Goal: Task Accomplishment & Management: Manage account settings

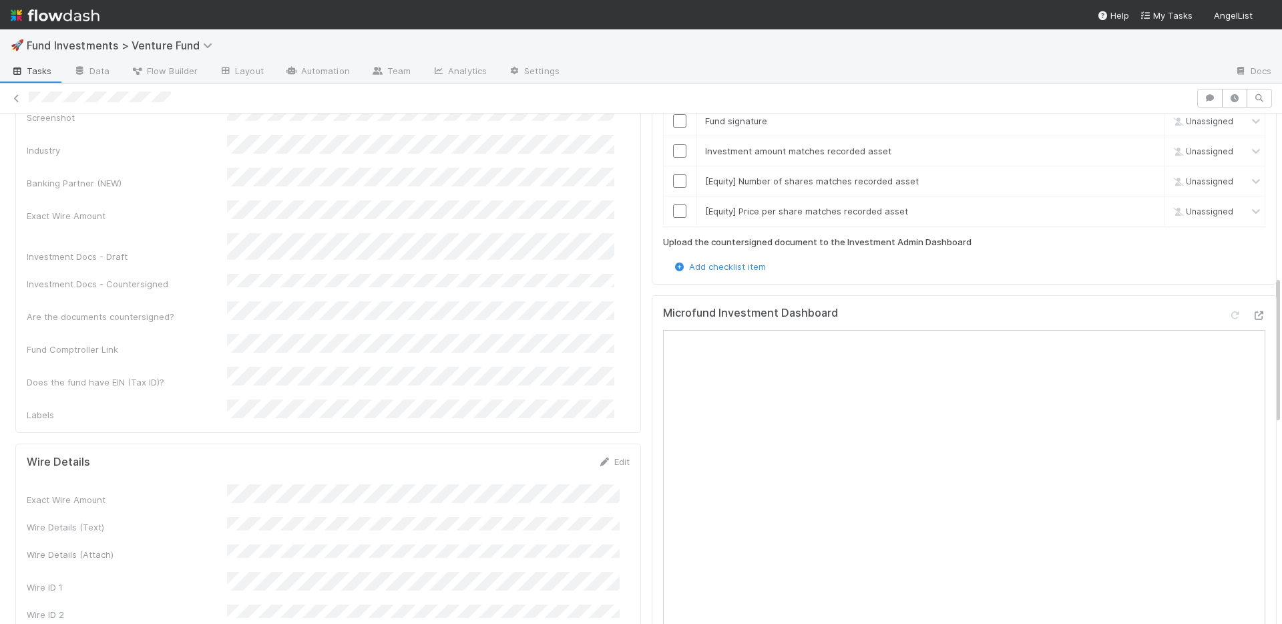
scroll to position [558, 0]
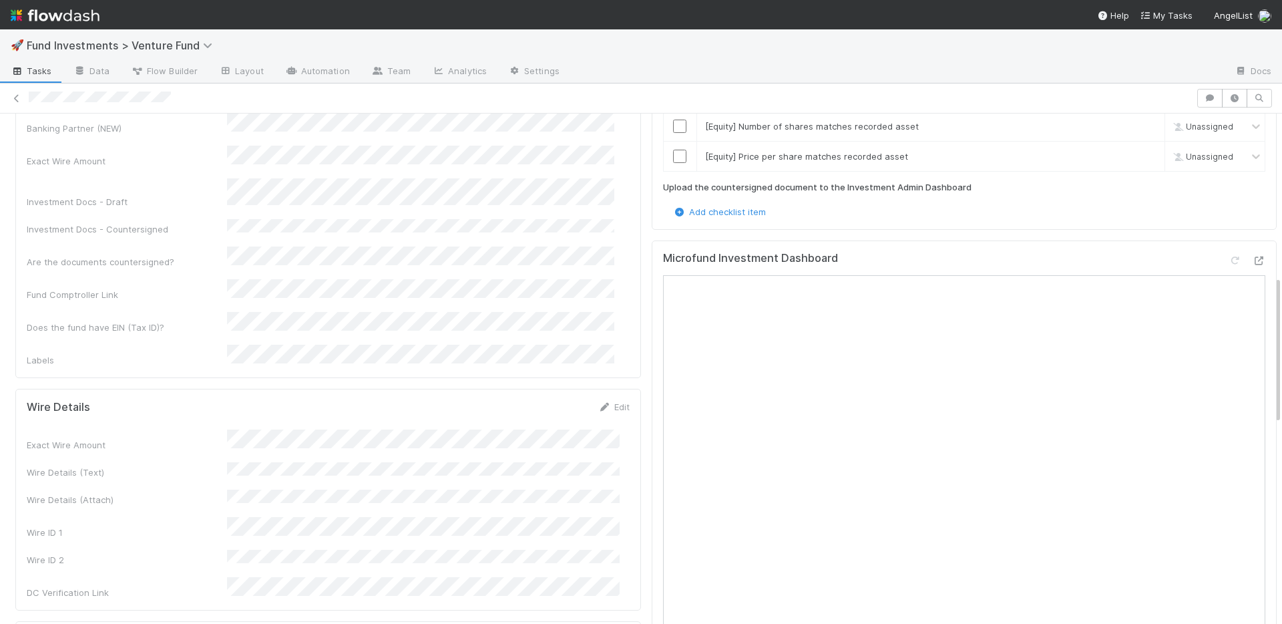
click at [432, 429] on div "Exact Wire Amount Wire Details (Text) Wire Details (Attach) Wire ID 1 Wire ID 2…" at bounding box center [328, 514] width 603 height 170
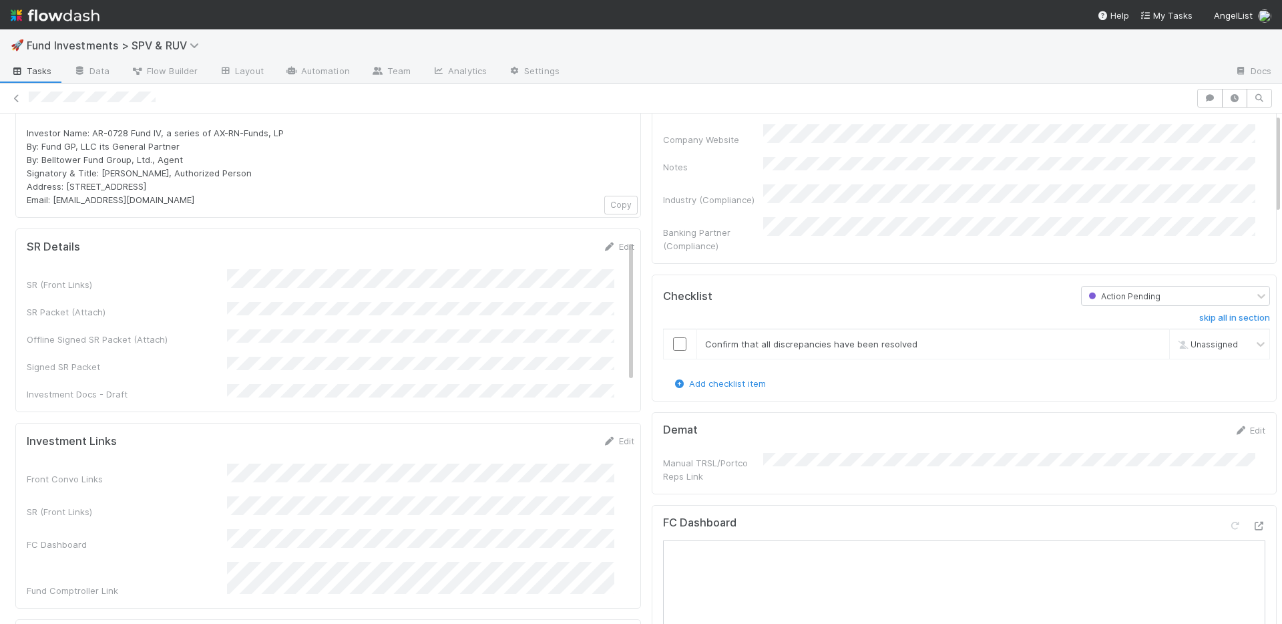
scroll to position [276, 0]
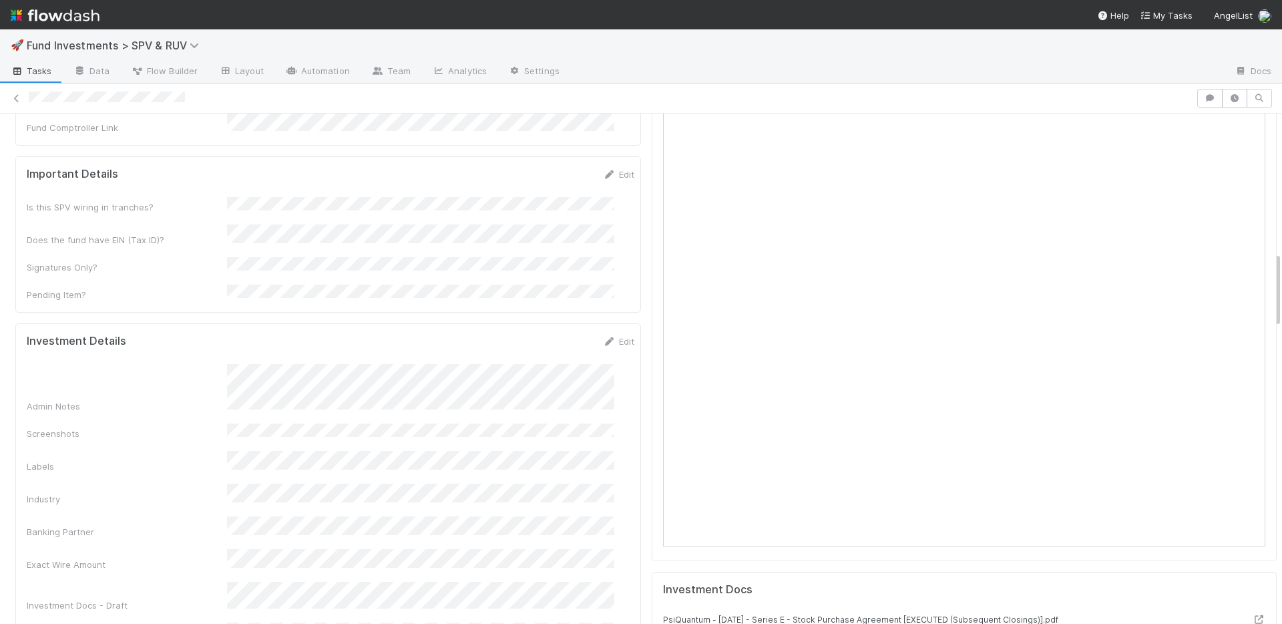
scroll to position [923, 0]
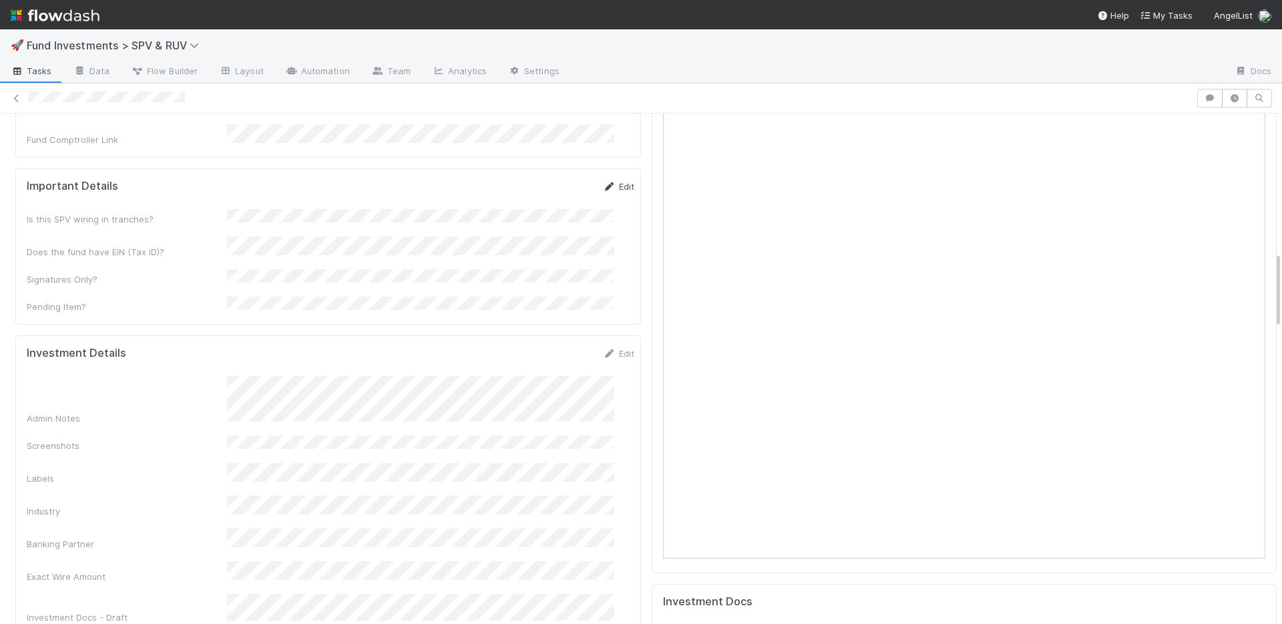
click at [603, 181] on link "Edit" at bounding box center [618, 186] width 31 height 11
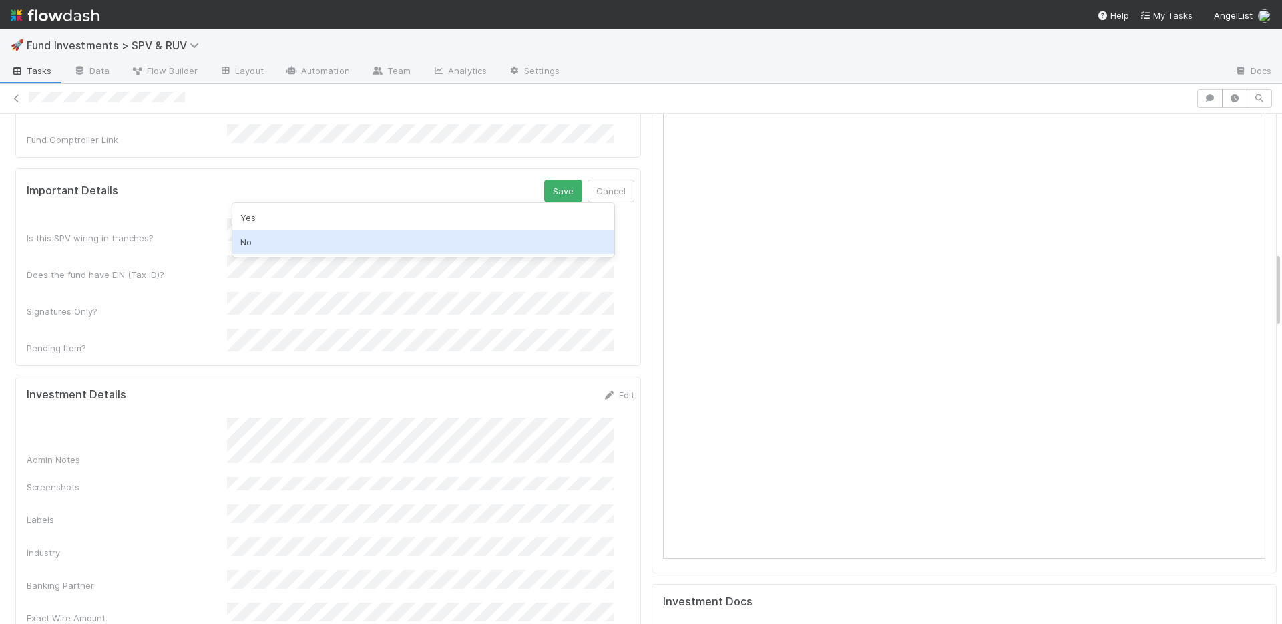
click at [354, 233] on div "No" at bounding box center [423, 242] width 382 height 24
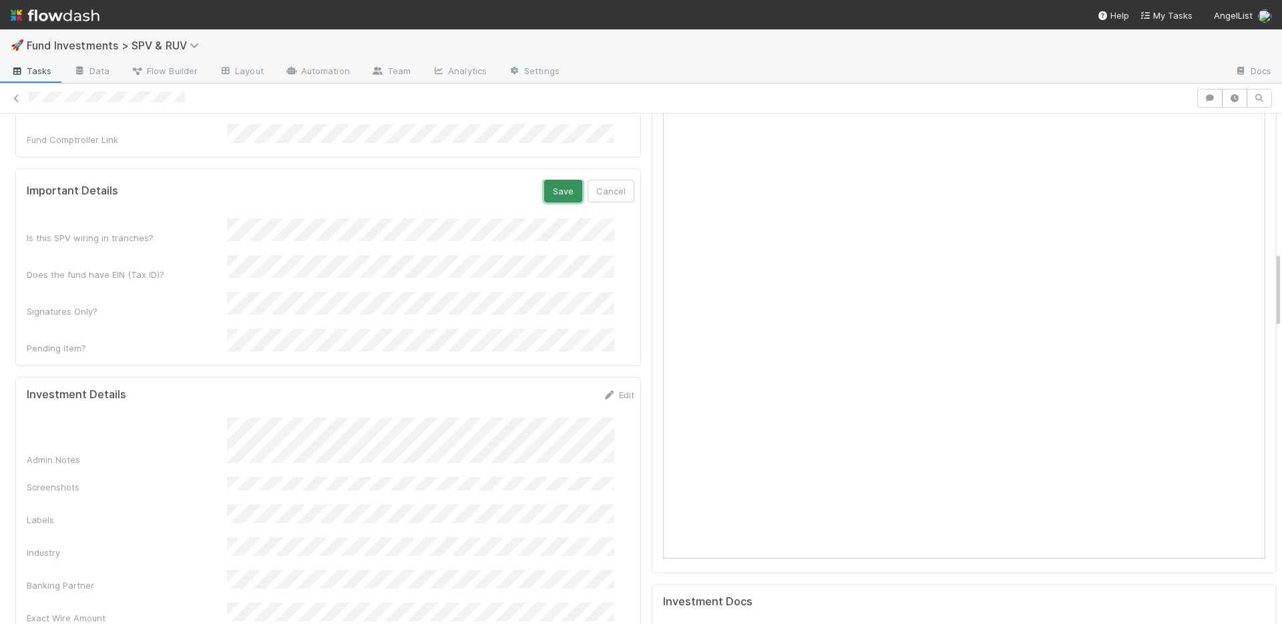
click at [544, 180] on button "Save" at bounding box center [563, 191] width 38 height 23
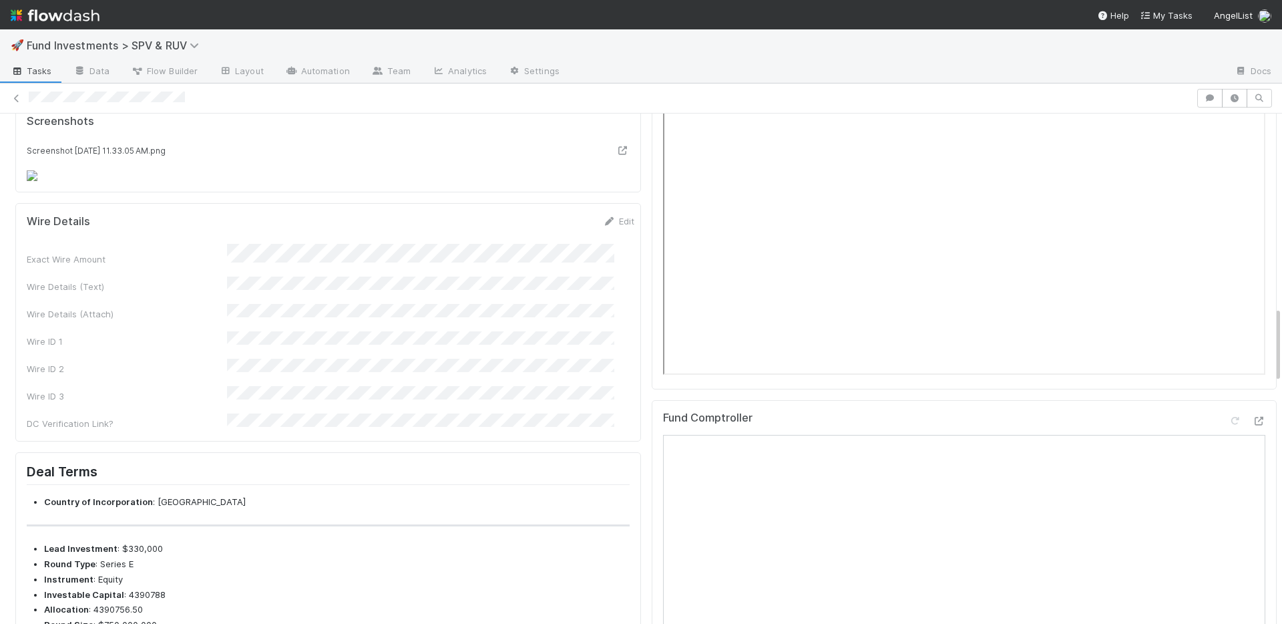
scroll to position [1542, 0]
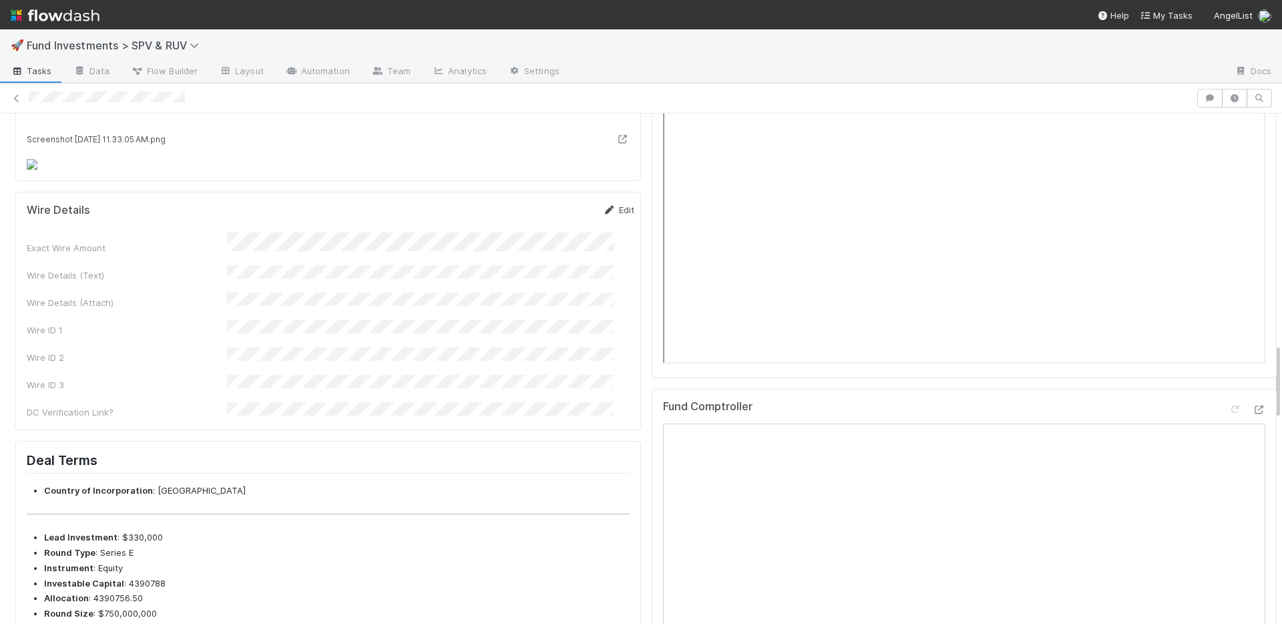
click at [603, 206] on icon at bounding box center [609, 210] width 13 height 9
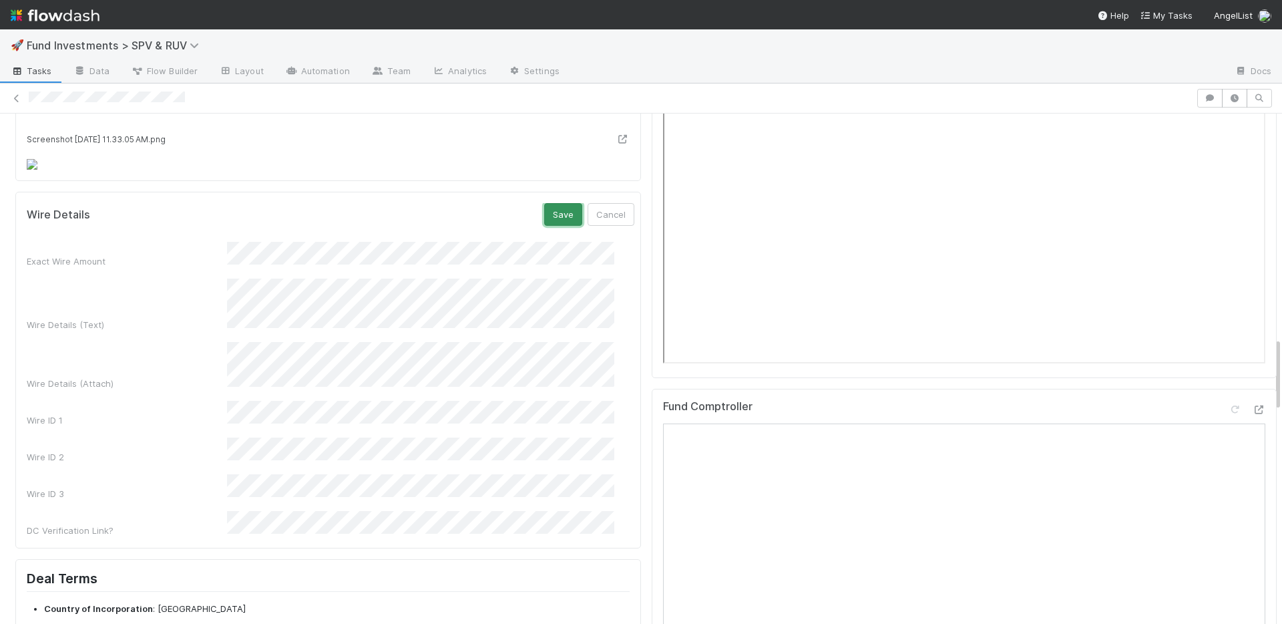
click at [544, 209] on button "Save" at bounding box center [563, 214] width 38 height 23
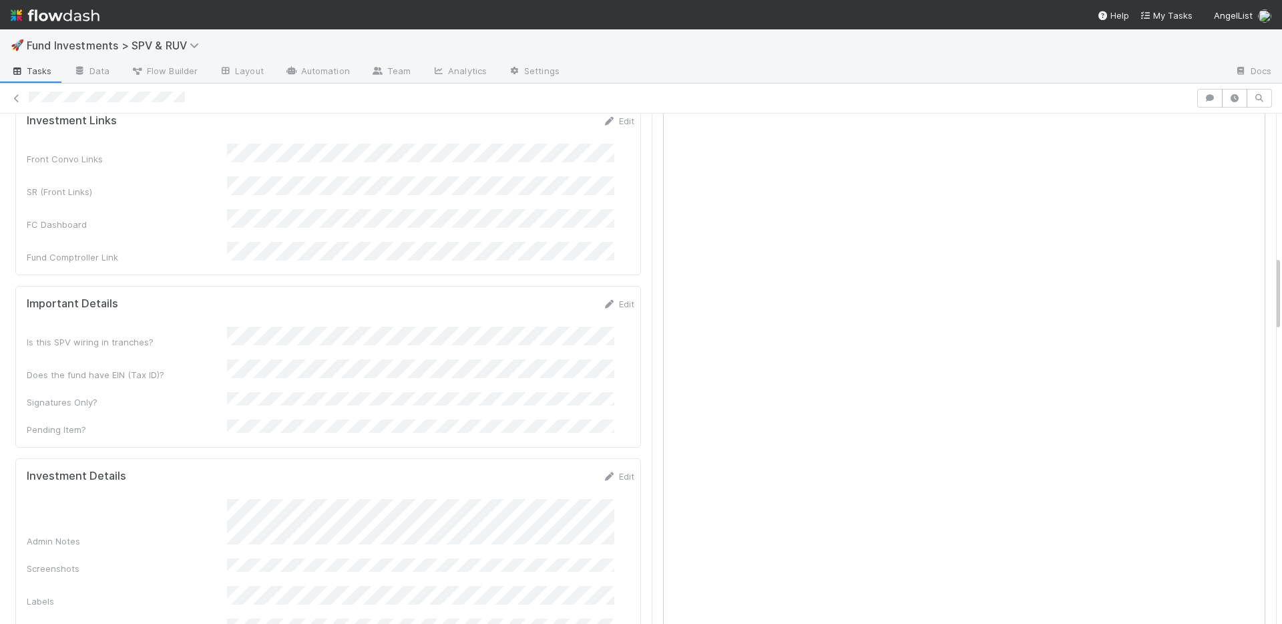
scroll to position [1071, 0]
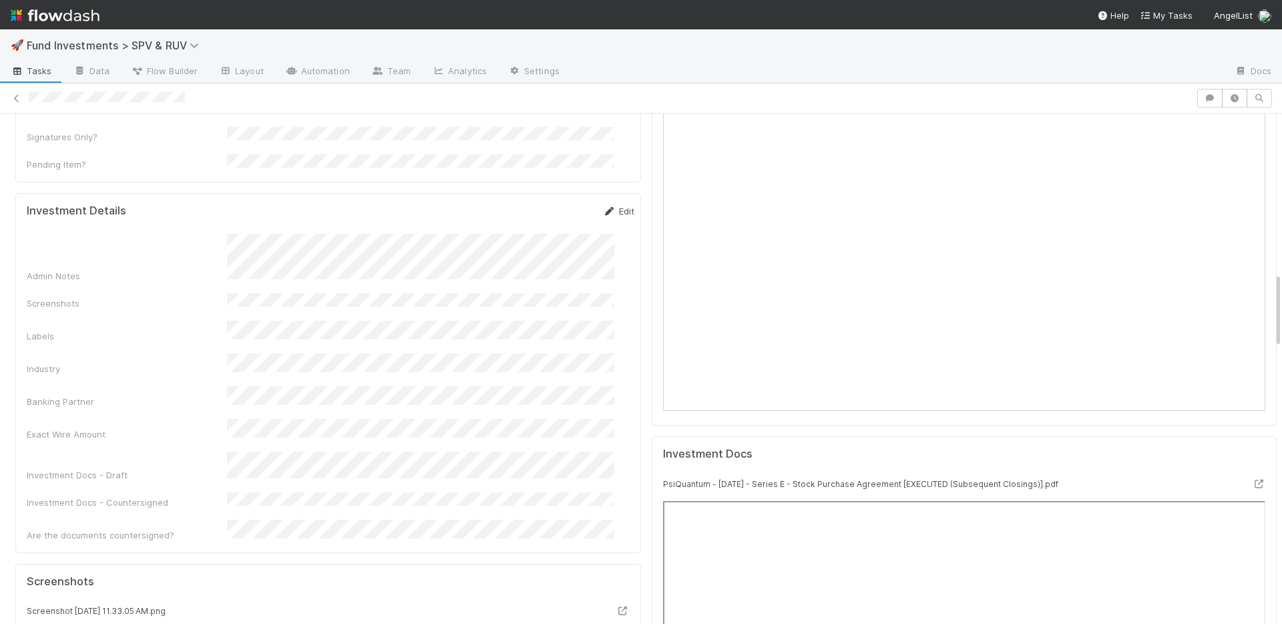
click at [608, 206] on link "Edit" at bounding box center [618, 211] width 31 height 11
click at [544, 204] on button "Save" at bounding box center [563, 215] width 38 height 23
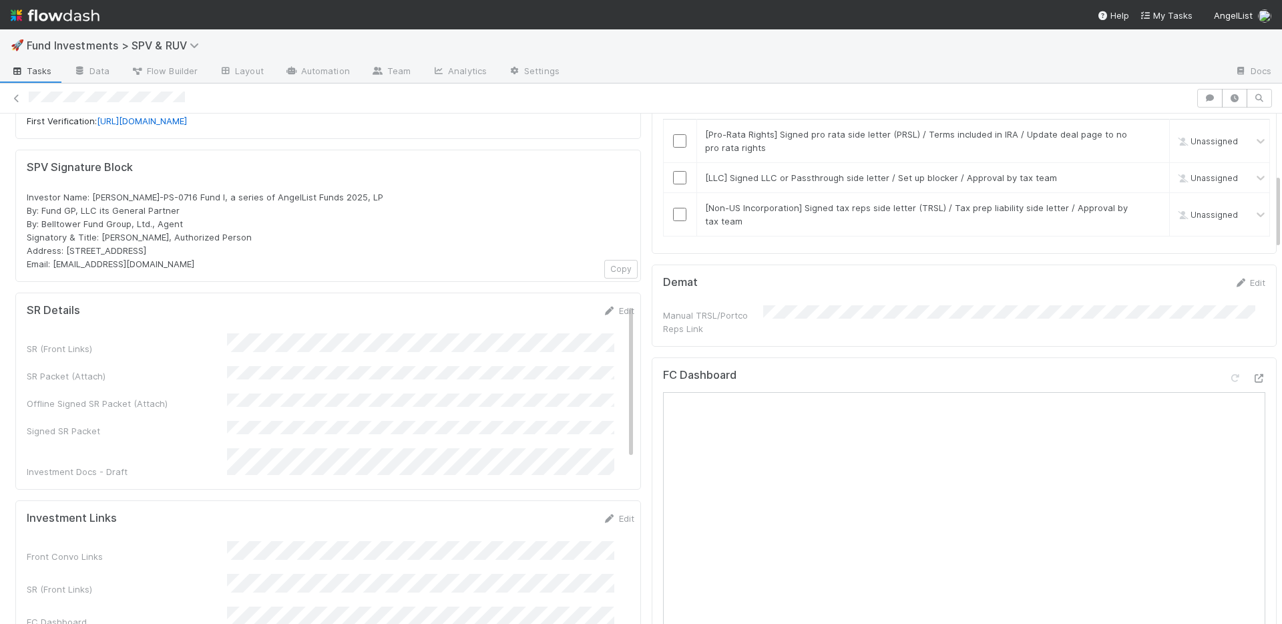
scroll to position [142, 0]
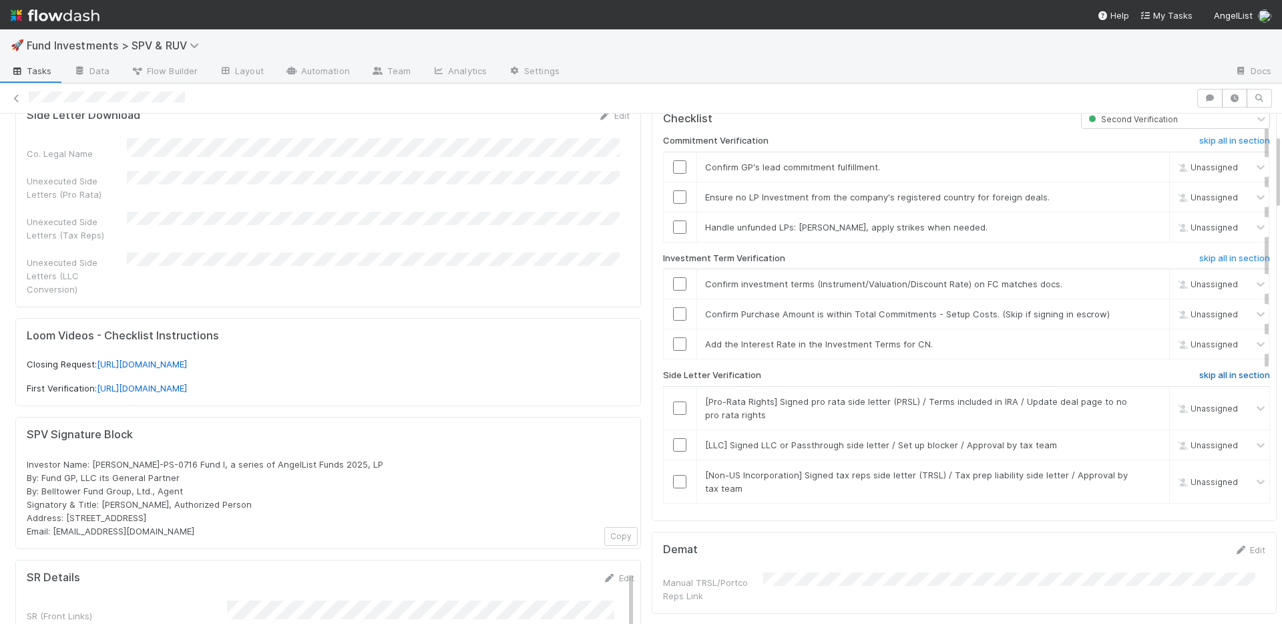
click at [1210, 374] on h6 "skip all in section" at bounding box center [1234, 375] width 71 height 11
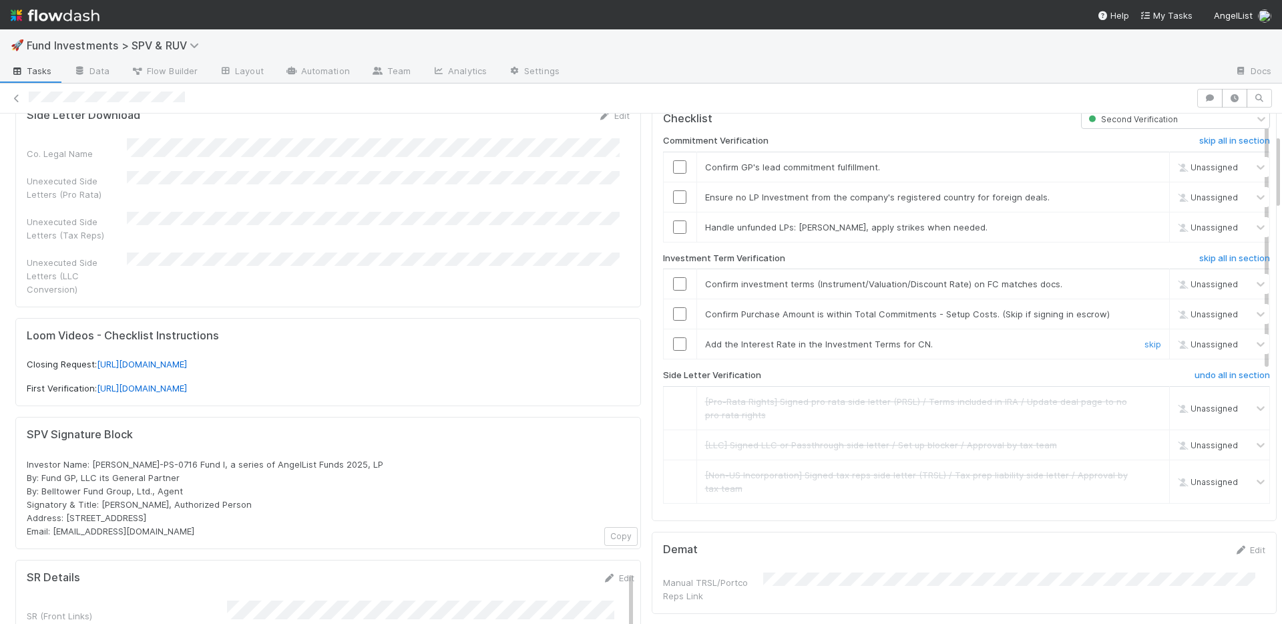
click at [1144, 343] on link "skip" at bounding box center [1152, 344] width 17 height 11
click at [673, 168] on input "checkbox" at bounding box center [679, 166] width 13 height 13
click at [673, 194] on input "checkbox" at bounding box center [679, 196] width 13 height 13
click at [673, 227] on input "checkbox" at bounding box center [679, 226] width 13 height 13
click at [673, 280] on input "checkbox" at bounding box center [679, 283] width 13 height 13
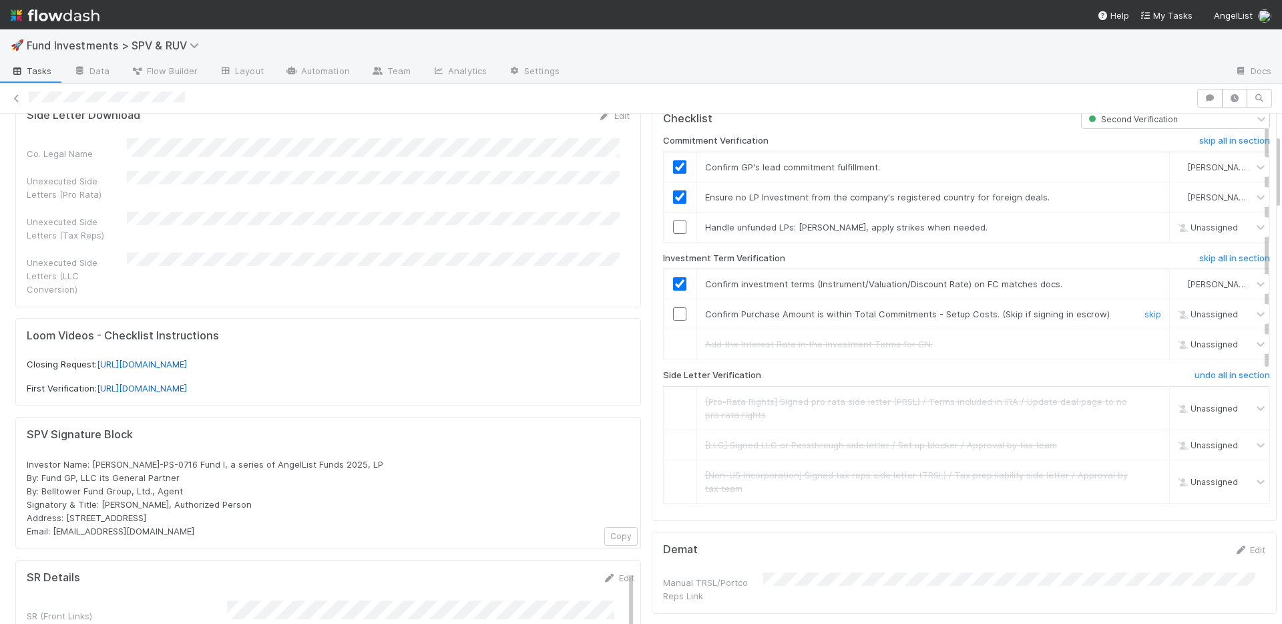
click at [673, 313] on input "checkbox" at bounding box center [679, 313] width 13 height 13
click at [673, 230] on input "checkbox" at bounding box center [679, 226] width 13 height 13
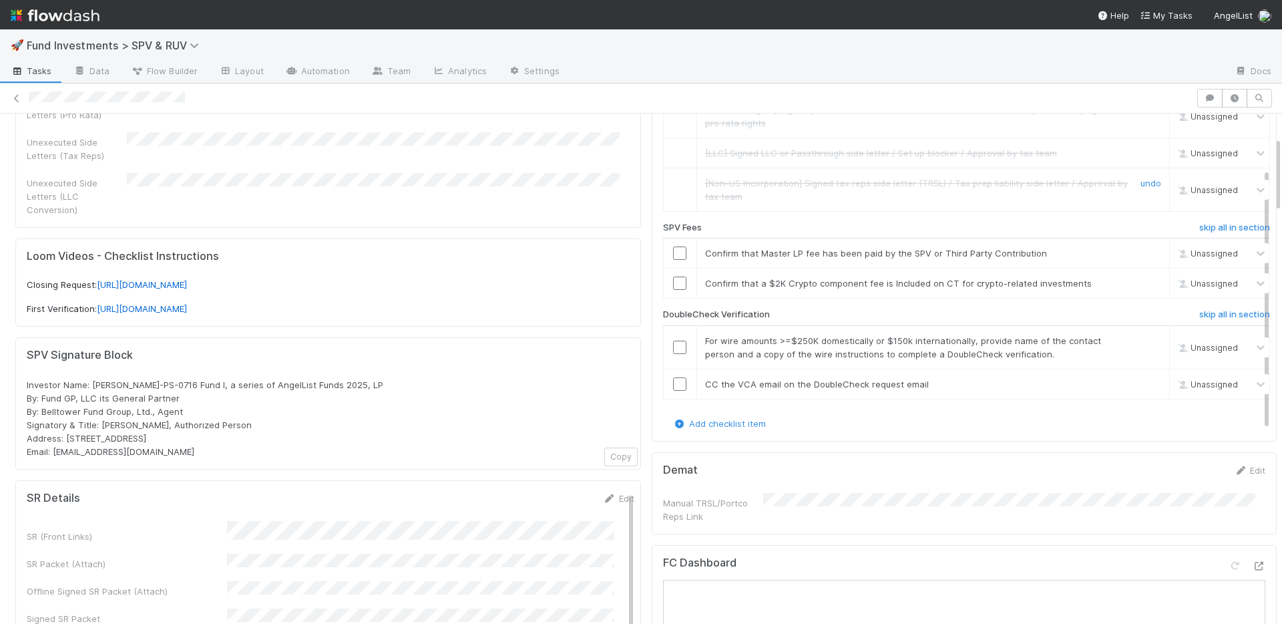
scroll to position [238, 0]
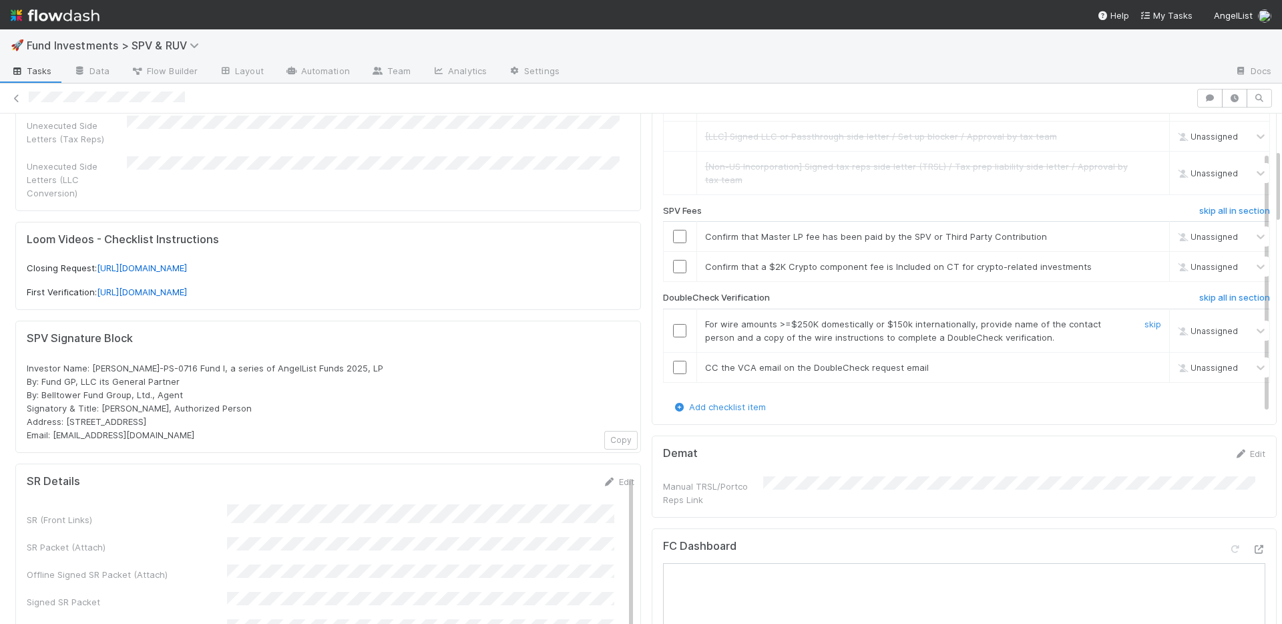
click at [673, 328] on input "checkbox" at bounding box center [679, 330] width 13 height 13
click at [673, 372] on input "checkbox" at bounding box center [679, 367] width 13 height 13
click at [1144, 267] on link "skip" at bounding box center [1152, 266] width 17 height 11
click at [673, 233] on input "checkbox" at bounding box center [679, 236] width 13 height 13
click at [1144, 265] on link "skip" at bounding box center [1152, 266] width 17 height 11
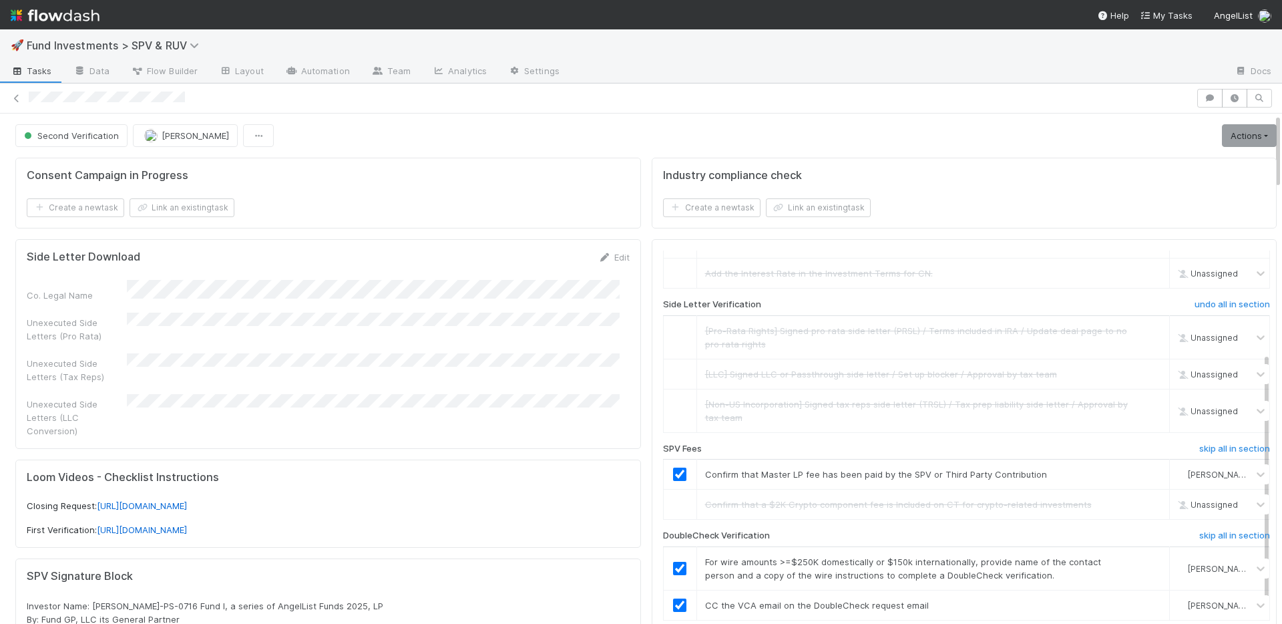
scroll to position [0, 0]
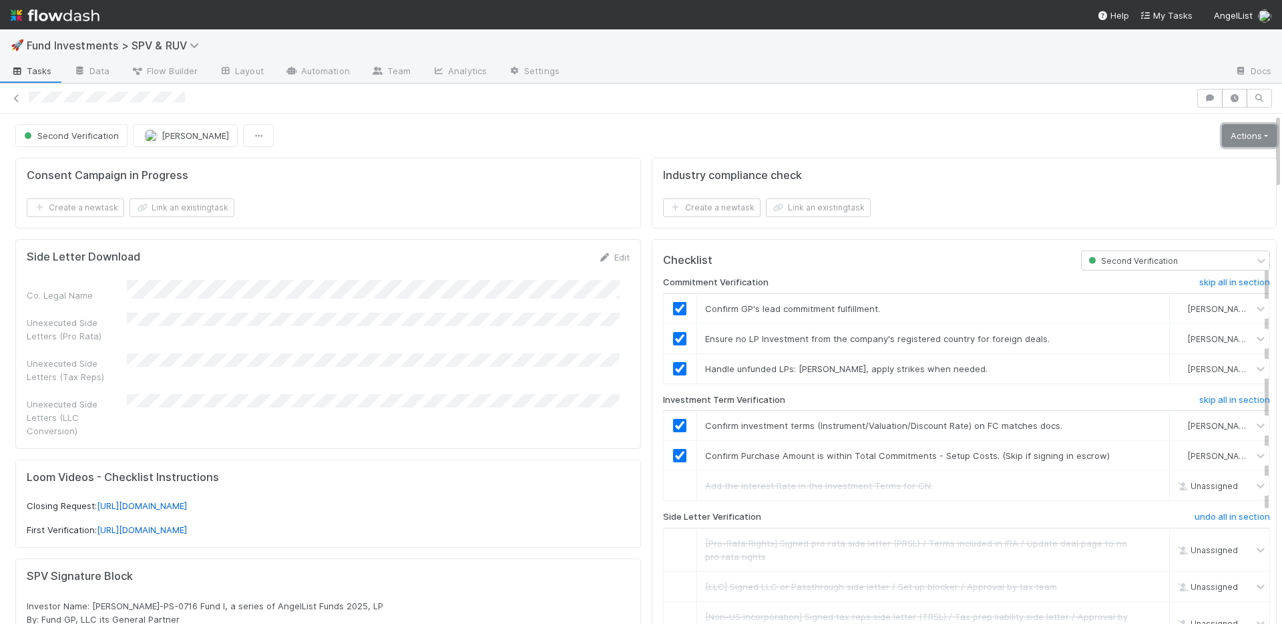
click at [1222, 140] on link "Actions" at bounding box center [1249, 135] width 55 height 23
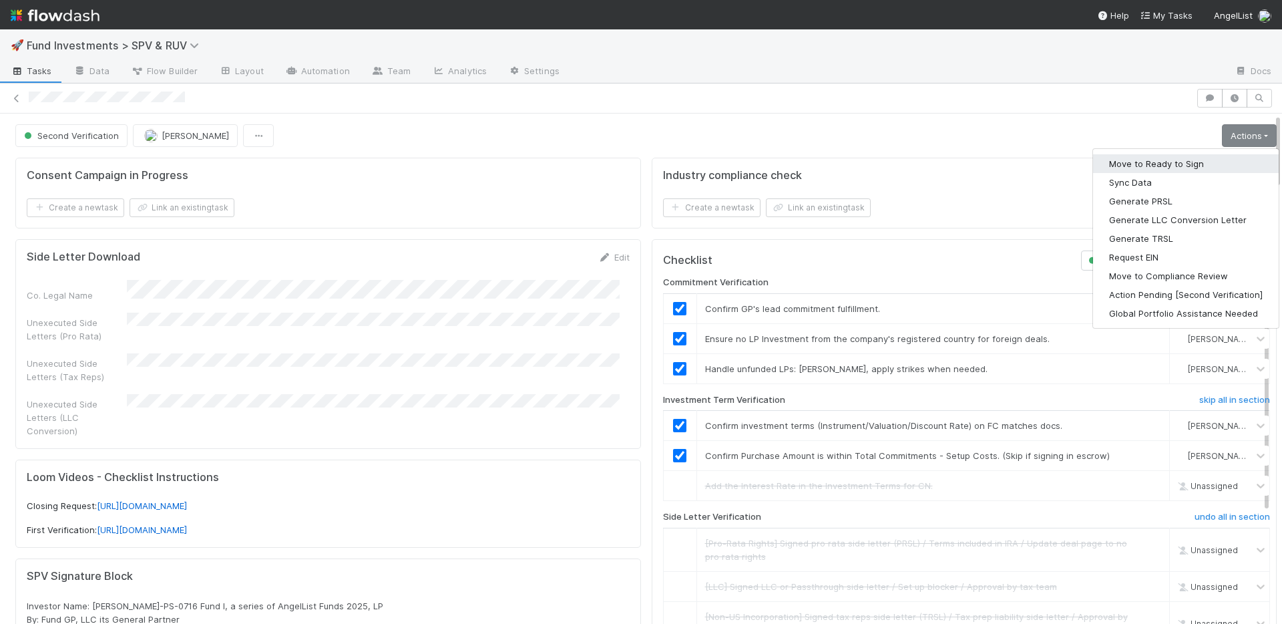
click at [1185, 160] on button "Move to Ready to Sign" at bounding box center [1186, 163] width 186 height 19
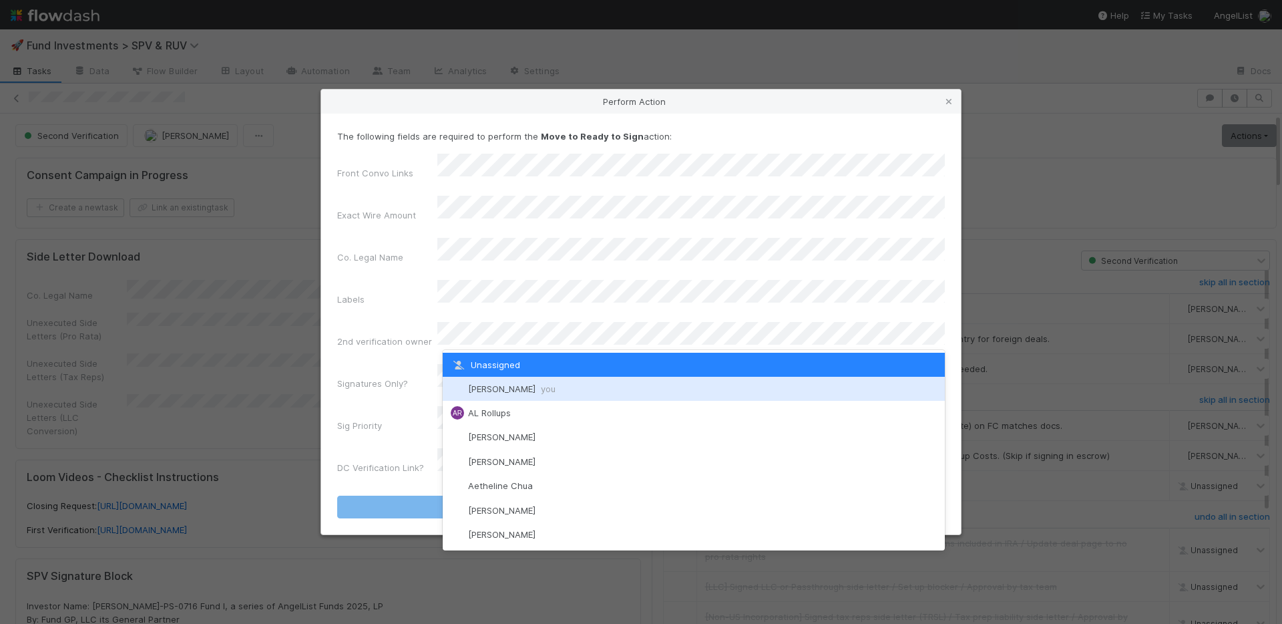
click at [499, 383] on span "[PERSON_NAME] you" at bounding box center [511, 388] width 87 height 11
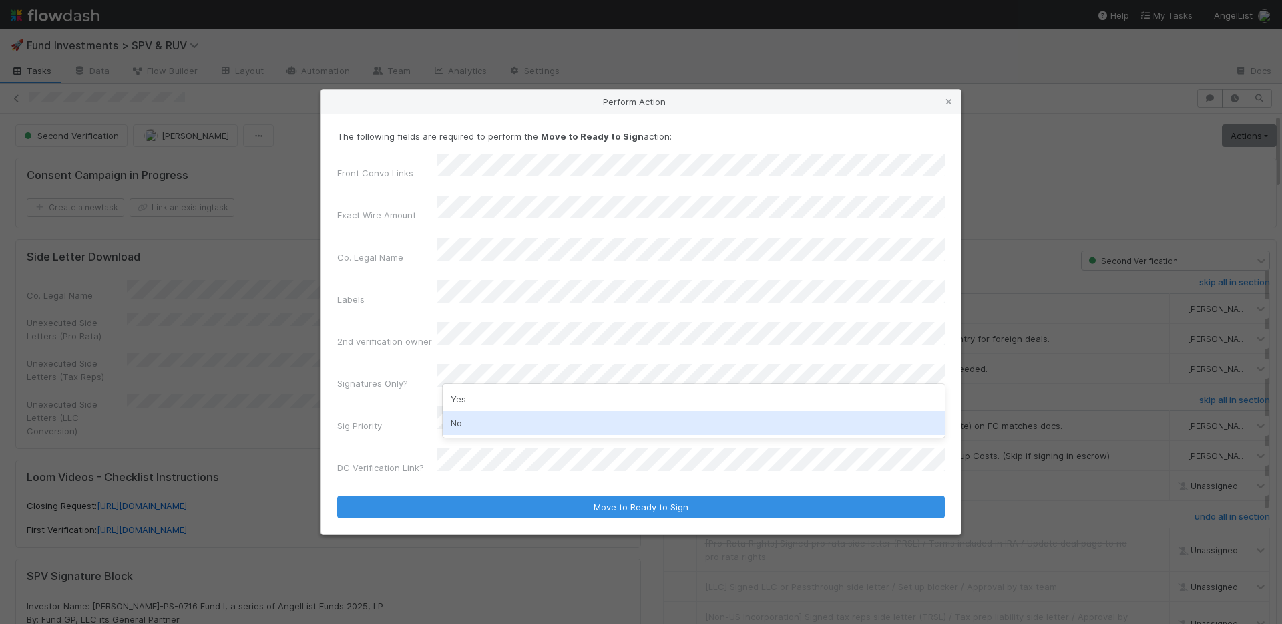
drag, startPoint x: 490, startPoint y: 425, endPoint x: 489, endPoint y: 415, distance: 10.8
click at [489, 425] on div "No" at bounding box center [694, 423] width 502 height 24
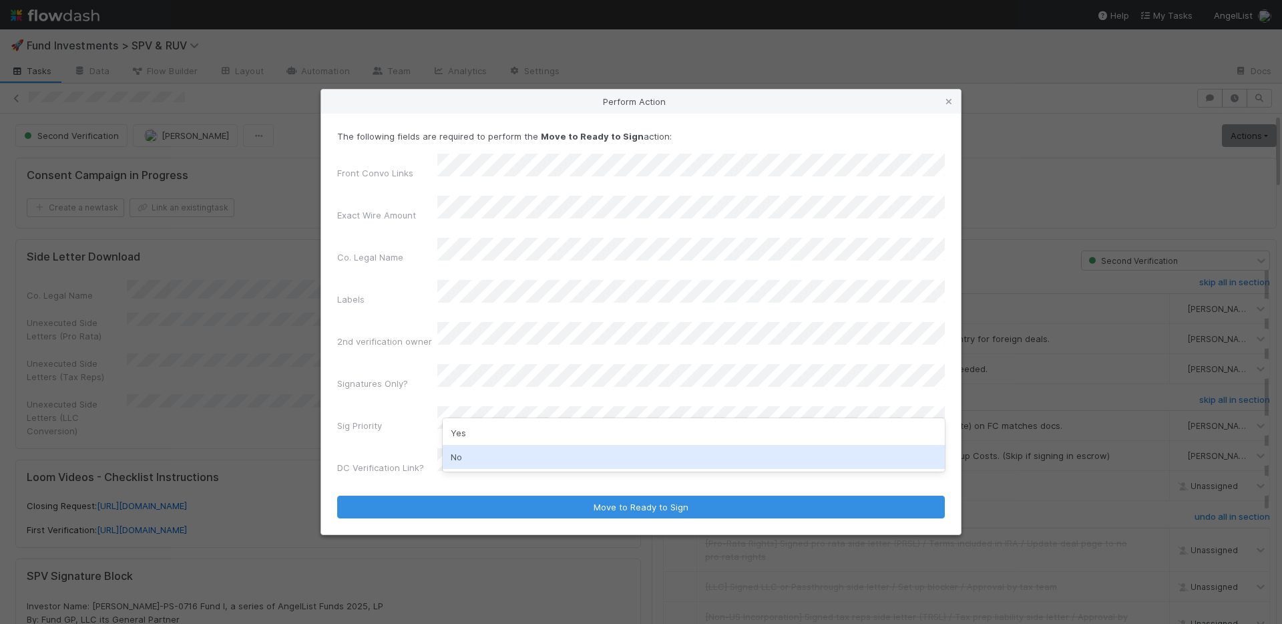
click at [487, 453] on div "No" at bounding box center [694, 457] width 502 height 24
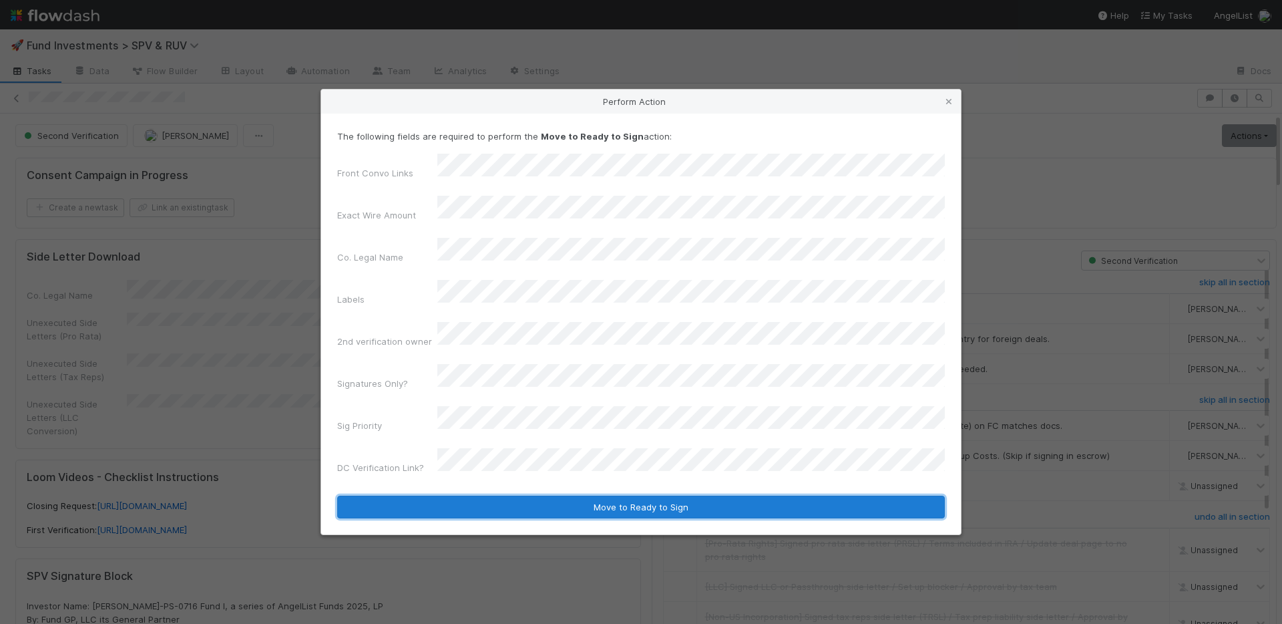
click at [526, 495] on button "Move to Ready to Sign" at bounding box center [641, 506] width 608 height 23
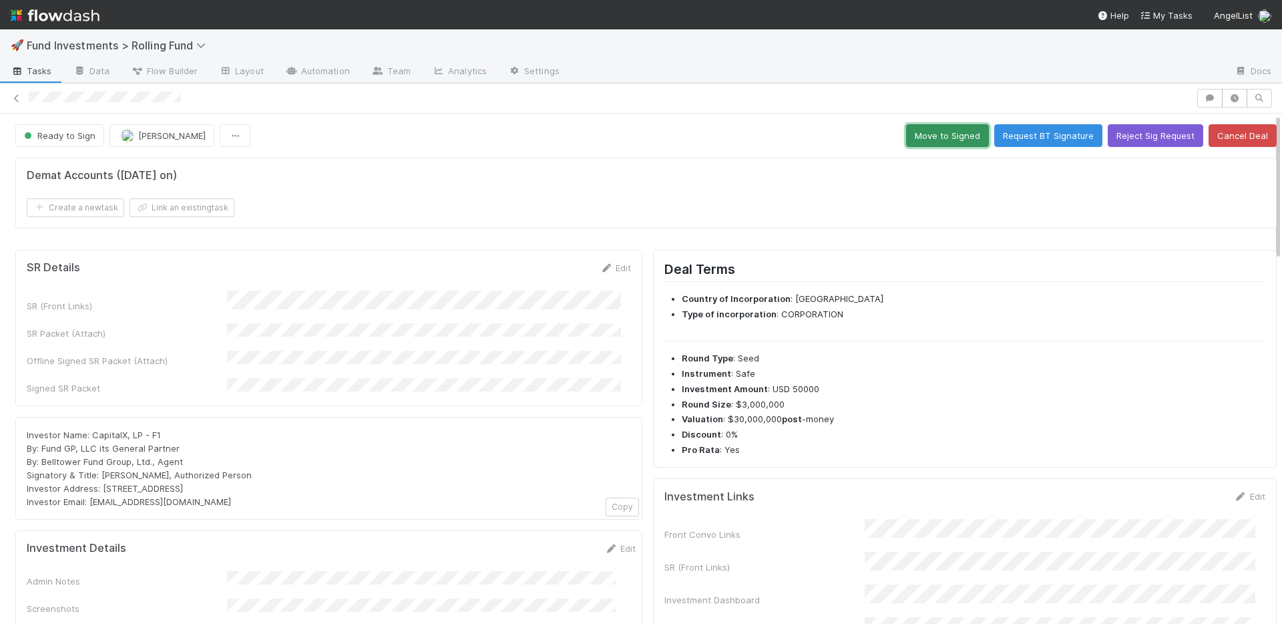
click at [916, 138] on button "Move to Signed" at bounding box center [947, 135] width 83 height 23
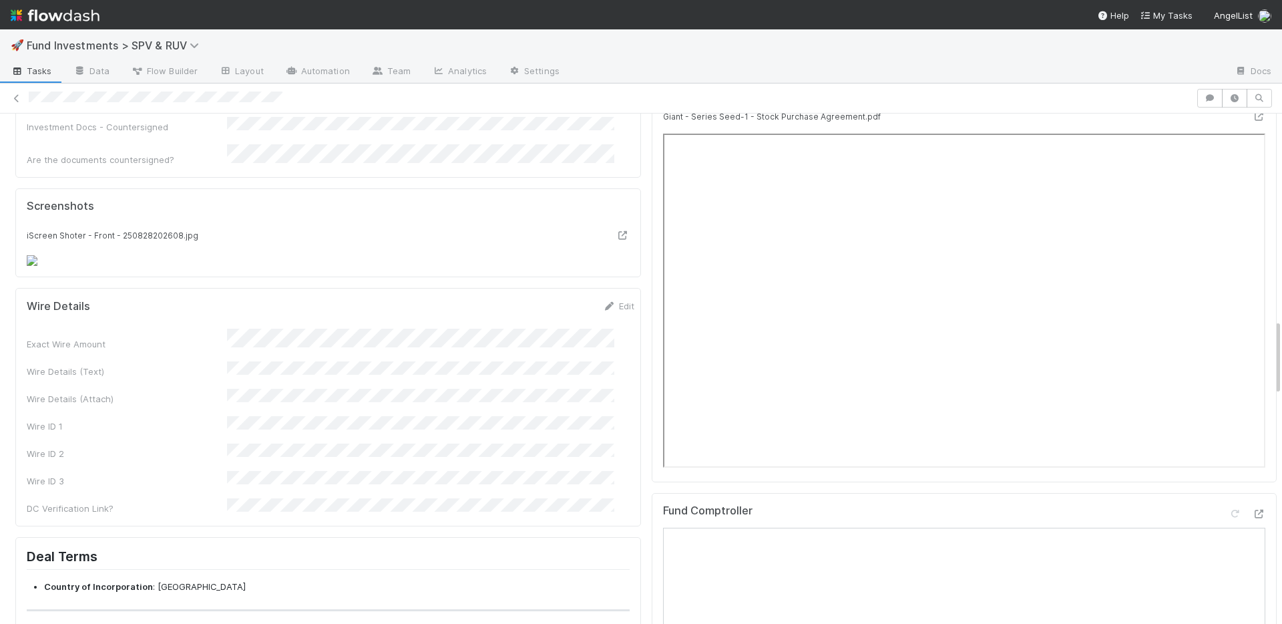
scroll to position [1441, 0]
click at [603, 298] on link "Edit" at bounding box center [618, 303] width 31 height 11
click at [547, 296] on button "Save" at bounding box center [563, 307] width 38 height 23
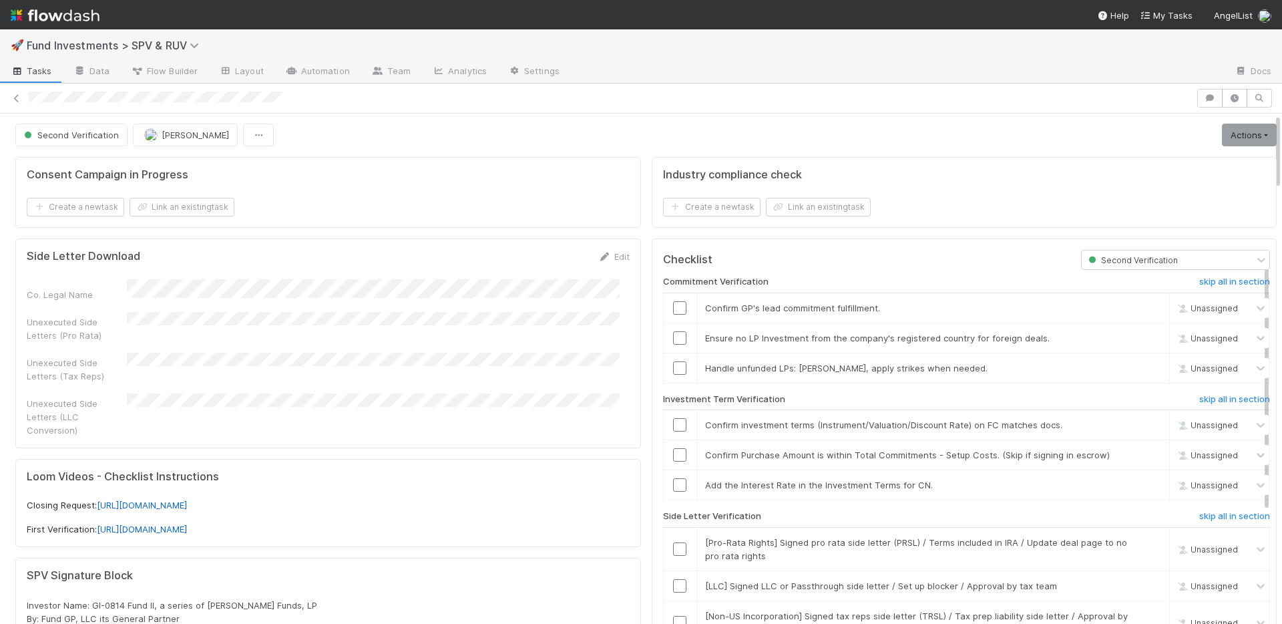
scroll to position [0, 0]
click at [1249, 134] on link "Actions" at bounding box center [1249, 135] width 55 height 23
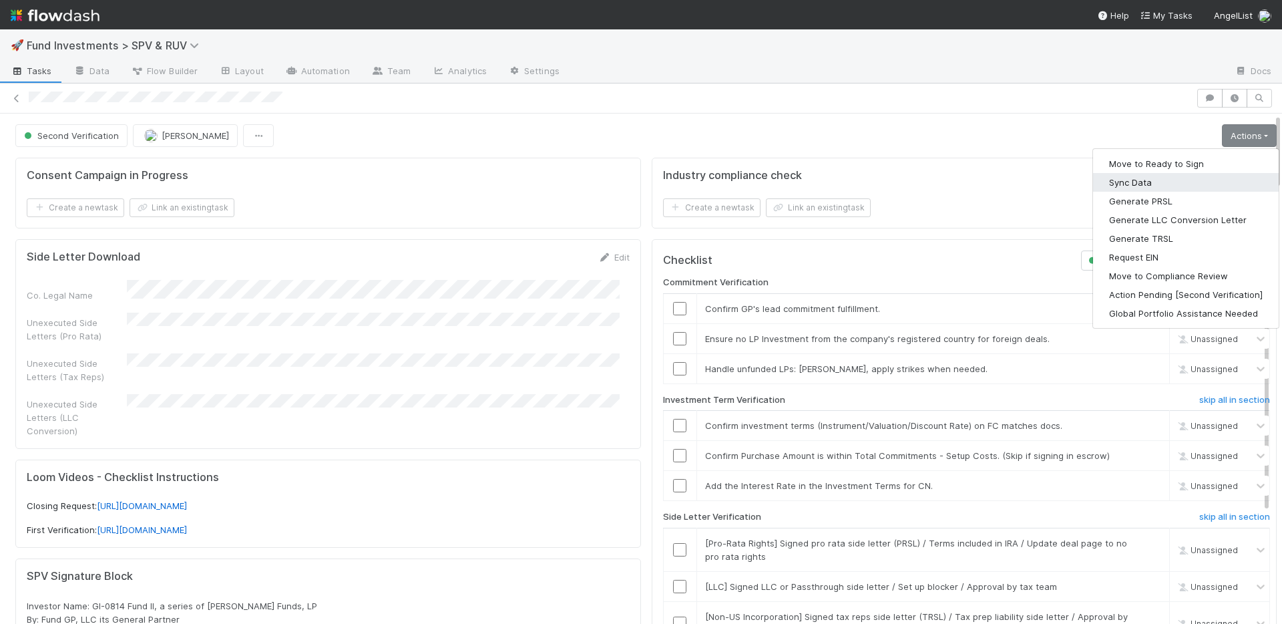
click at [1187, 179] on button "Sync Data" at bounding box center [1186, 182] width 186 height 19
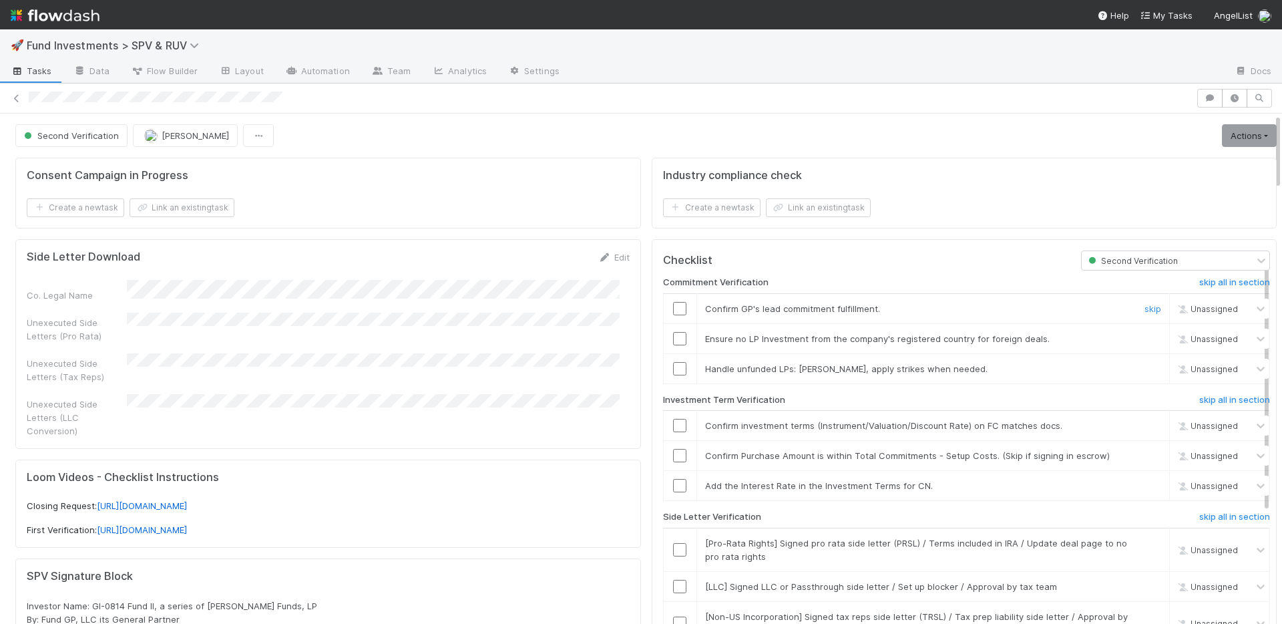
click at [673, 306] on input "checkbox" at bounding box center [679, 308] width 13 height 13
click at [673, 337] on input "checkbox" at bounding box center [679, 338] width 13 height 13
click at [673, 366] on input "checkbox" at bounding box center [679, 368] width 13 height 13
drag, startPoint x: 668, startPoint y: 429, endPoint x: 669, endPoint y: 442, distance: 13.4
click at [673, 429] on input "checkbox" at bounding box center [679, 425] width 13 height 13
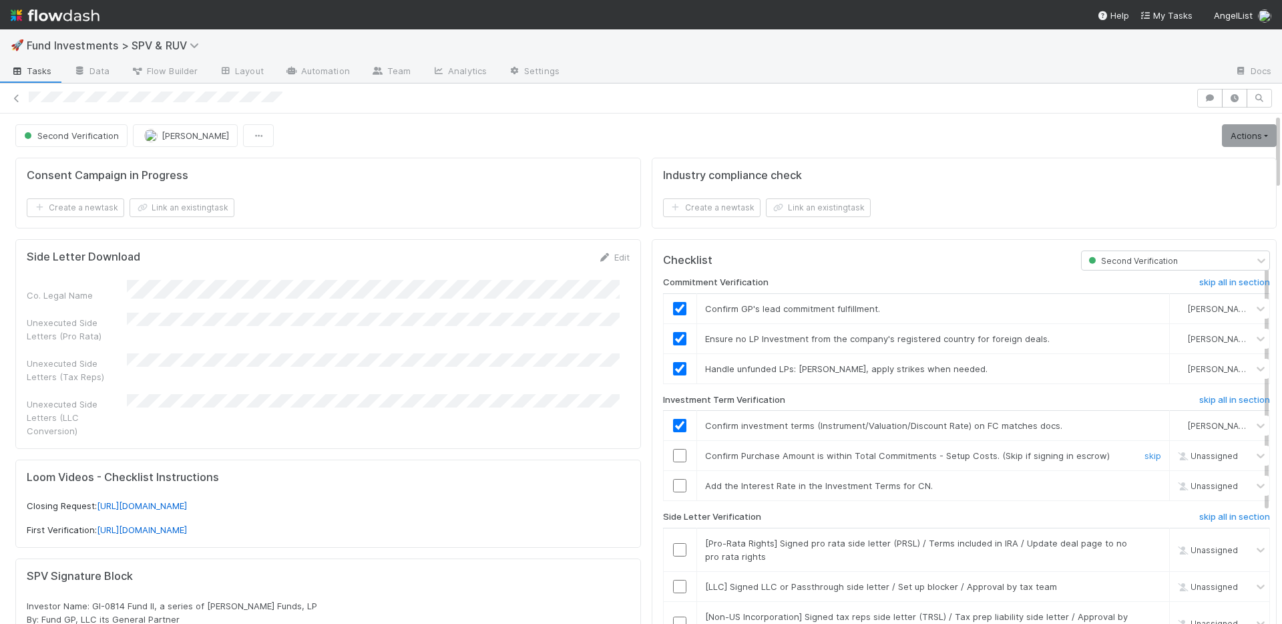
drag, startPoint x: 670, startPoint y: 454, endPoint x: 777, endPoint y: 465, distance: 108.1
click at [673, 454] on input "checkbox" at bounding box center [679, 455] width 13 height 13
click at [1199, 513] on h6 "skip all in section" at bounding box center [1234, 516] width 71 height 11
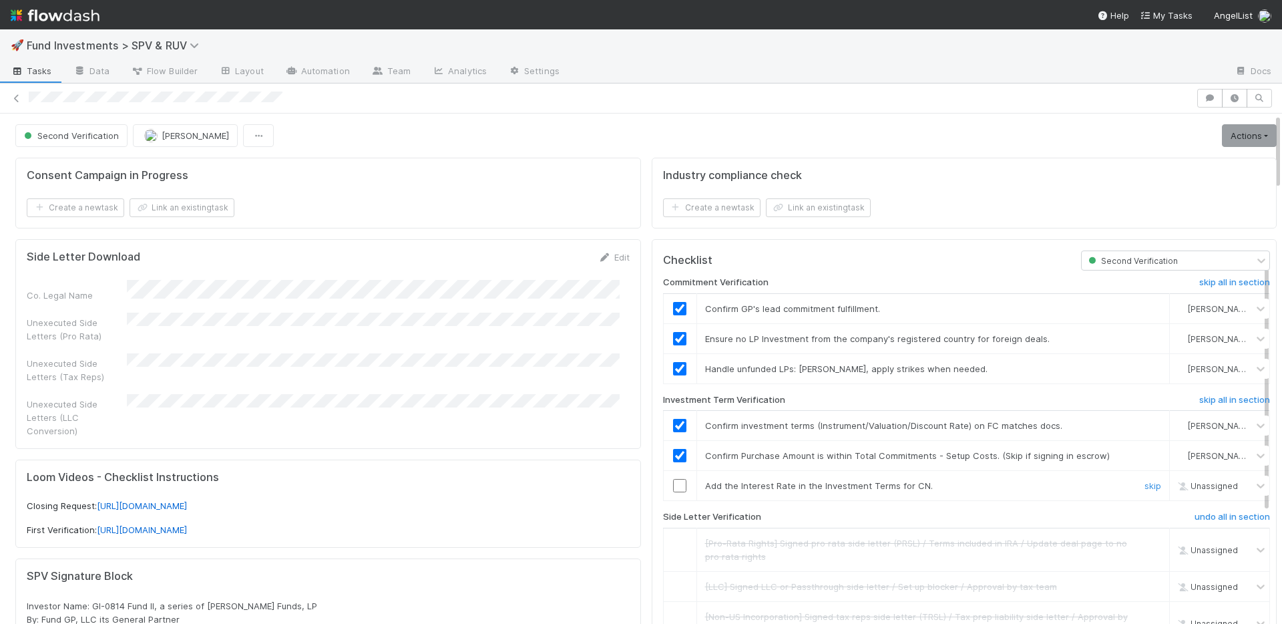
click at [1144, 484] on link "skip" at bounding box center [1152, 485] width 17 height 11
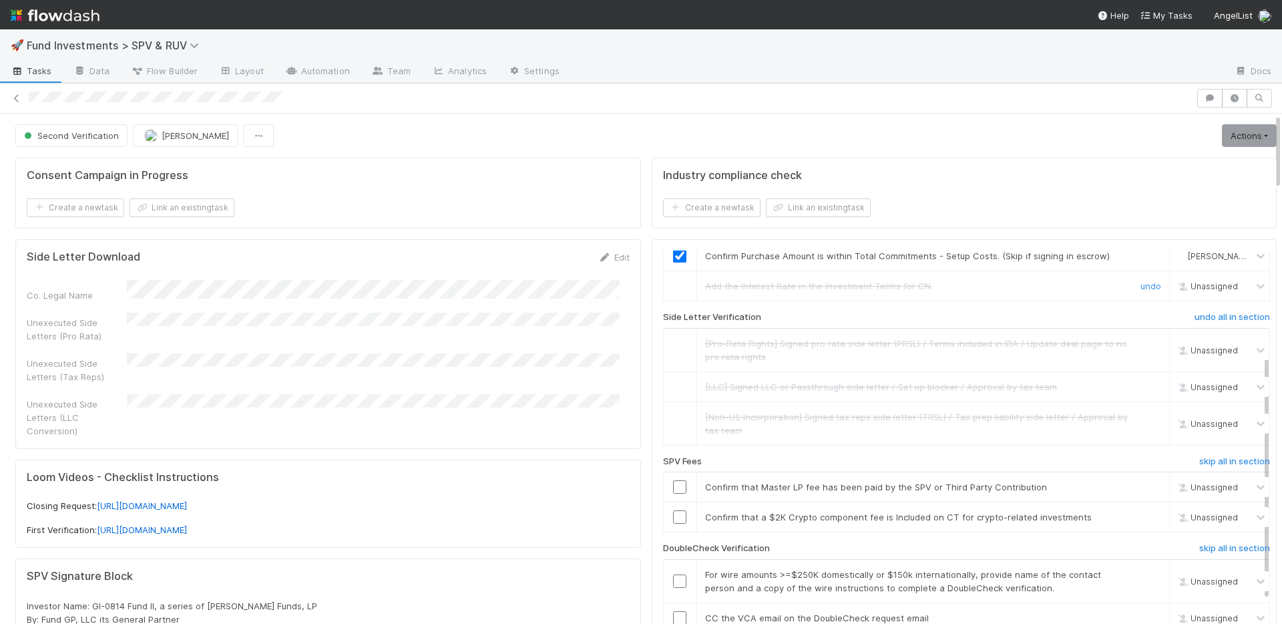
scroll to position [212, 0]
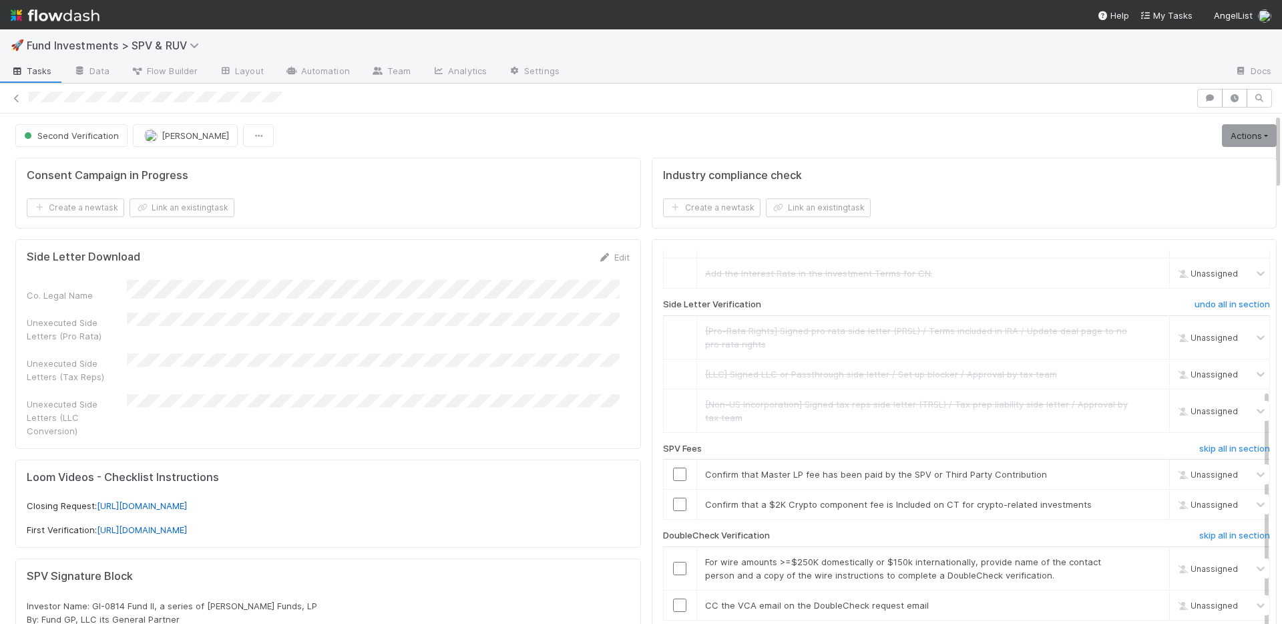
drag, startPoint x: 1182, startPoint y: 538, endPoint x: 1166, endPoint y: 529, distance: 18.2
click at [1199, 538] on h6 "skip all in section" at bounding box center [1234, 535] width 71 height 11
click at [1144, 504] on link "skip" at bounding box center [1152, 504] width 17 height 11
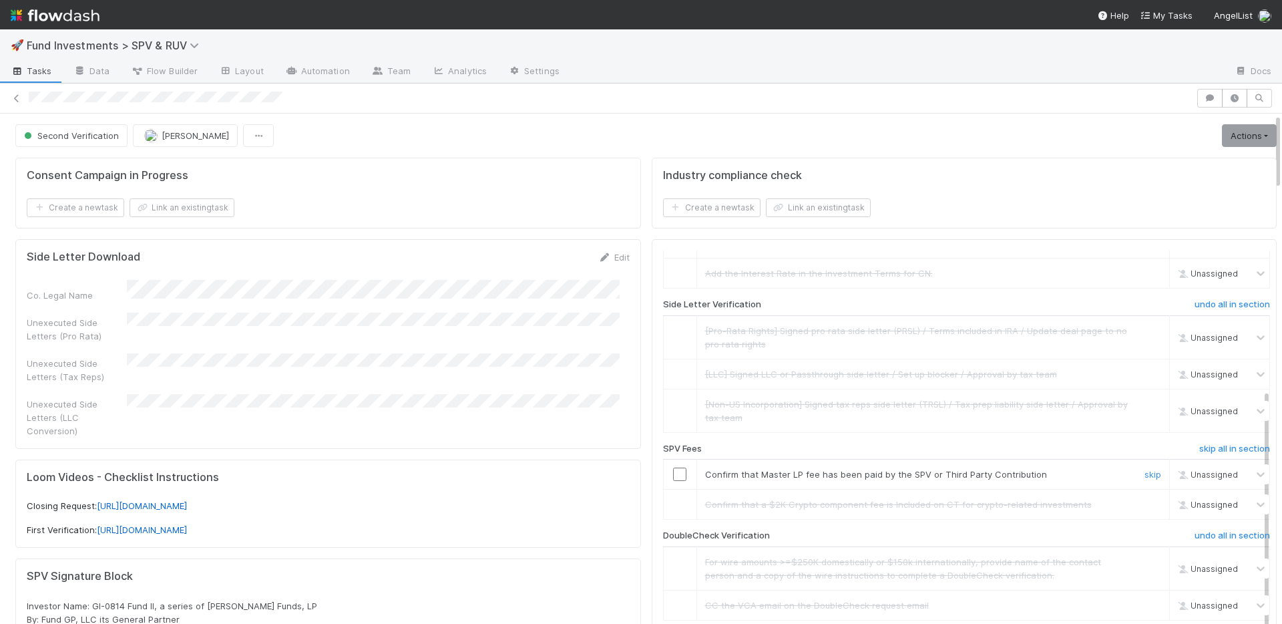
click at [673, 473] on input "checkbox" at bounding box center [679, 473] width 13 height 13
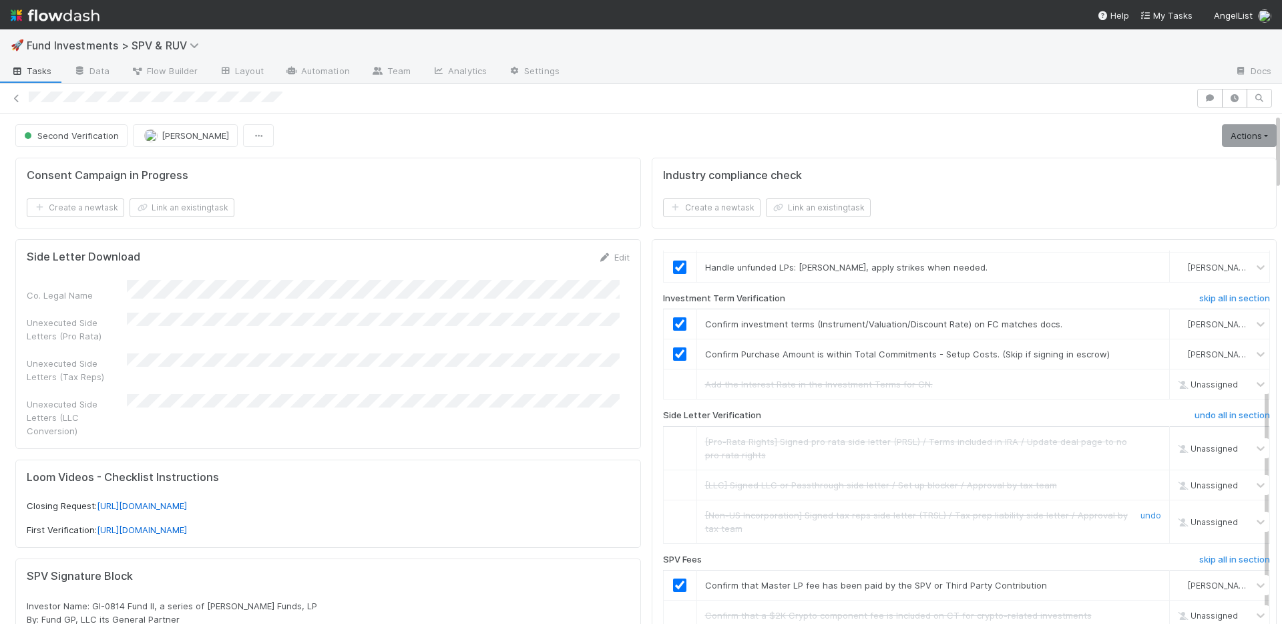
scroll to position [0, 0]
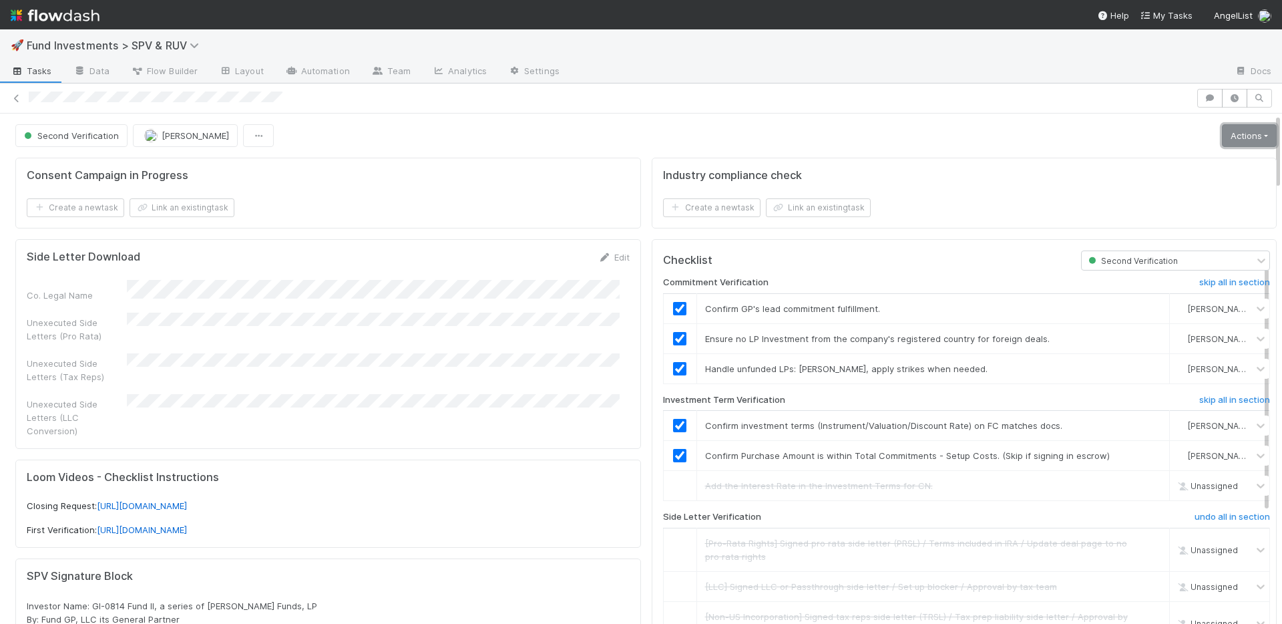
click at [1222, 136] on link "Actions" at bounding box center [1249, 135] width 55 height 23
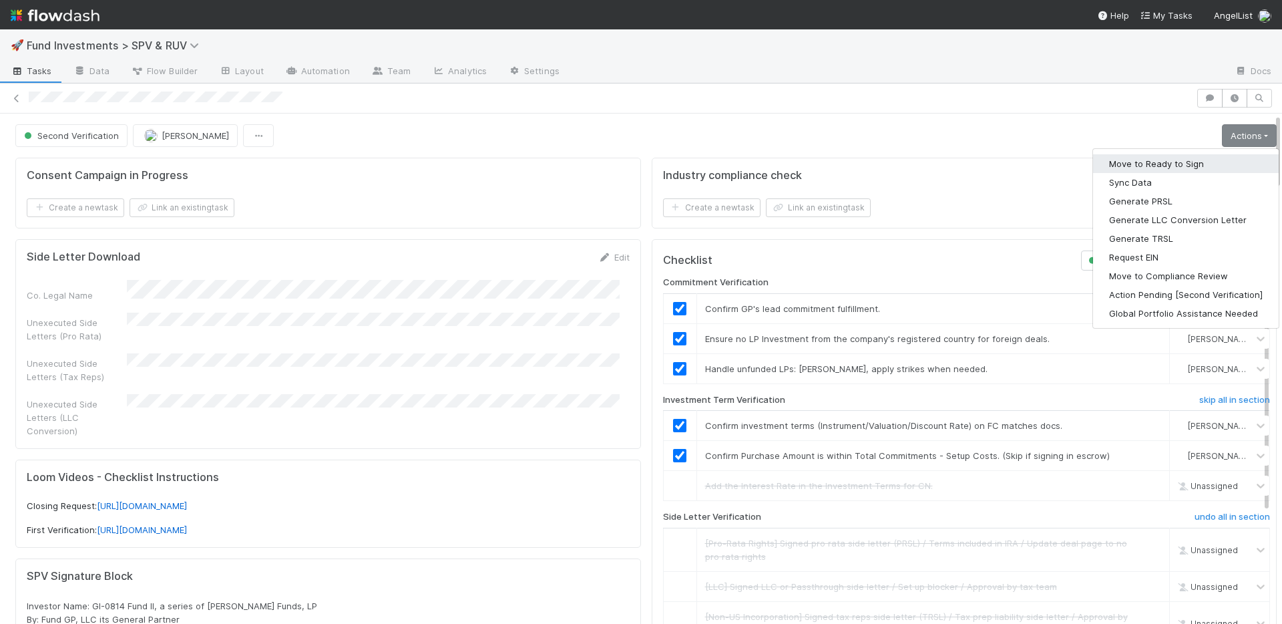
click at [1189, 162] on button "Move to Ready to Sign" at bounding box center [1186, 163] width 186 height 19
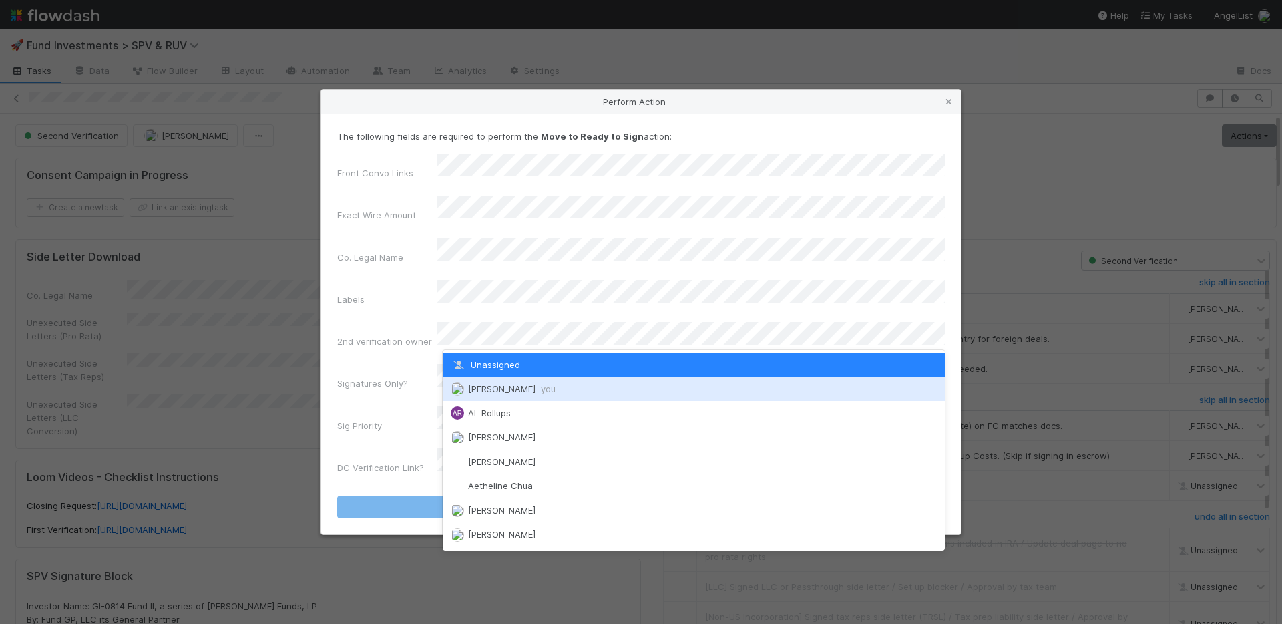
click at [501, 392] on span "Nate Richards you" at bounding box center [511, 388] width 87 height 11
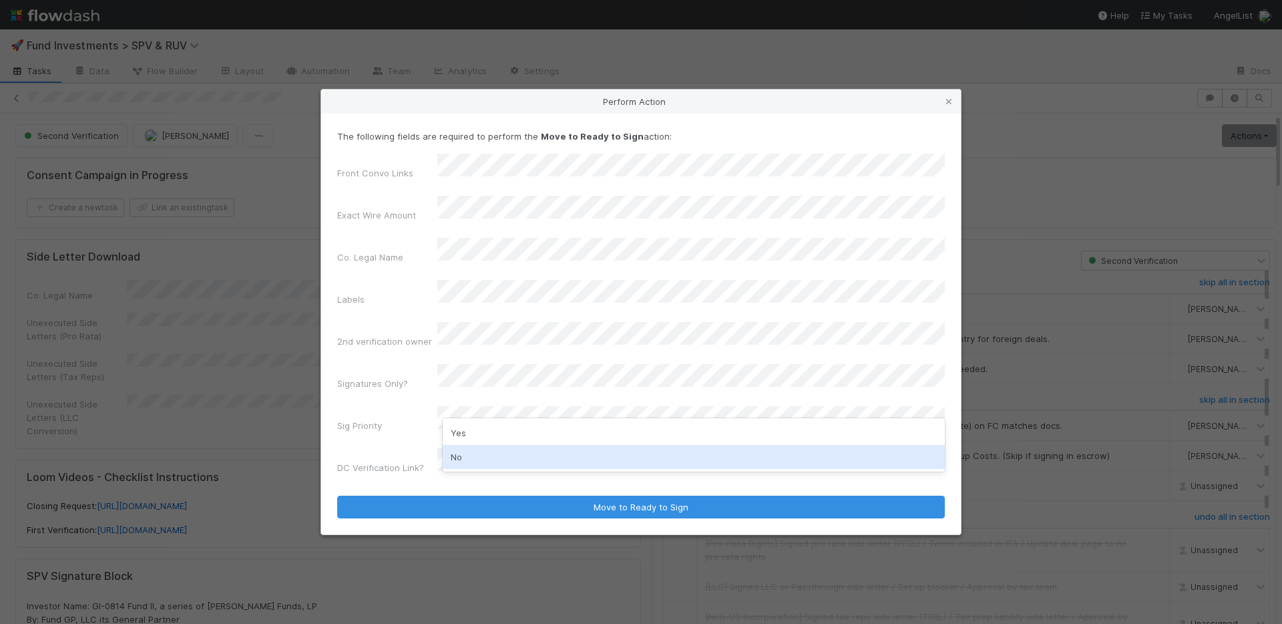
click at [493, 457] on div "No" at bounding box center [694, 457] width 502 height 24
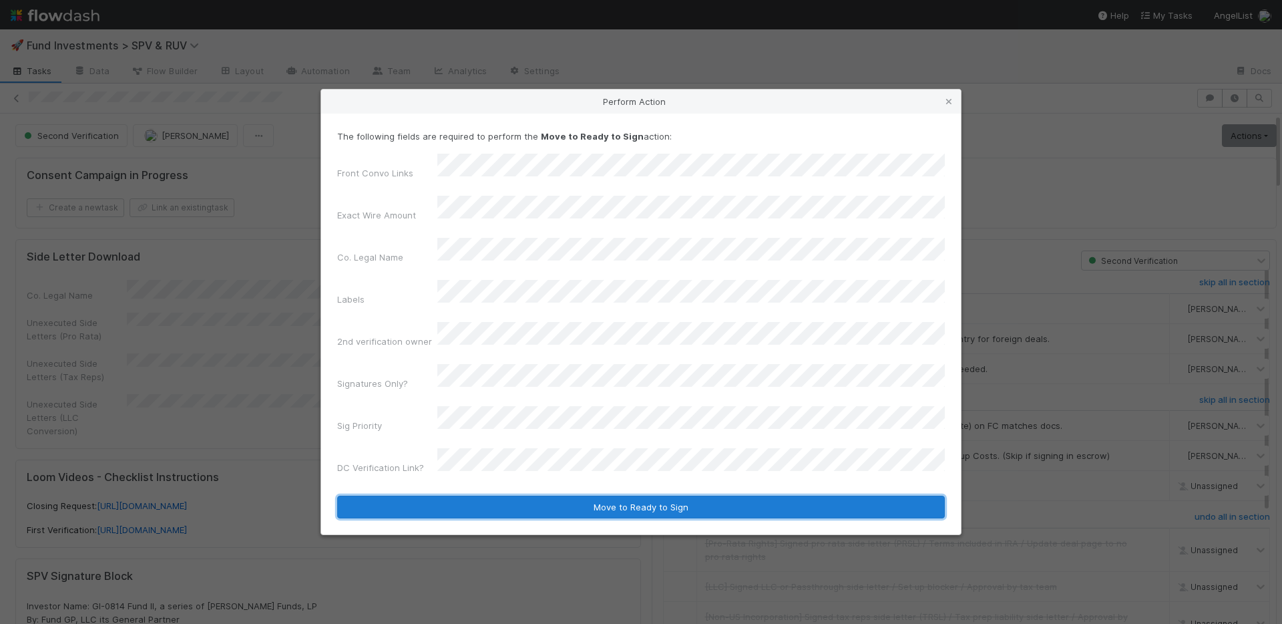
click at [572, 495] on button "Move to Ready to Sign" at bounding box center [641, 506] width 608 height 23
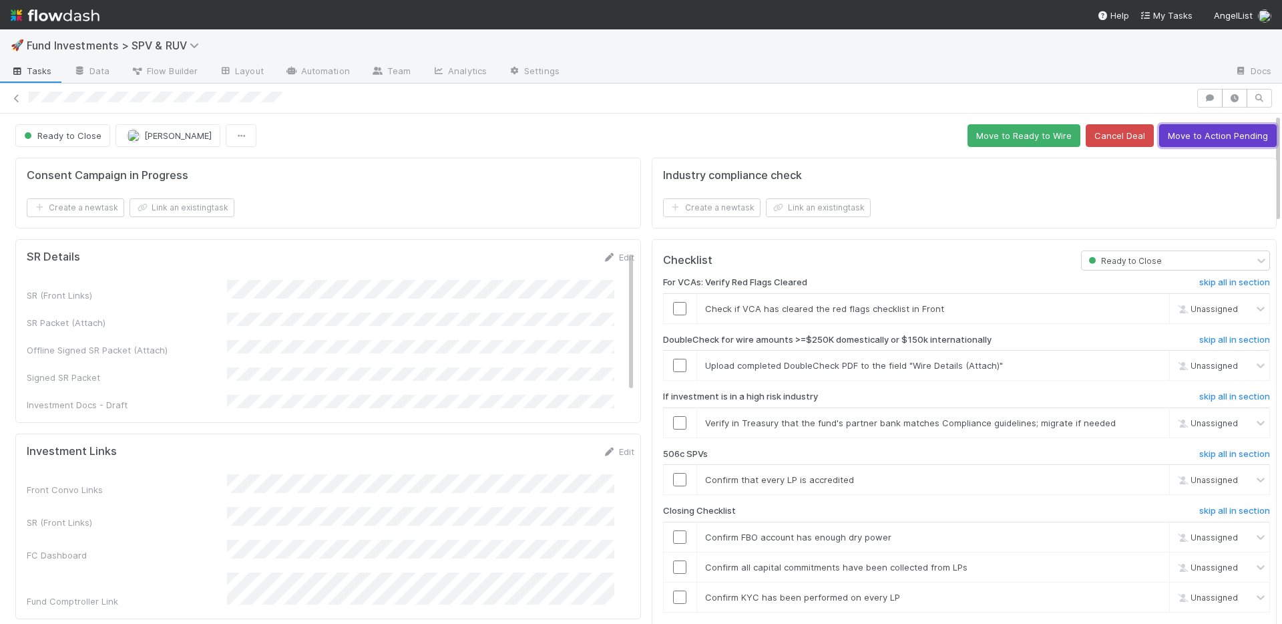
click at [1183, 136] on button "Move to Action Pending" at bounding box center [1218, 135] width 118 height 23
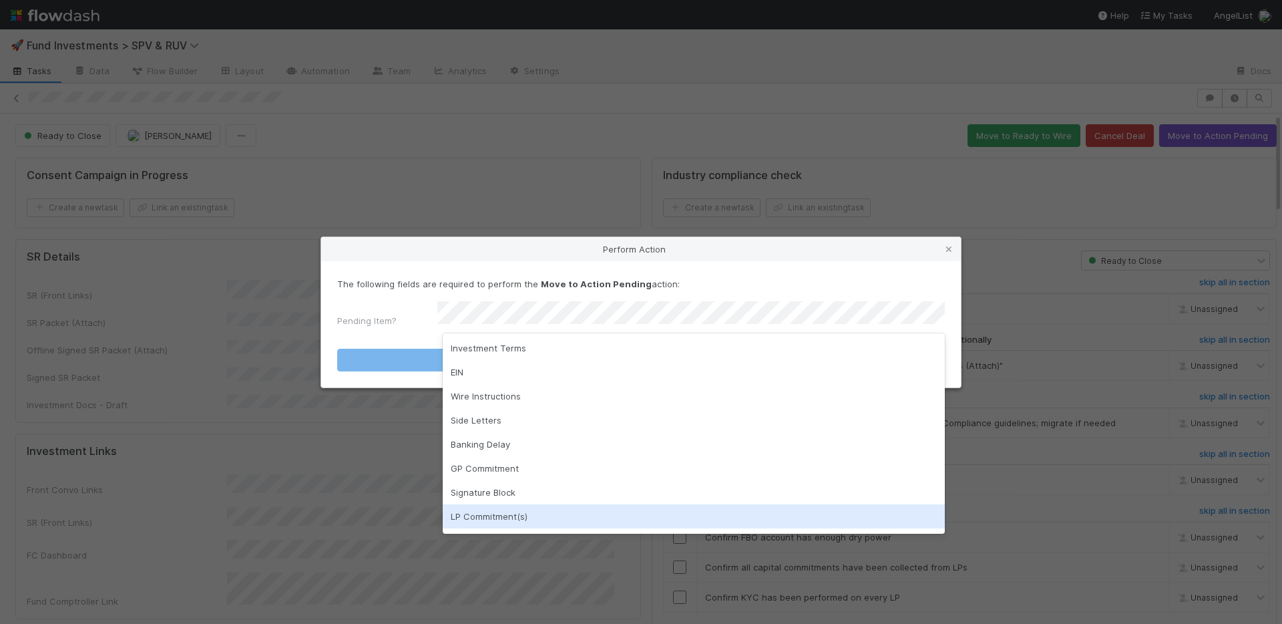
click at [504, 505] on div "LP Commitment(s)" at bounding box center [694, 516] width 502 height 24
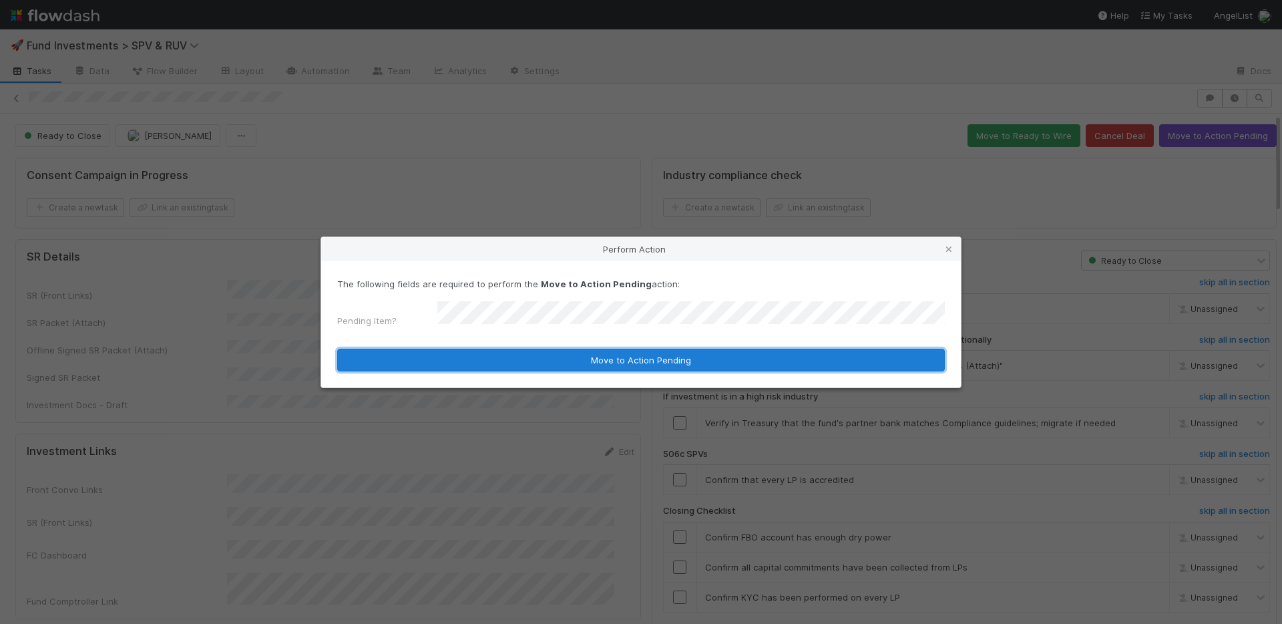
click at [517, 355] on button "Move to Action Pending" at bounding box center [641, 360] width 608 height 23
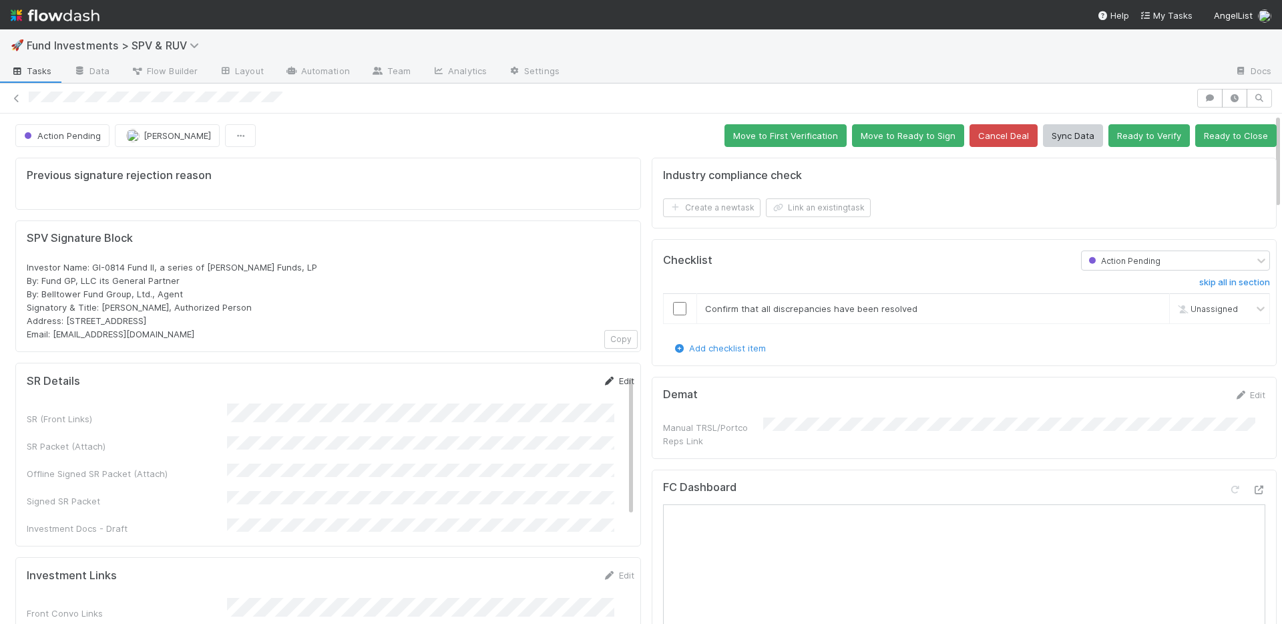
click at [603, 381] on link "Edit" at bounding box center [618, 380] width 31 height 11
click at [544, 385] on button "Save" at bounding box center [563, 385] width 38 height 23
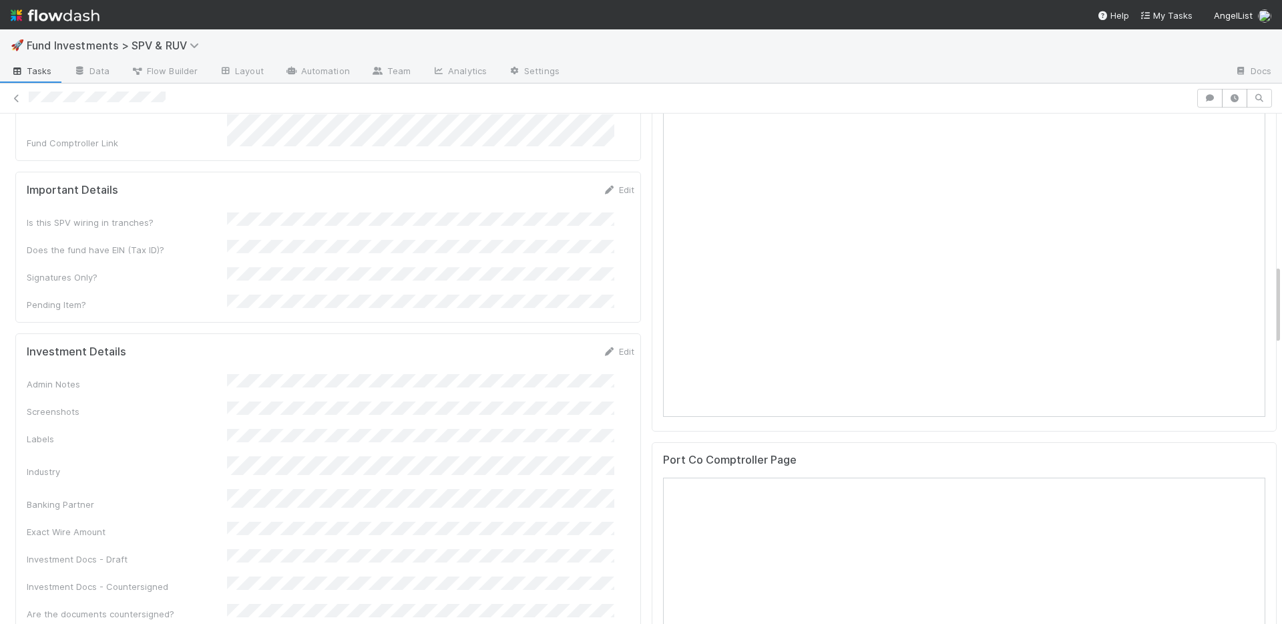
scroll to position [1197, 0]
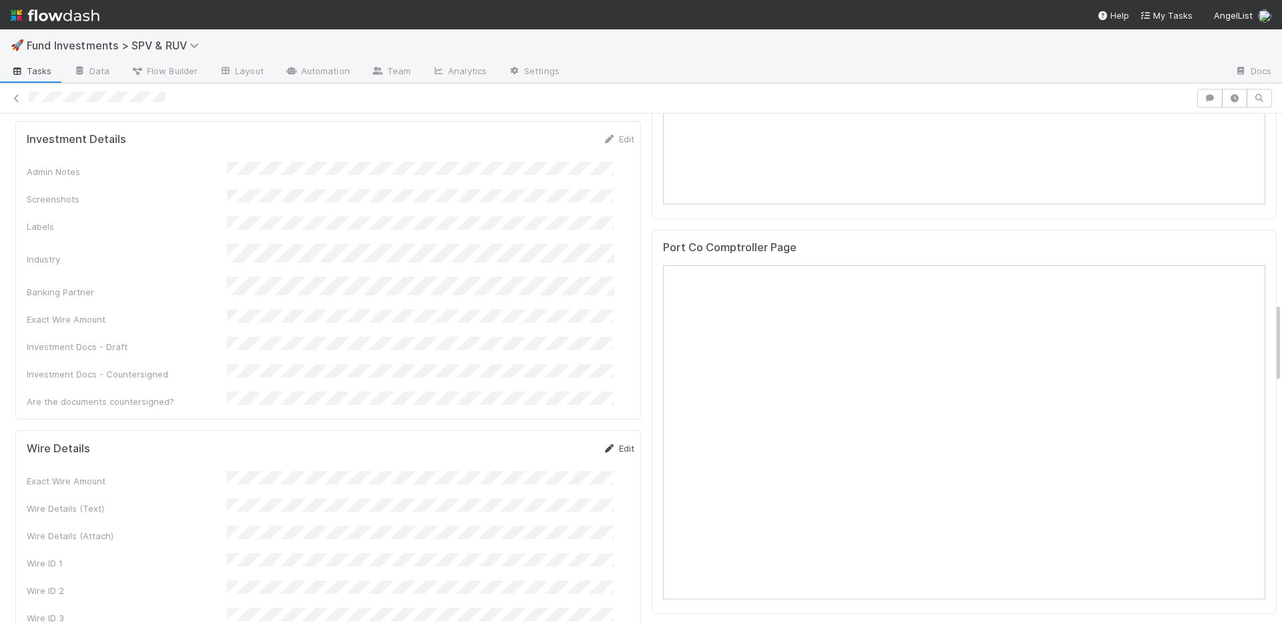
click at [603, 443] on link "Edit" at bounding box center [618, 448] width 31 height 11
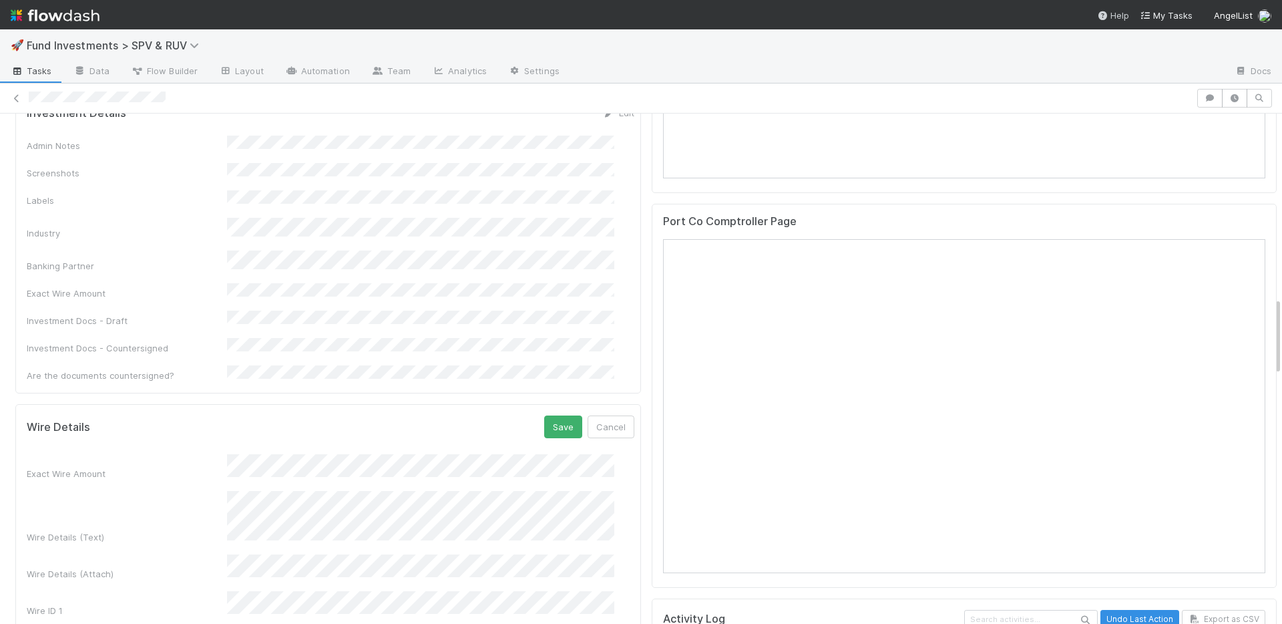
scroll to position [1225, 0]
click at [544, 413] on button "Save" at bounding box center [563, 424] width 38 height 23
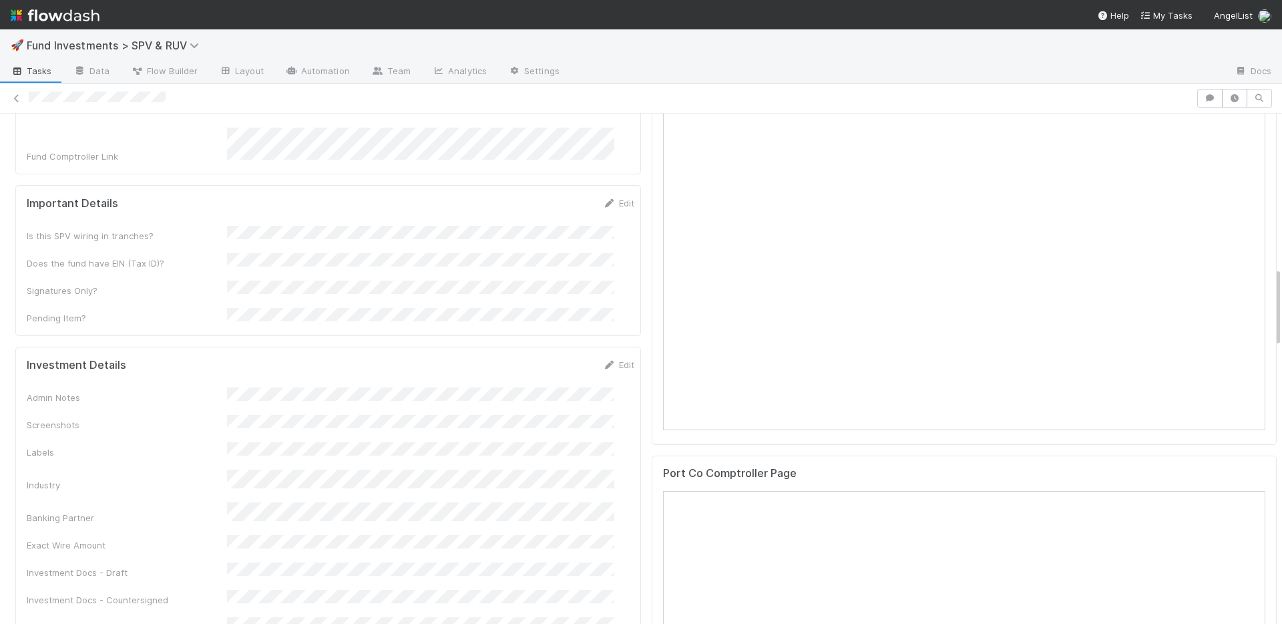
scroll to position [713, 0]
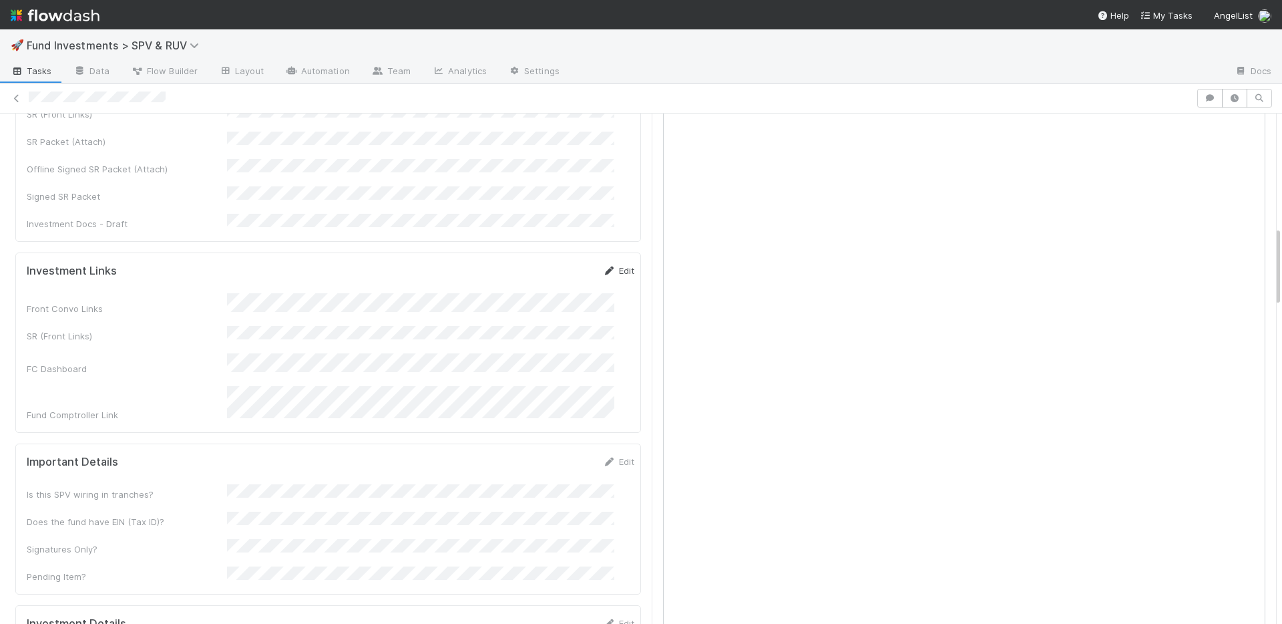
click at [606, 265] on link "Edit" at bounding box center [618, 270] width 31 height 11
click at [544, 264] on button "Save" at bounding box center [563, 275] width 38 height 23
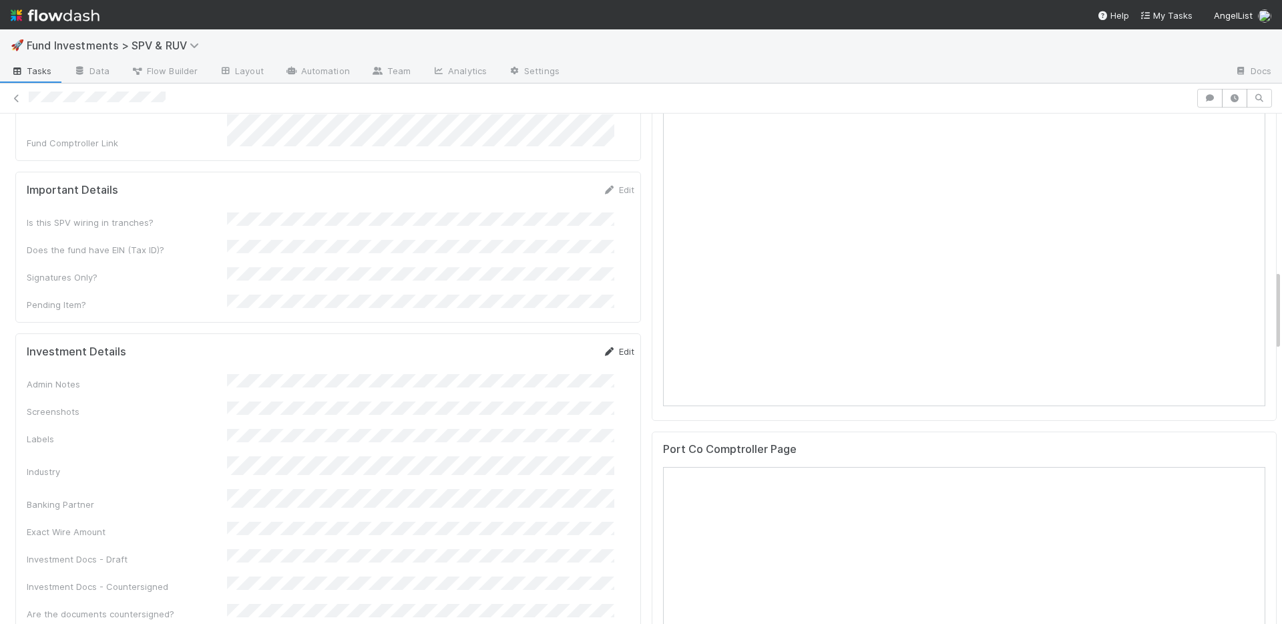
click at [603, 346] on link "Edit" at bounding box center [618, 351] width 31 height 11
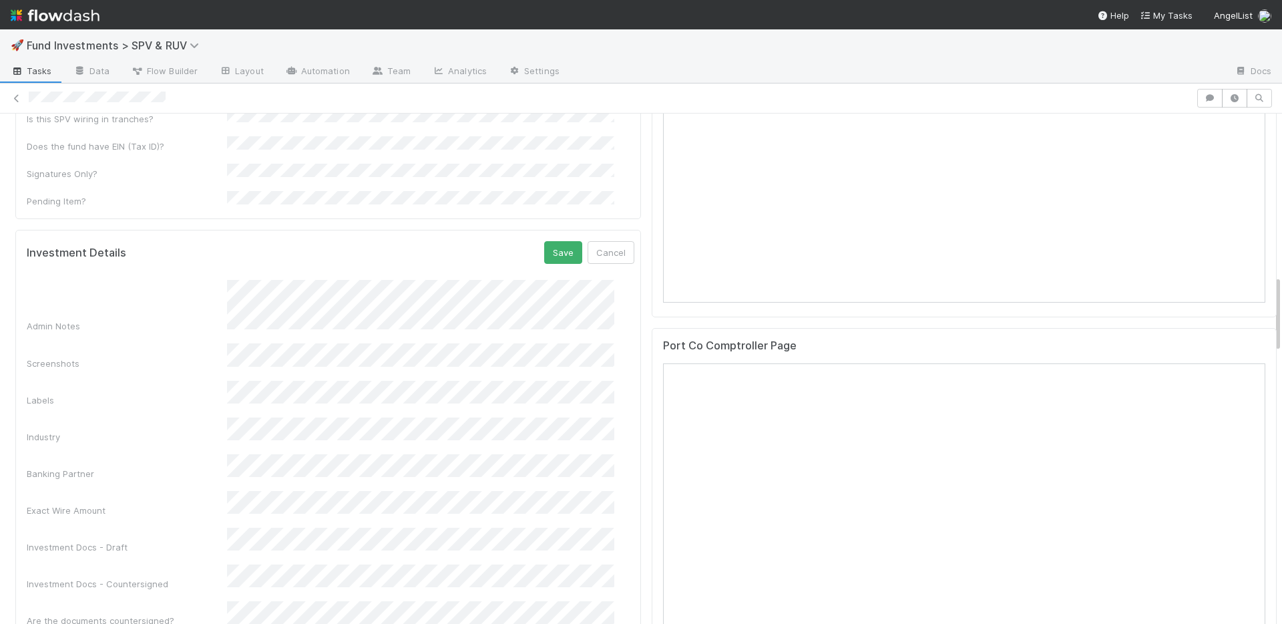
scroll to position [1114, 0]
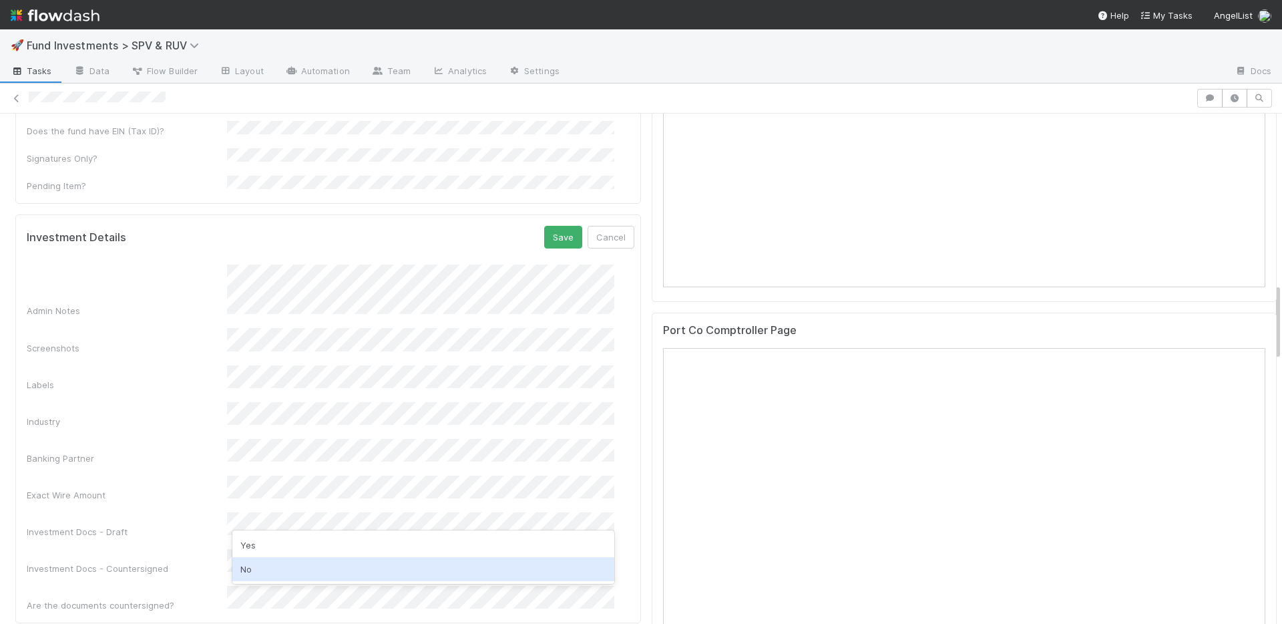
click at [278, 568] on div "No" at bounding box center [423, 569] width 382 height 24
click at [544, 226] on button "Save" at bounding box center [563, 237] width 38 height 23
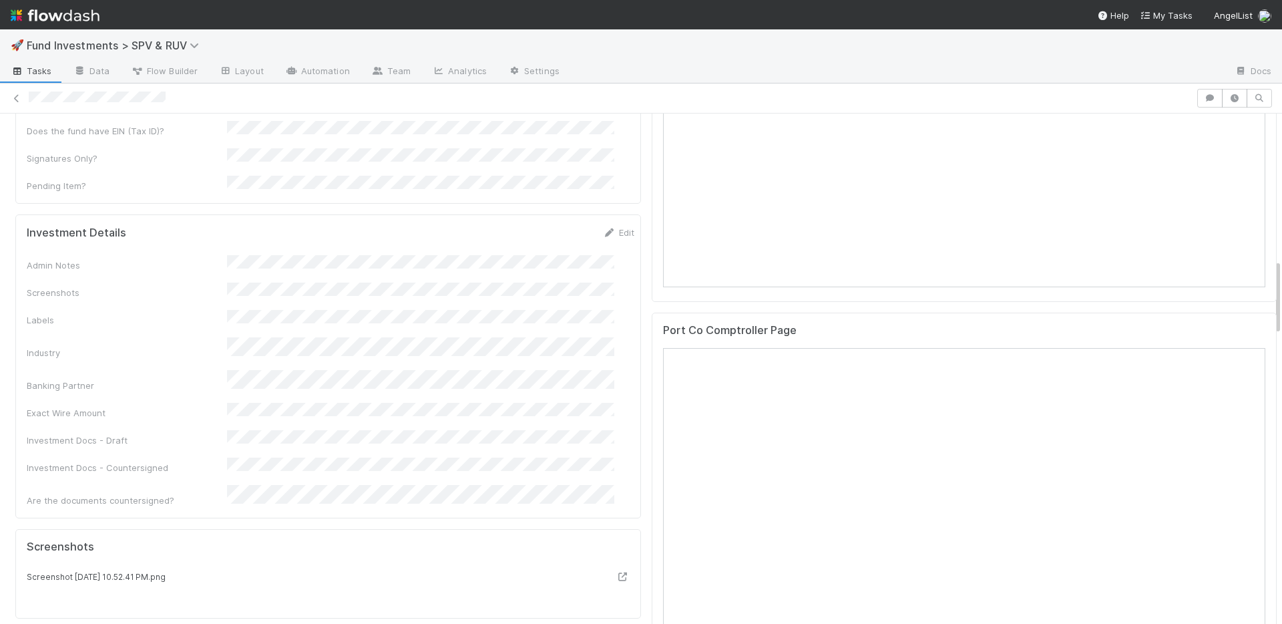
scroll to position [672, 0]
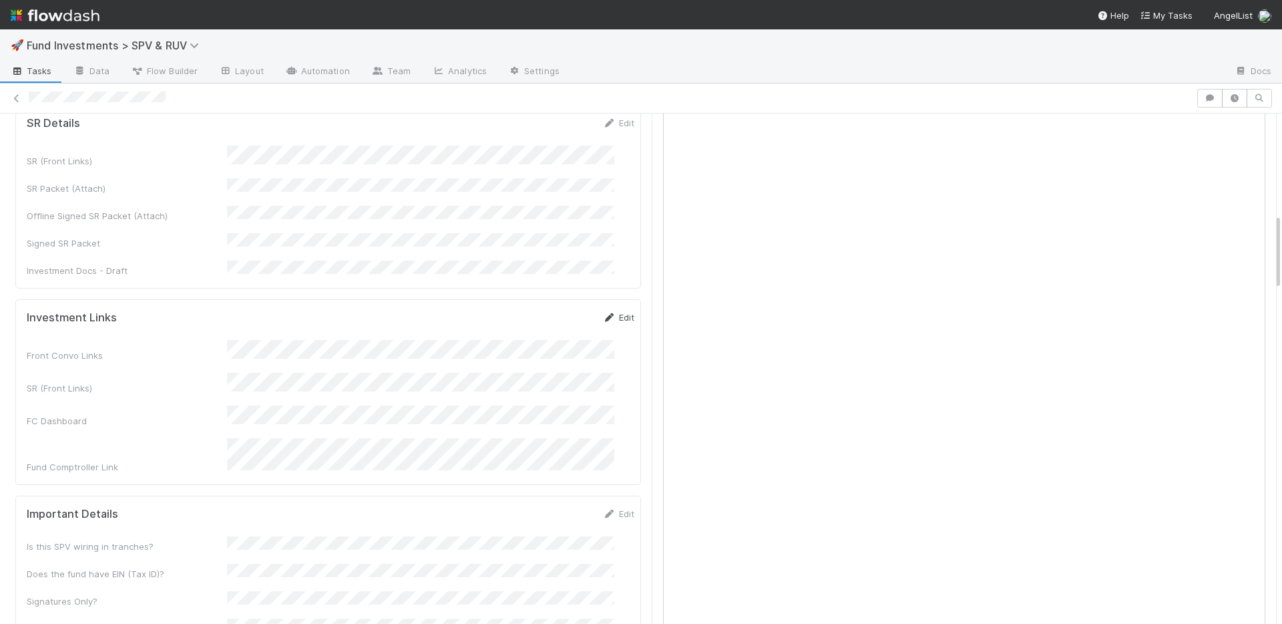
click at [603, 312] on link "Edit" at bounding box center [618, 317] width 31 height 11
click at [549, 310] on button "Save" at bounding box center [563, 321] width 38 height 23
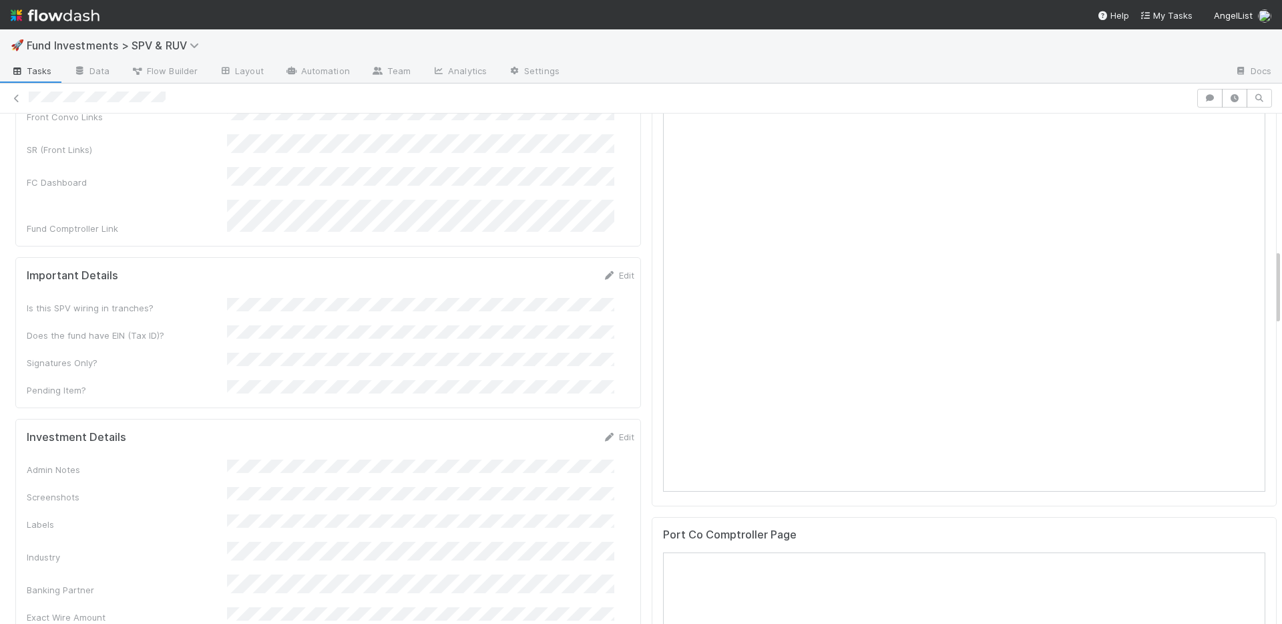
scroll to position [911, 0]
click at [603, 268] on link "Edit" at bounding box center [618, 273] width 31 height 11
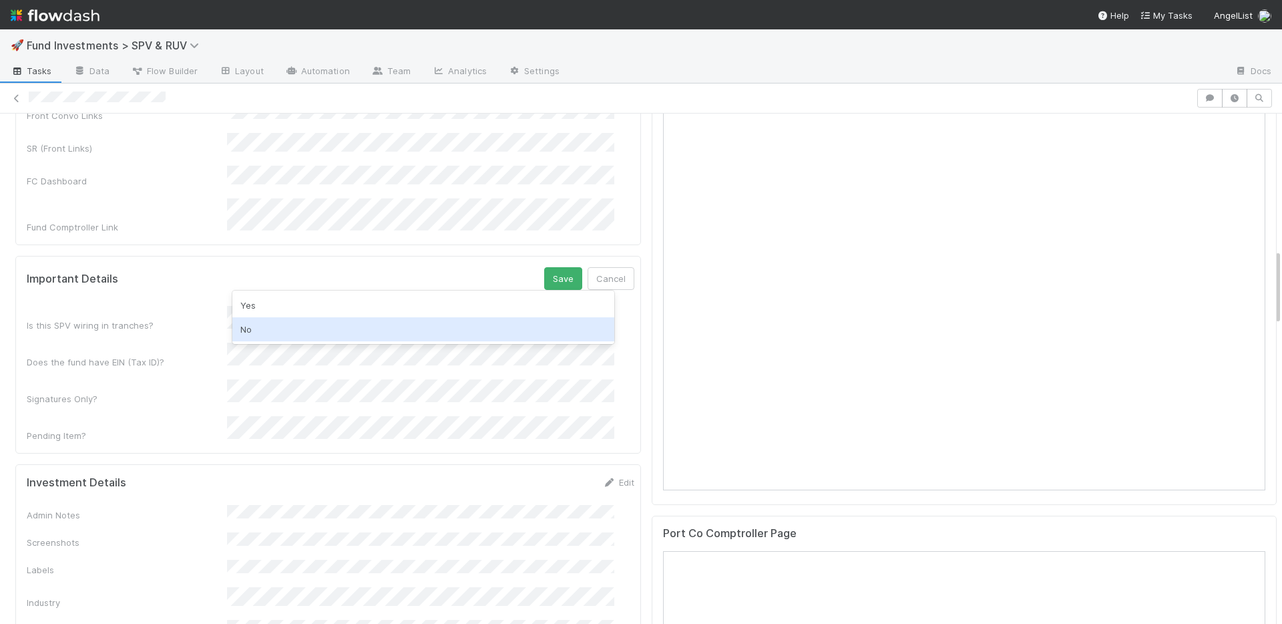
click at [311, 321] on div "No" at bounding box center [423, 329] width 382 height 24
click at [308, 337] on div "Yes" at bounding box center [423, 339] width 382 height 24
click at [544, 267] on button "Save" at bounding box center [563, 278] width 38 height 23
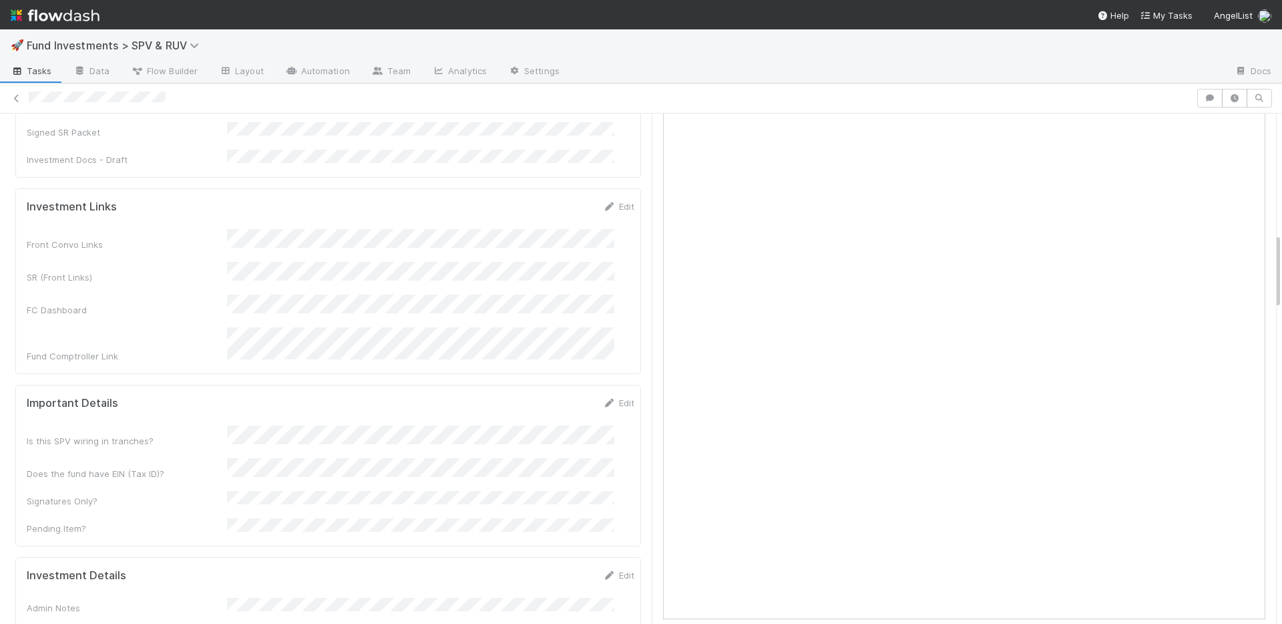
scroll to position [781, 0]
click at [603, 203] on link "Edit" at bounding box center [618, 208] width 31 height 11
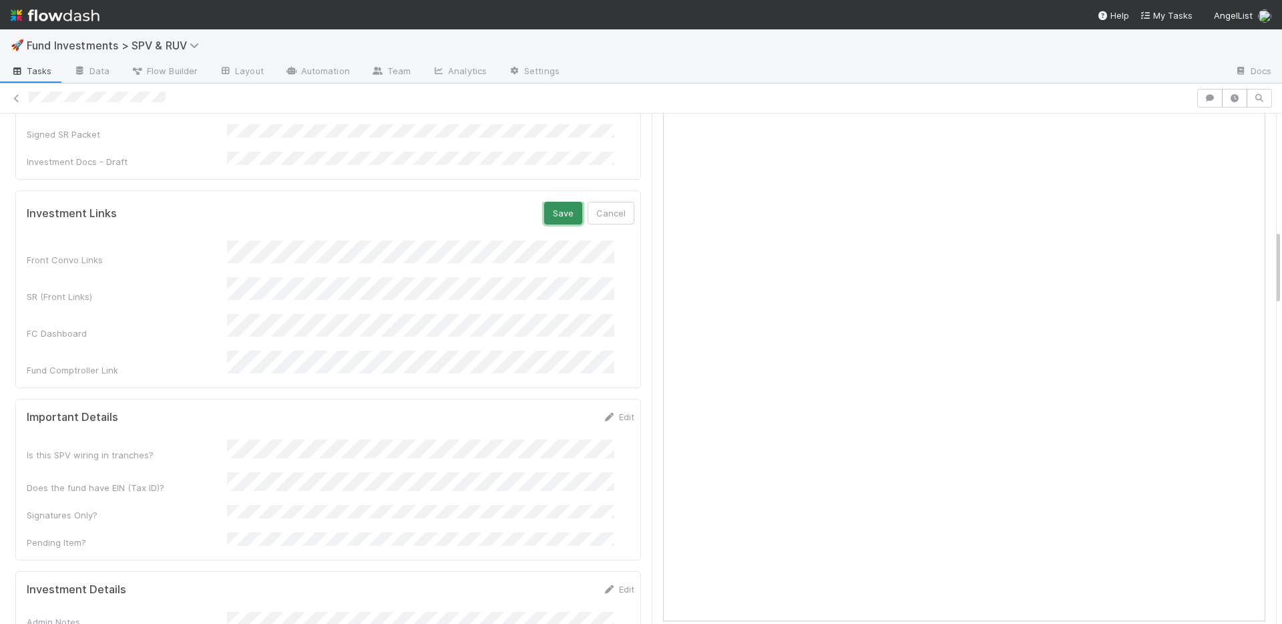
click at [544, 202] on button "Save" at bounding box center [563, 213] width 38 height 23
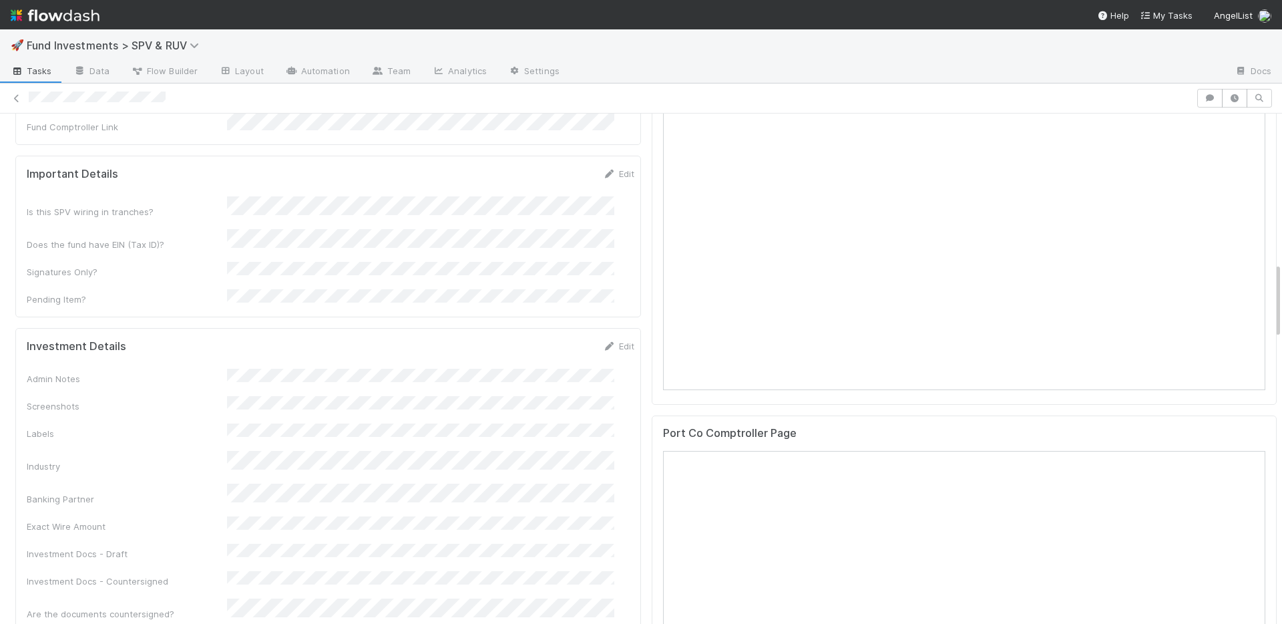
scroll to position [1020, 0]
click at [603, 332] on link "Edit" at bounding box center [618, 337] width 31 height 11
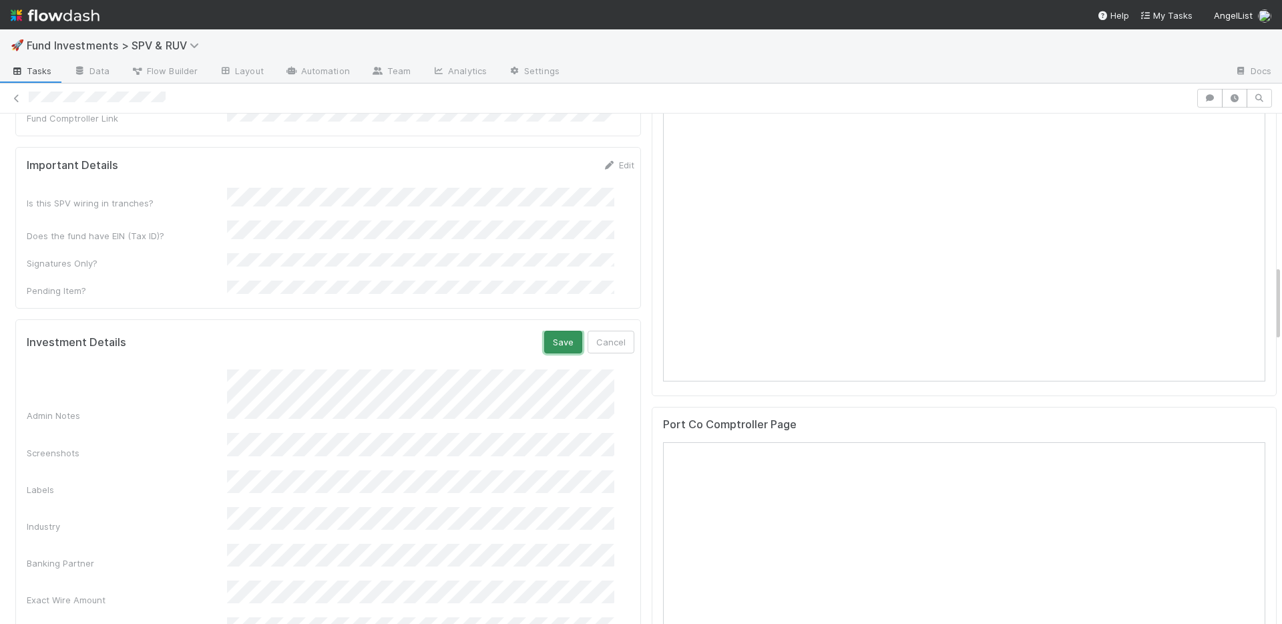
click at [551, 331] on button "Save" at bounding box center [563, 342] width 38 height 23
click at [607, 332] on link "Edit" at bounding box center [618, 337] width 31 height 11
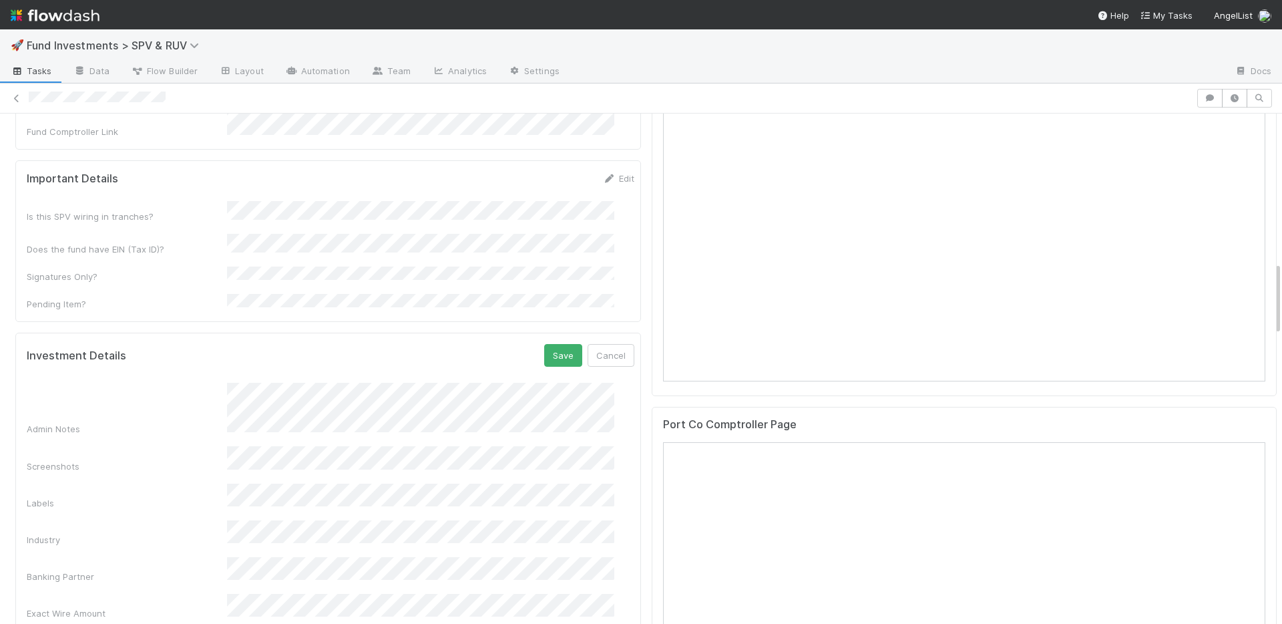
scroll to position [1034, 0]
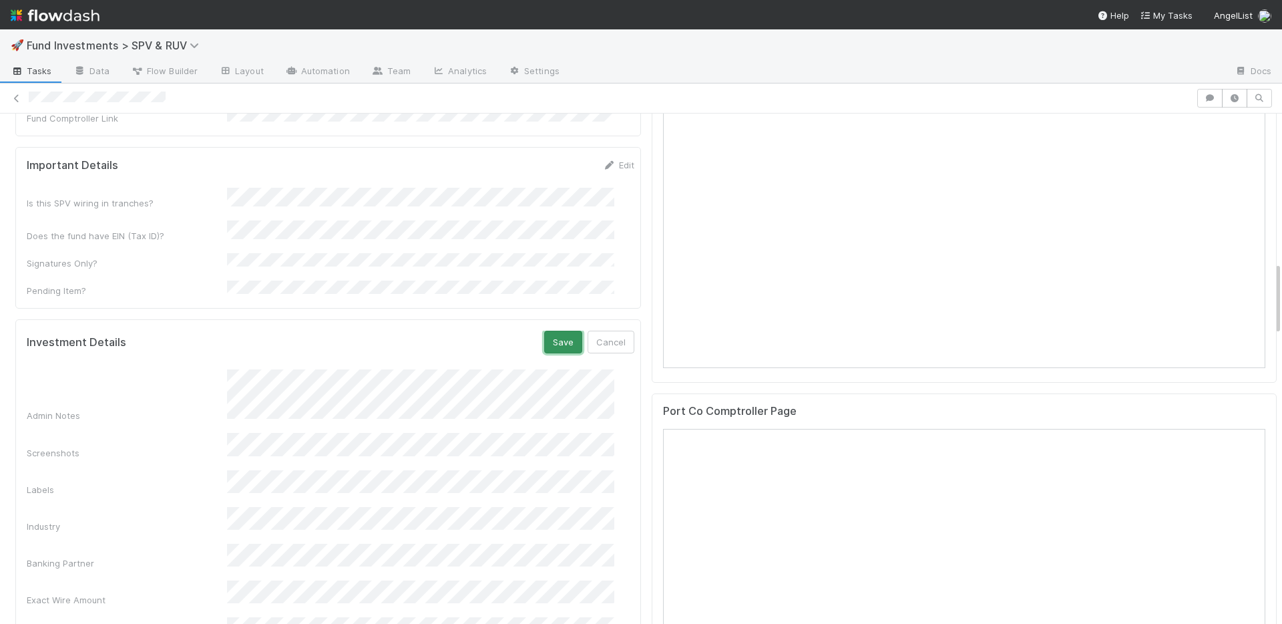
click at [554, 331] on button "Save" at bounding box center [563, 342] width 38 height 23
click at [604, 332] on link "Edit" at bounding box center [618, 337] width 31 height 11
click at [544, 331] on button "Save" at bounding box center [563, 342] width 38 height 23
click at [603, 332] on link "Edit" at bounding box center [618, 337] width 31 height 11
click at [544, 331] on button "Save" at bounding box center [563, 342] width 38 height 23
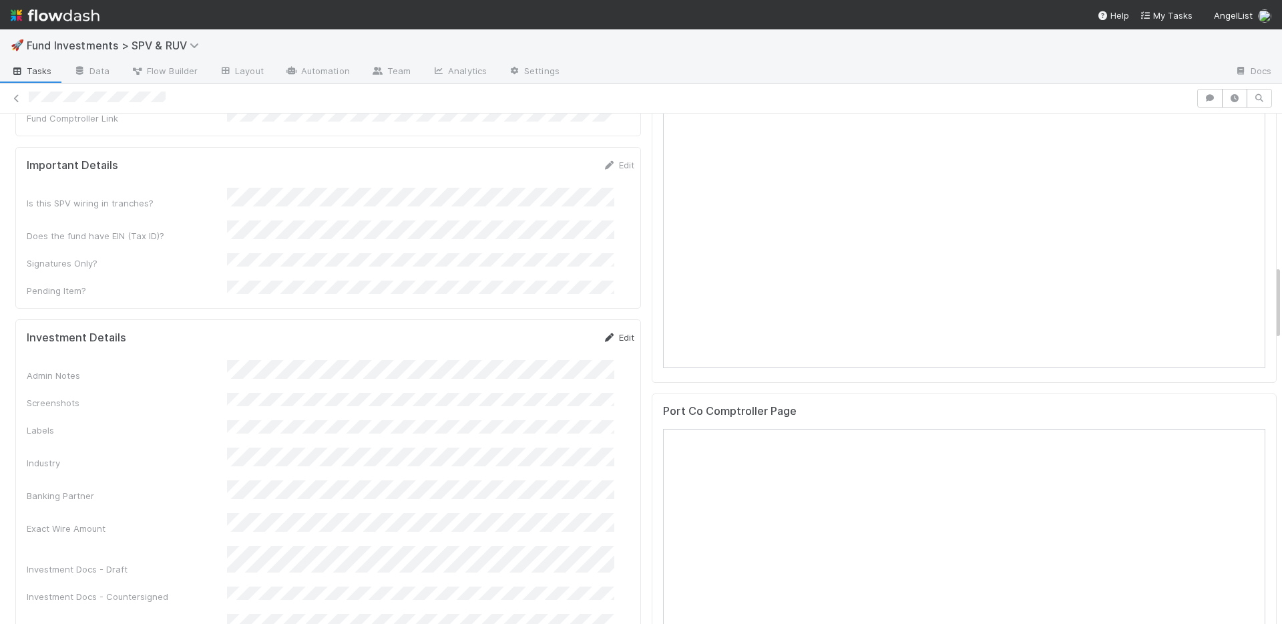
click at [603, 332] on link "Edit" at bounding box center [618, 337] width 31 height 11
click at [544, 331] on button "Save" at bounding box center [563, 342] width 38 height 23
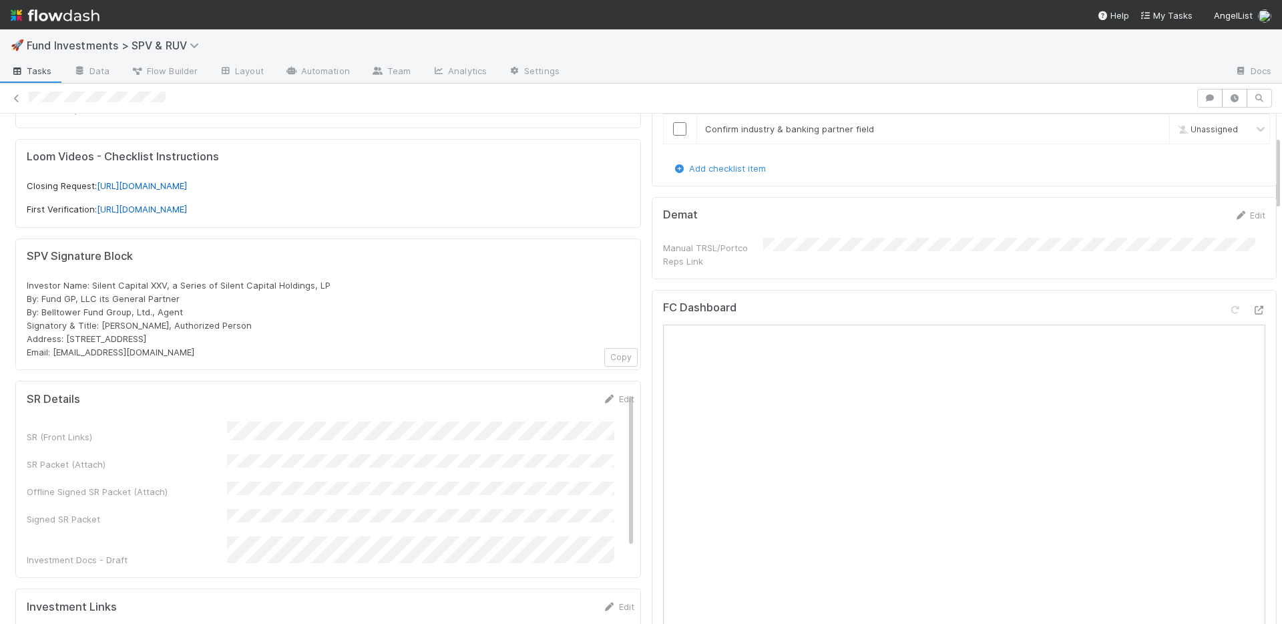
scroll to position [0, 0]
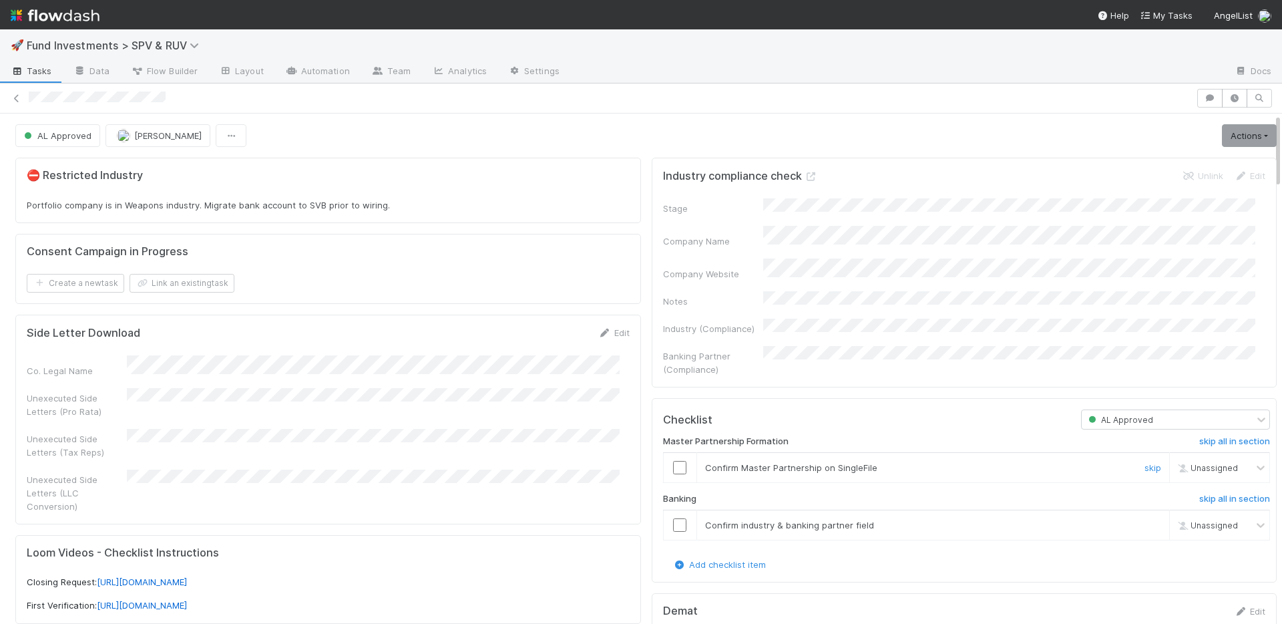
click at [673, 461] on input "checkbox" at bounding box center [679, 467] width 13 height 13
drag, startPoint x: 669, startPoint y: 507, endPoint x: 761, endPoint y: 431, distance: 119.0
click at [673, 518] on input "checkbox" at bounding box center [679, 524] width 13 height 13
click at [1227, 140] on link "Actions" at bounding box center [1249, 135] width 55 height 23
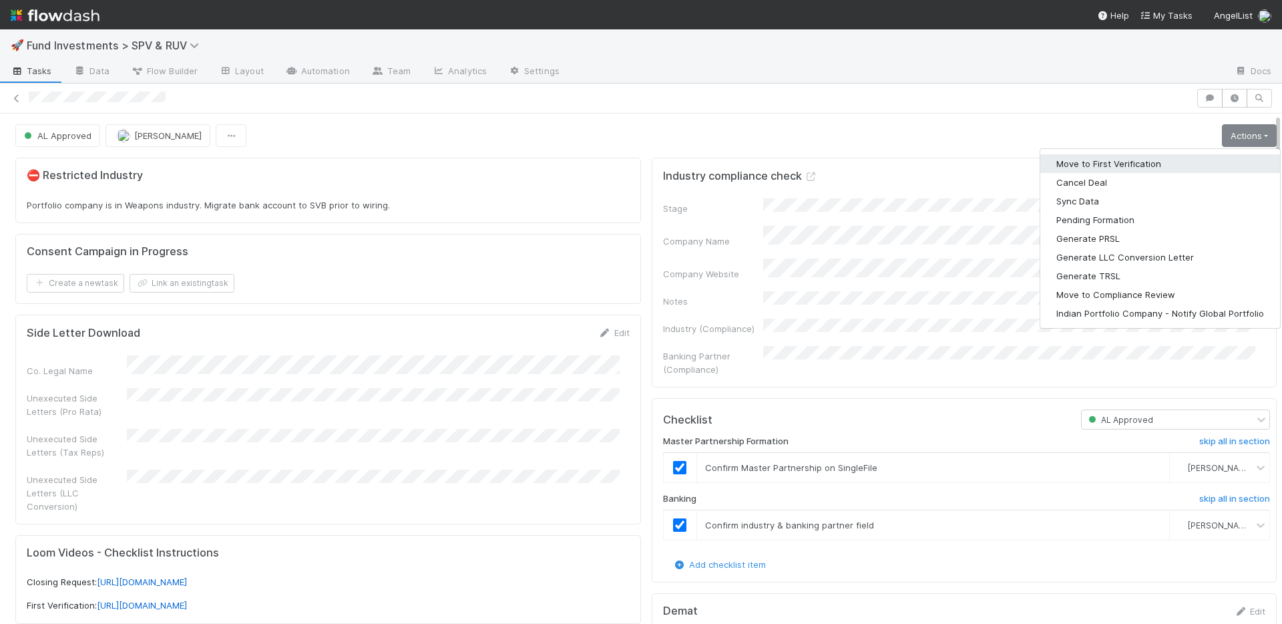
click at [1191, 162] on button "Move to First Verification" at bounding box center [1160, 163] width 240 height 19
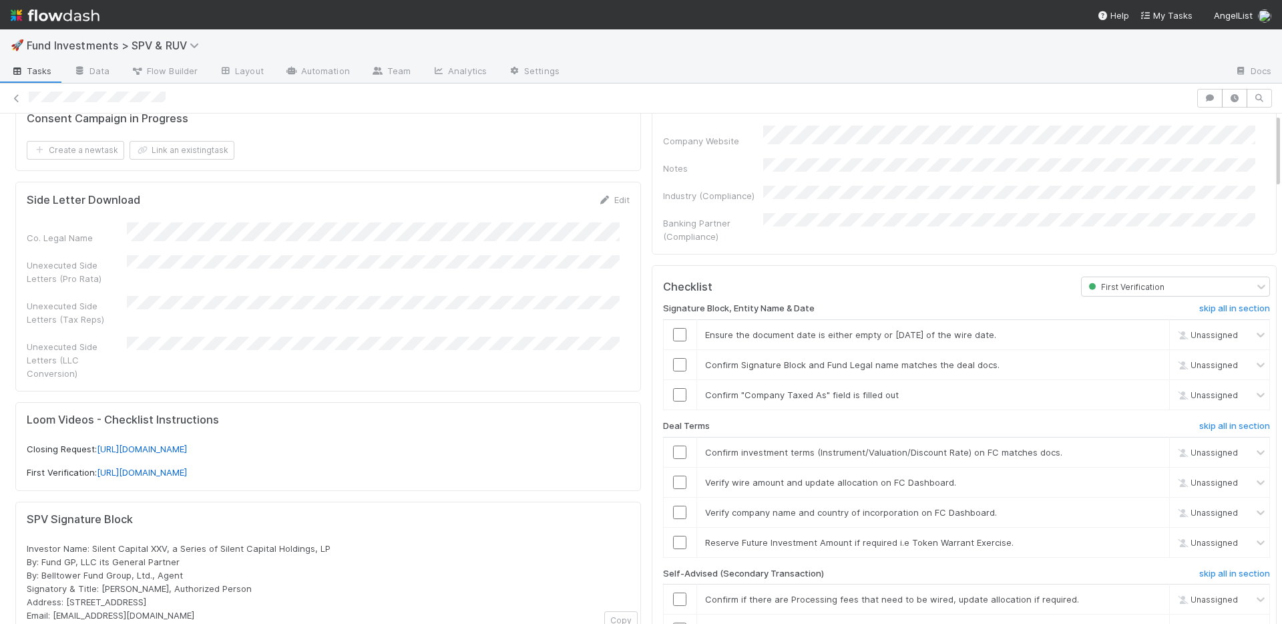
scroll to position [188, 0]
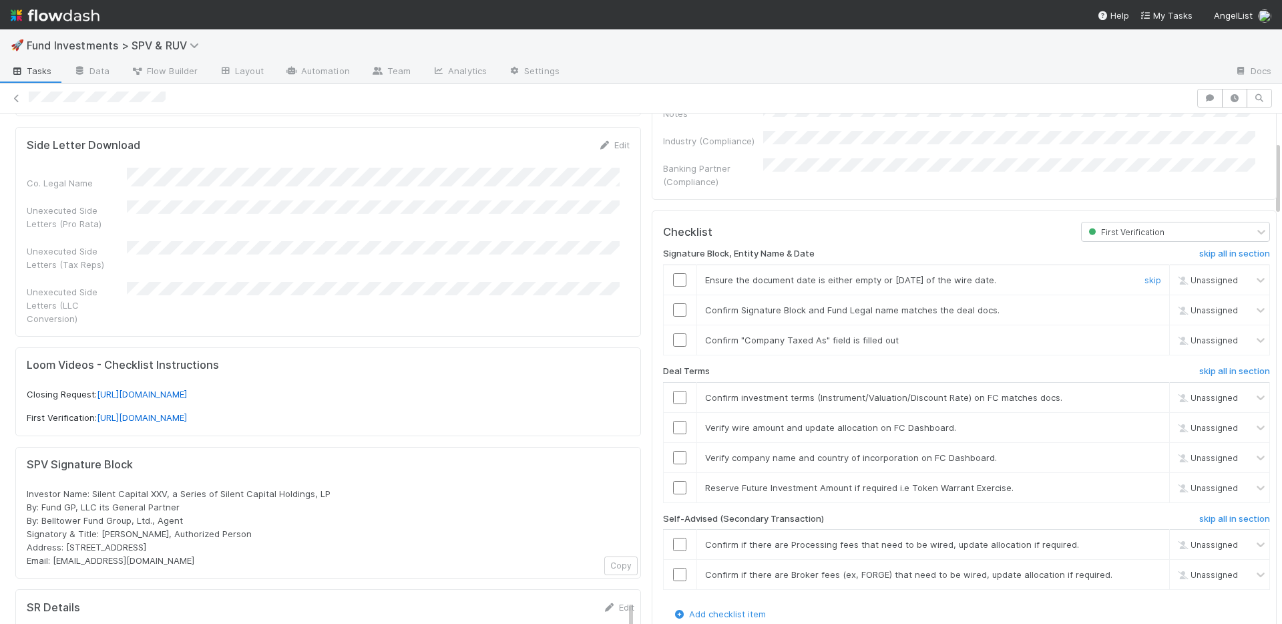
click at [673, 273] on input "checkbox" at bounding box center [679, 279] width 13 height 13
click at [673, 333] on input "checkbox" at bounding box center [679, 339] width 13 height 13
click at [673, 421] on input "checkbox" at bounding box center [679, 427] width 13 height 13
click at [673, 451] on input "checkbox" at bounding box center [679, 457] width 13 height 13
click at [673, 421] on input "checkbox" at bounding box center [679, 427] width 13 height 13
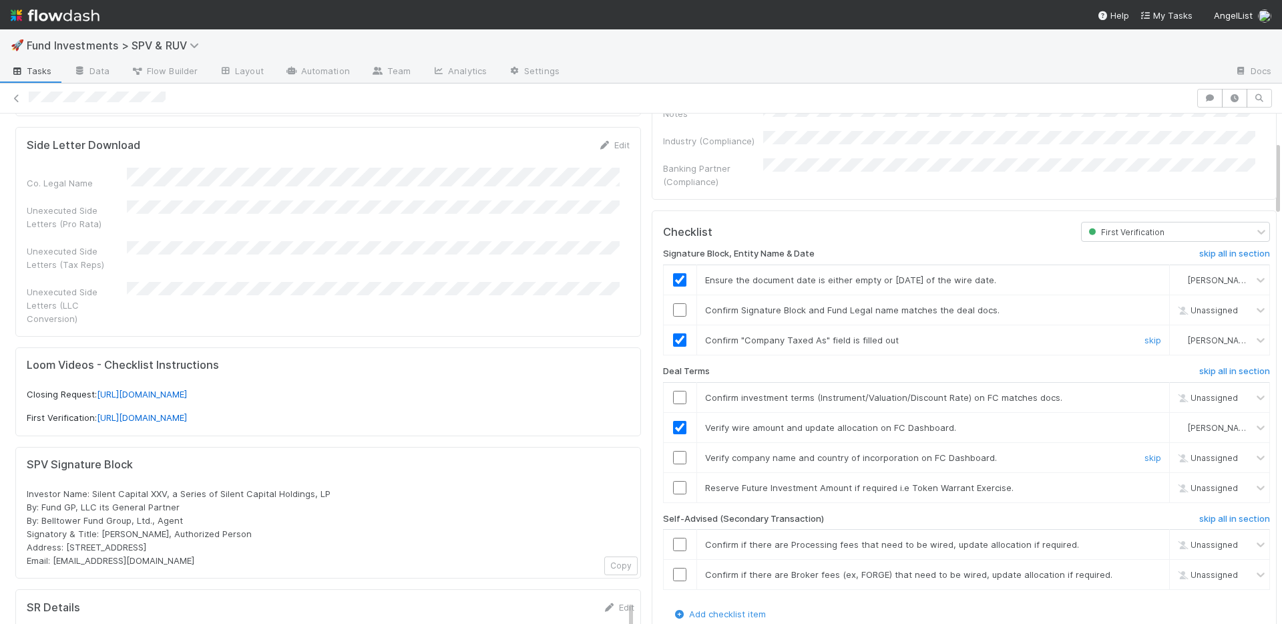
click at [673, 451] on input "checkbox" at bounding box center [679, 457] width 13 height 13
click at [1199, 513] on h6 "skip all in section" at bounding box center [1234, 518] width 71 height 11
click at [1144, 482] on link "skip" at bounding box center [1152, 487] width 17 height 11
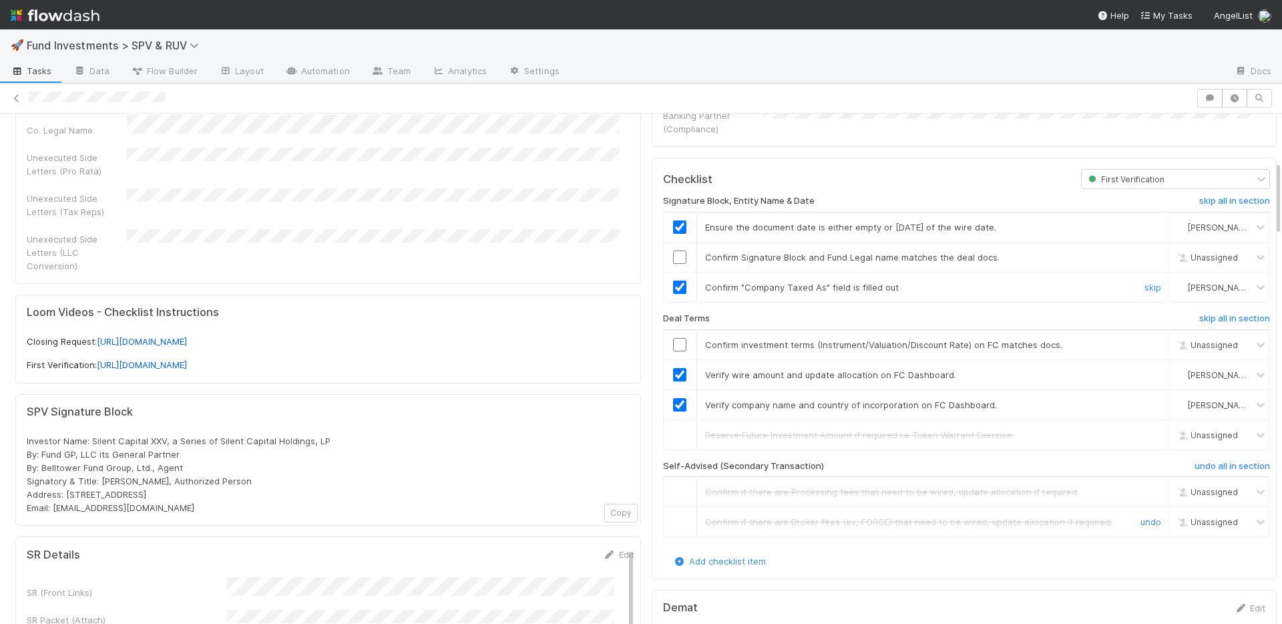
scroll to position [0, 0]
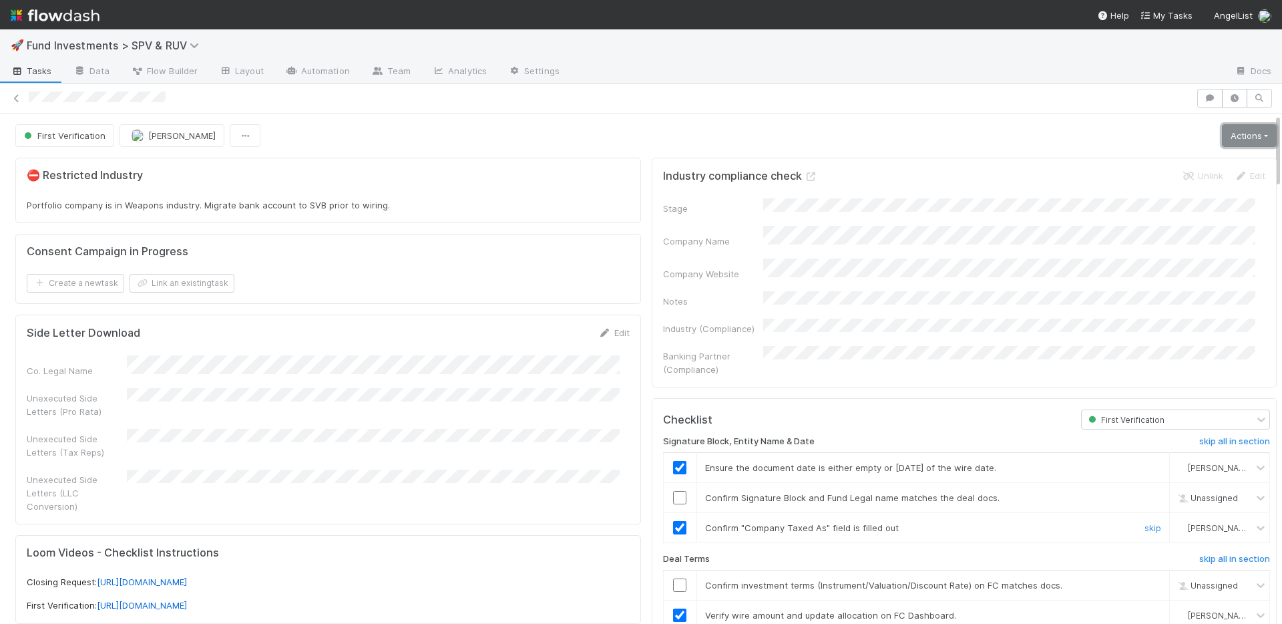
click at [1240, 132] on link "Actions" at bounding box center [1249, 135] width 55 height 23
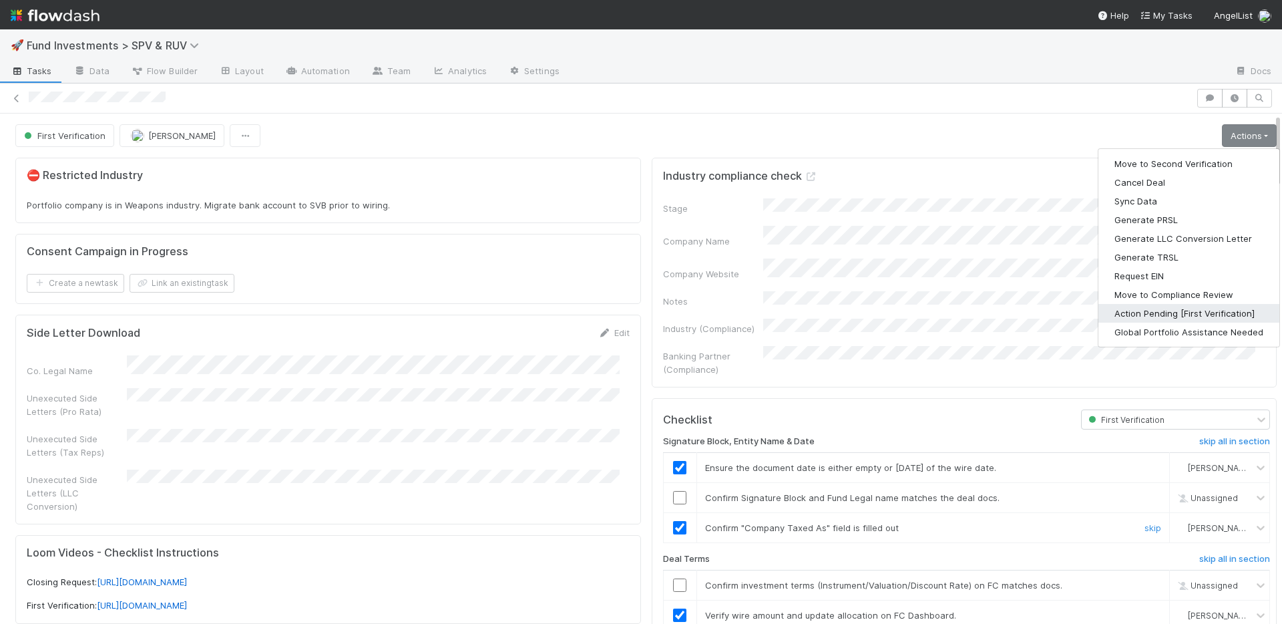
click at [1154, 312] on button "Action Pending [First Verification]" at bounding box center [1188, 313] width 181 height 19
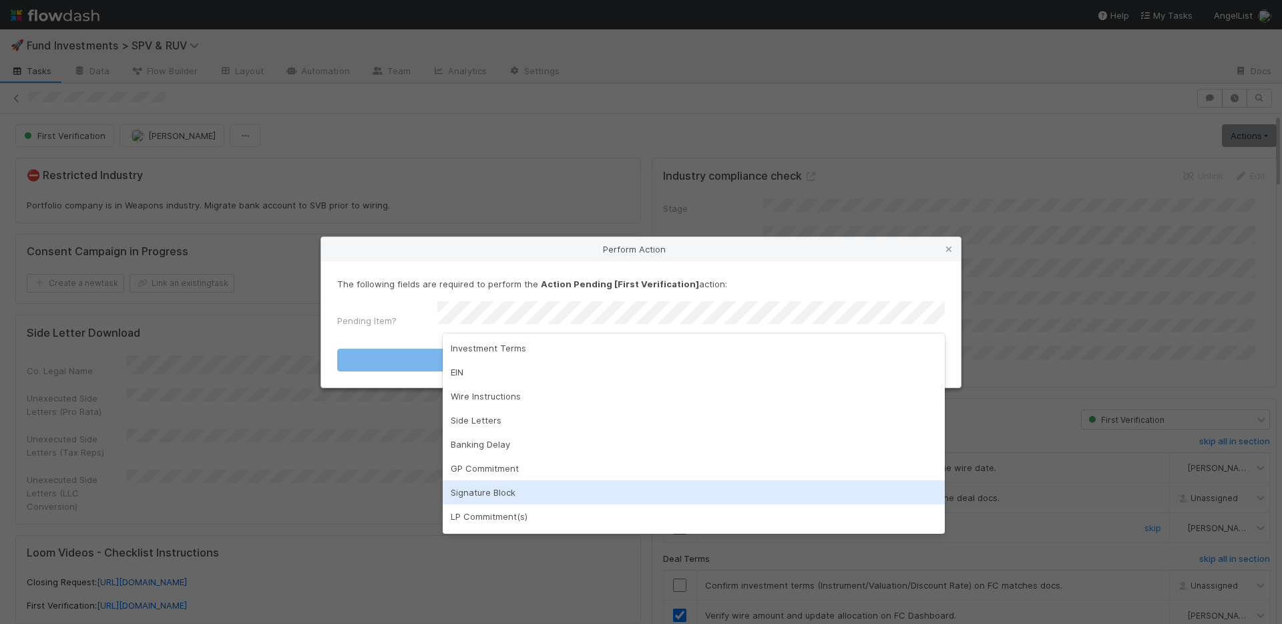
click at [520, 486] on div "Signature Block" at bounding box center [694, 492] width 502 height 24
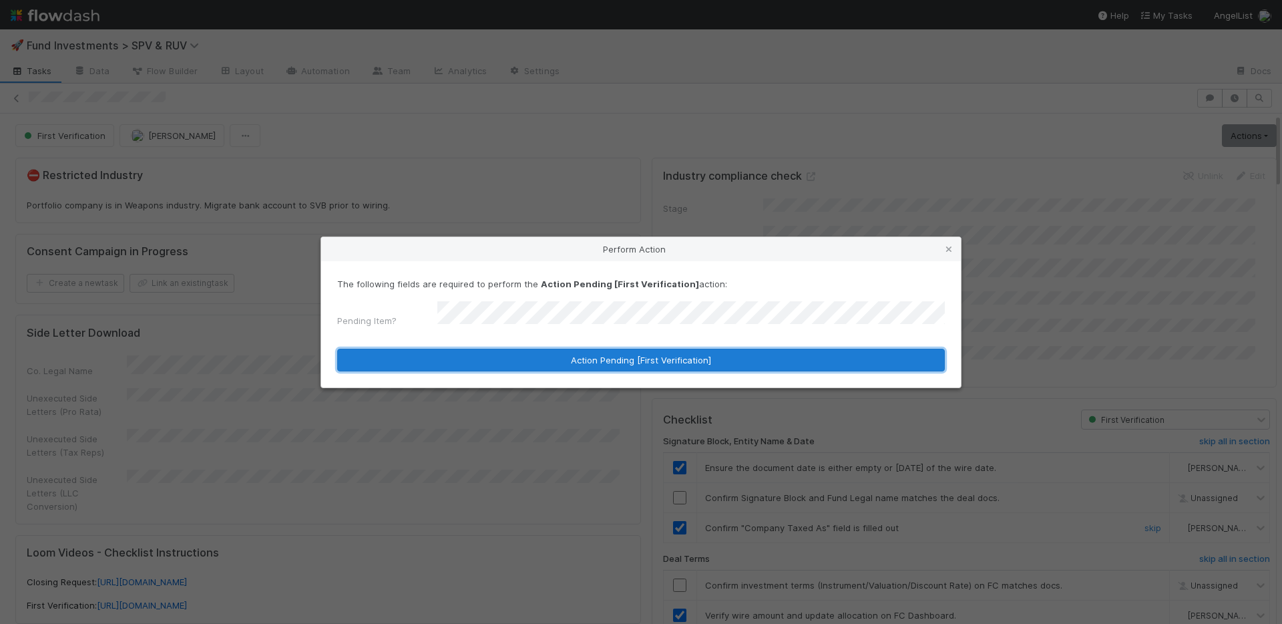
click at [552, 360] on button "Action Pending [First Verification]" at bounding box center [641, 360] width 608 height 23
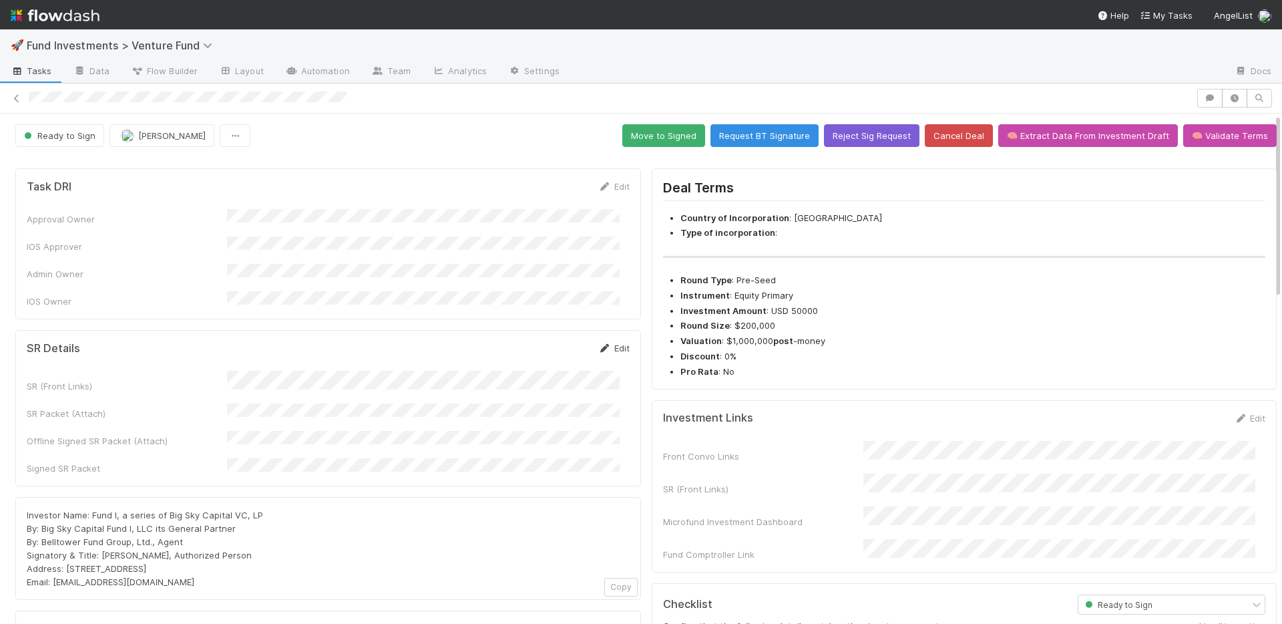
click at [613, 343] on link "Edit" at bounding box center [613, 348] width 31 height 11
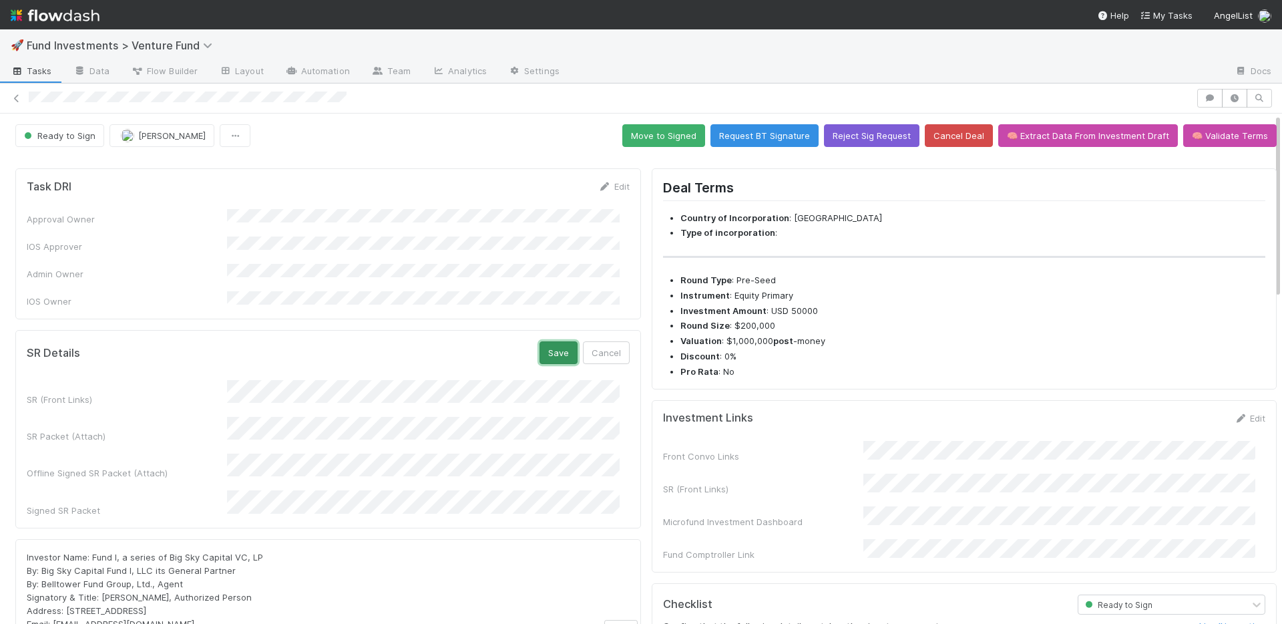
click at [544, 341] on button "Save" at bounding box center [559, 352] width 38 height 23
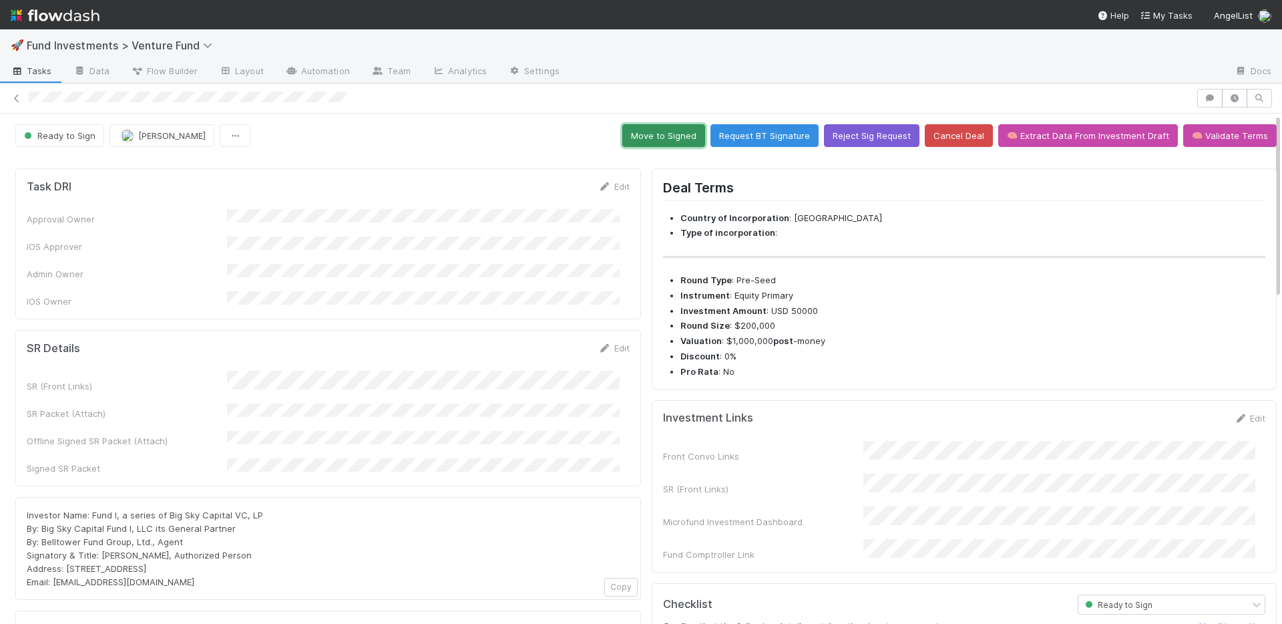
click at [664, 137] on button "Move to Signed" at bounding box center [663, 135] width 83 height 23
click at [626, 132] on button "Move to Signed" at bounding box center [663, 135] width 83 height 23
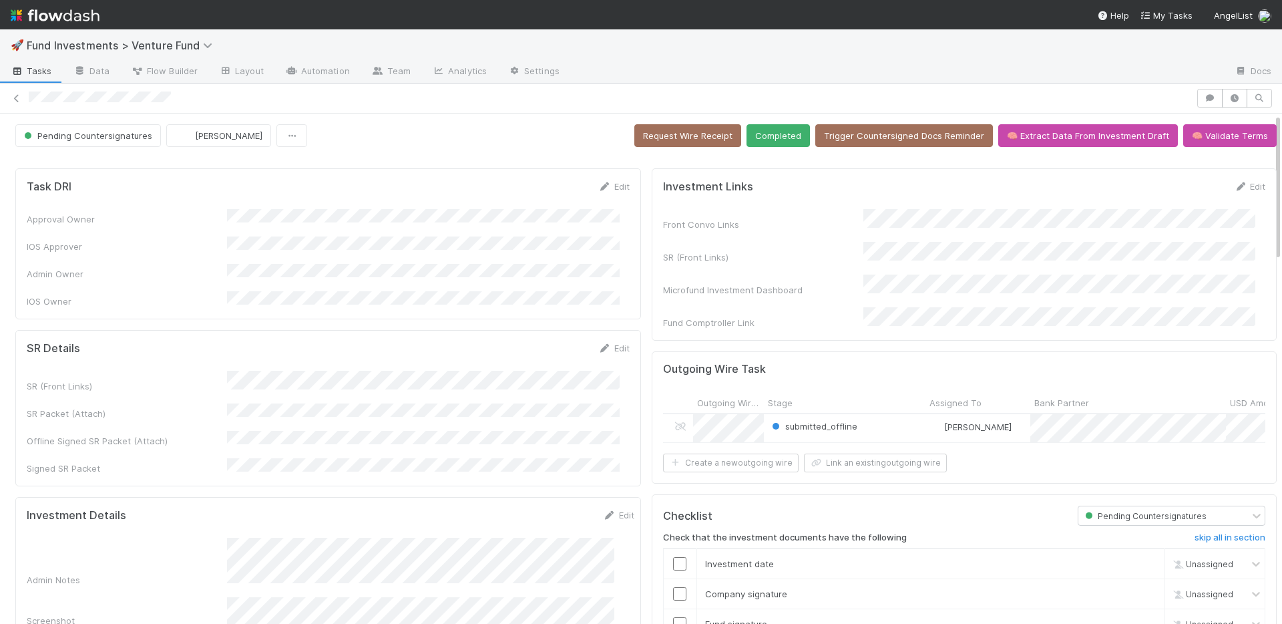
click at [528, 153] on div at bounding box center [646, 157] width 1272 height 11
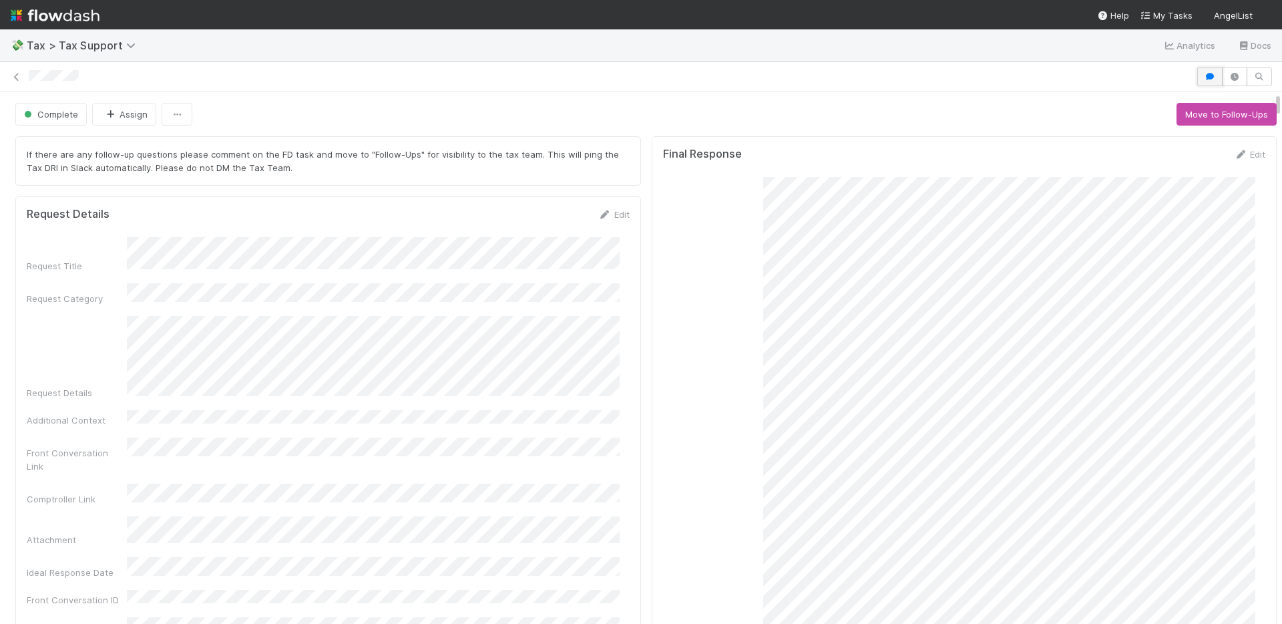
click at [1201, 70] on button "button" at bounding box center [1209, 76] width 25 height 19
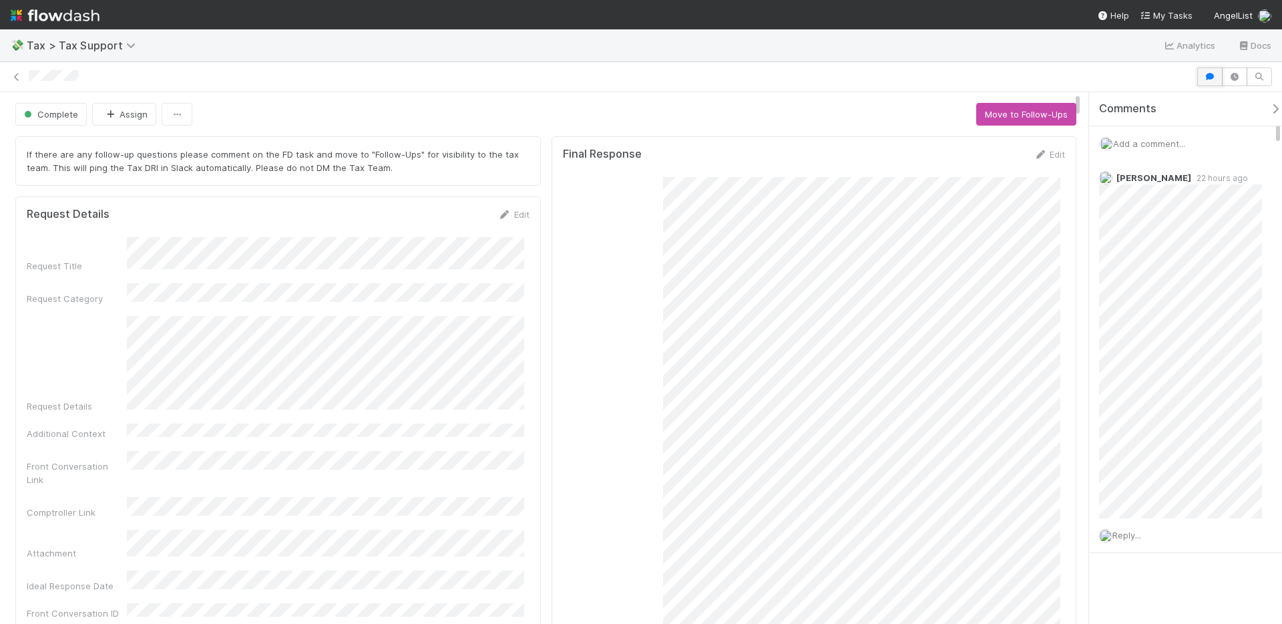
click at [1205, 79] on icon "button" at bounding box center [1209, 77] width 13 height 8
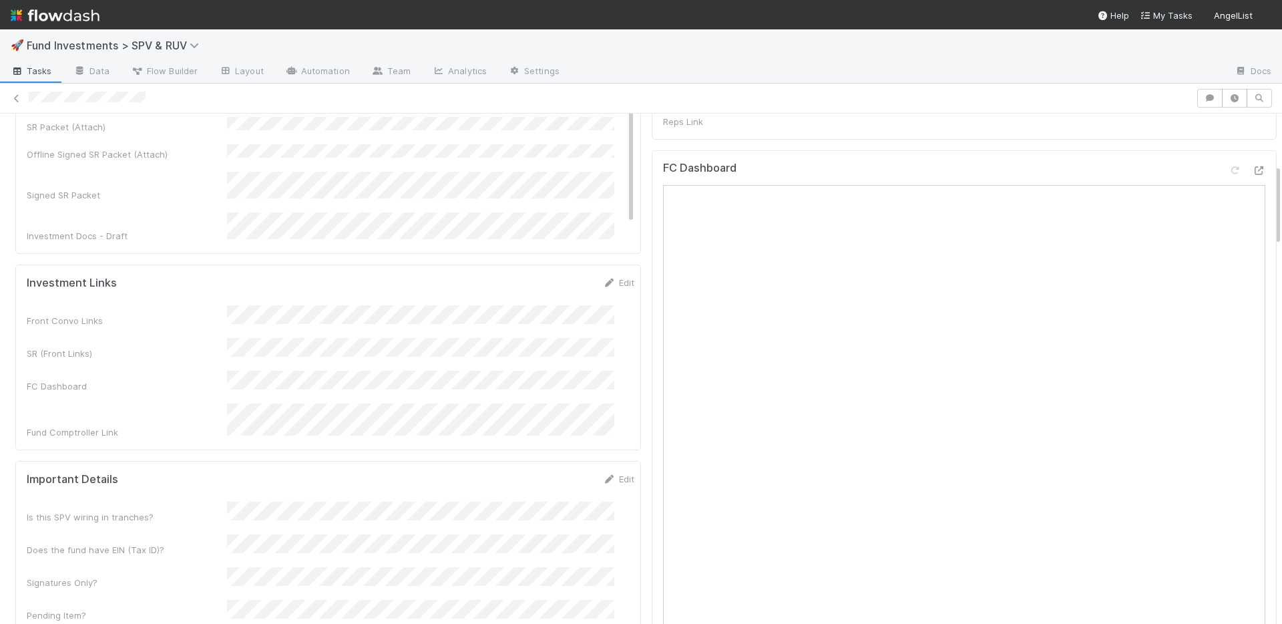
scroll to position [317, 0]
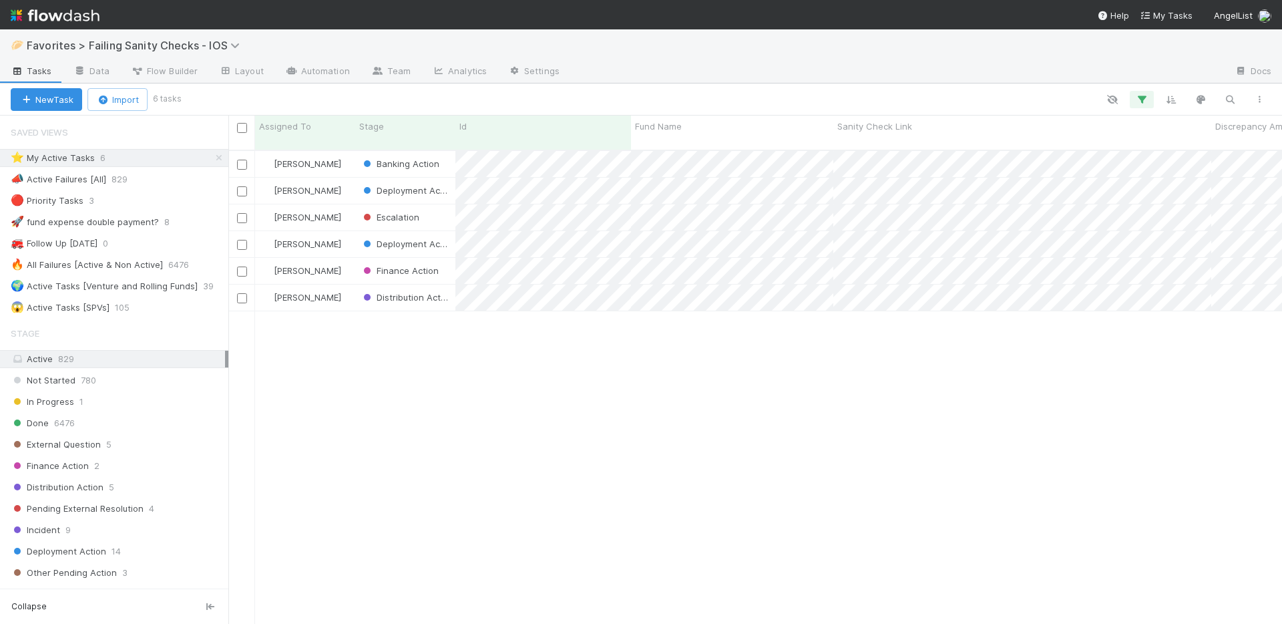
scroll to position [475, 1044]
click at [597, 445] on div "[PERSON_NAME] Banking Action [DATE] 5:47:10 AM [DATE] 8:54:40 AM 0 0 1 2 14 [PE…" at bounding box center [755, 393] width 1054 height 484
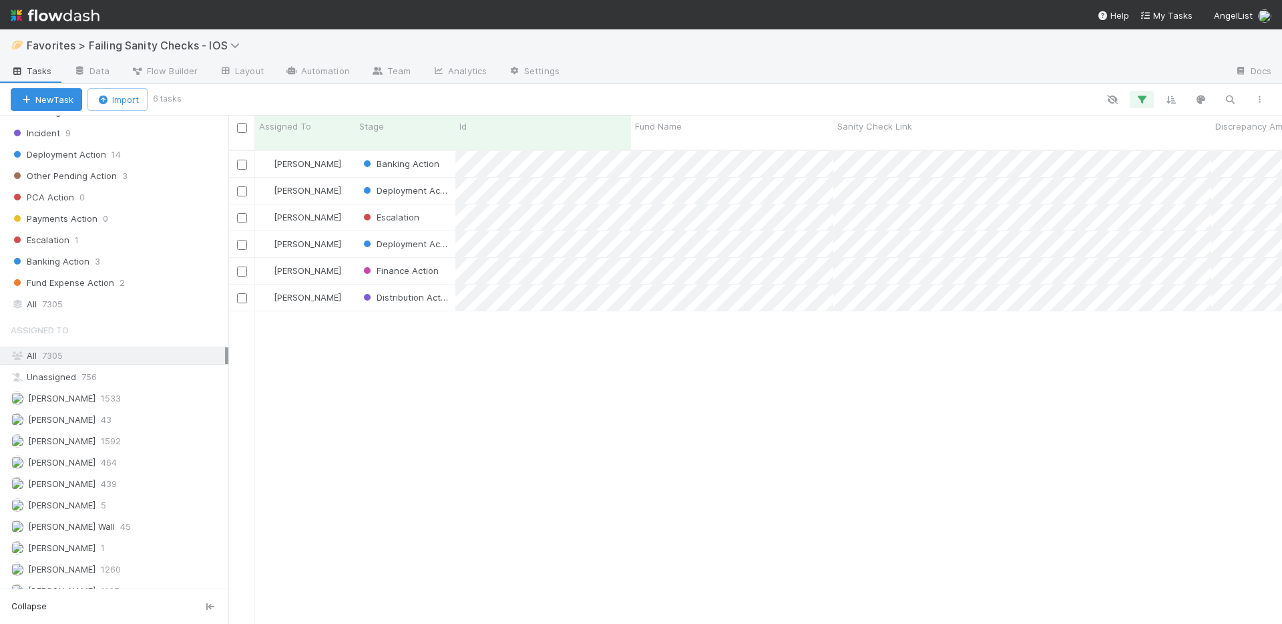
scroll to position [411, 0]
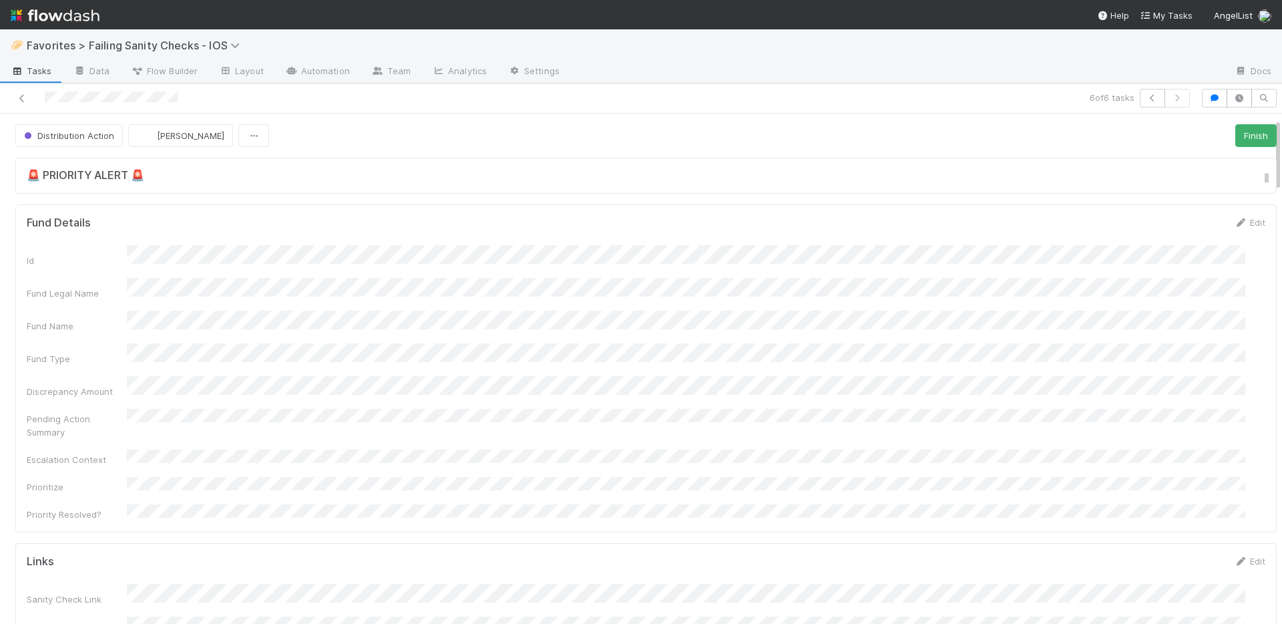
scroll to position [262, 0]
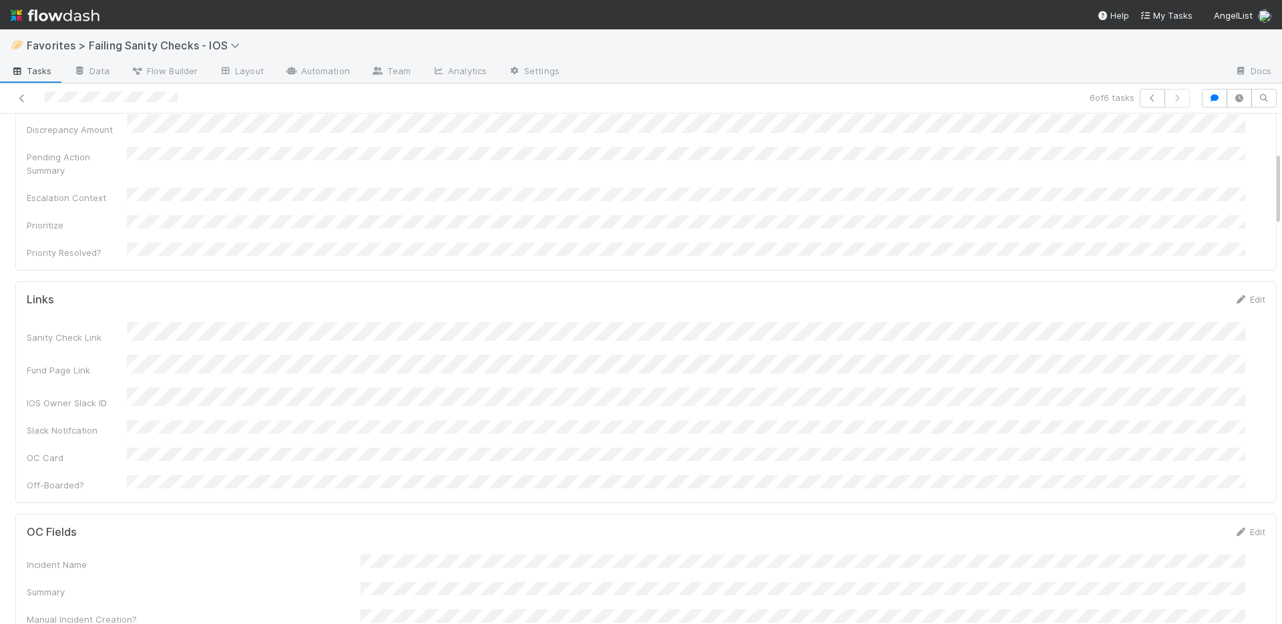
click at [360, 371] on div "Sanity Check Link Fund Page Link IOS Owner Slack ID Slack Notifcation OC Card O…" at bounding box center [646, 407] width 1239 height 170
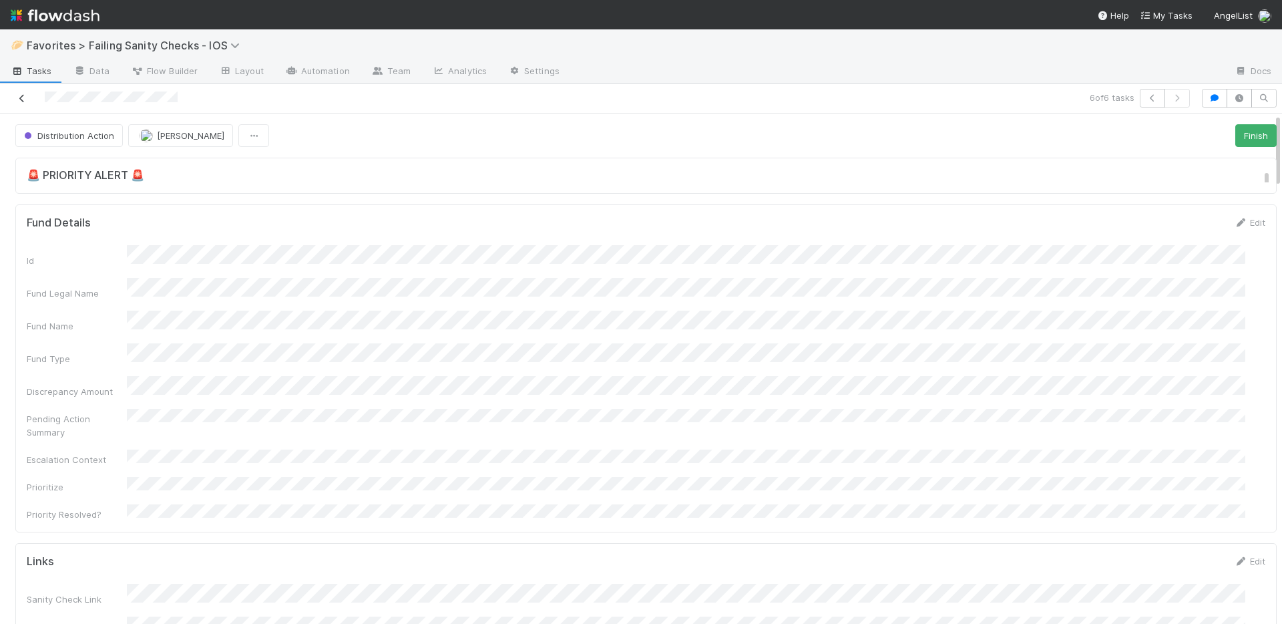
click at [20, 96] on icon at bounding box center [21, 98] width 13 height 9
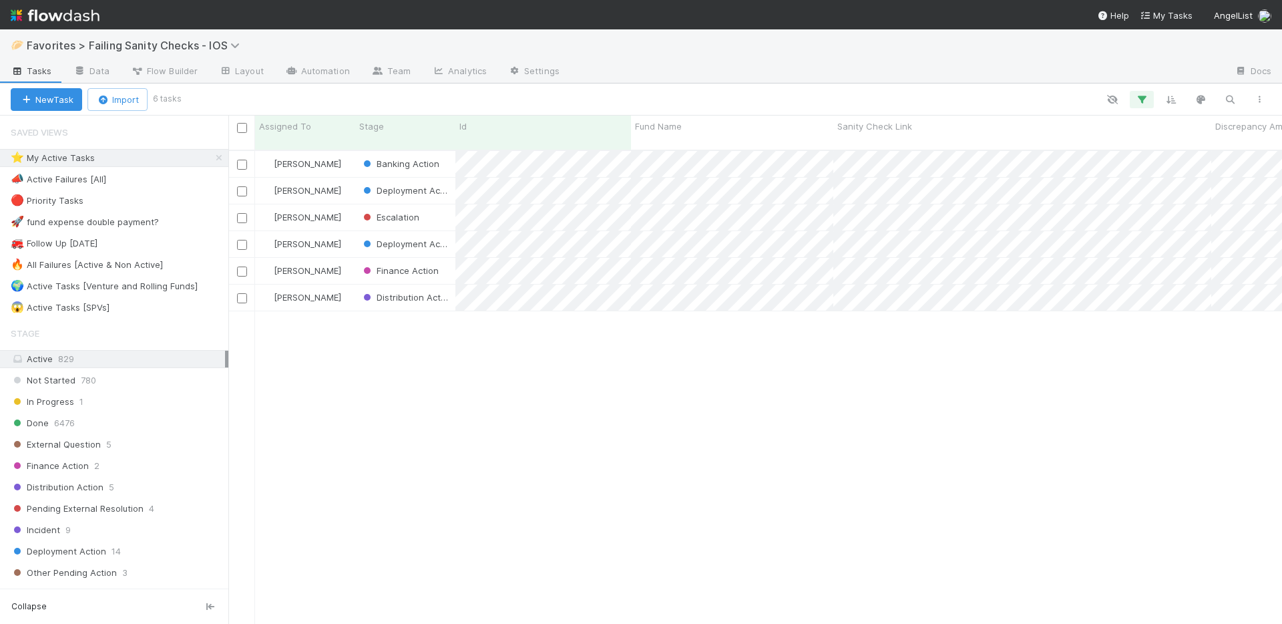
scroll to position [475, 1044]
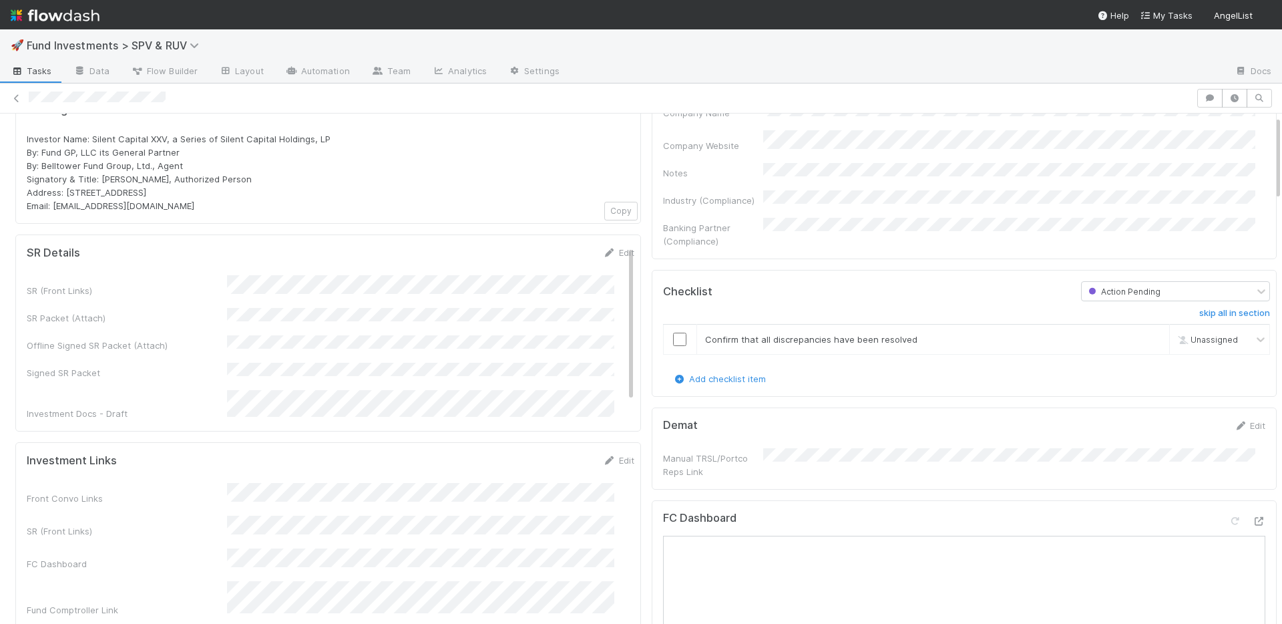
scroll to position [598, 0]
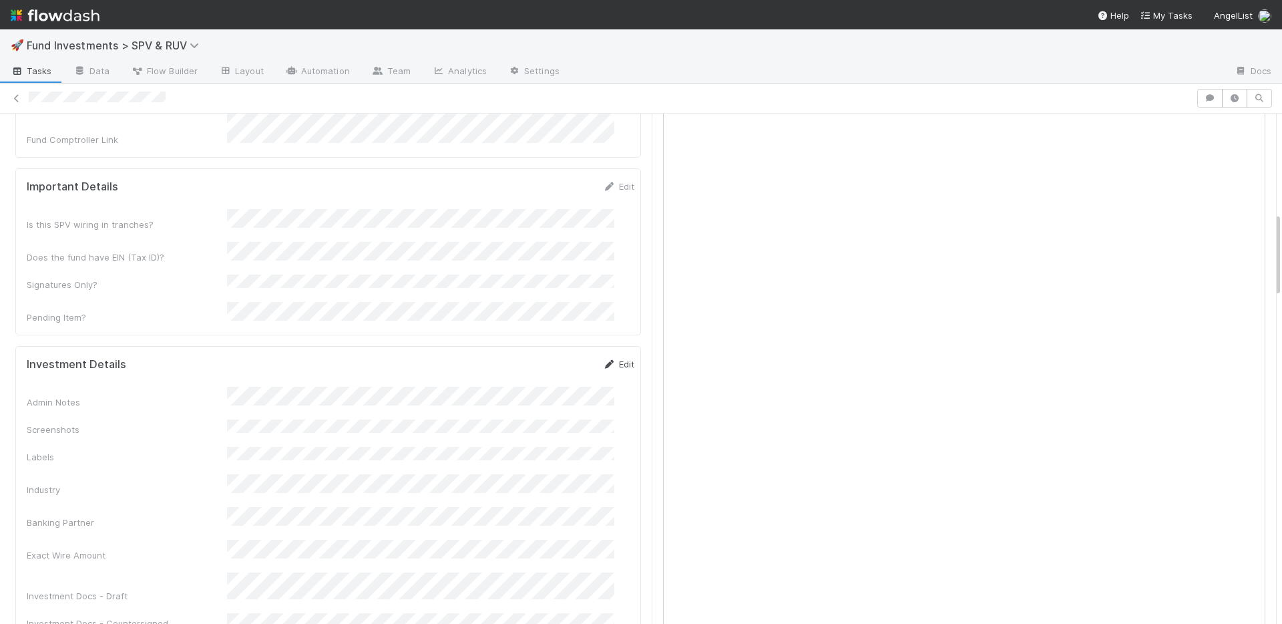
click at [603, 359] on link "Edit" at bounding box center [618, 364] width 31 height 11
click at [552, 357] on button "Save" at bounding box center [563, 368] width 38 height 23
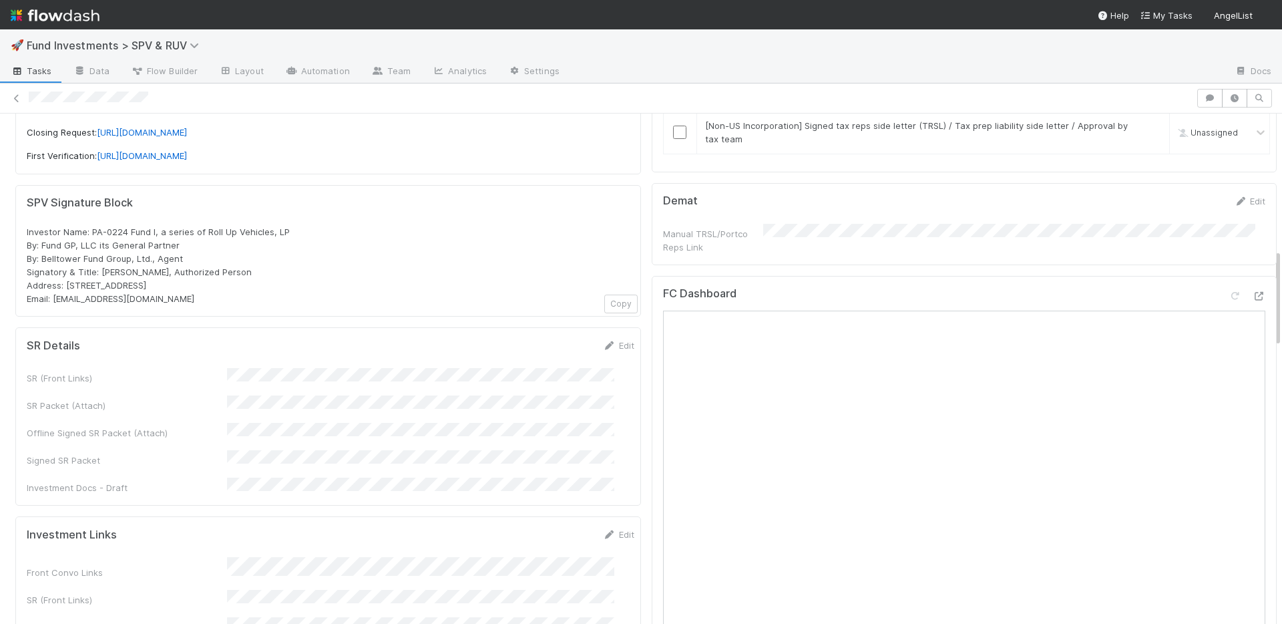
scroll to position [712, 0]
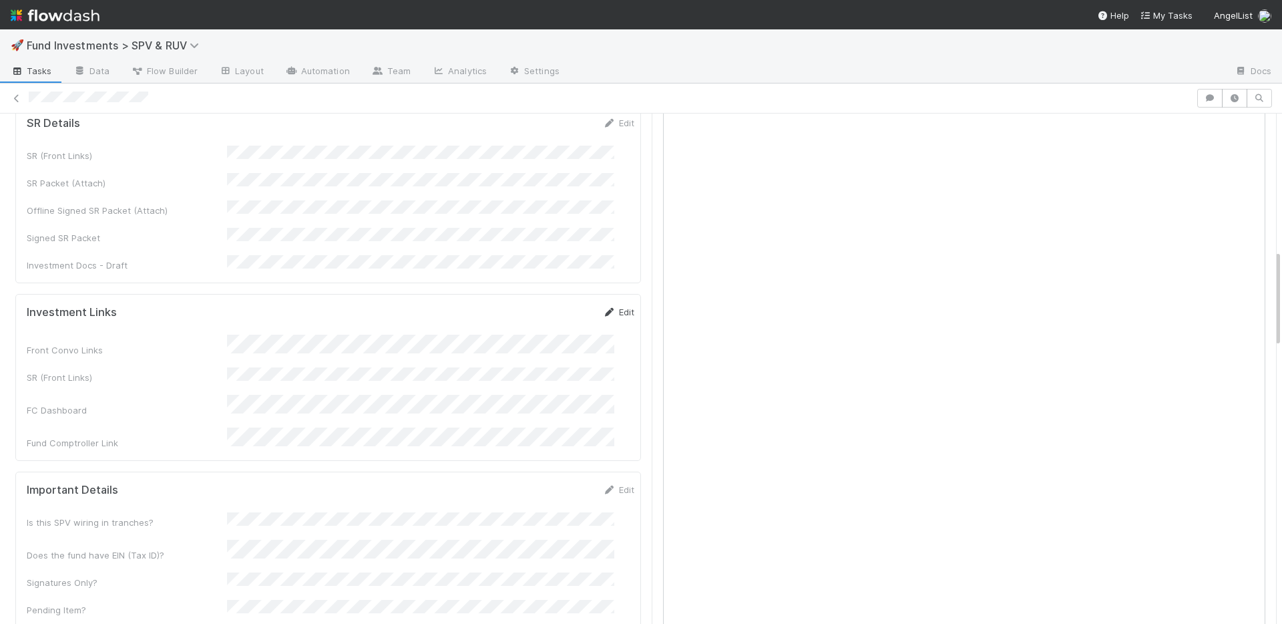
click at [603, 306] on link "Edit" at bounding box center [618, 311] width 31 height 11
click at [549, 305] on button "Save" at bounding box center [563, 316] width 38 height 23
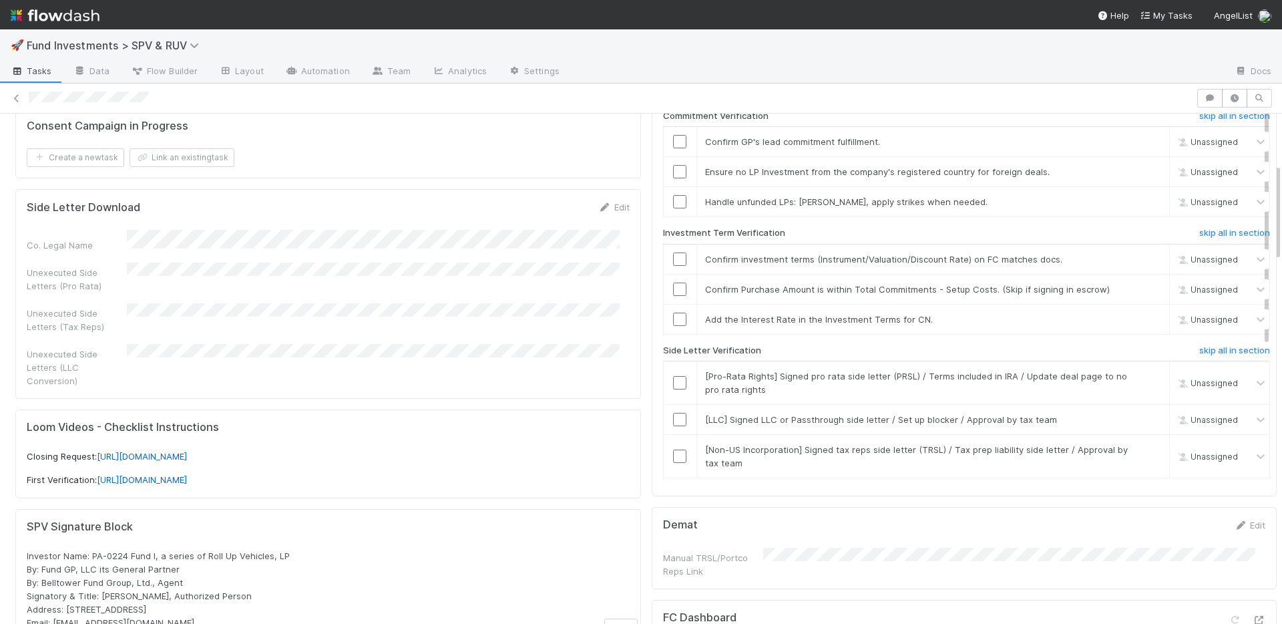
scroll to position [91, 0]
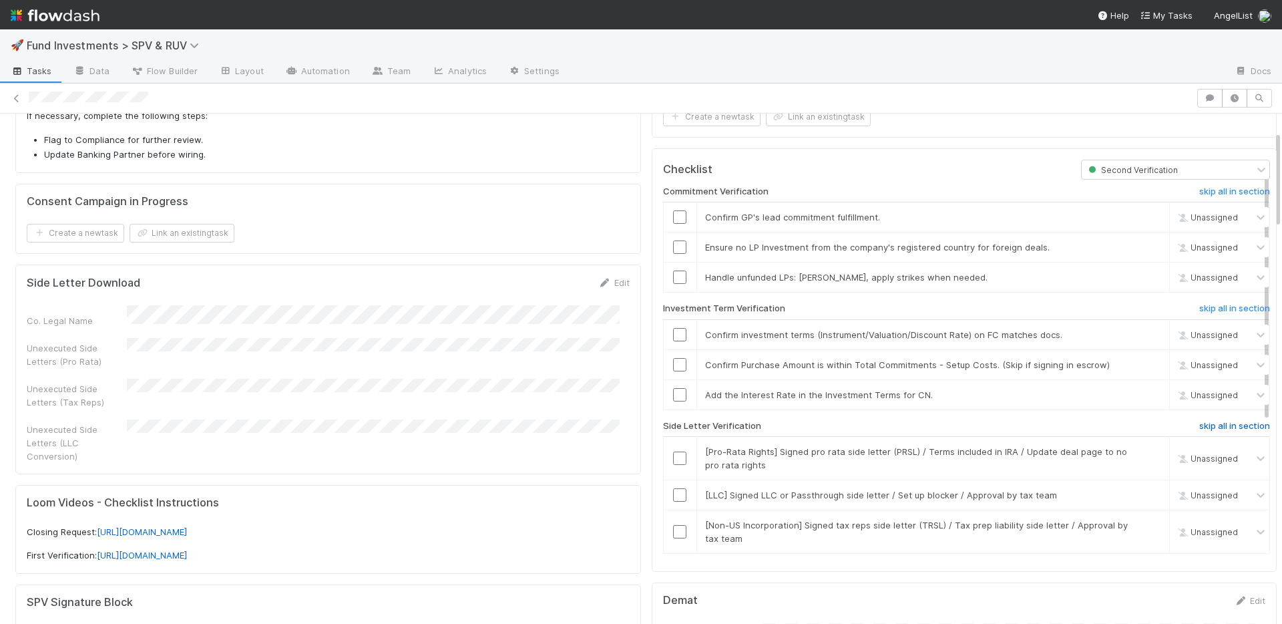
click at [1199, 428] on h6 "skip all in section" at bounding box center [1234, 426] width 71 height 11
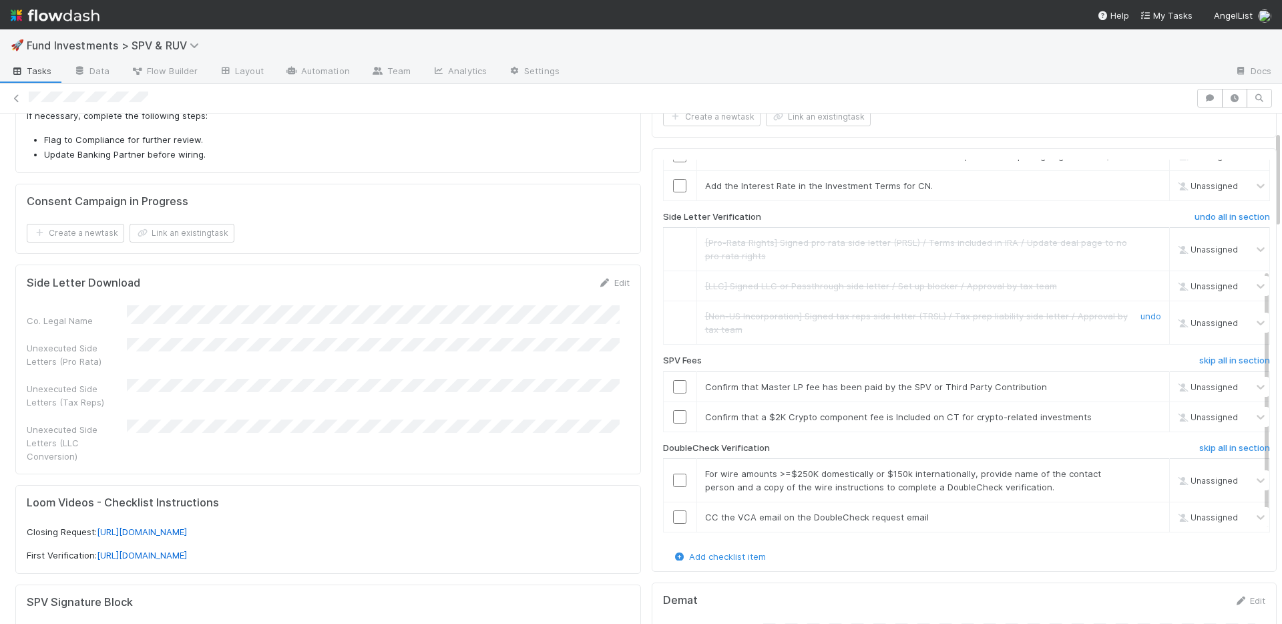
scroll to position [212, 0]
click at [1199, 446] on h6 "skip all in section" at bounding box center [1234, 445] width 71 height 11
click at [1199, 357] on h6 "skip all in section" at bounding box center [1234, 358] width 71 height 11
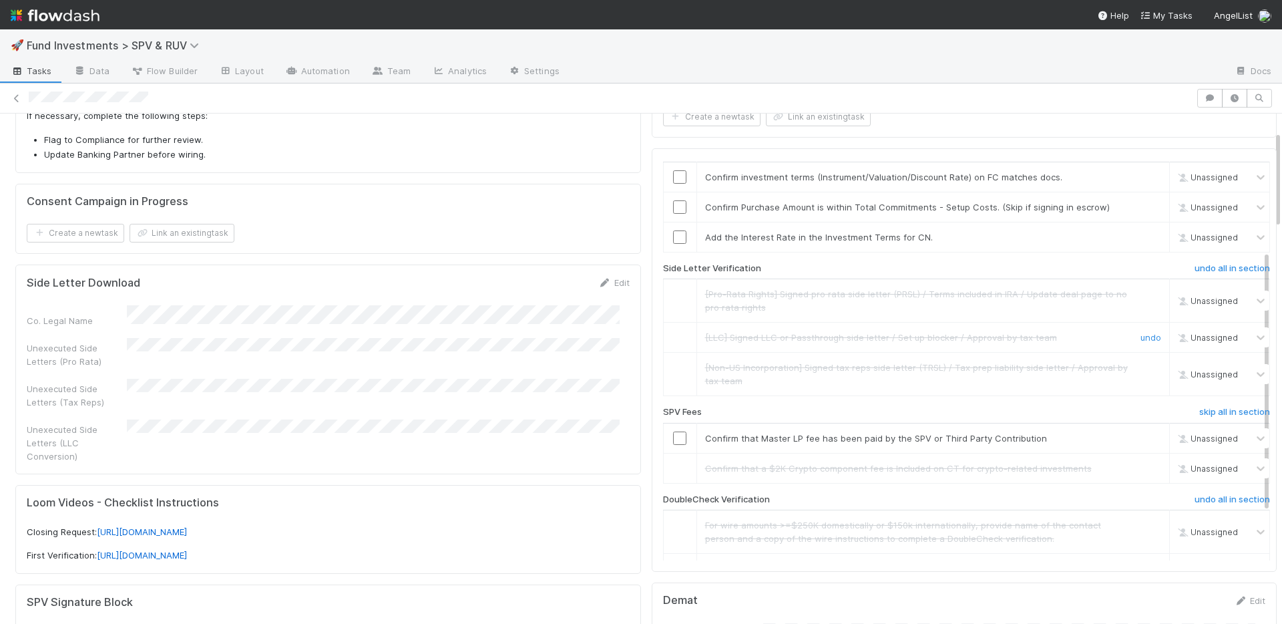
scroll to position [0, 0]
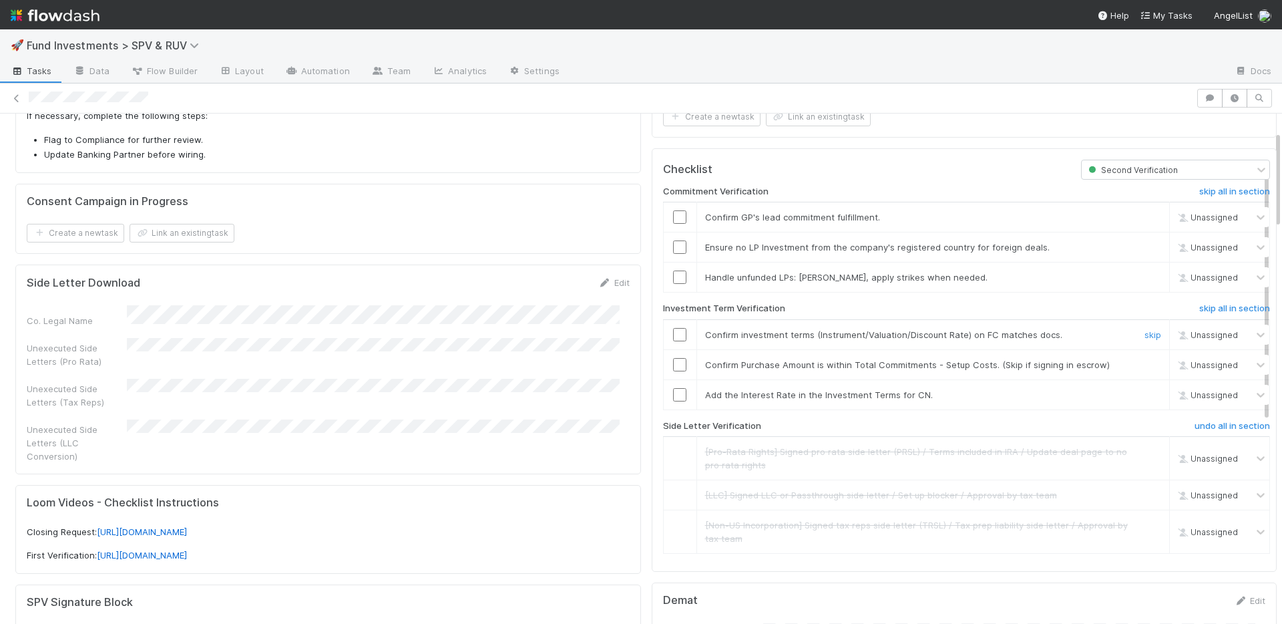
click at [673, 331] on input "checkbox" at bounding box center [679, 334] width 13 height 13
drag, startPoint x: 665, startPoint y: 276, endPoint x: 670, endPoint y: 259, distance: 18.2
click at [673, 276] on input "checkbox" at bounding box center [679, 276] width 13 height 13
drag, startPoint x: 671, startPoint y: 247, endPoint x: 671, endPoint y: 238, distance: 8.7
click at [673, 247] on input "checkbox" at bounding box center [679, 246] width 13 height 13
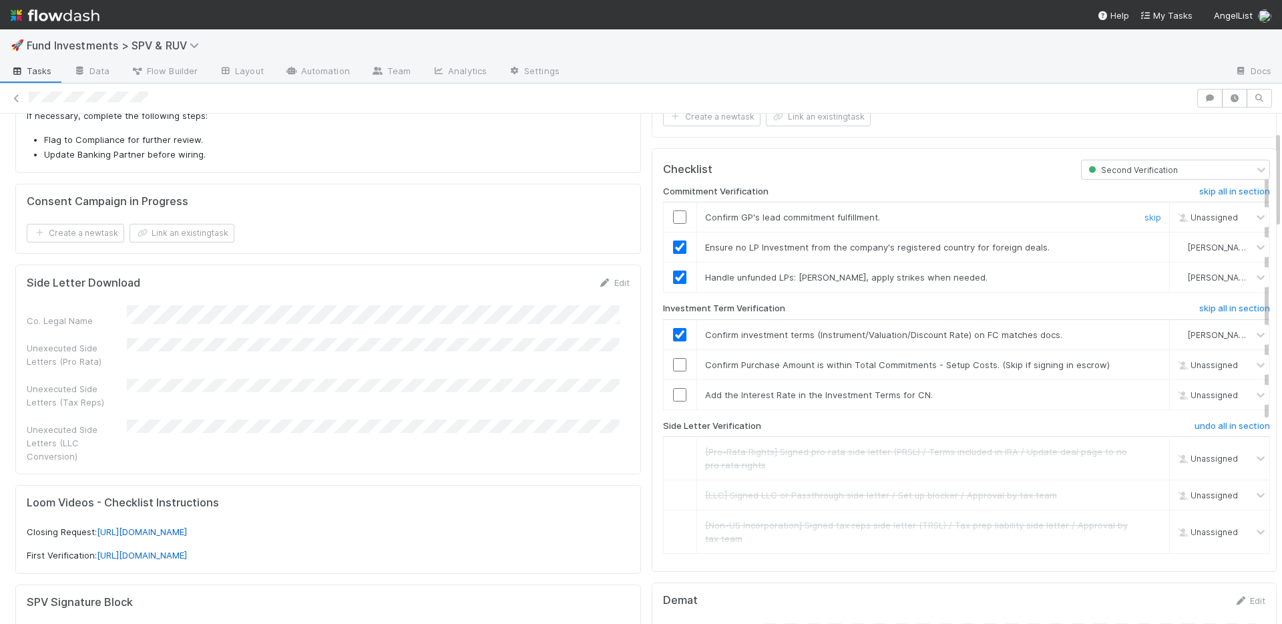
click at [673, 216] on input "checkbox" at bounding box center [679, 216] width 13 height 13
click at [673, 362] on input "checkbox" at bounding box center [679, 364] width 13 height 13
click at [1144, 392] on link "skip" at bounding box center [1152, 394] width 17 height 11
click at [673, 367] on input "checkbox" at bounding box center [679, 364] width 13 height 13
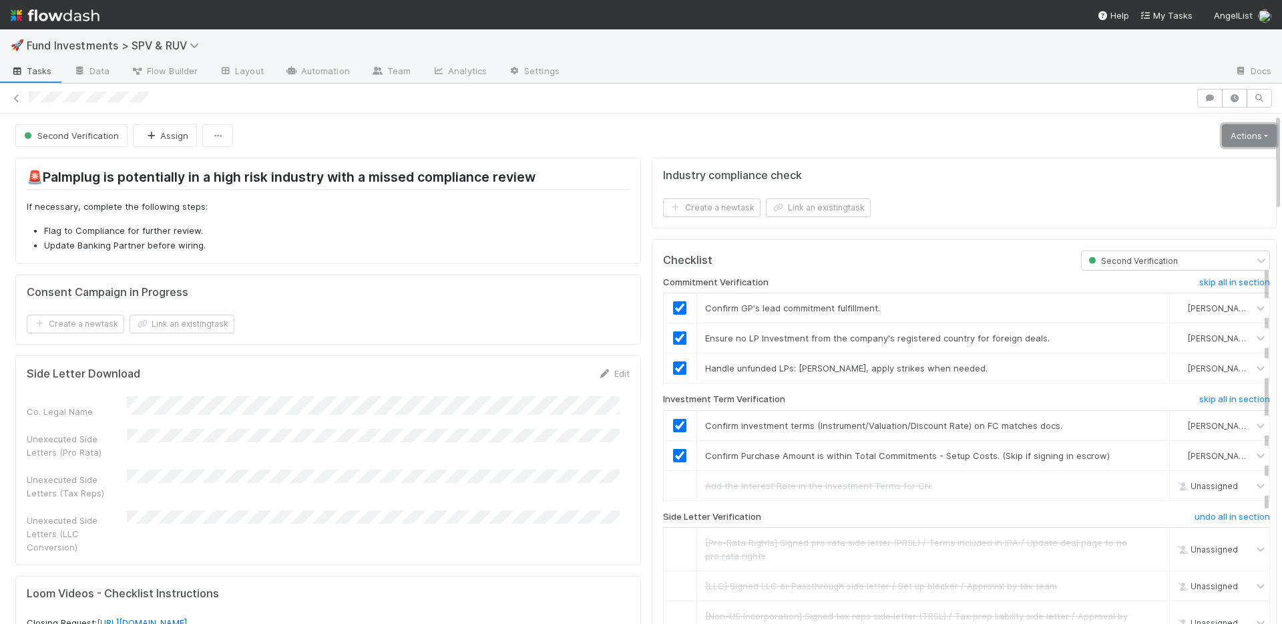
click at [1222, 138] on link "Actions" at bounding box center [1249, 135] width 55 height 23
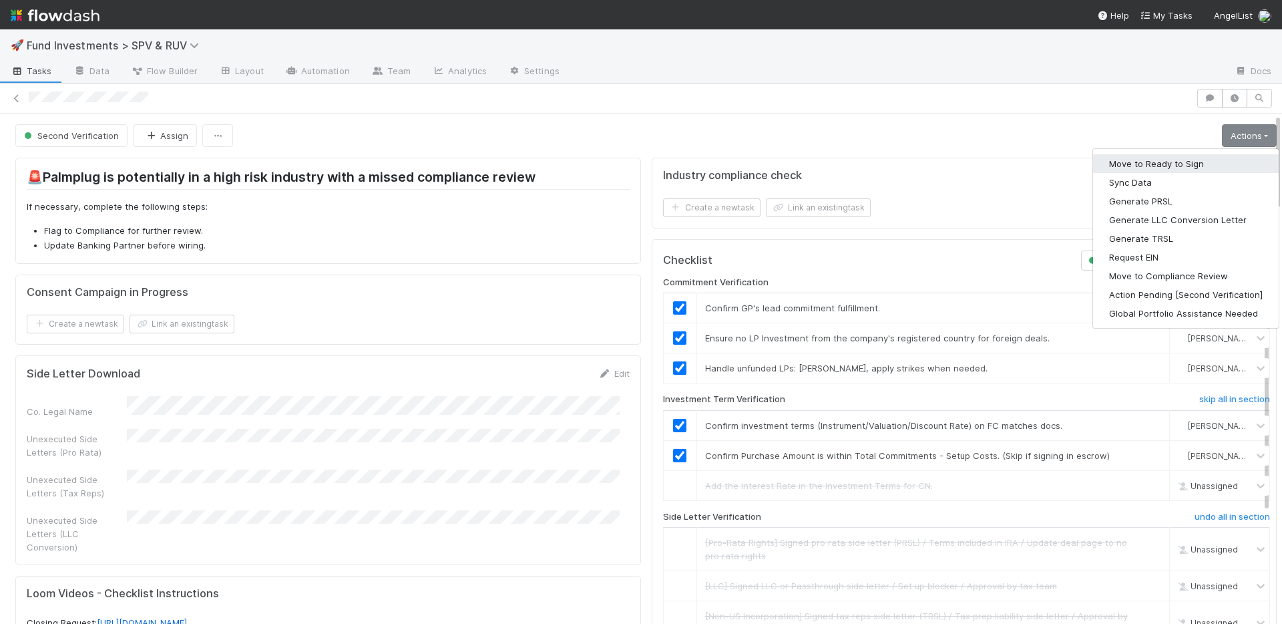
click at [1190, 157] on button "Move to Ready to Sign" at bounding box center [1186, 163] width 186 height 19
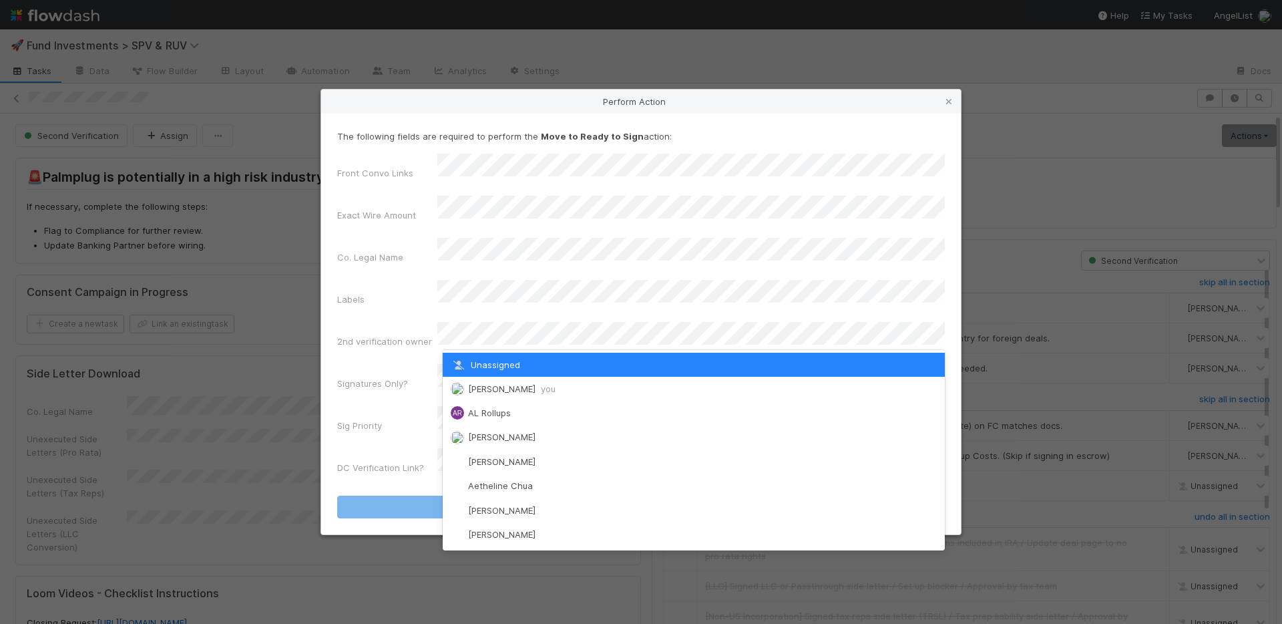
click at [487, 384] on span "Nate Richards you" at bounding box center [511, 388] width 87 height 11
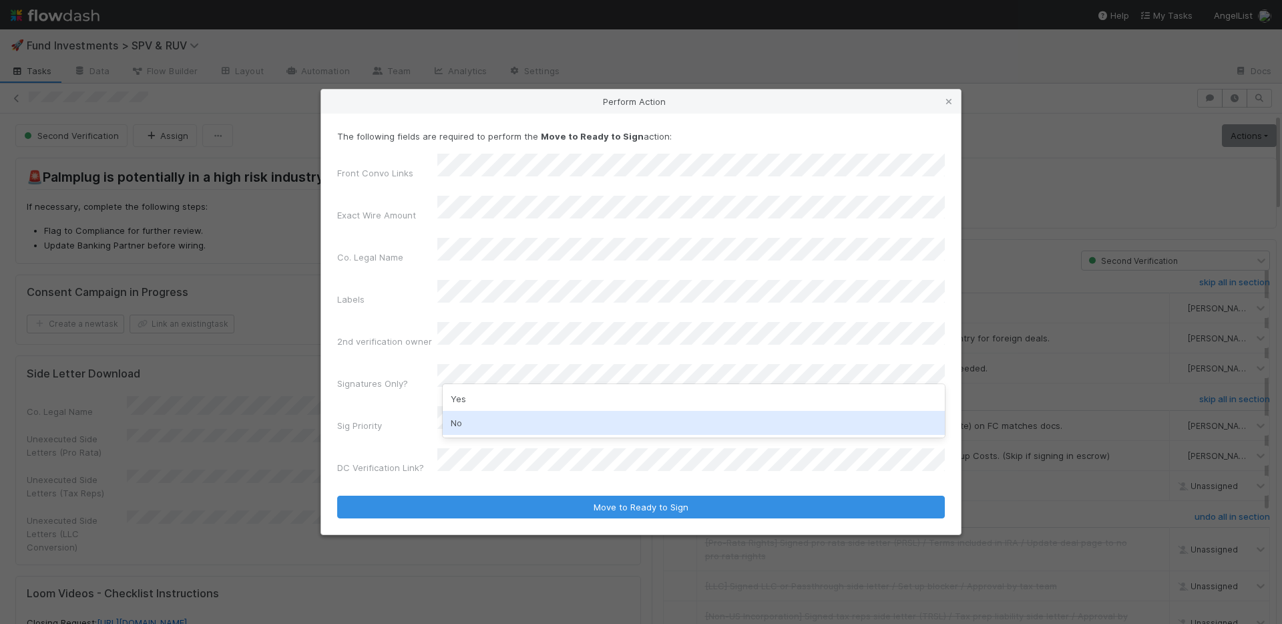
click at [483, 424] on div "No" at bounding box center [694, 423] width 502 height 24
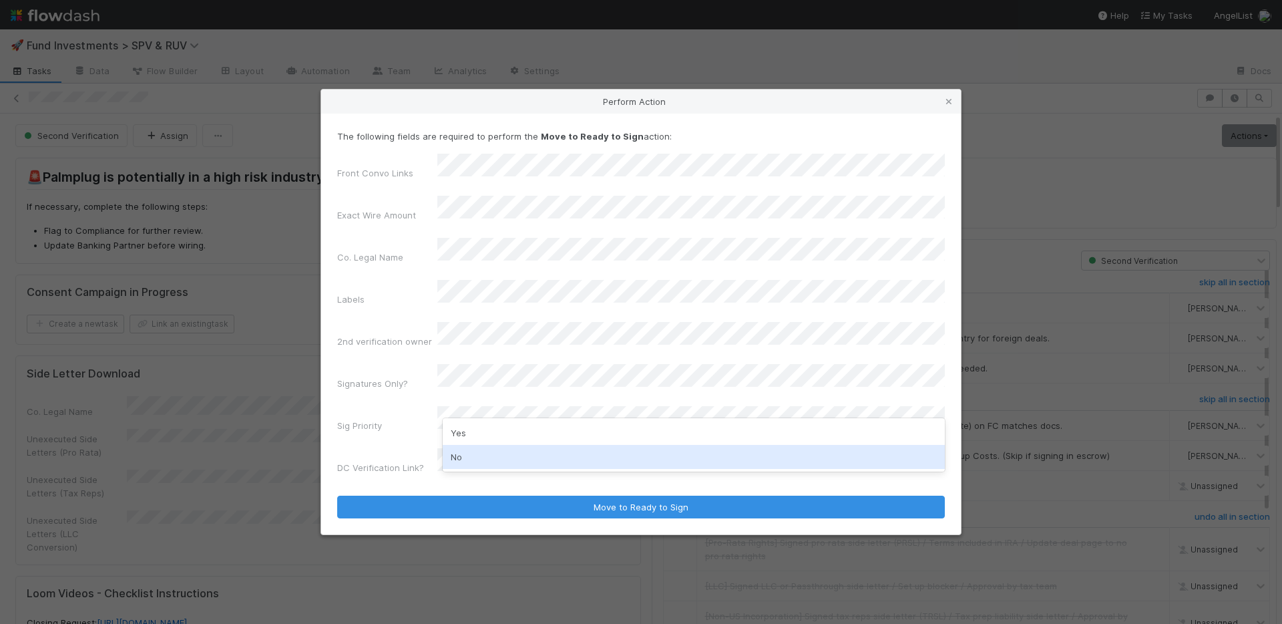
drag, startPoint x: 480, startPoint y: 460, endPoint x: 485, endPoint y: 449, distance: 11.9
click at [480, 460] on div "No" at bounding box center [694, 457] width 502 height 24
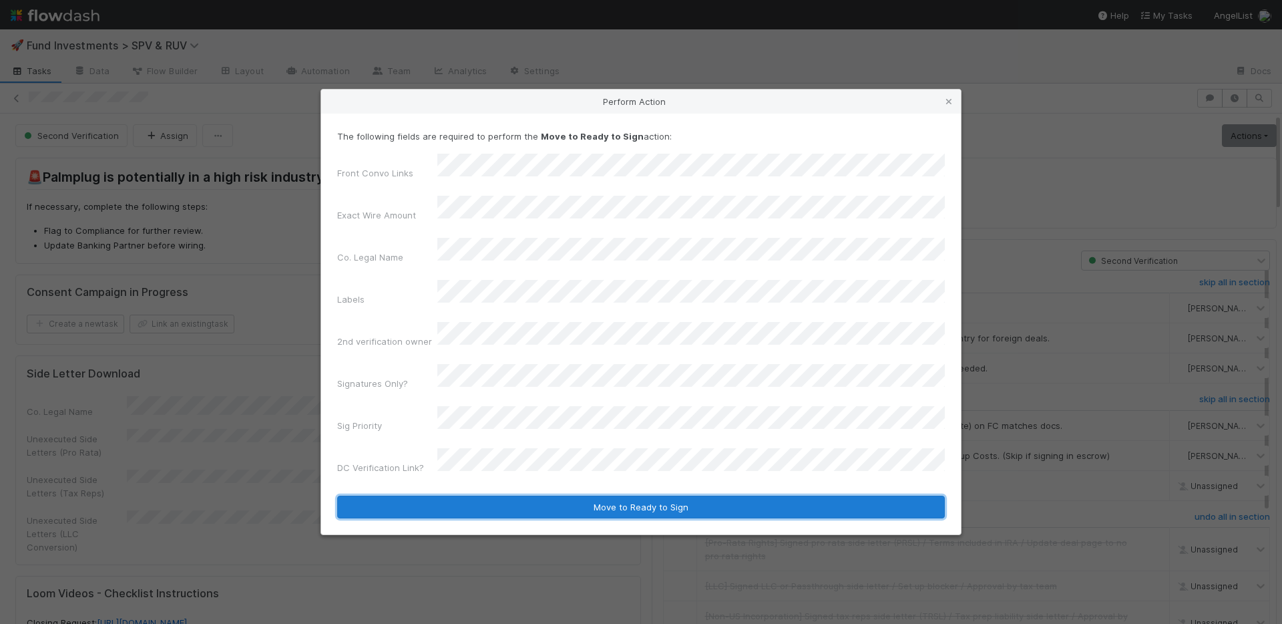
click at [537, 495] on button "Move to Ready to Sign" at bounding box center [641, 506] width 608 height 23
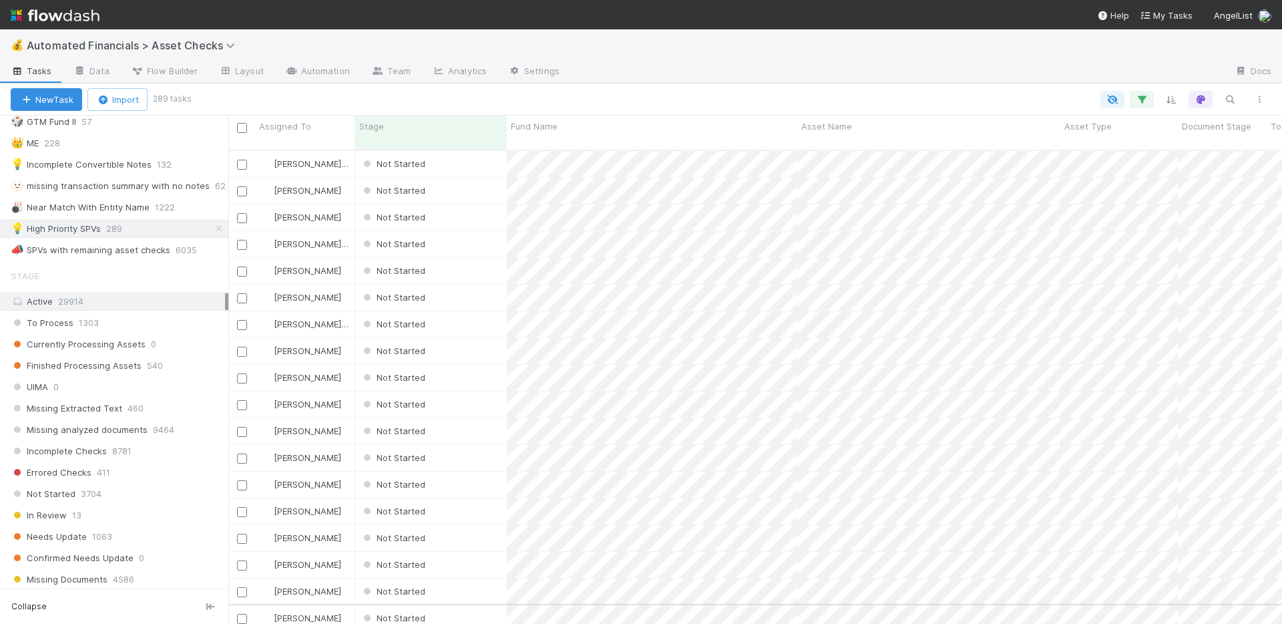
scroll to position [567, 0]
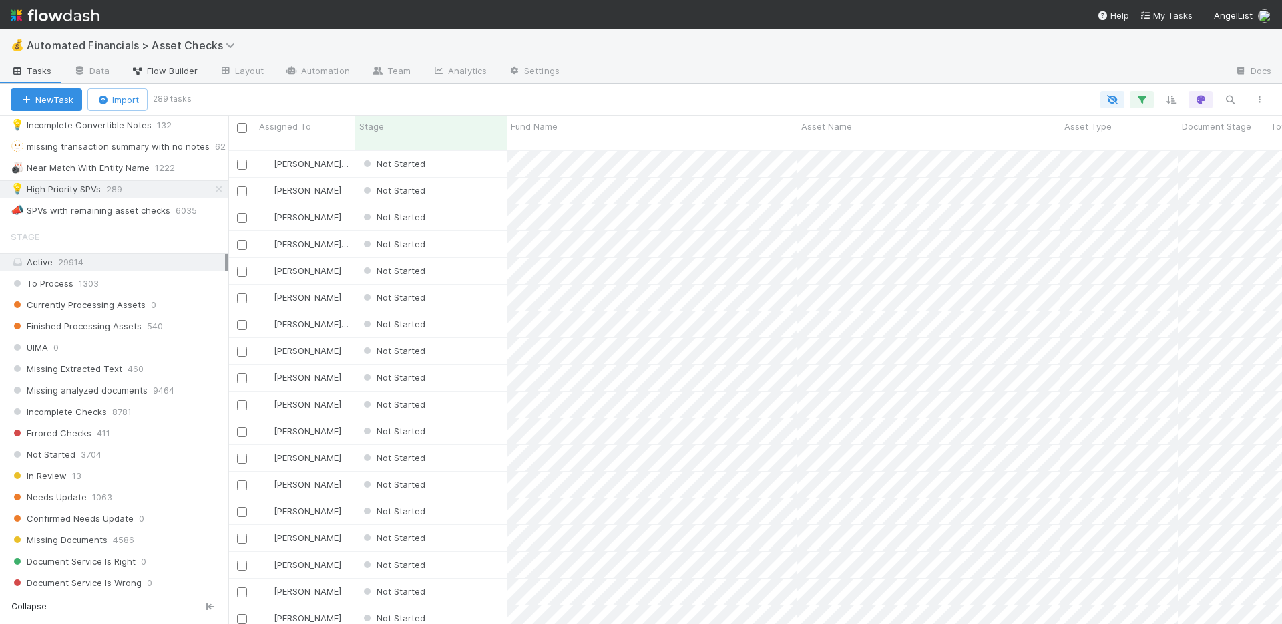
click at [192, 65] on span "Flow Builder" at bounding box center [164, 70] width 67 height 13
click at [1138, 103] on icon "button" at bounding box center [1141, 99] width 13 height 12
click at [1125, 210] on icon at bounding box center [1123, 210] width 13 height 8
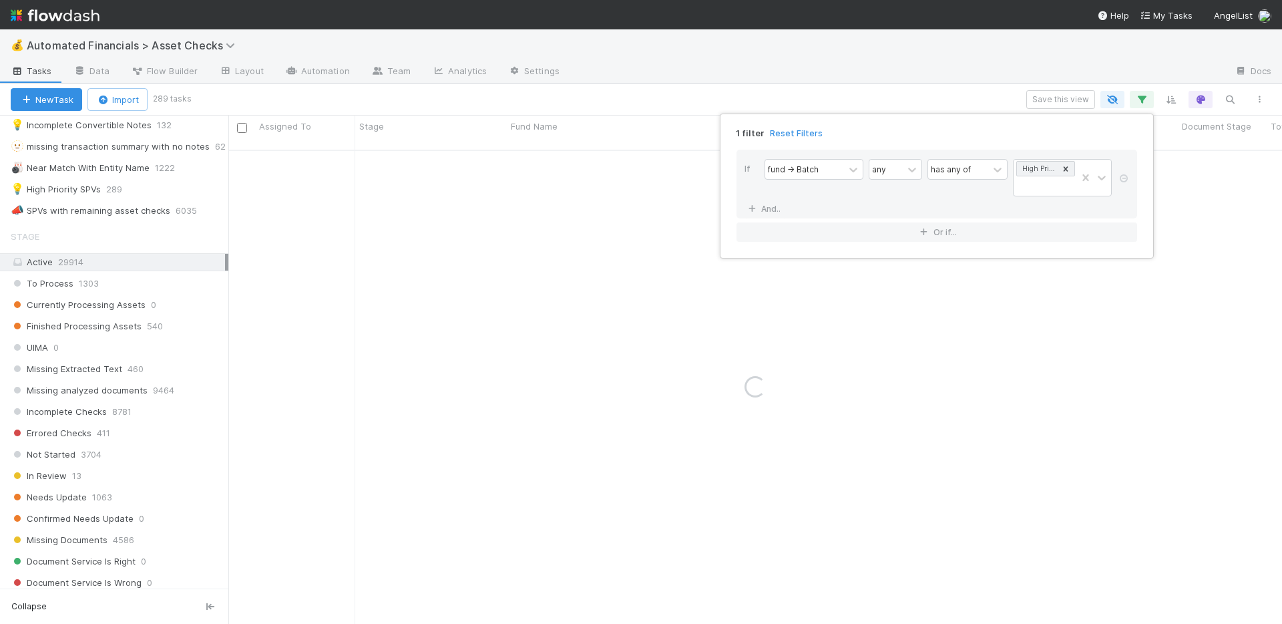
click at [913, 72] on div "1 filter Reset Filters If fund -> Batch any has any of High Priority SPVs And..…" at bounding box center [641, 312] width 1282 height 624
click at [872, 63] on div "1 filter Reset Filters If fund -> Batch any has any of High Priority SPVs And..…" at bounding box center [641, 312] width 1282 height 624
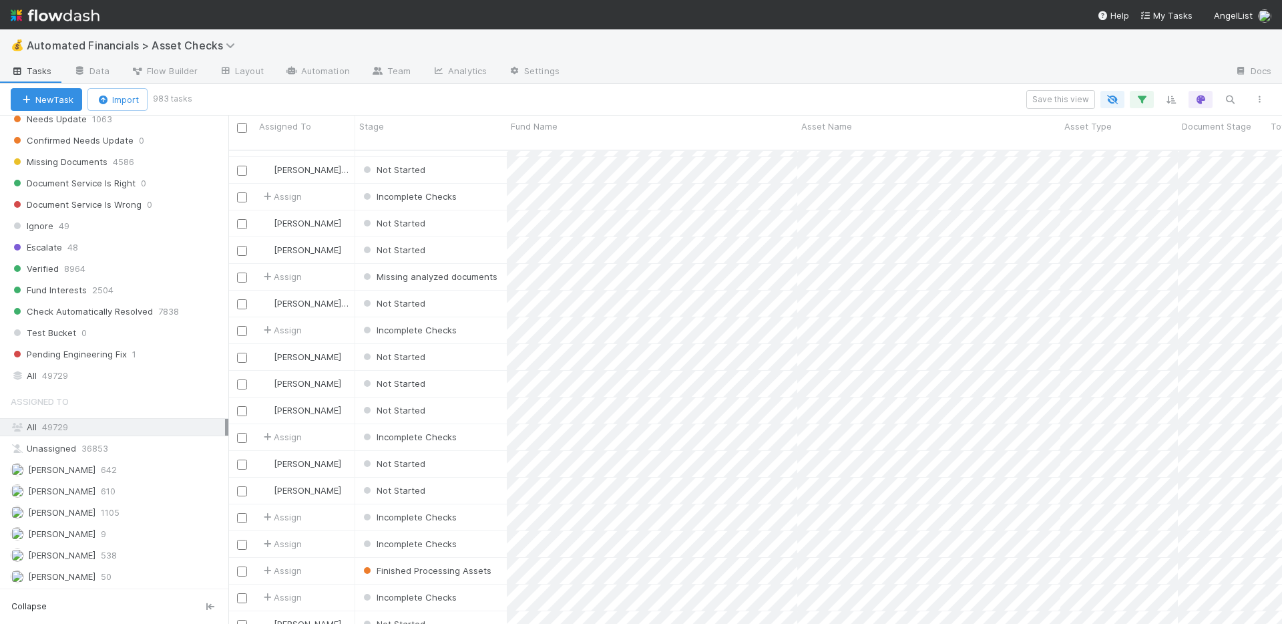
scroll to position [945, 0]
click at [131, 378] on div "All 49729" at bounding box center [118, 375] width 214 height 17
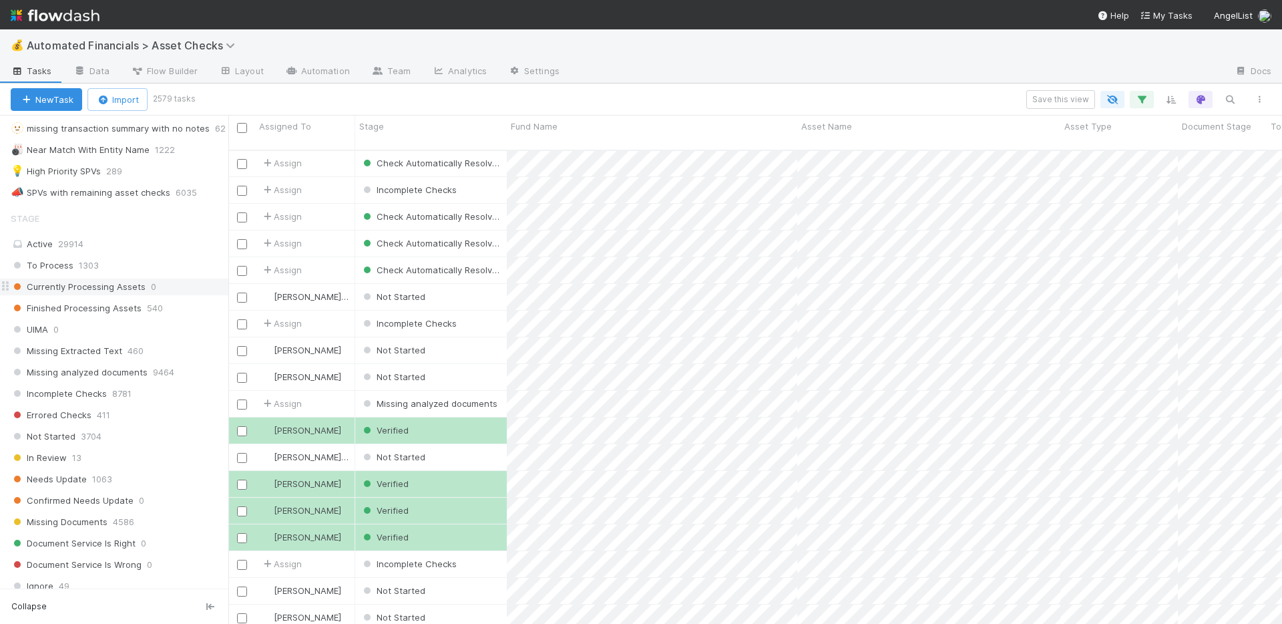
scroll to position [580, 0]
click at [150, 249] on div "Active 29914" at bounding box center [118, 248] width 214 height 17
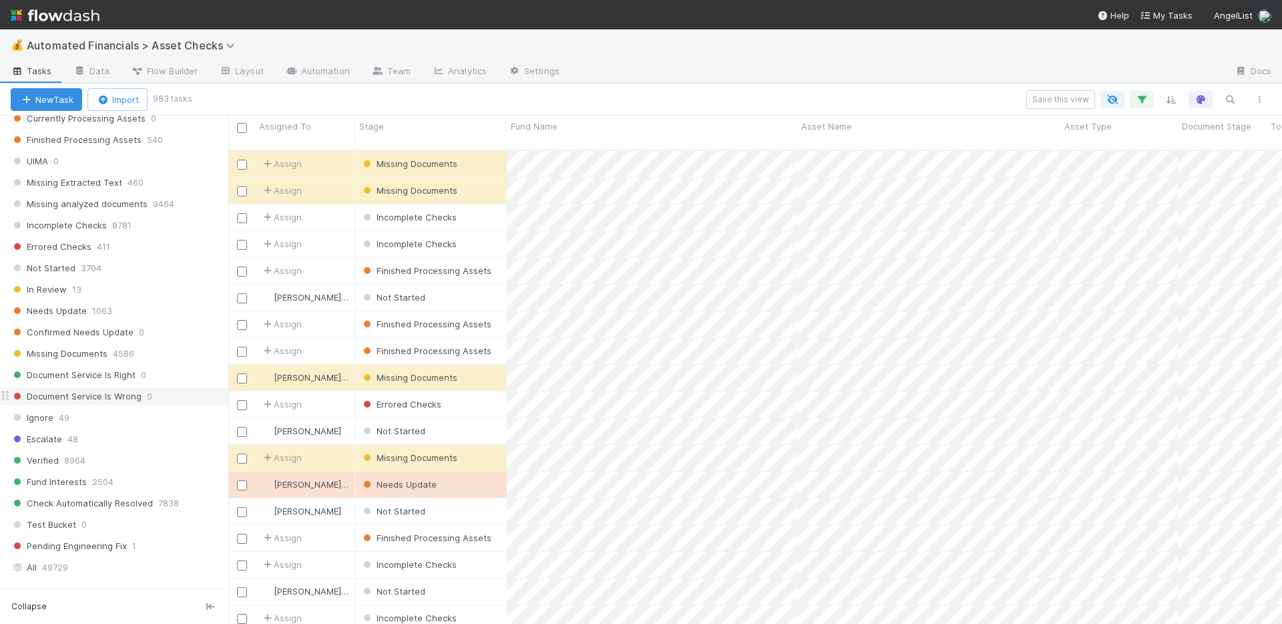
scroll to position [768, 0]
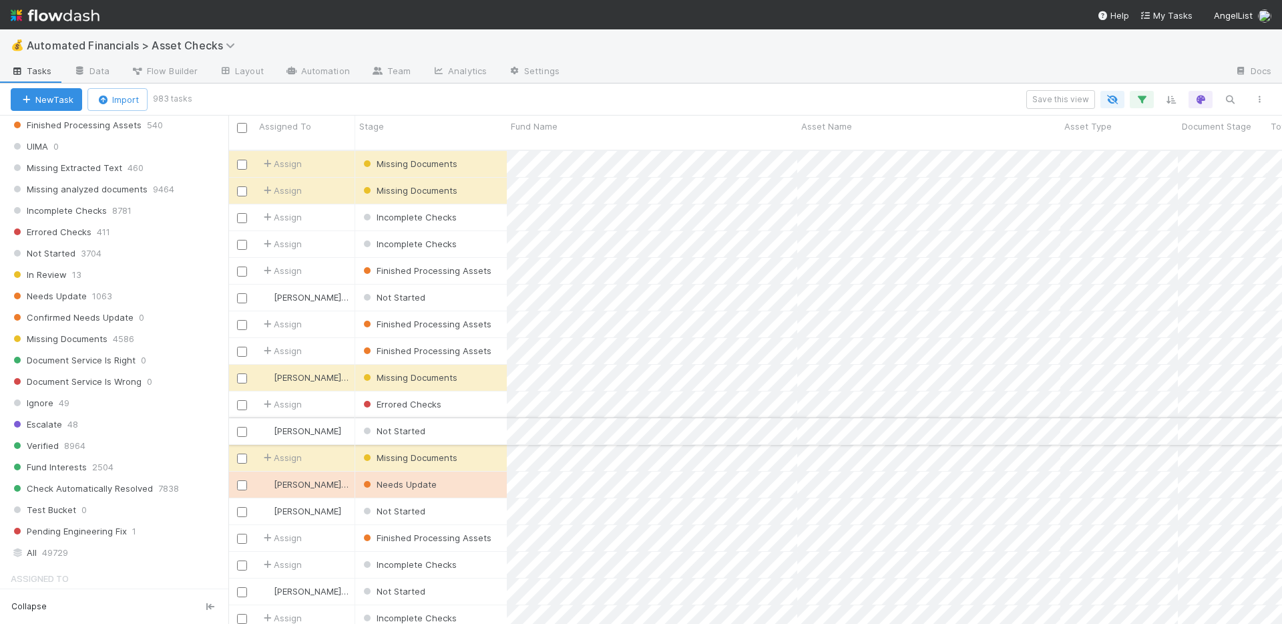
drag, startPoint x: 461, startPoint y: 417, endPoint x: 461, endPoint y: 409, distance: 7.4
click at [461, 418] on div "Not Started" at bounding box center [431, 431] width 152 height 26
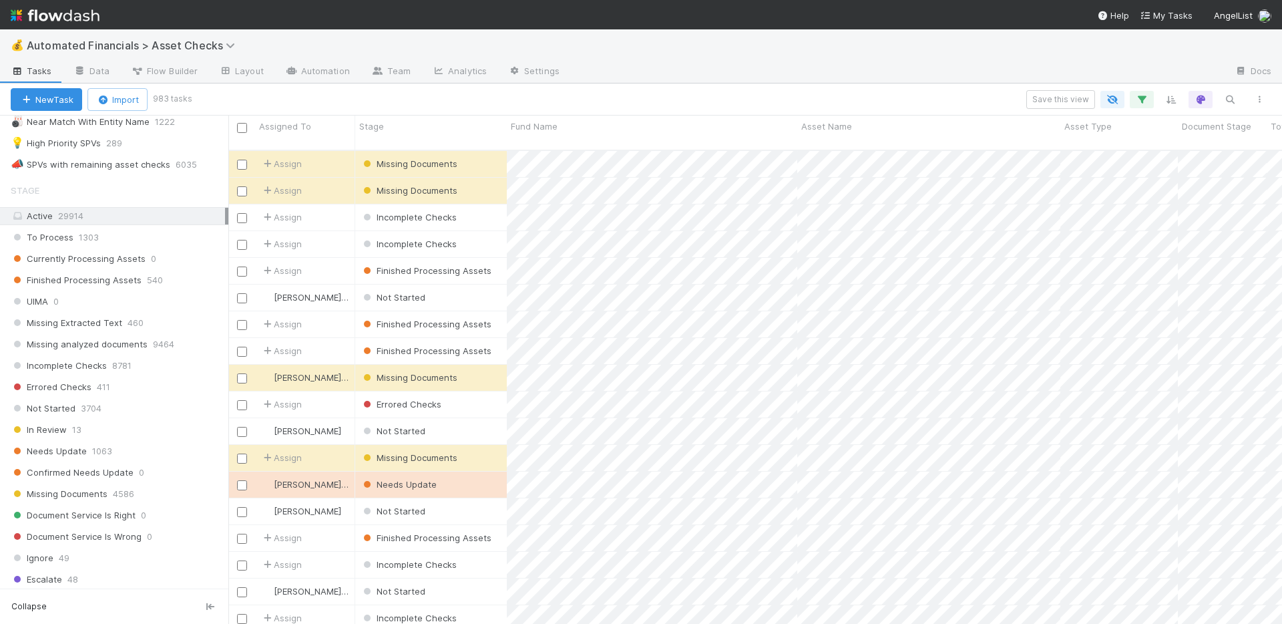
scroll to position [491, 0]
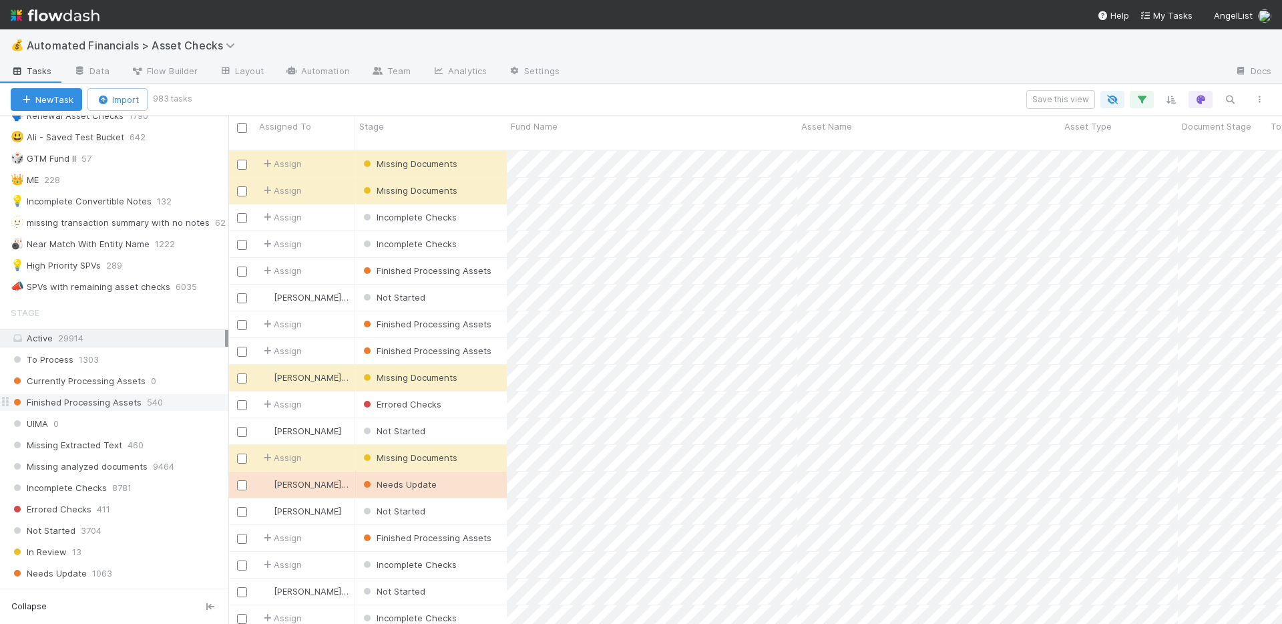
click at [110, 397] on span "Finished Processing Assets" at bounding box center [76, 402] width 131 height 17
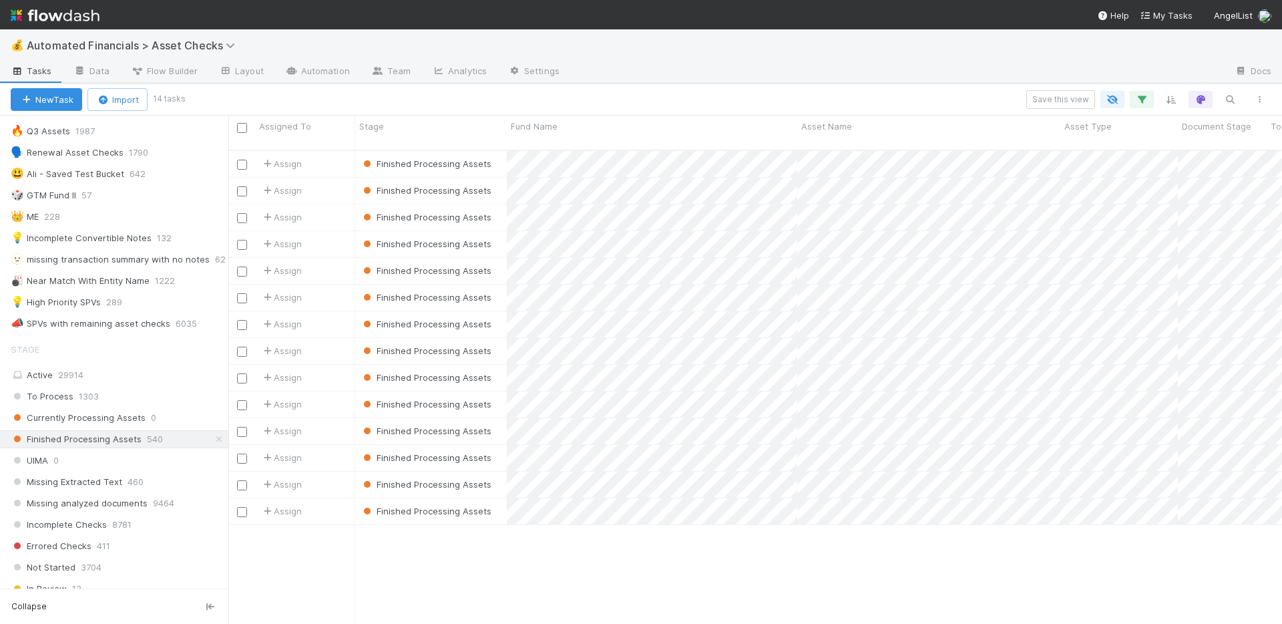
scroll to position [453, 0]
click at [1148, 97] on icon "button" at bounding box center [1141, 99] width 13 height 12
click at [942, 78] on div "1 filter Reset Filters If fund -> Batch any has any of High Priority SPVs And..…" at bounding box center [641, 312] width 1282 height 624
click at [244, 126] on input "checkbox" at bounding box center [242, 128] width 10 height 10
checkbox input "true"
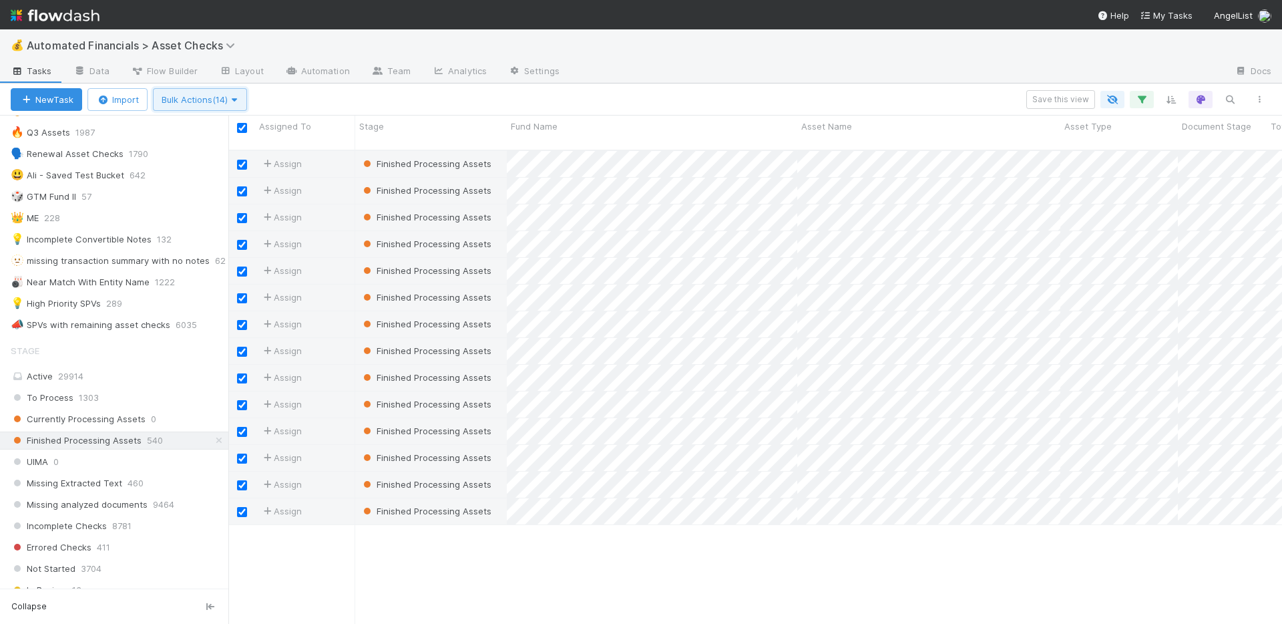
click at [238, 99] on icon "button" at bounding box center [234, 99] width 13 height 9
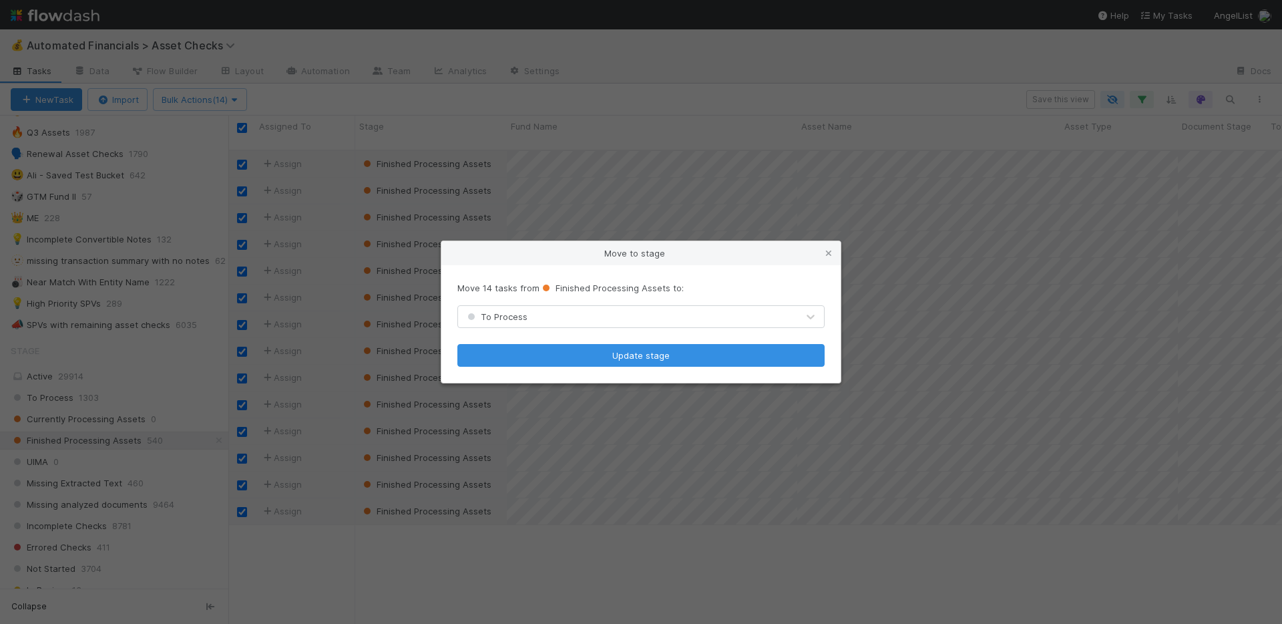
click at [530, 317] on div "To Process" at bounding box center [627, 316] width 339 height 21
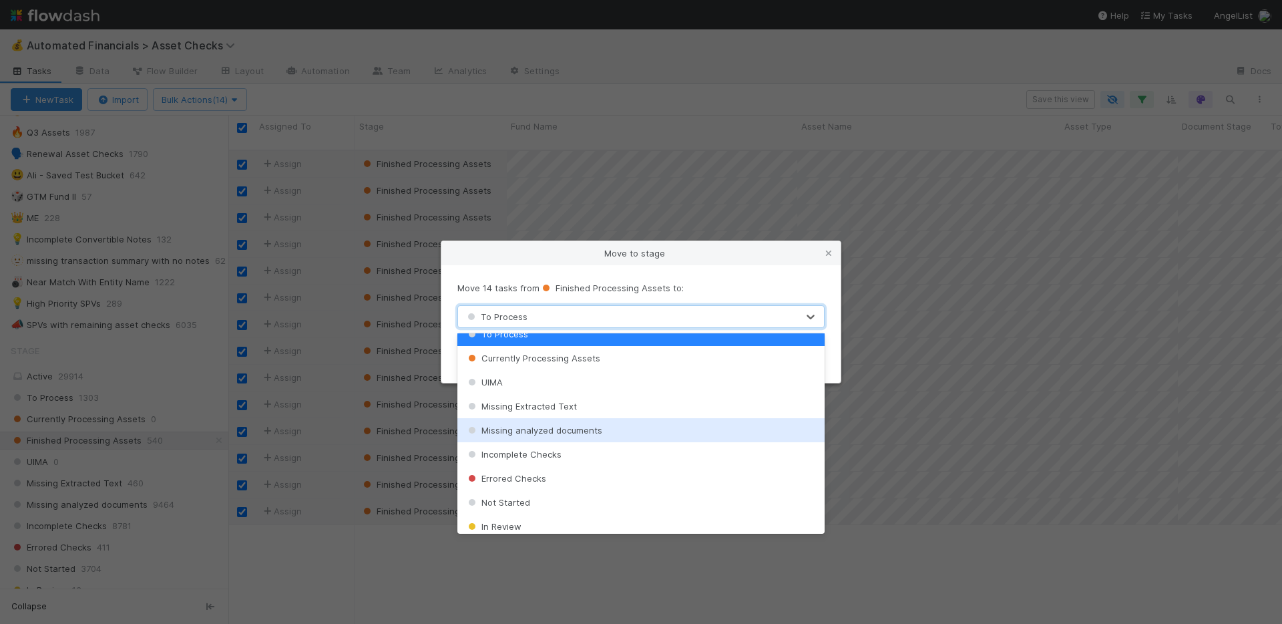
scroll to position [15, 0]
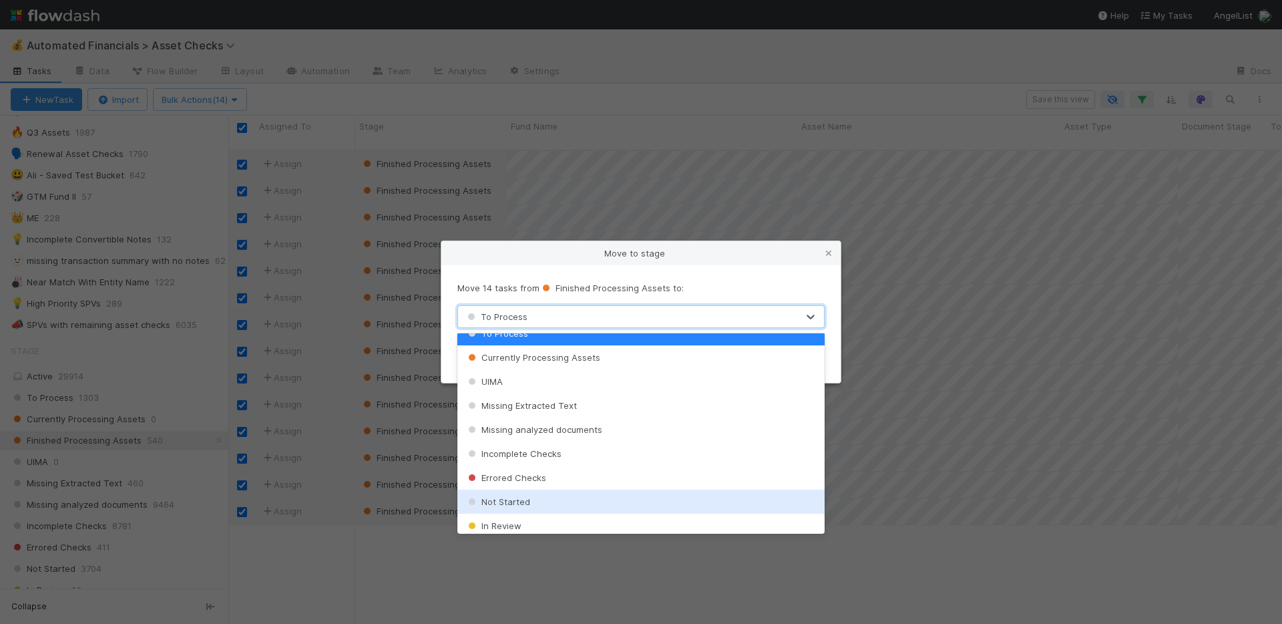
click at [538, 497] on div "Not Started" at bounding box center [640, 501] width 367 height 24
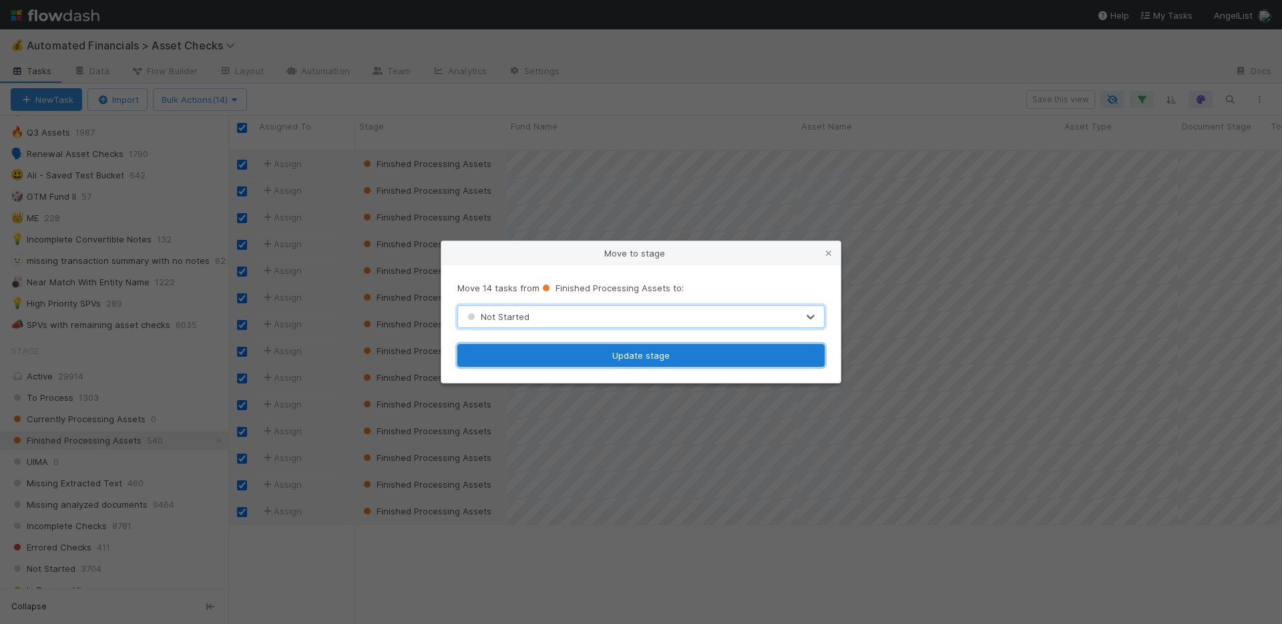
click at [616, 356] on button "Update stage" at bounding box center [640, 355] width 367 height 23
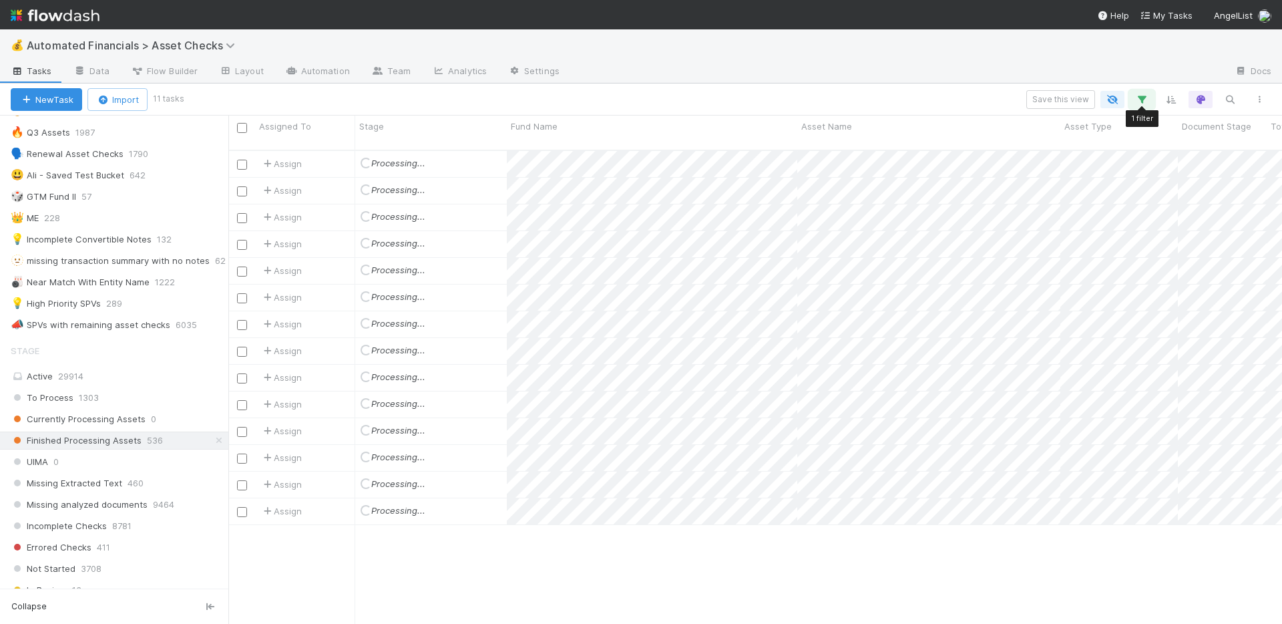
click at [1134, 101] on button "button" at bounding box center [1142, 99] width 24 height 17
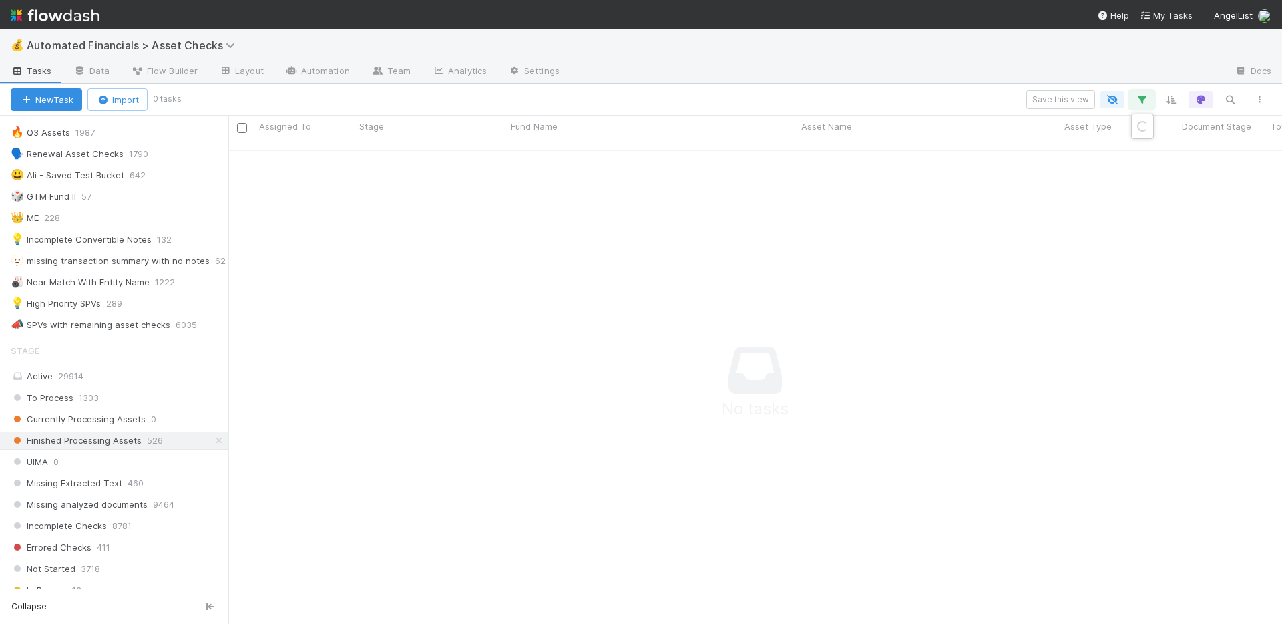
scroll to position [465, 1044]
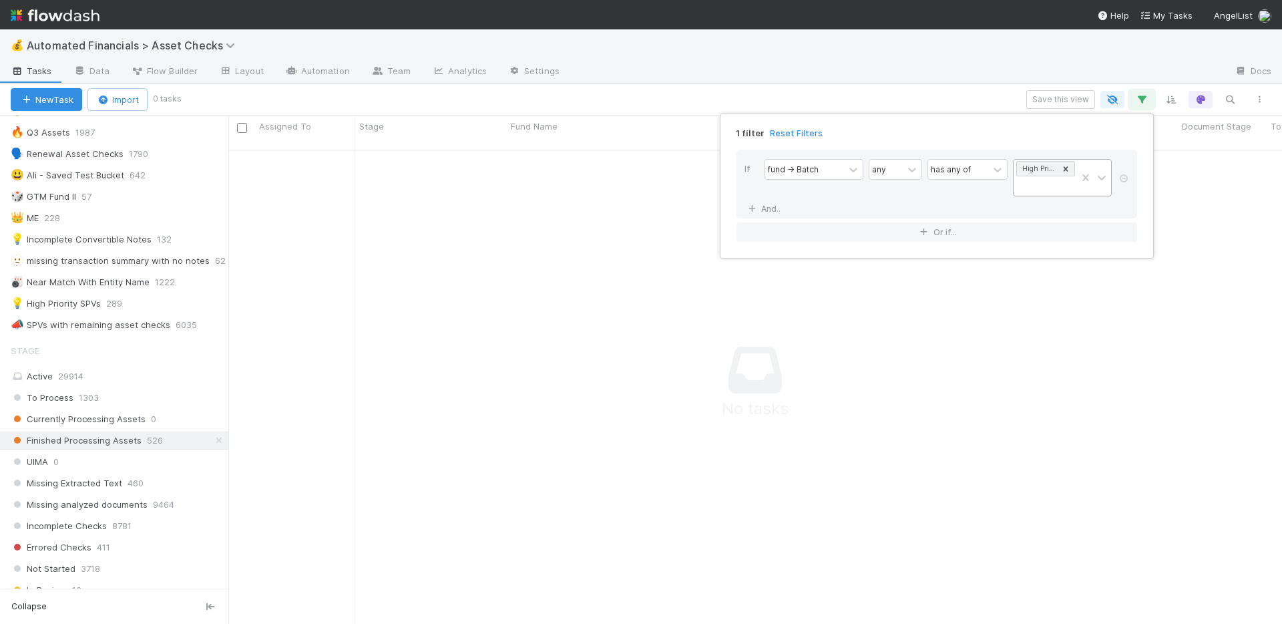
click at [1067, 171] on icon at bounding box center [1065, 168] width 9 height 9
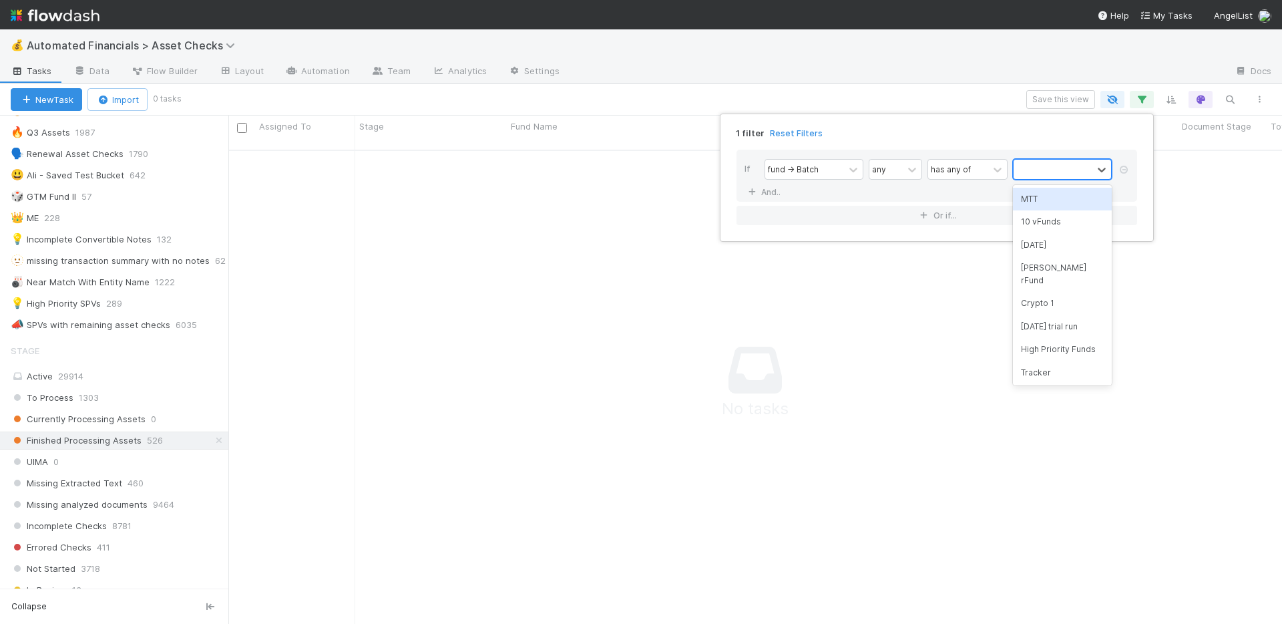
click at [1124, 162] on div at bounding box center [1123, 170] width 13 height 23
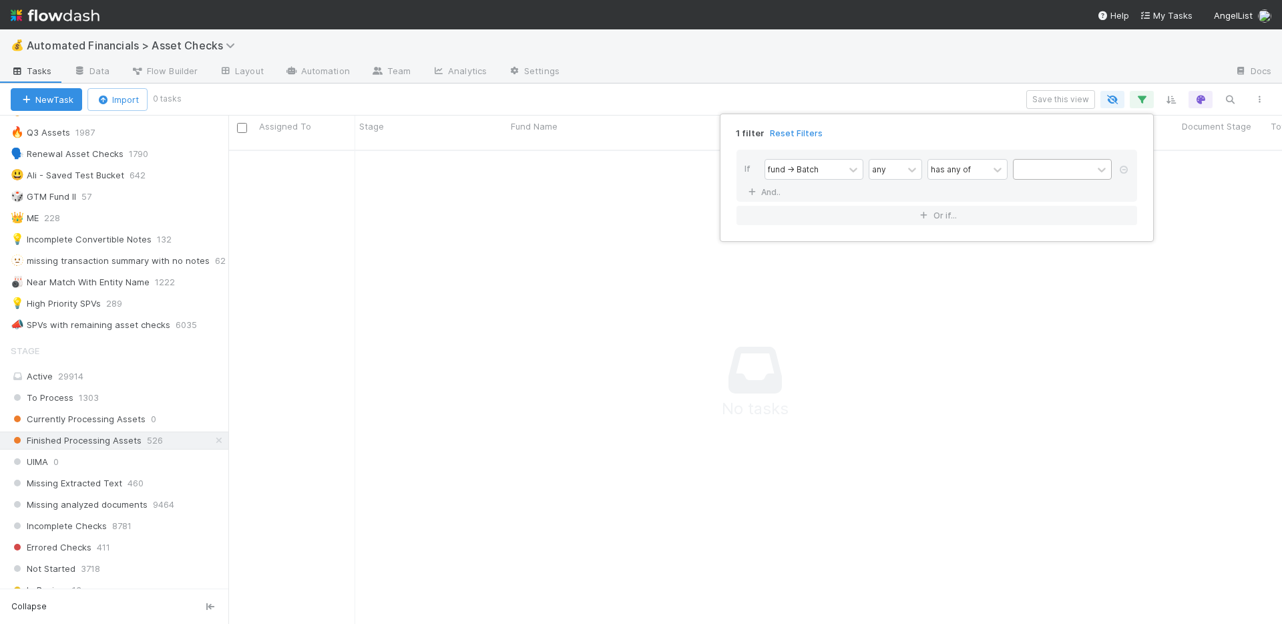
click at [1124, 168] on icon at bounding box center [1123, 170] width 13 height 8
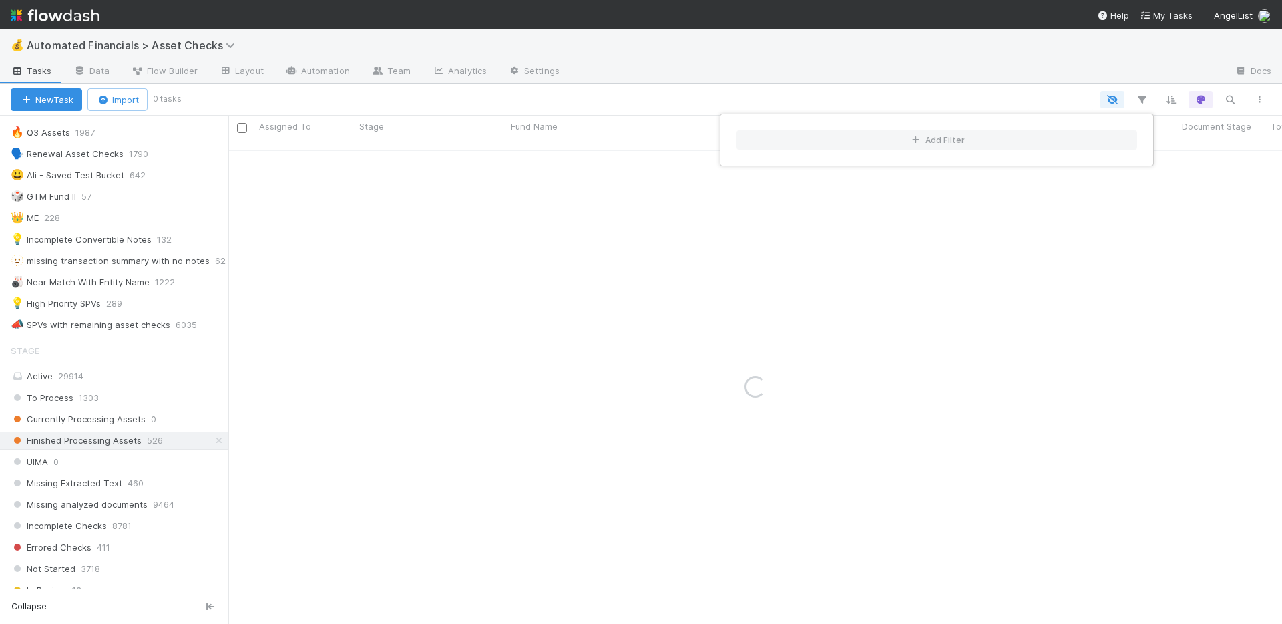
click at [893, 76] on div "Add Filter" at bounding box center [641, 312] width 1282 height 624
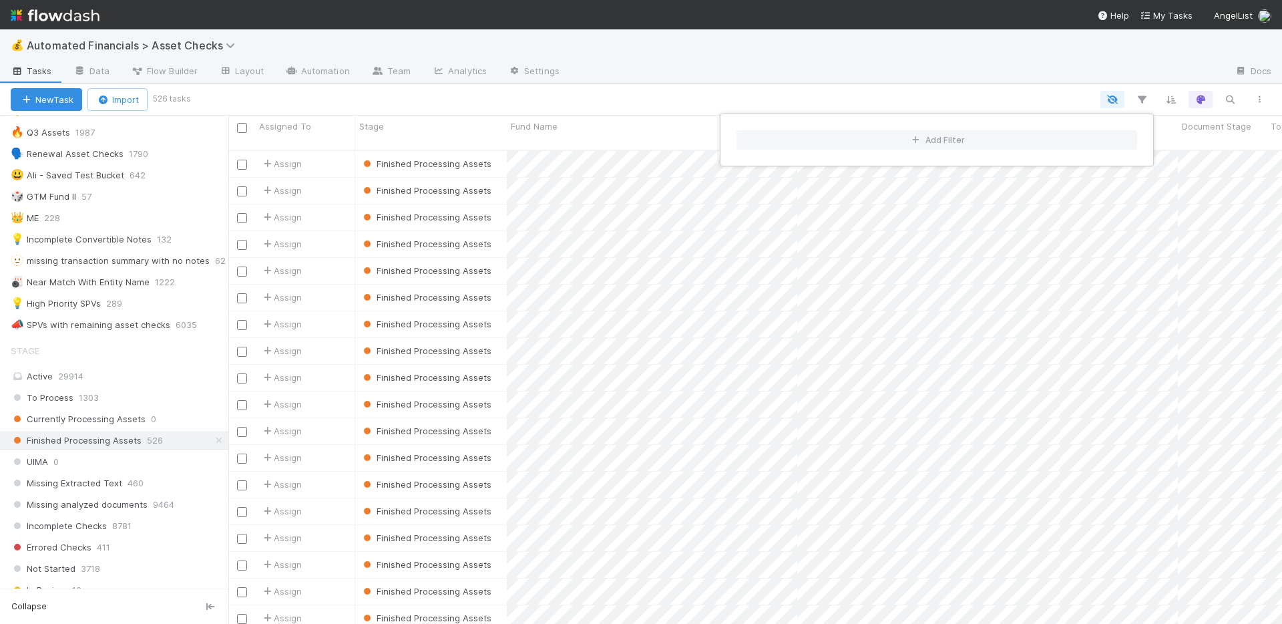
scroll to position [475, 1044]
click at [243, 126] on div "Add Filter" at bounding box center [641, 312] width 1282 height 624
click at [241, 126] on input "checkbox" at bounding box center [242, 128] width 10 height 10
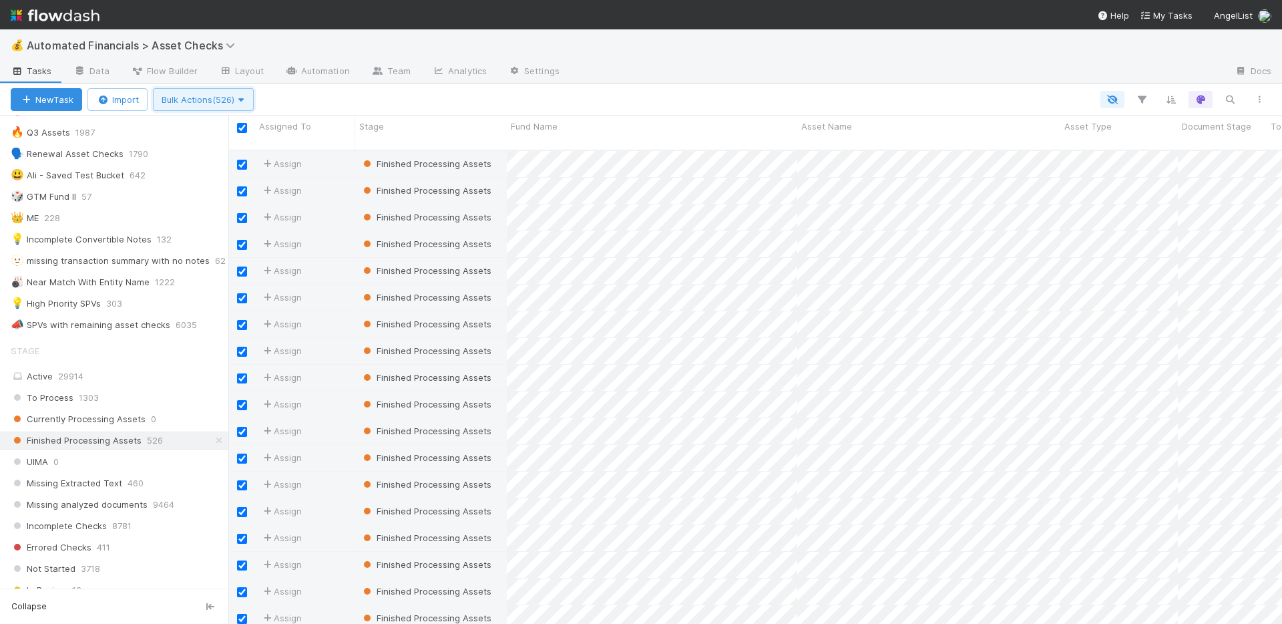
click at [238, 102] on span "button" at bounding box center [240, 99] width 13 height 11
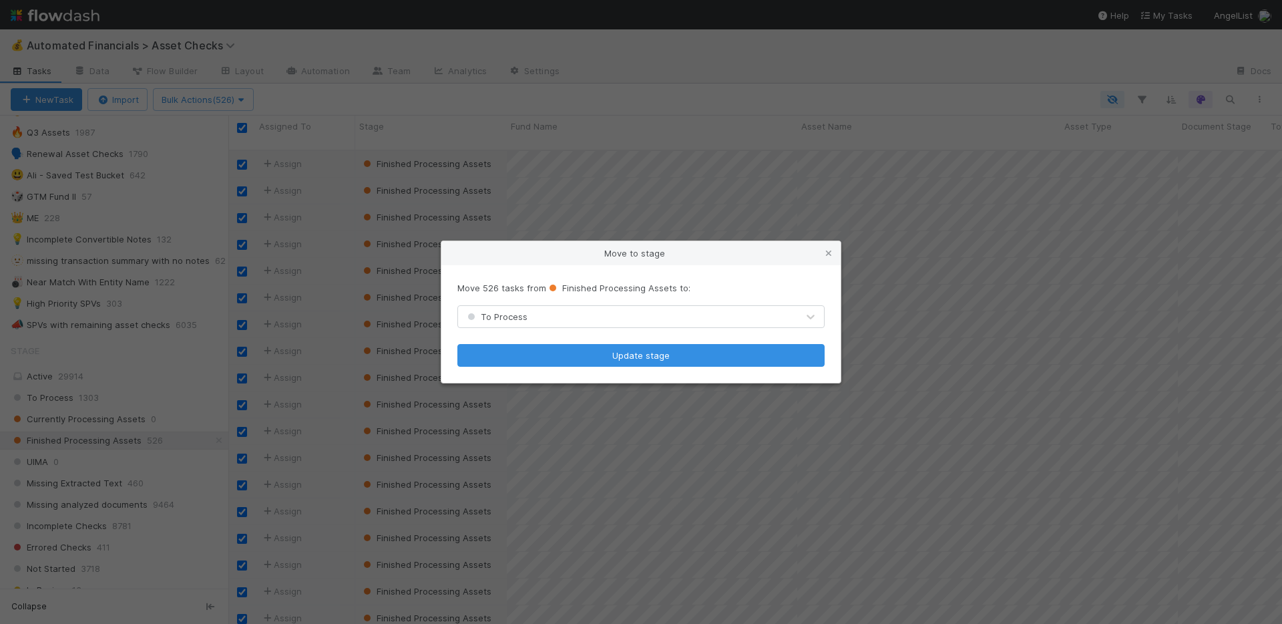
click at [548, 309] on div "To Process" at bounding box center [627, 316] width 339 height 21
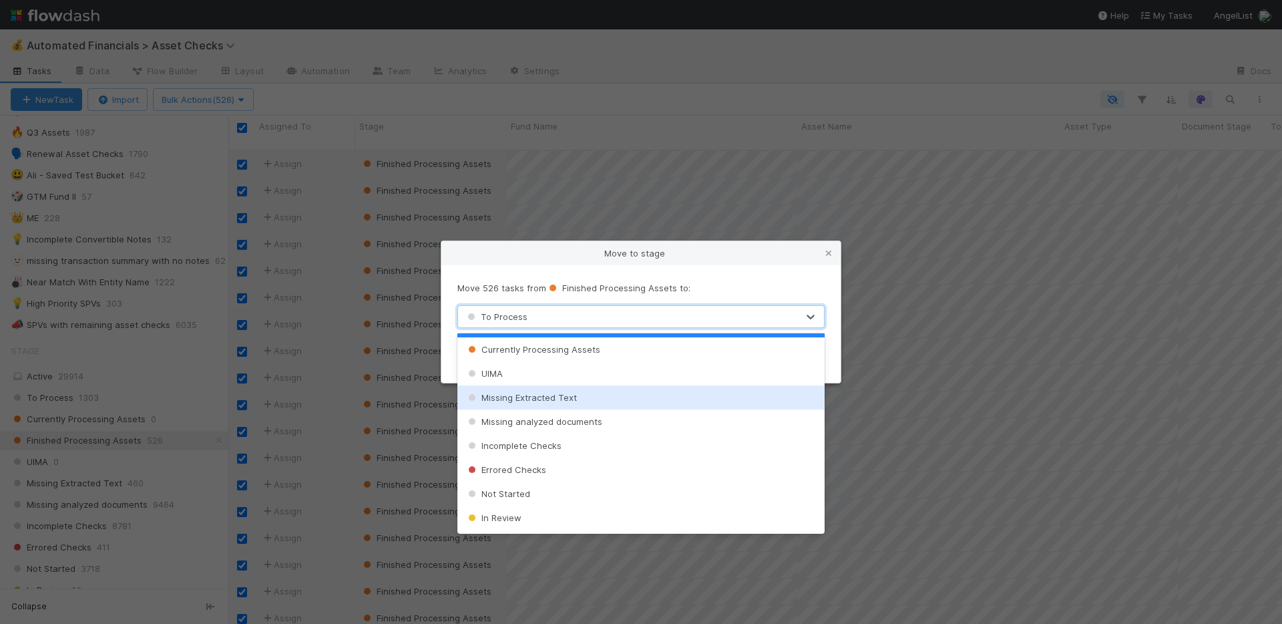
scroll to position [23, 0]
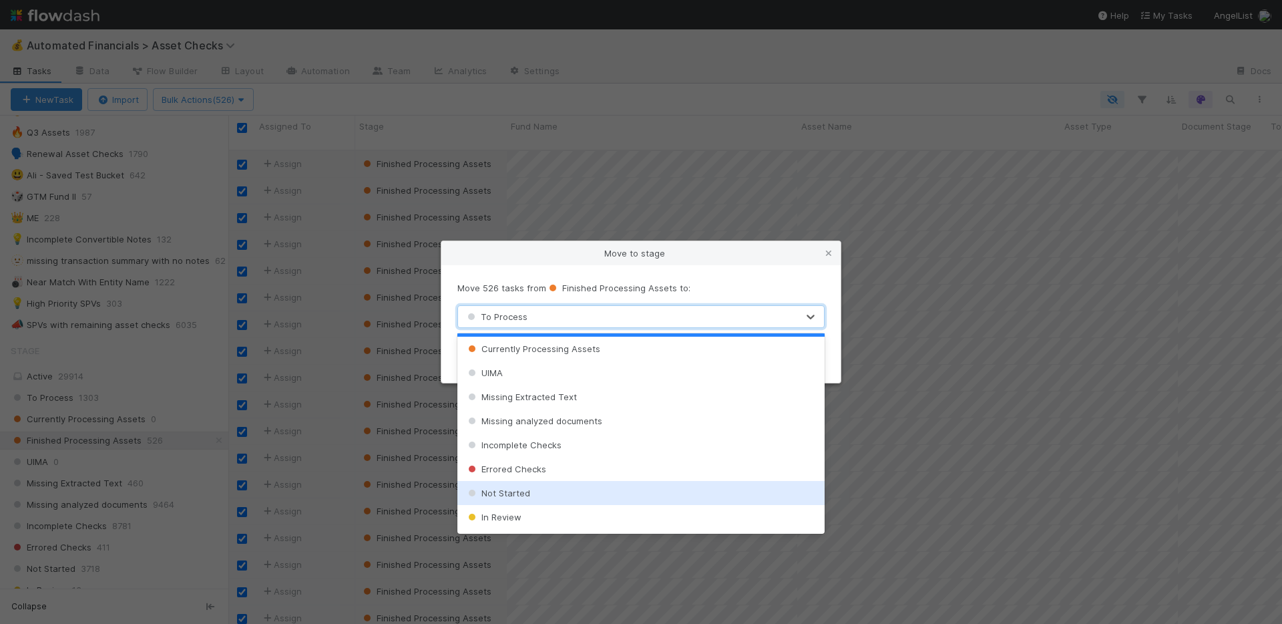
click at [544, 494] on div "Not Started" at bounding box center [640, 493] width 367 height 24
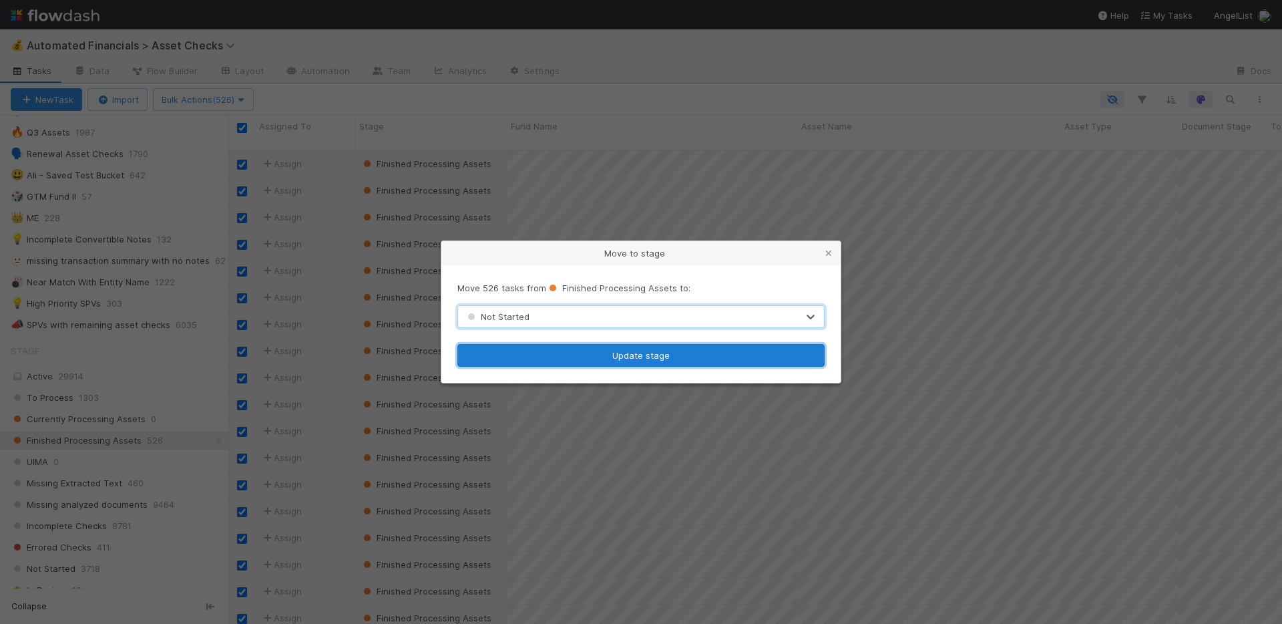
click at [606, 357] on button "Update stage" at bounding box center [640, 355] width 367 height 23
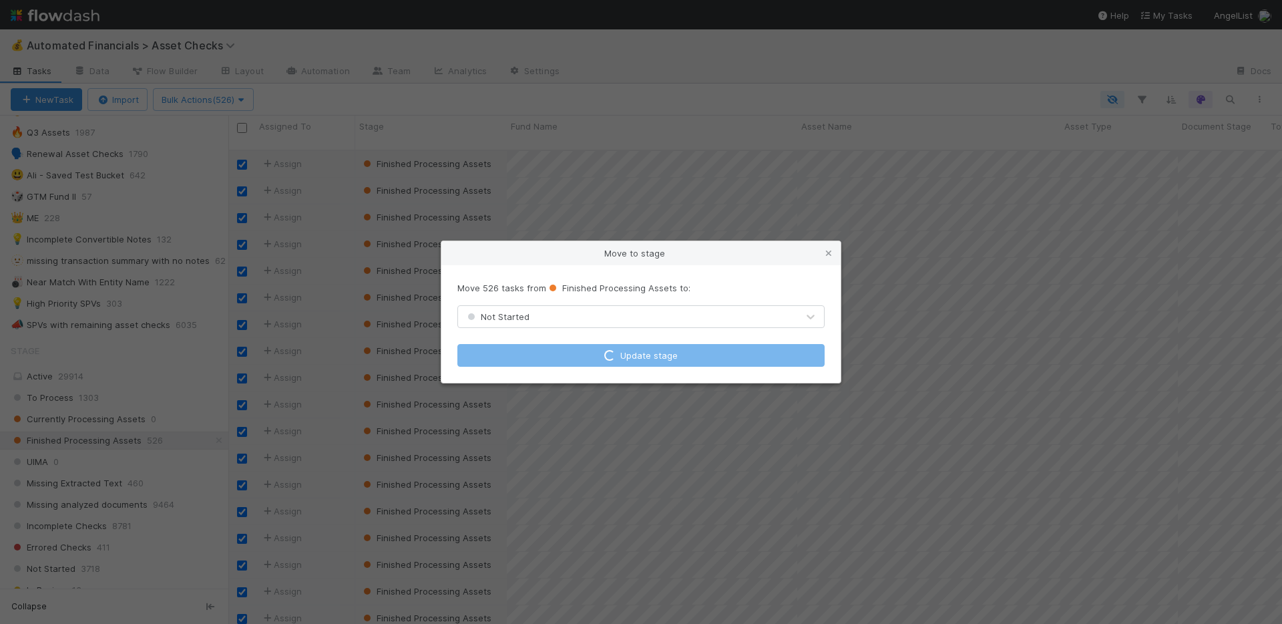
checkbox input "false"
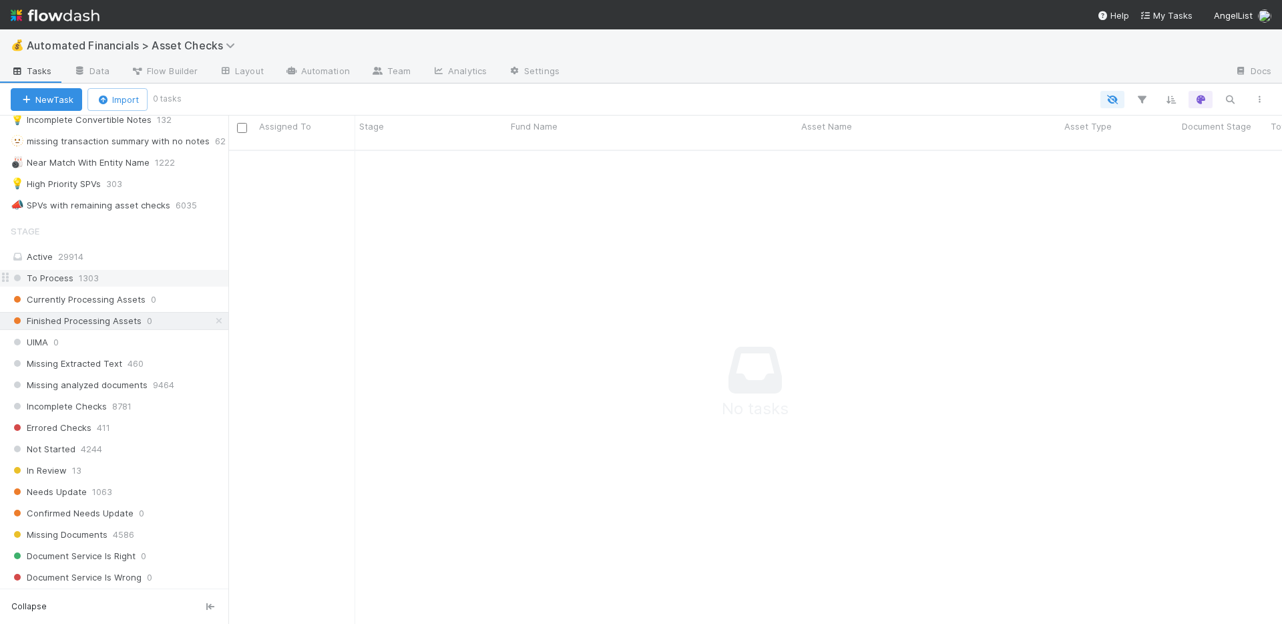
scroll to position [11, 11]
click at [212, 323] on icon at bounding box center [218, 321] width 13 height 9
click at [157, 185] on div "💡 High Priority SPVs 303" at bounding box center [120, 184] width 218 height 17
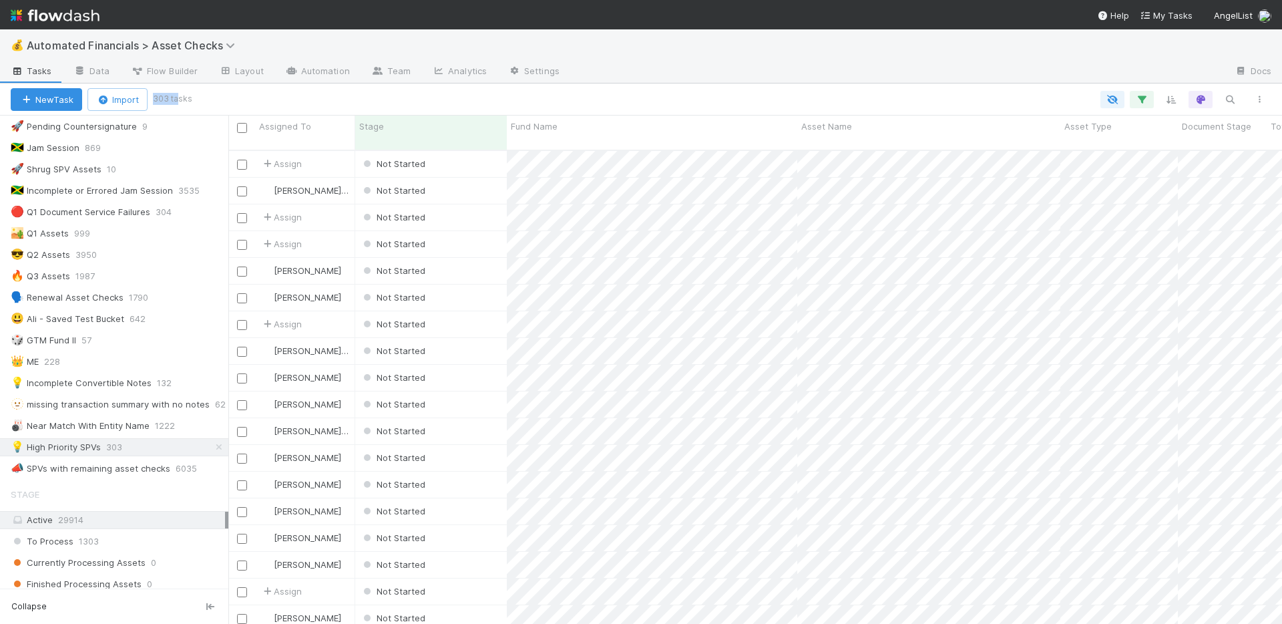
drag, startPoint x: 171, startPoint y: 103, endPoint x: 180, endPoint y: 104, distance: 8.8
click at [180, 104] on div "New Task Import 303 tasks" at bounding box center [641, 99] width 1282 height 32
click at [1144, 99] on icon "button" at bounding box center [1141, 99] width 13 height 12
click at [1122, 210] on icon at bounding box center [1123, 210] width 13 height 8
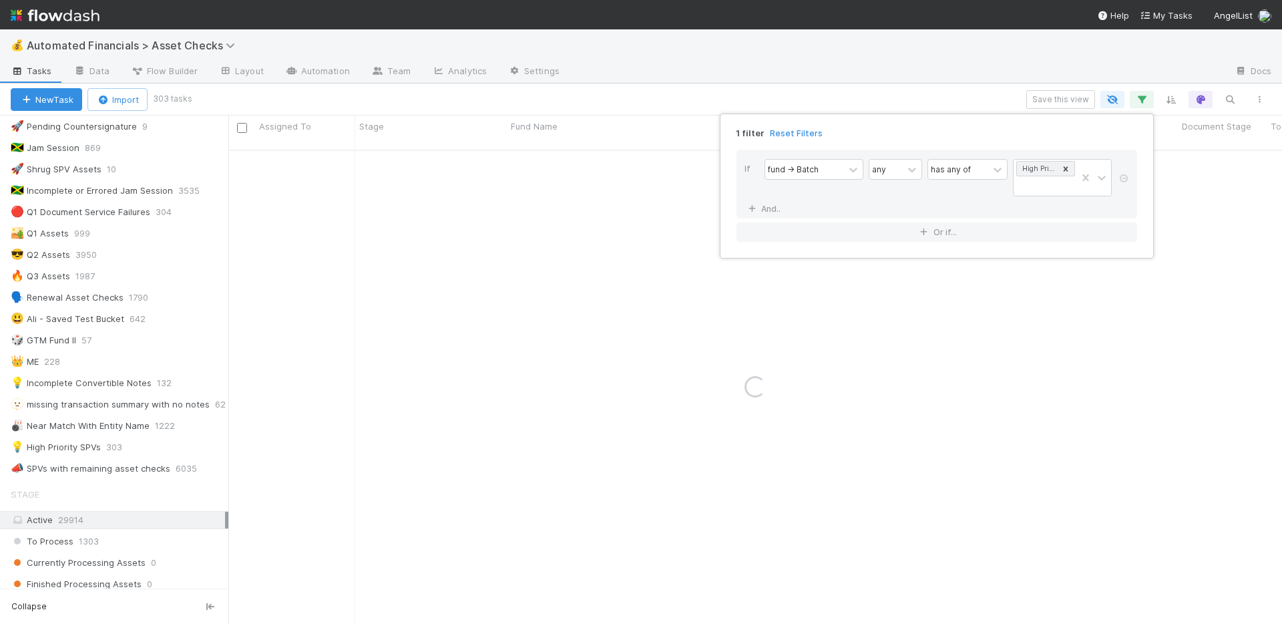
click at [901, 74] on div "1 filter Reset Filters If fund -> Batch any has any of High Priority SPVs And..…" at bounding box center [641, 312] width 1282 height 624
click at [864, 74] on div "1 filter Reset Filters If fund -> Batch any has any of High Priority SPVs And..…" at bounding box center [641, 312] width 1282 height 624
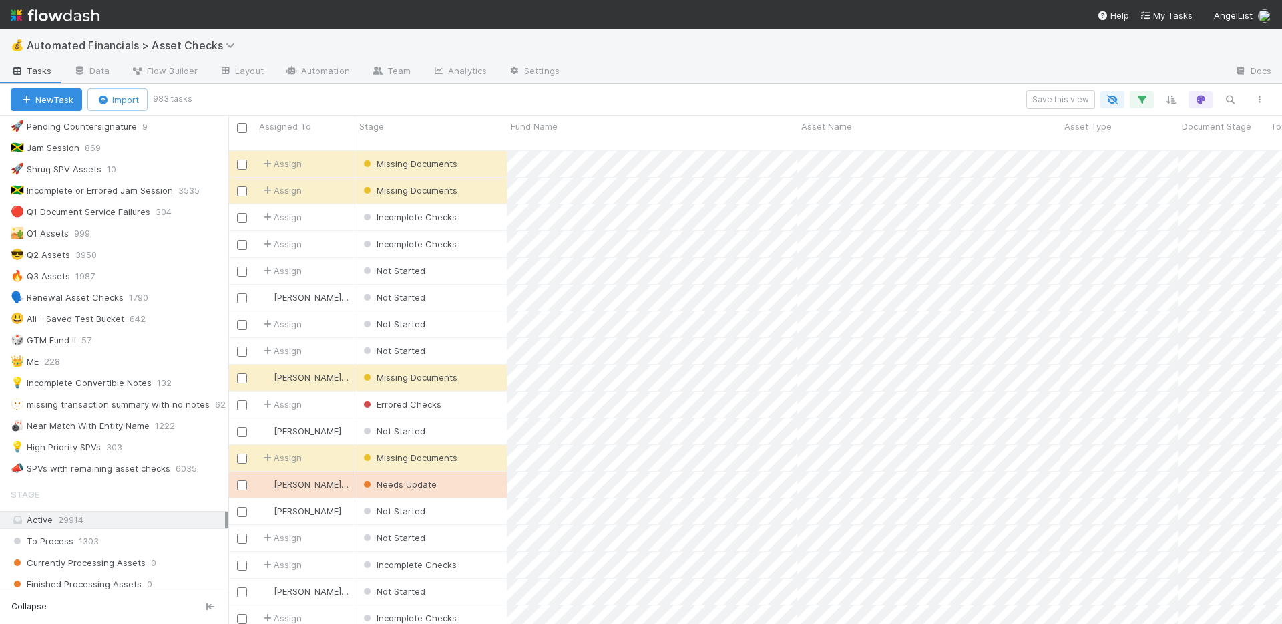
scroll to position [475, 1044]
click at [470, 284] on div "Not Started" at bounding box center [431, 297] width 152 height 26
click at [469, 366] on div "Missing Documents" at bounding box center [431, 378] width 152 height 26
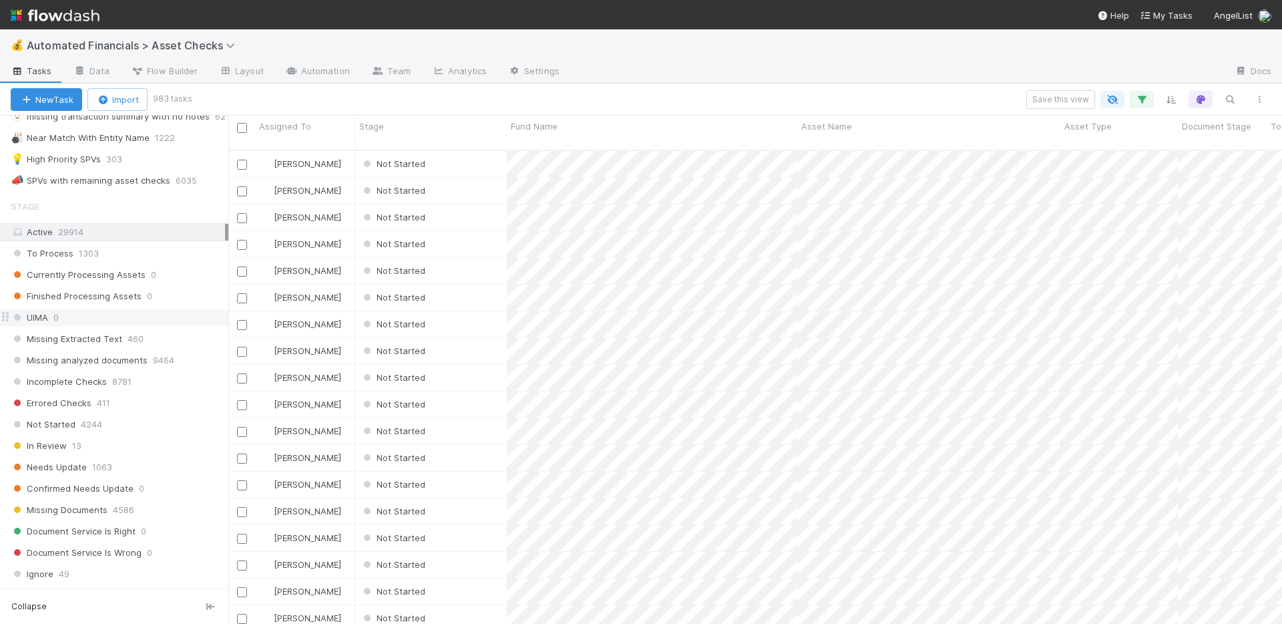
scroll to position [594, 0]
click at [65, 319] on div "UIMA 0" at bounding box center [120, 320] width 218 height 17
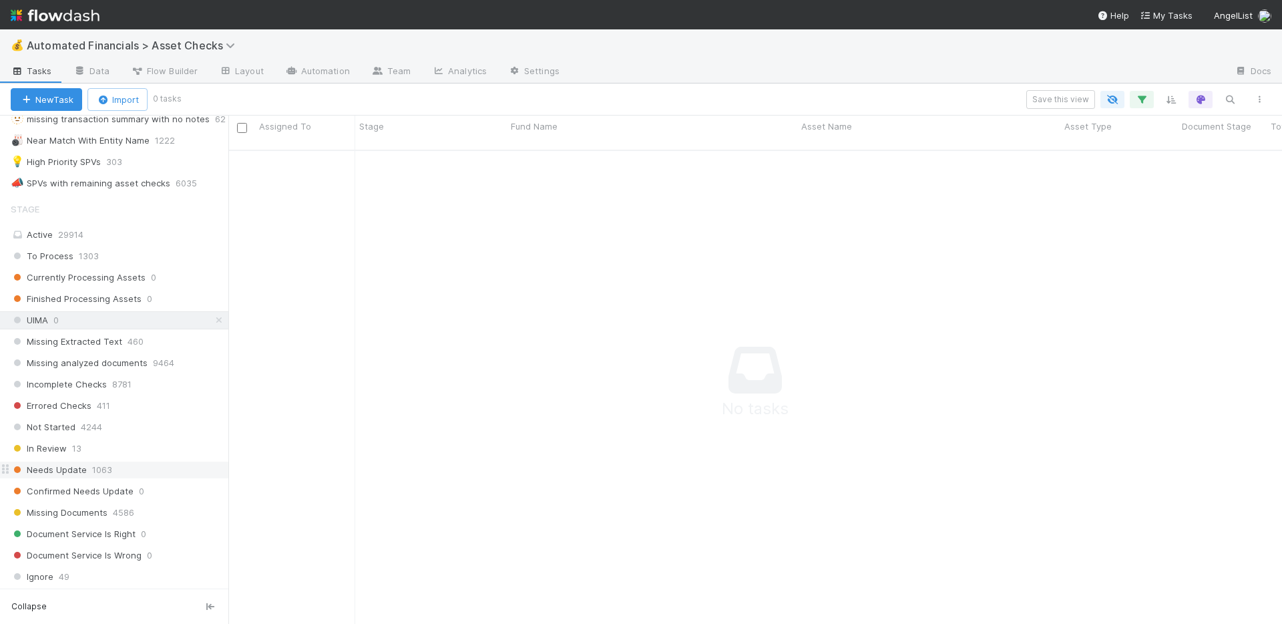
scroll to position [879, 0]
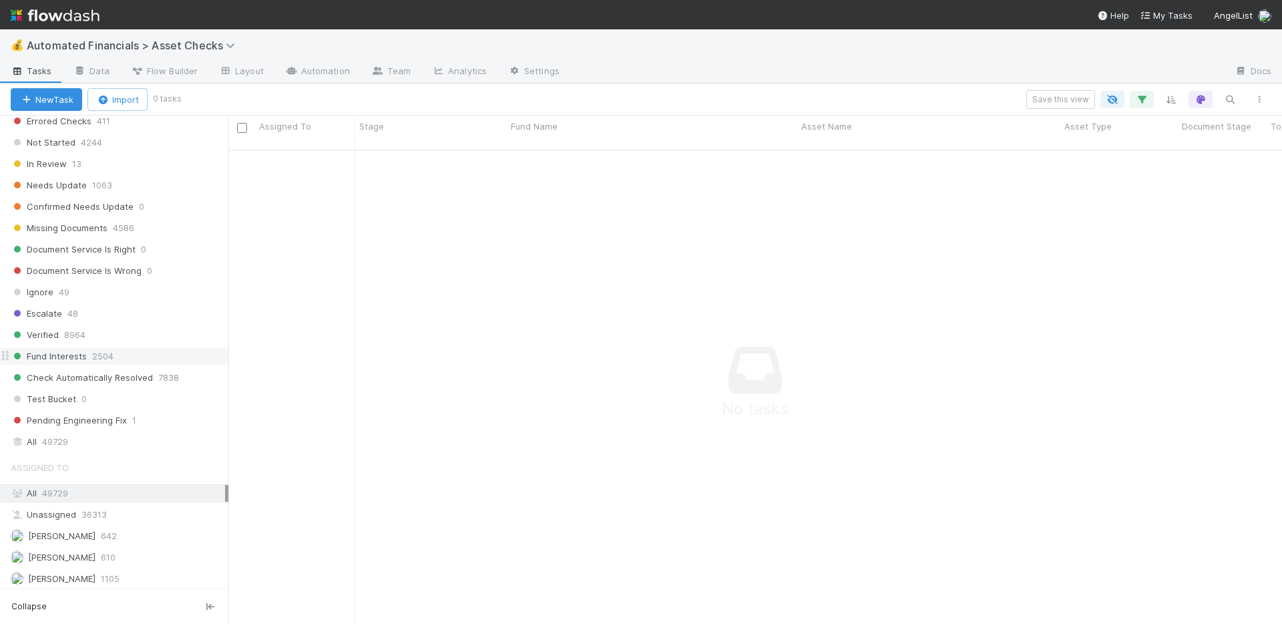
click at [134, 355] on div "Fund Interests 2504" at bounding box center [120, 356] width 218 height 17
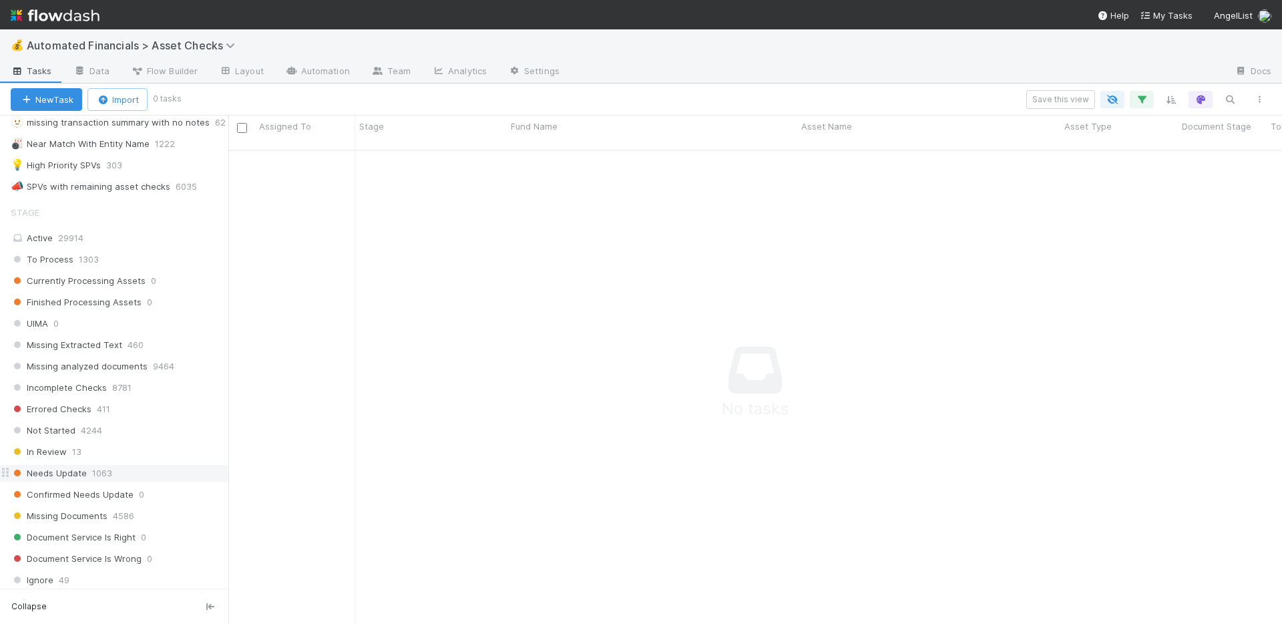
scroll to position [393, 0]
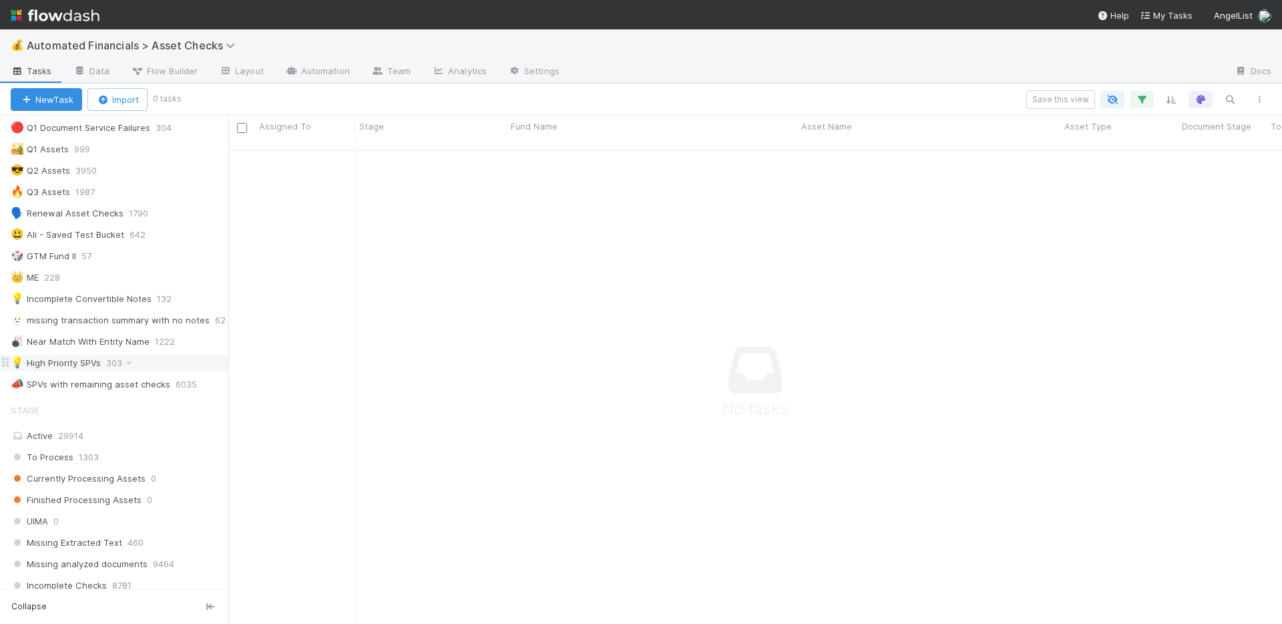
click at [150, 361] on div "💡 High Priority SPVs 303" at bounding box center [120, 363] width 218 height 17
click at [1136, 101] on icon "button" at bounding box center [1141, 99] width 13 height 12
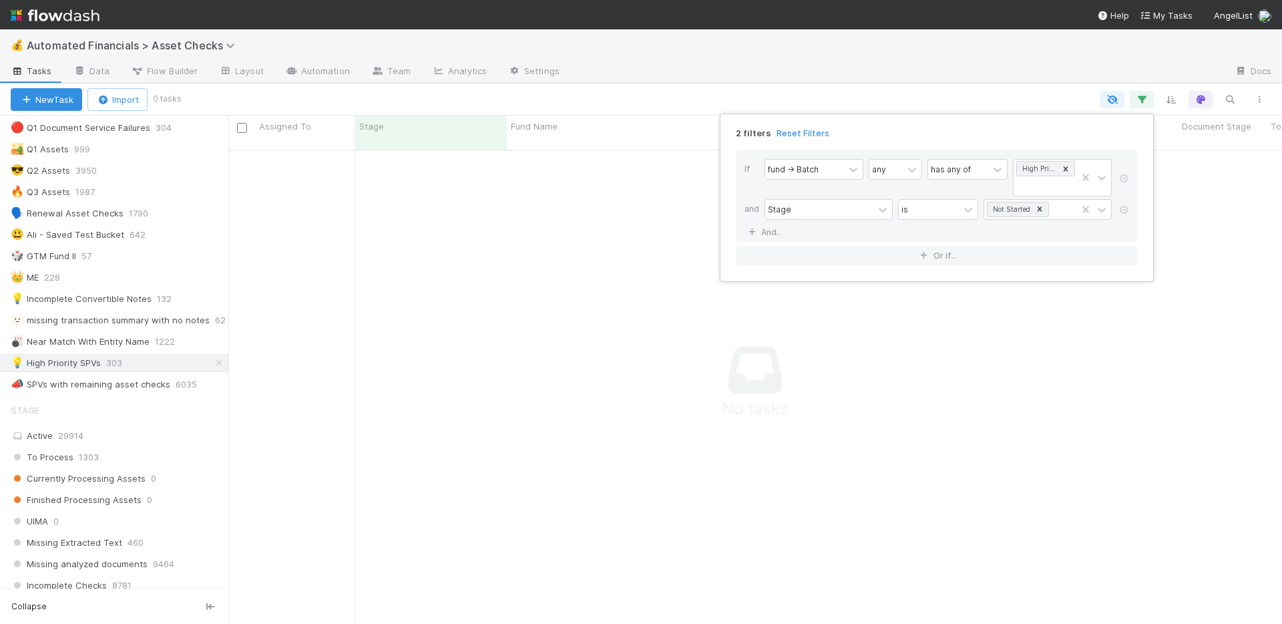
click at [952, 73] on div "2 filters Reset Filters If fund -> Batch any has any of High Priority SPVs and …" at bounding box center [641, 312] width 1282 height 624
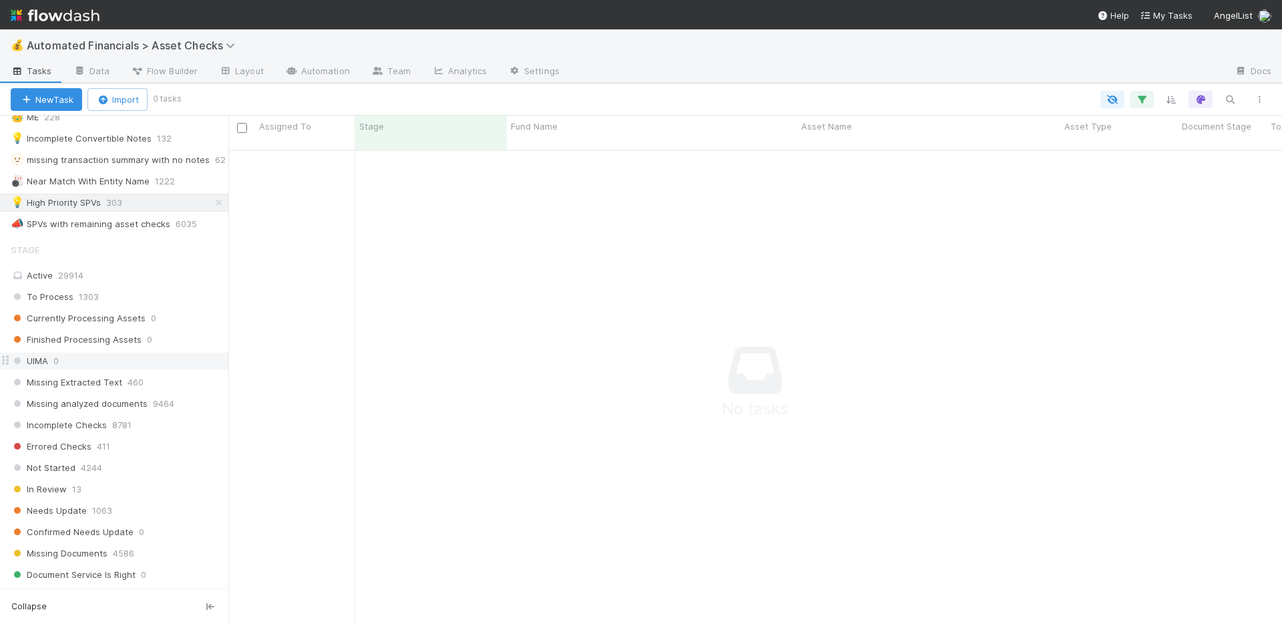
scroll to position [553, 0]
click at [131, 274] on div "Active 29914" at bounding box center [118, 276] width 214 height 17
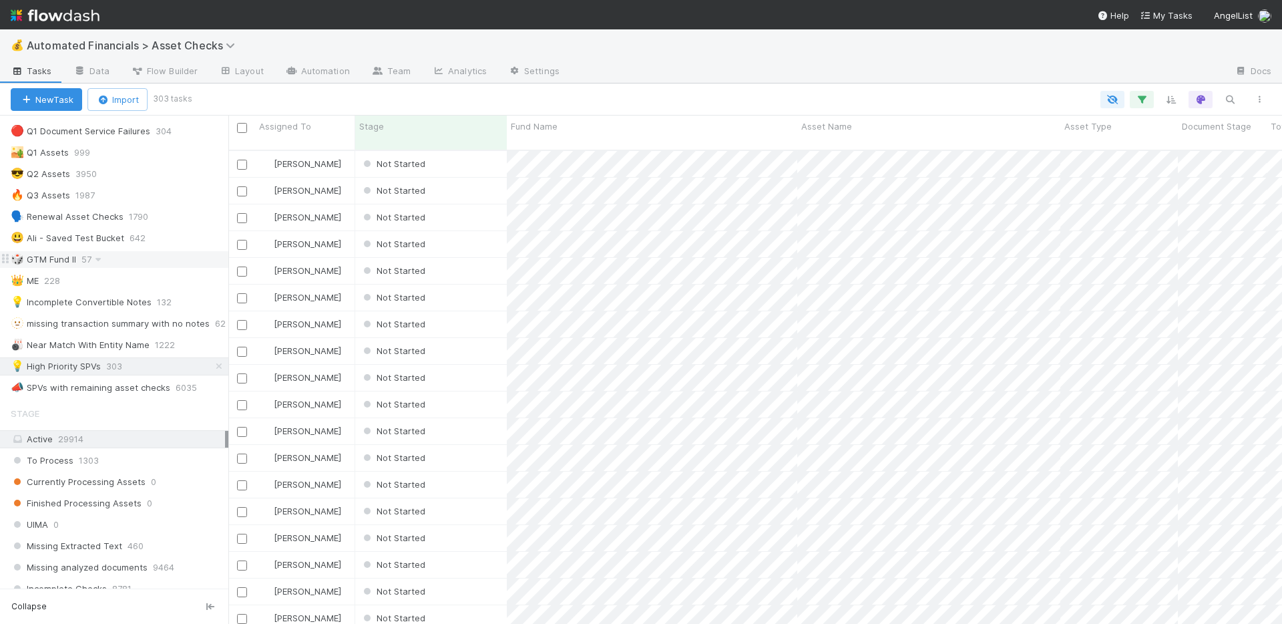
scroll to position [393, 0]
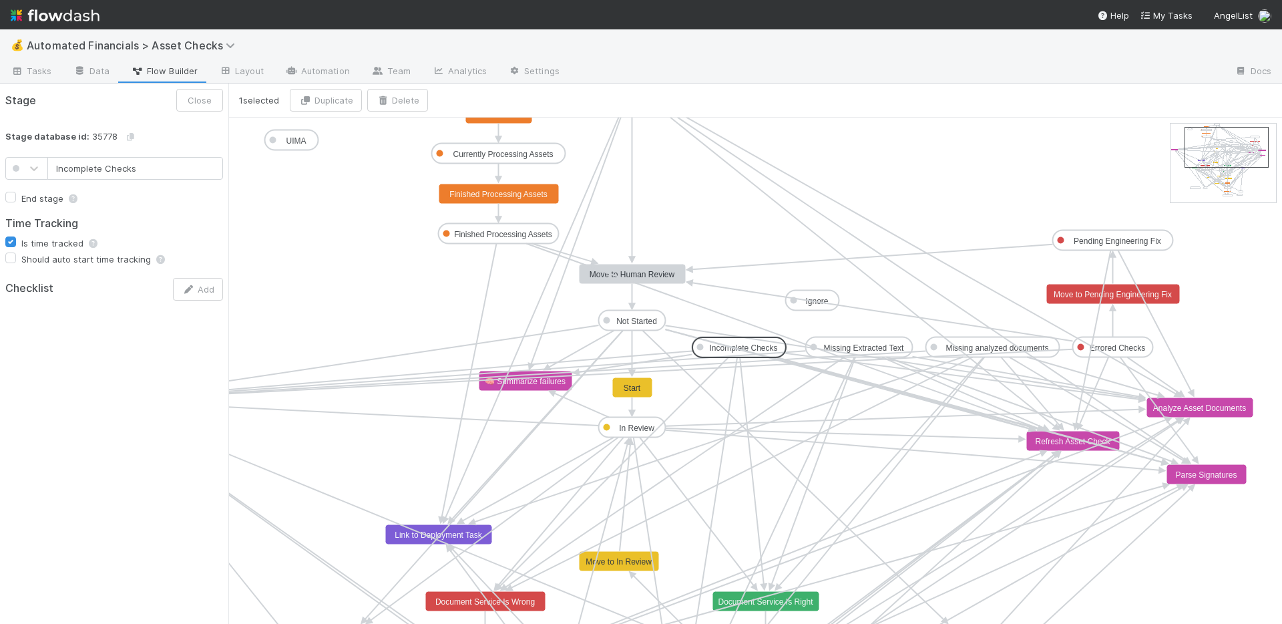
click at [746, 343] on text "Incomplete Checks" at bounding box center [743, 347] width 68 height 9
type input "Missing Extracted Text"
checkbox input "true"
click at [849, 344] on text "Missing Extracted Text" at bounding box center [864, 347] width 80 height 9
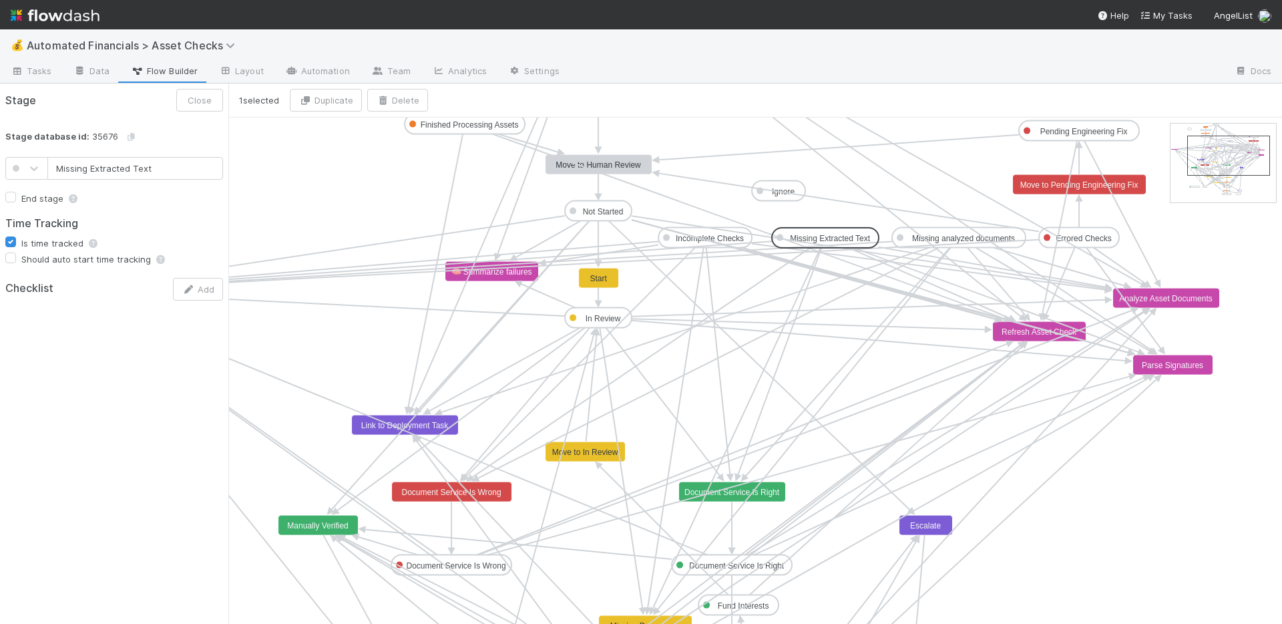
type input "Missing analyzed documents"
checkbox input "false"
click at [956, 232] on rect at bounding box center [959, 238] width 134 height 20
type input "Errored Checks"
click at [1073, 236] on text "Errored Checks" at bounding box center [1083, 238] width 55 height 9
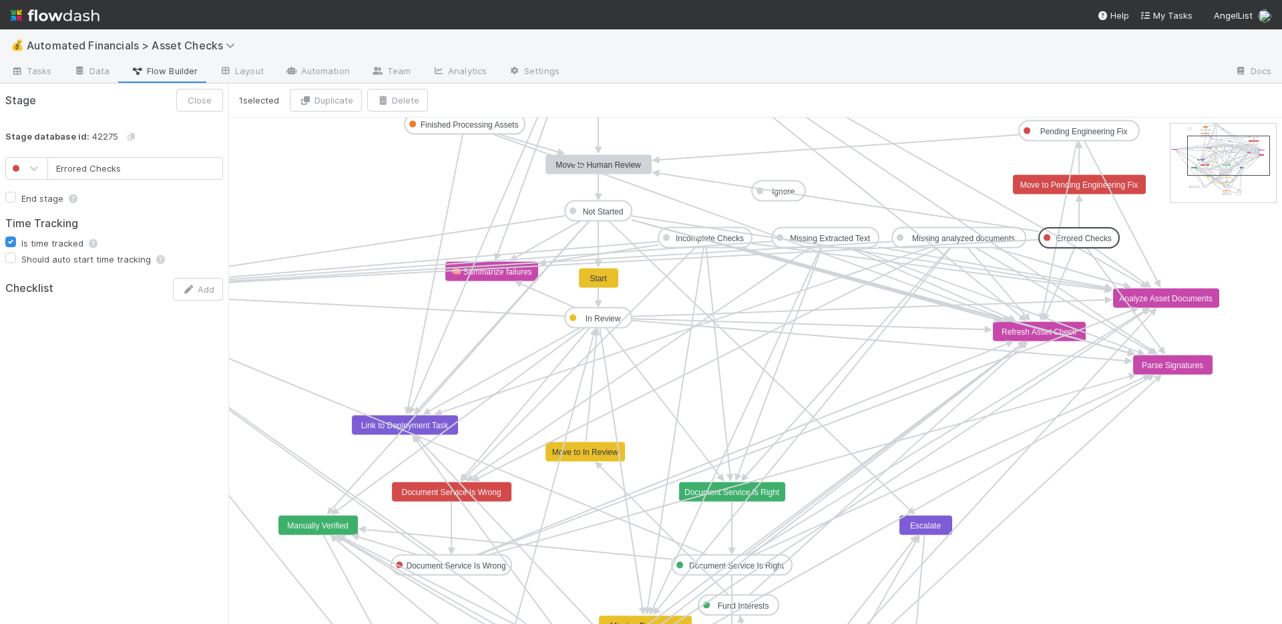
click at [503, 272] on text "🧠 Summarize failures" at bounding box center [491, 271] width 81 height 10
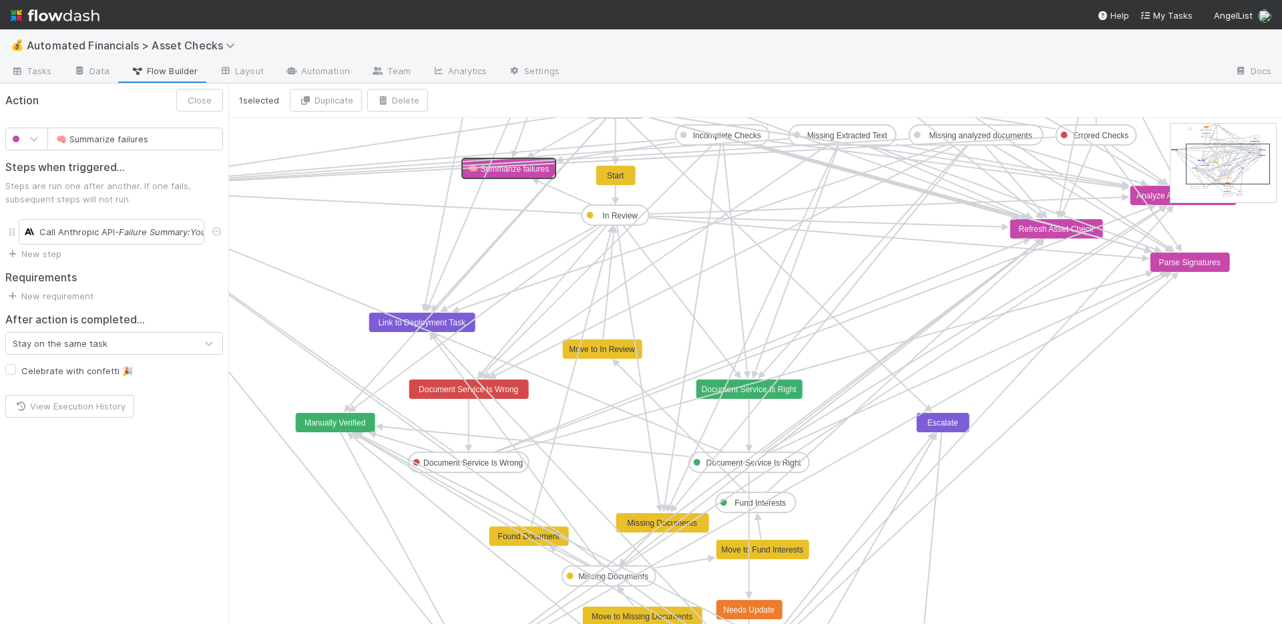
type input "Document Service Is Right"
click at [732, 395] on rect at bounding box center [749, 389] width 107 height 20
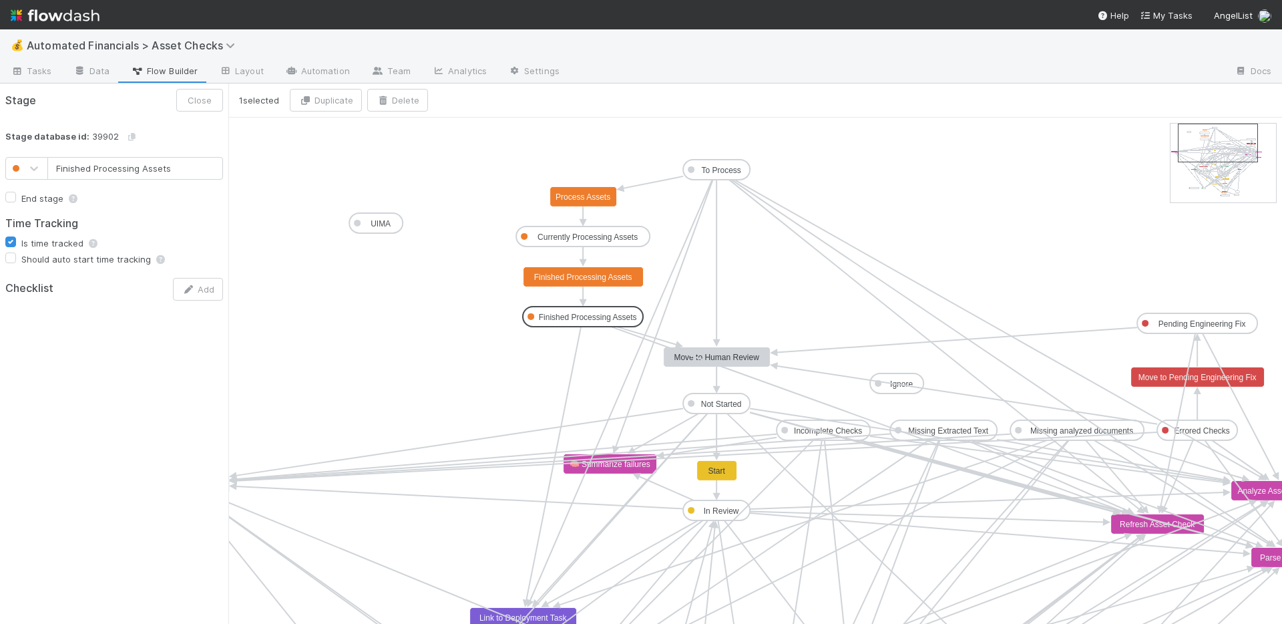
click at [622, 315] on text "Finished Processing Assets" at bounding box center [588, 316] width 98 height 9
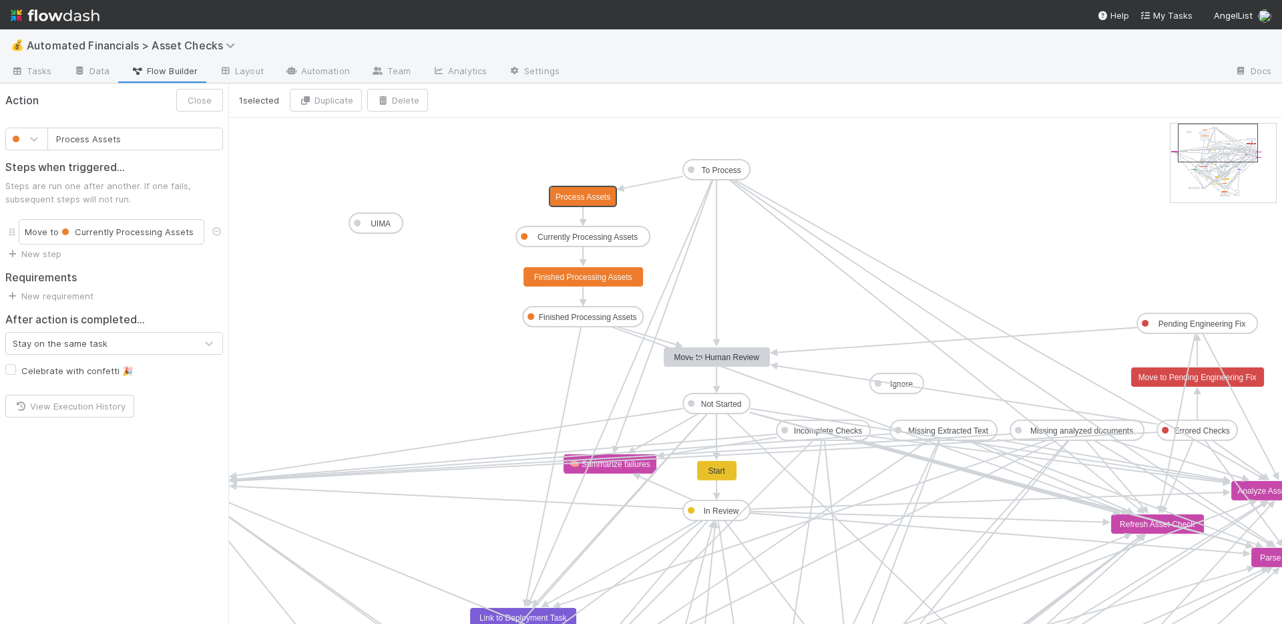
click at [601, 197] on text "Process Assets" at bounding box center [583, 196] width 55 height 9
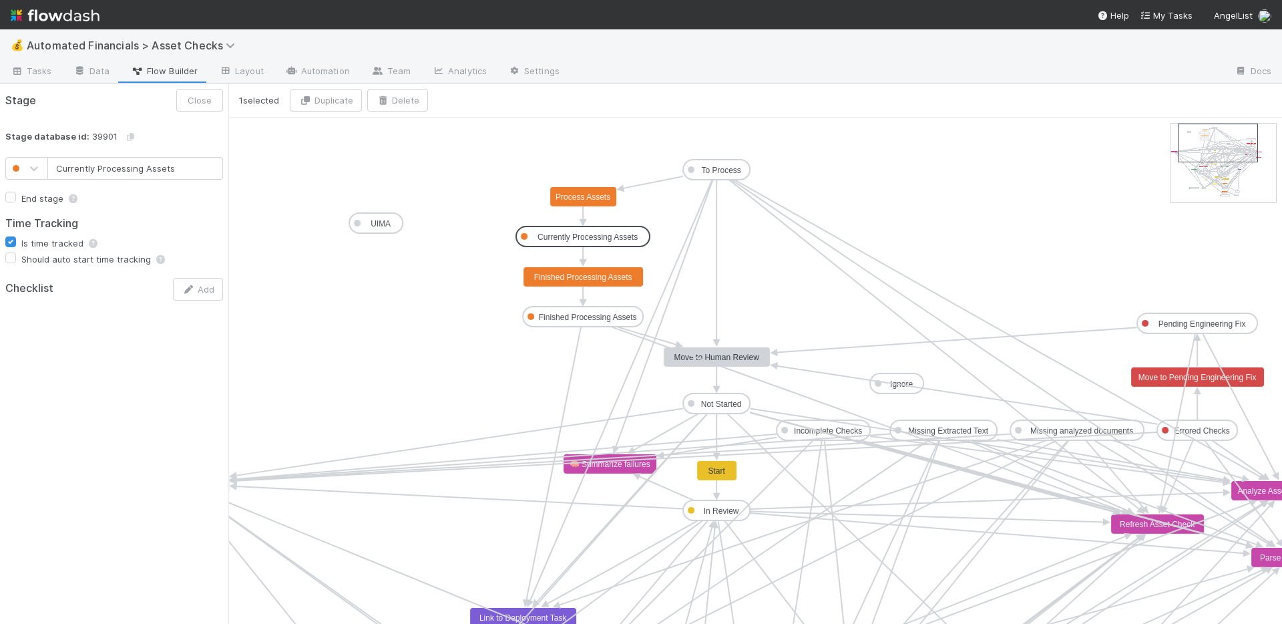
click at [610, 235] on text "Currently Processing Assets" at bounding box center [588, 236] width 100 height 9
click at [613, 278] on text "Finished Processing Assets" at bounding box center [583, 276] width 98 height 9
click at [616, 318] on text "Finished Processing Assets" at bounding box center [588, 316] width 98 height 9
type input "To Process"
click at [711, 170] on text "To Process" at bounding box center [720, 170] width 39 height 9
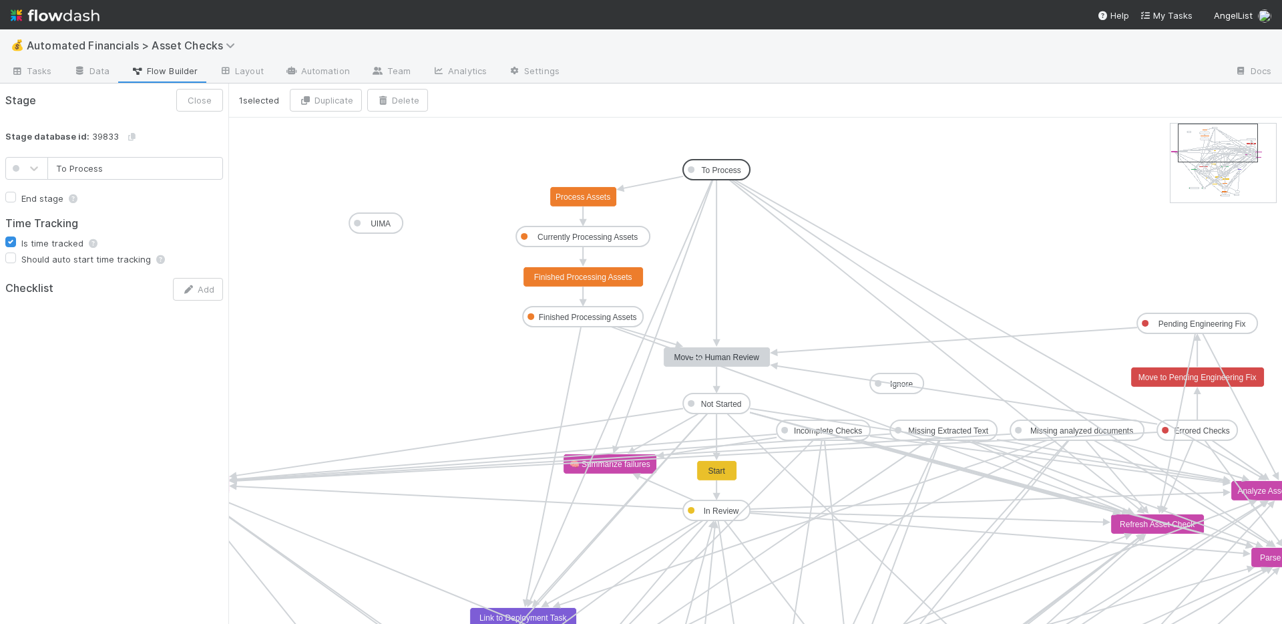
click at [604, 188] on rect at bounding box center [583, 196] width 67 height 20
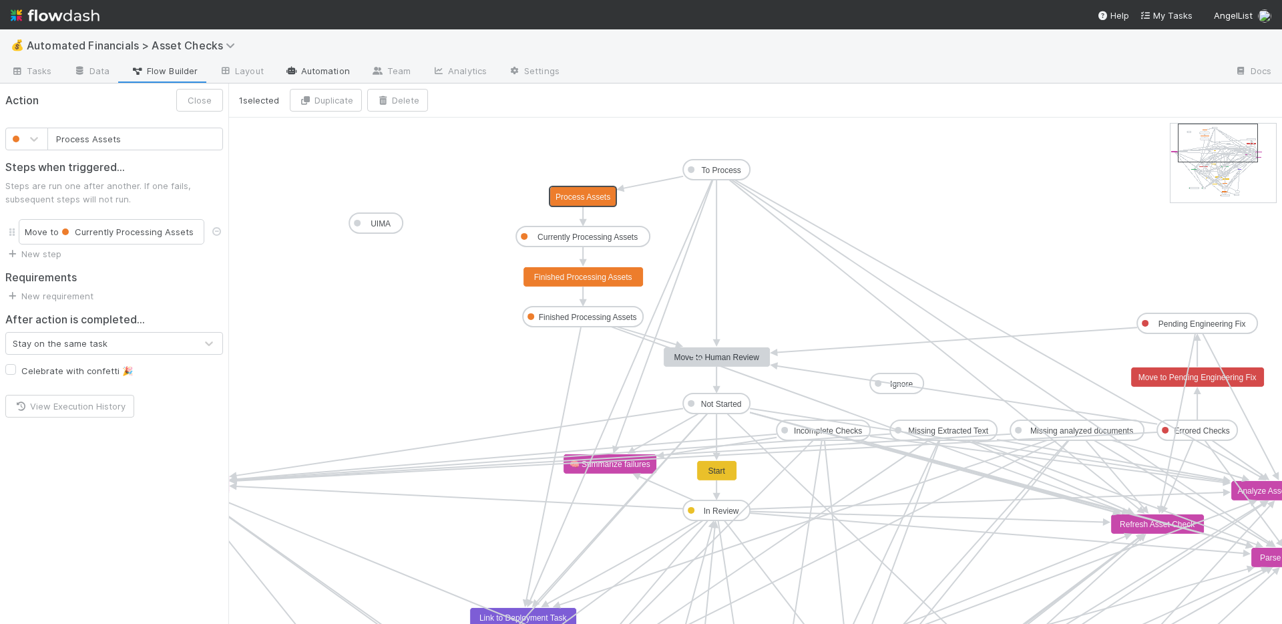
click at [332, 68] on link "Automation" at bounding box center [317, 71] width 86 height 21
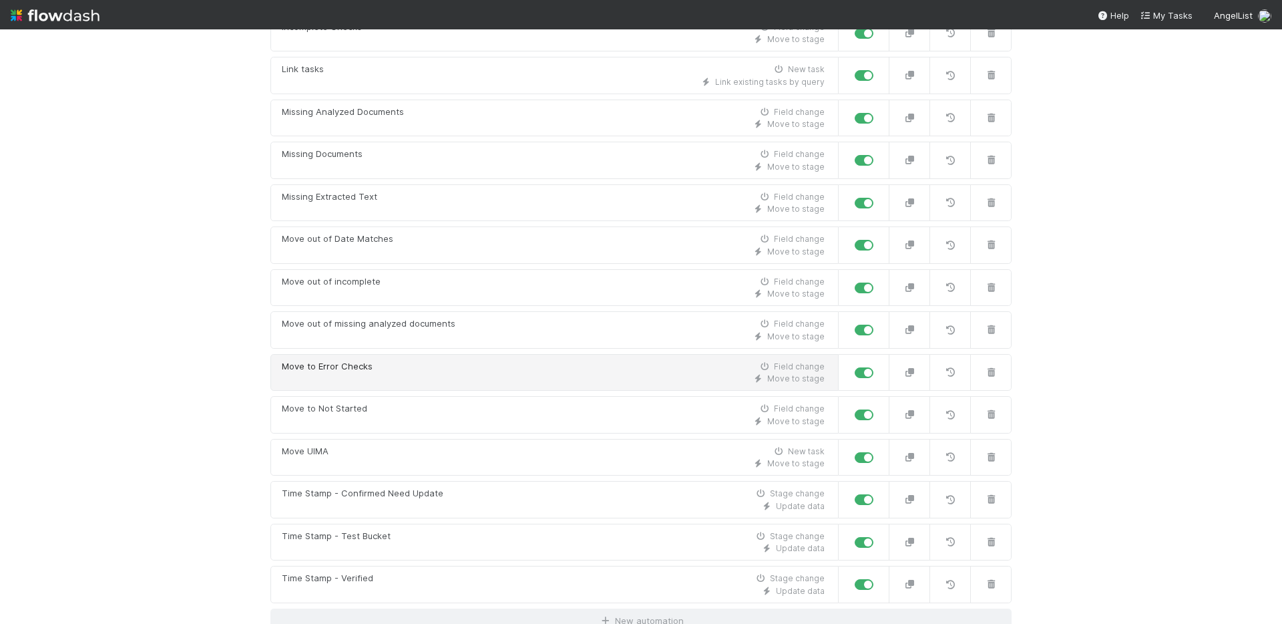
scroll to position [469, 0]
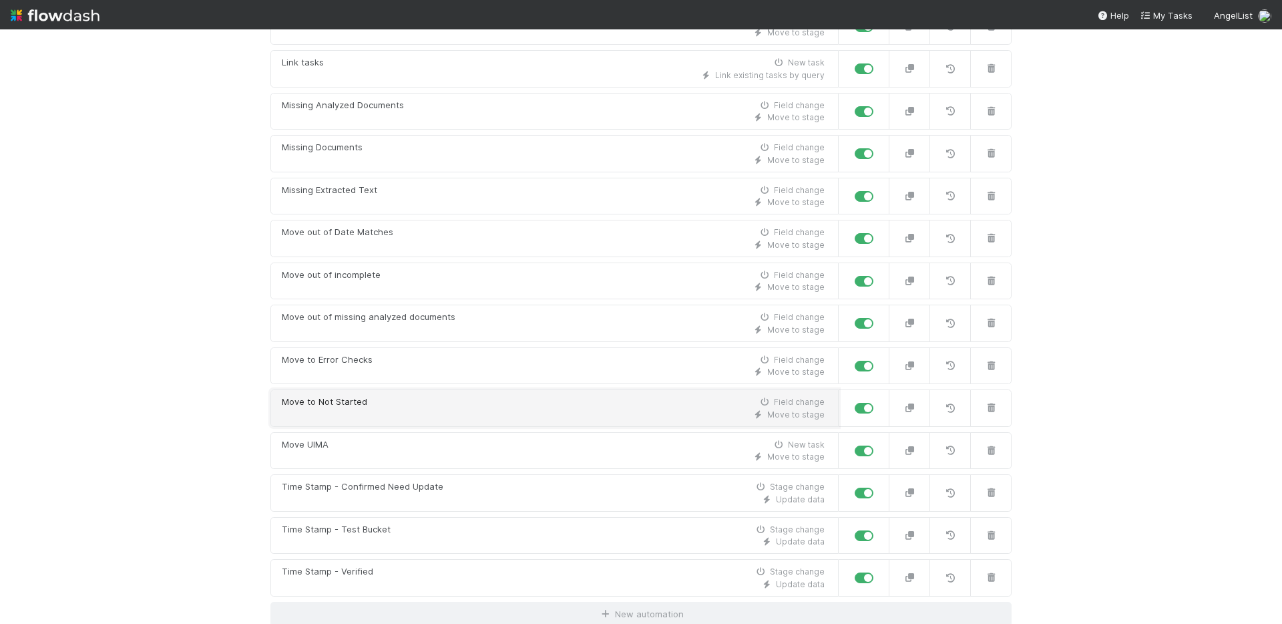
click at [417, 399] on div "Move to Not Started Field change" at bounding box center [553, 401] width 543 height 13
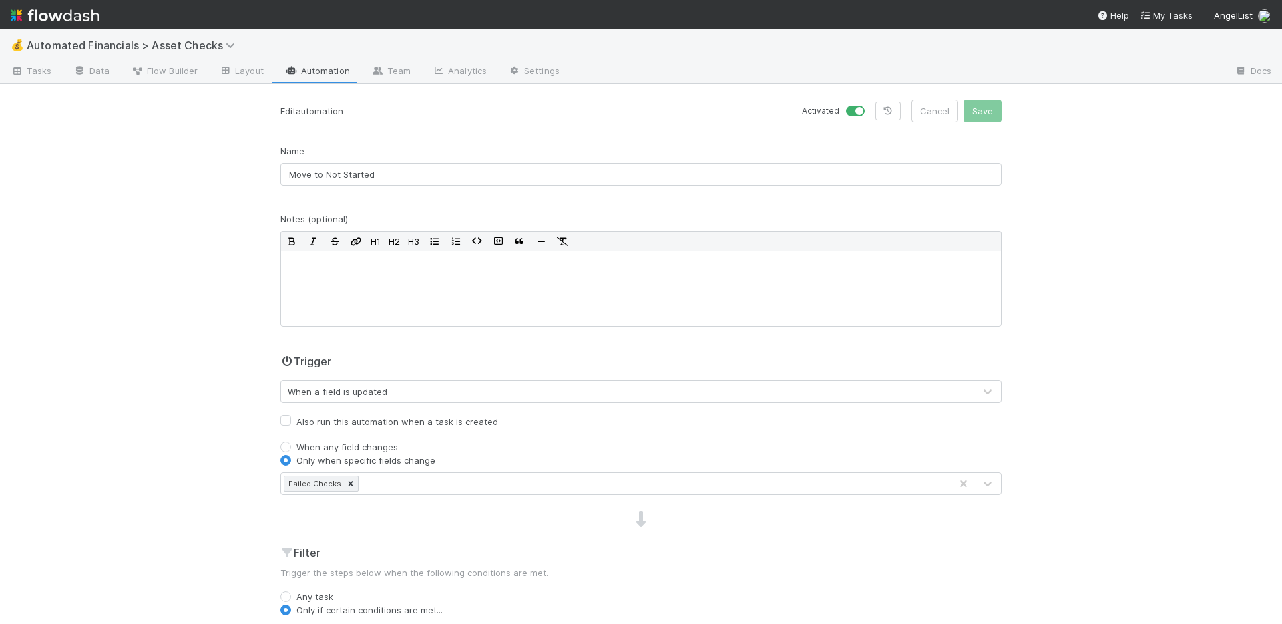
click at [326, 65] on link "Automation" at bounding box center [317, 71] width 86 height 21
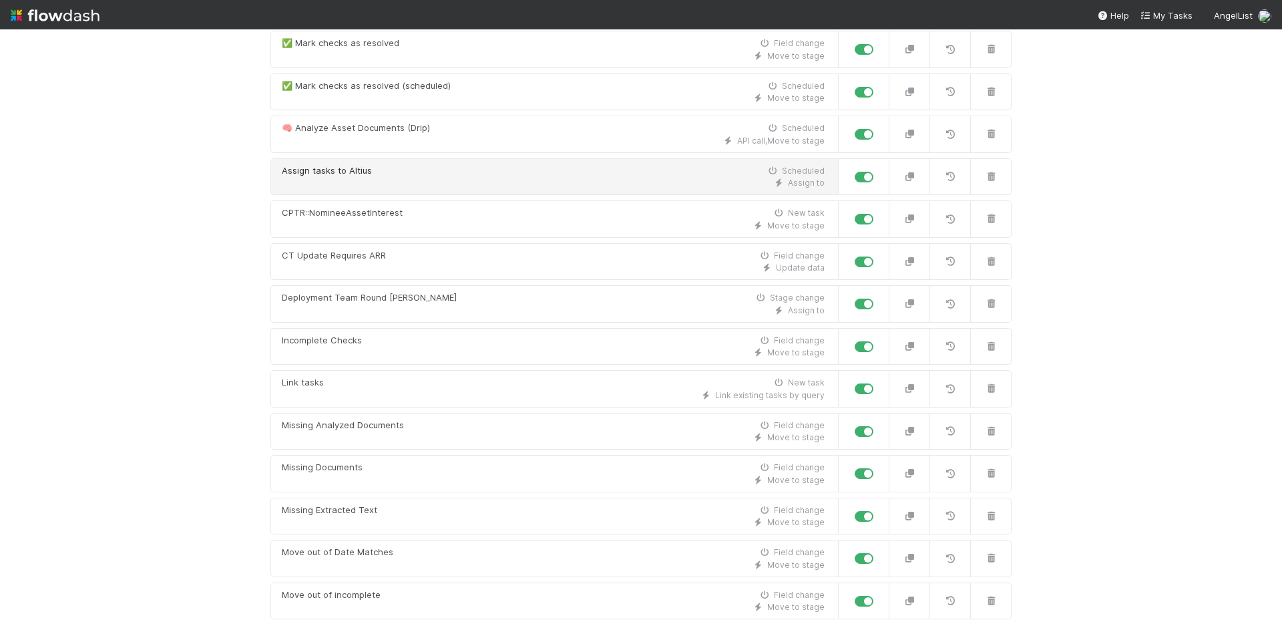
scroll to position [182, 0]
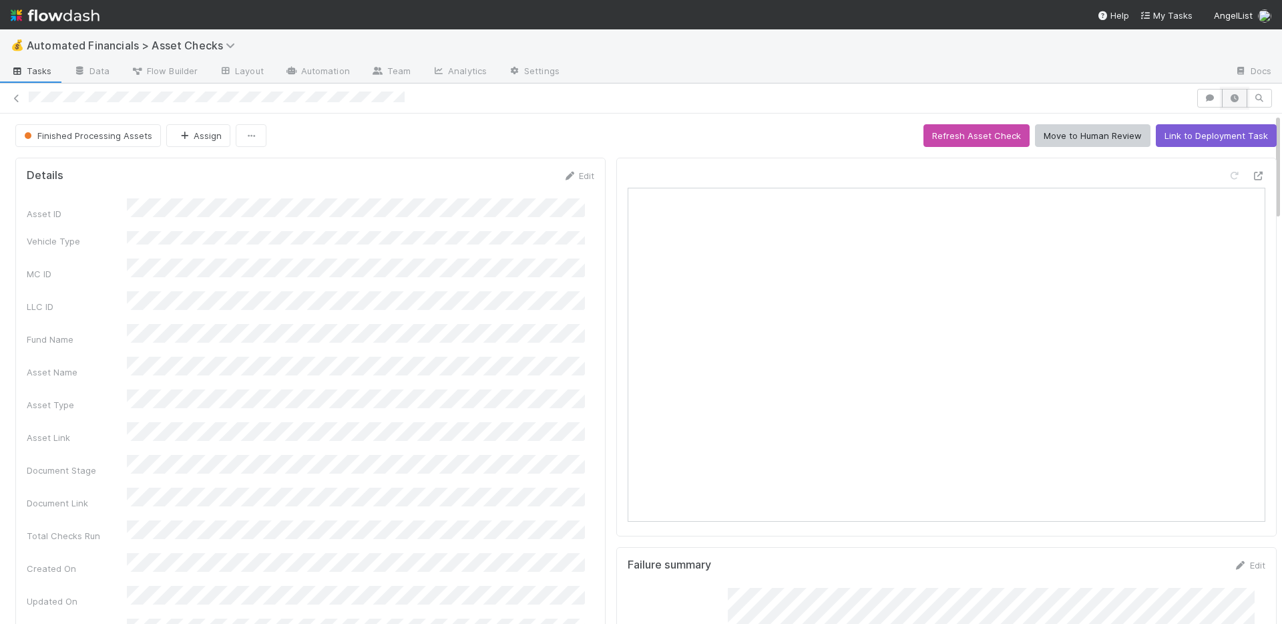
click at [1228, 101] on icon "button" at bounding box center [1234, 98] width 13 height 8
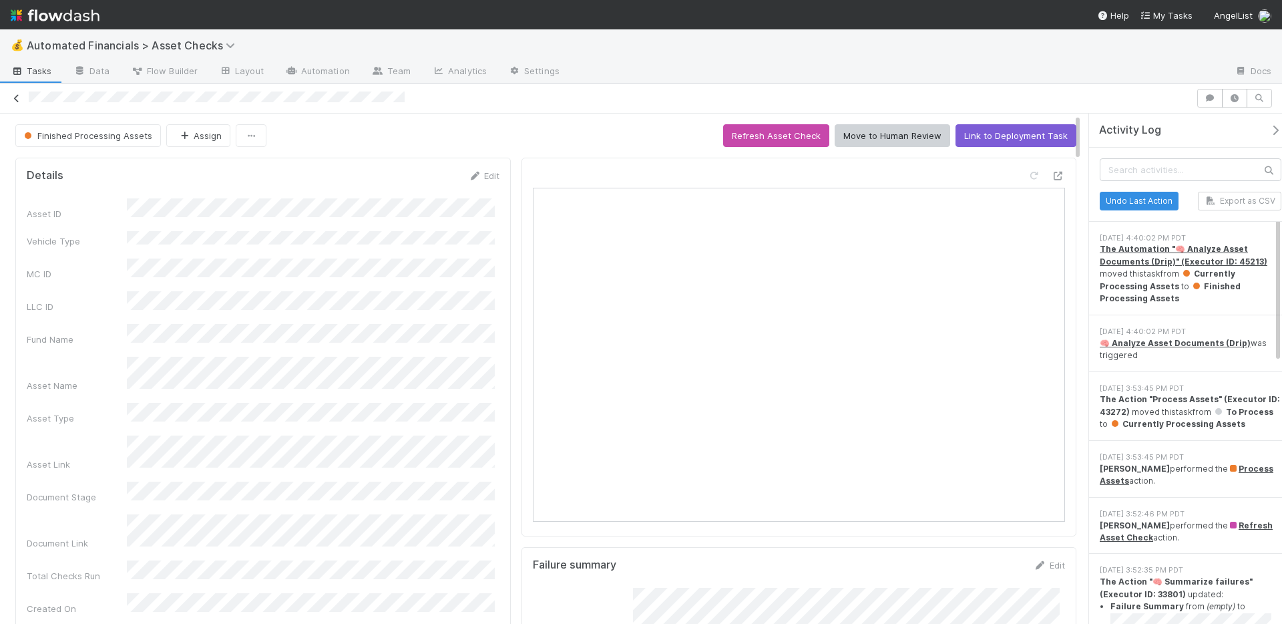
click at [18, 99] on icon at bounding box center [16, 98] width 13 height 9
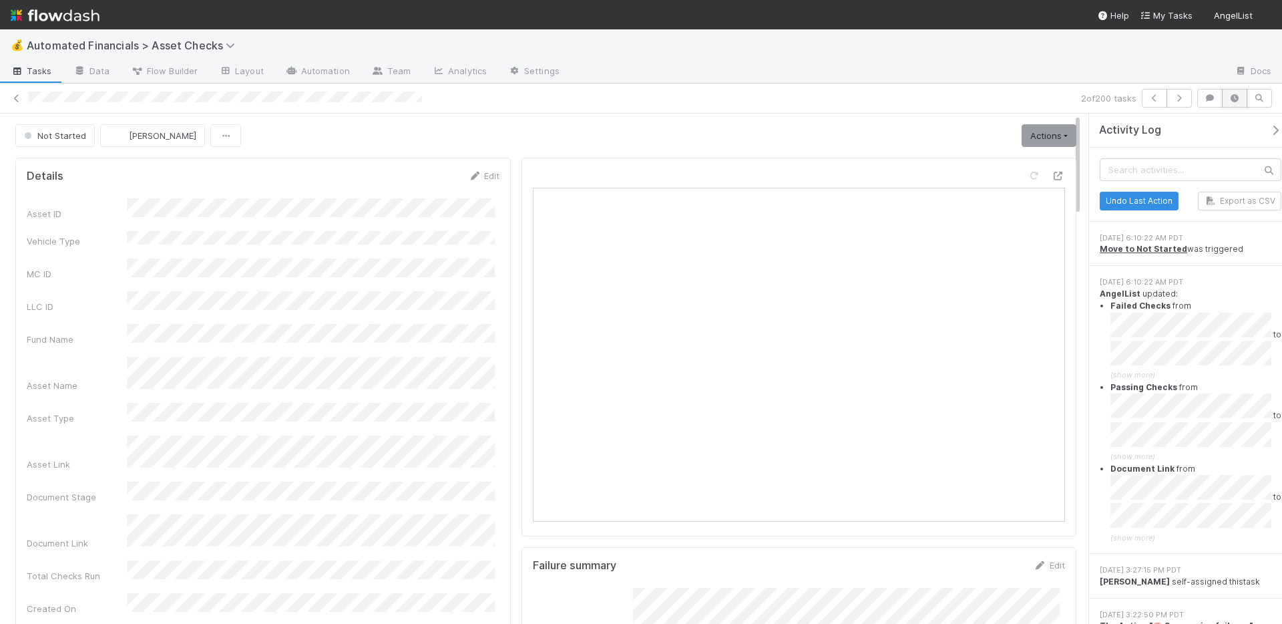
click at [1234, 100] on icon "button" at bounding box center [1234, 98] width 13 height 8
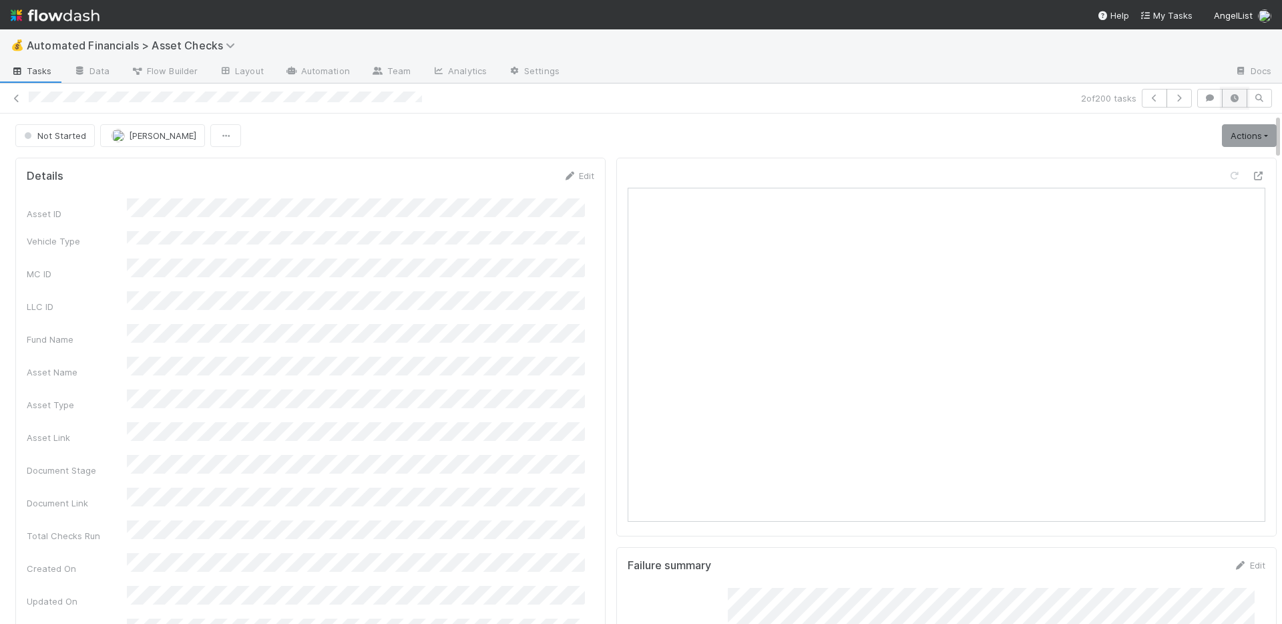
click at [1228, 99] on icon "button" at bounding box center [1234, 98] width 13 height 8
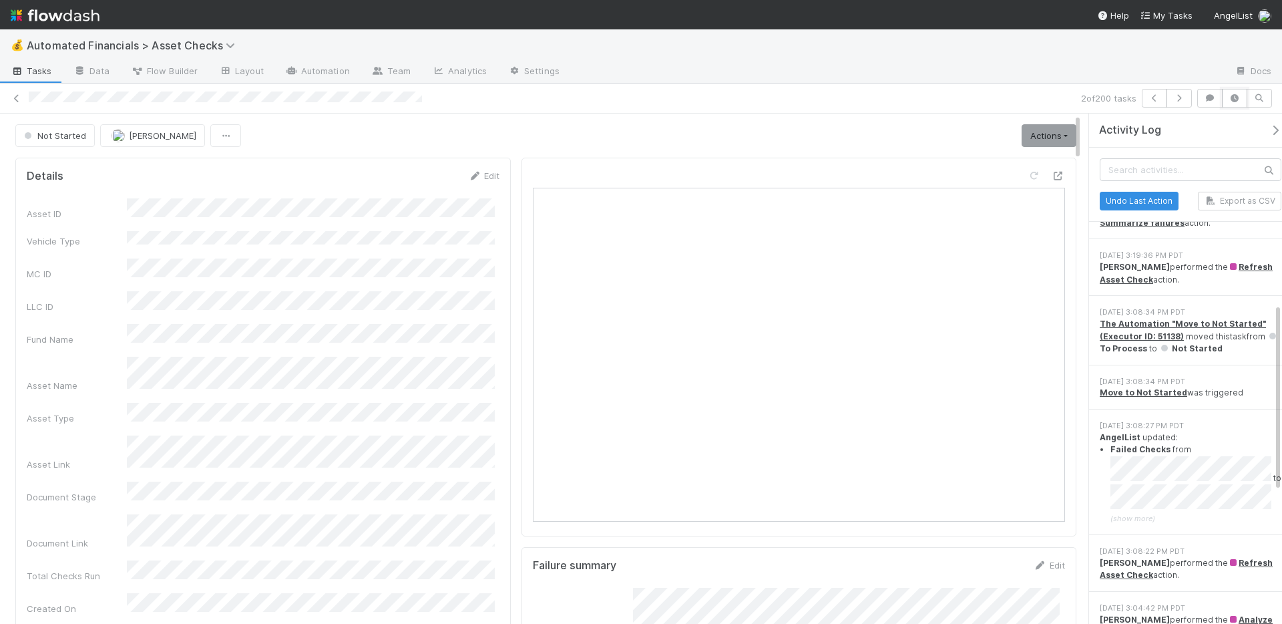
scroll to position [513, 0]
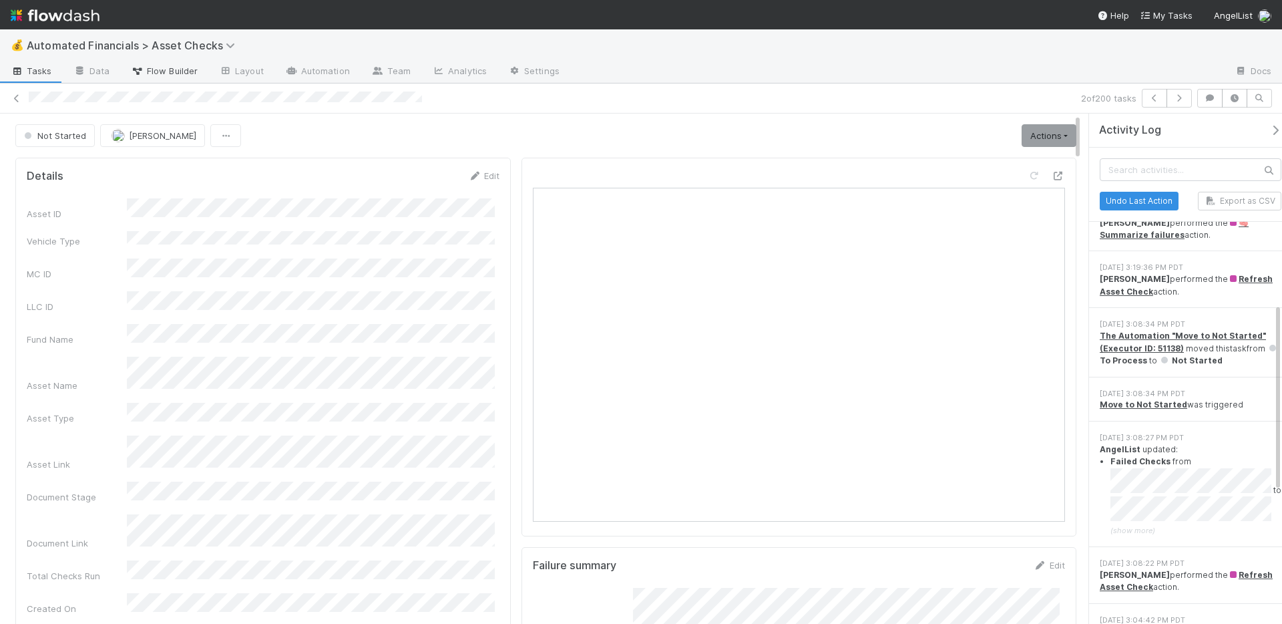
click at [172, 73] on span "Flow Builder" at bounding box center [164, 70] width 67 height 13
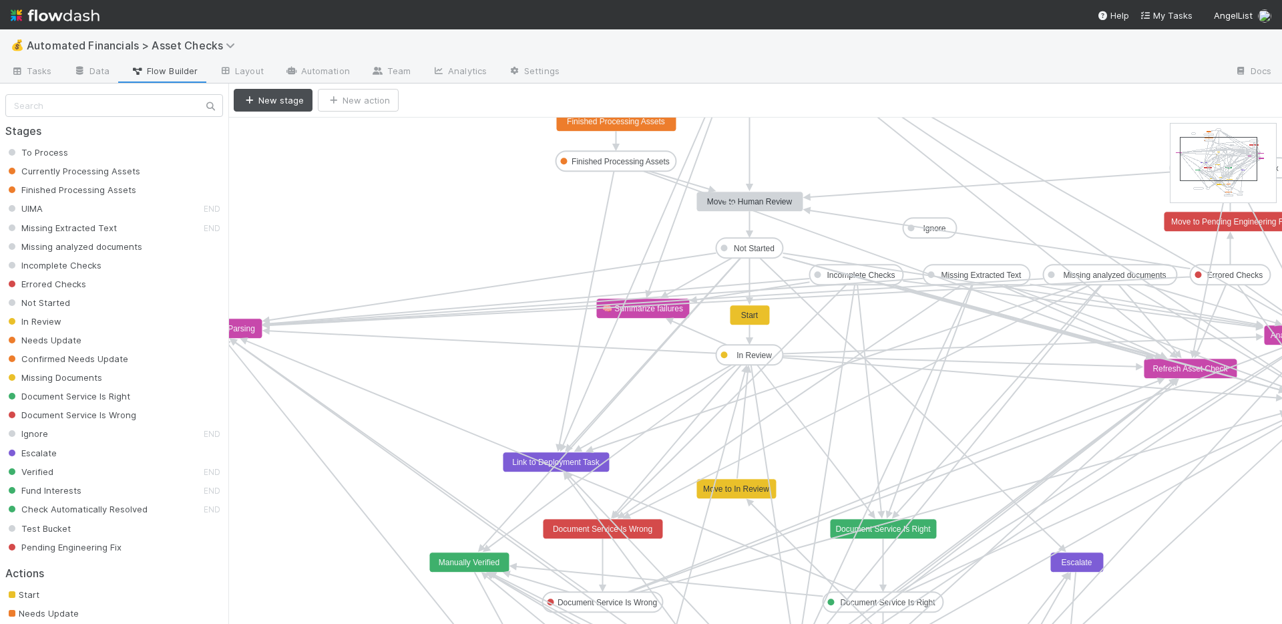
drag, startPoint x: 1222, startPoint y: 147, endPoint x: 1231, endPoint y: 159, distance: 14.8
click at [753, 353] on text "In Review" at bounding box center [753, 355] width 35 height 9
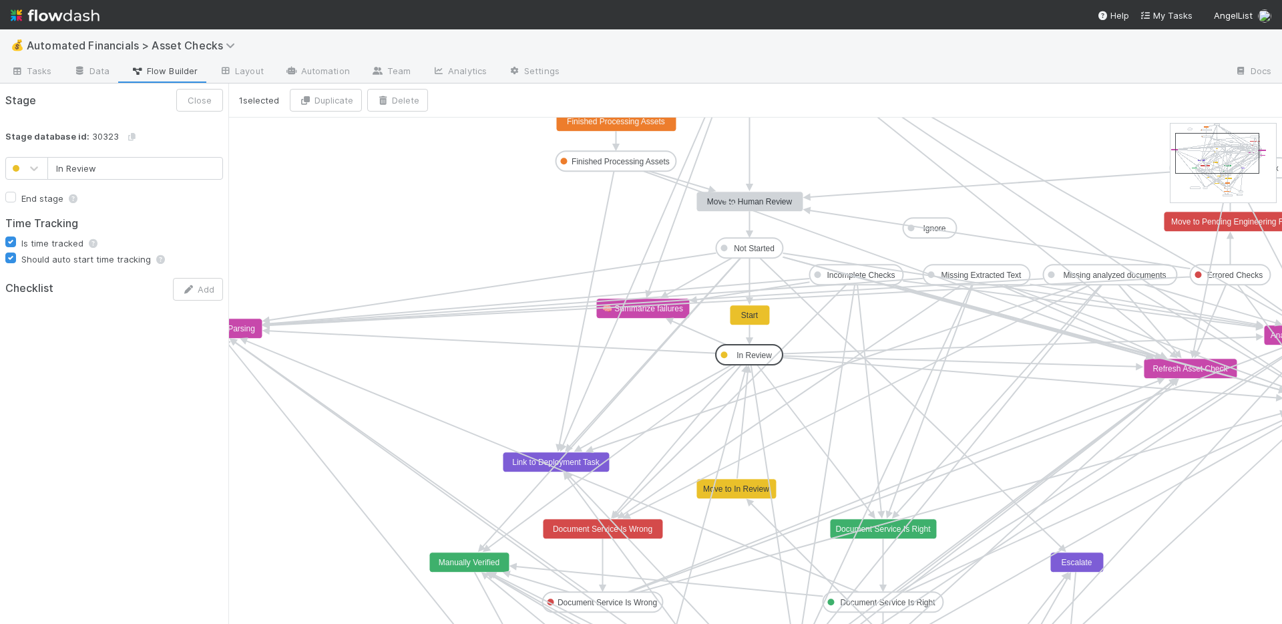
type input "Not Started"
click at [776, 252] on rect at bounding box center [749, 248] width 67 height 20
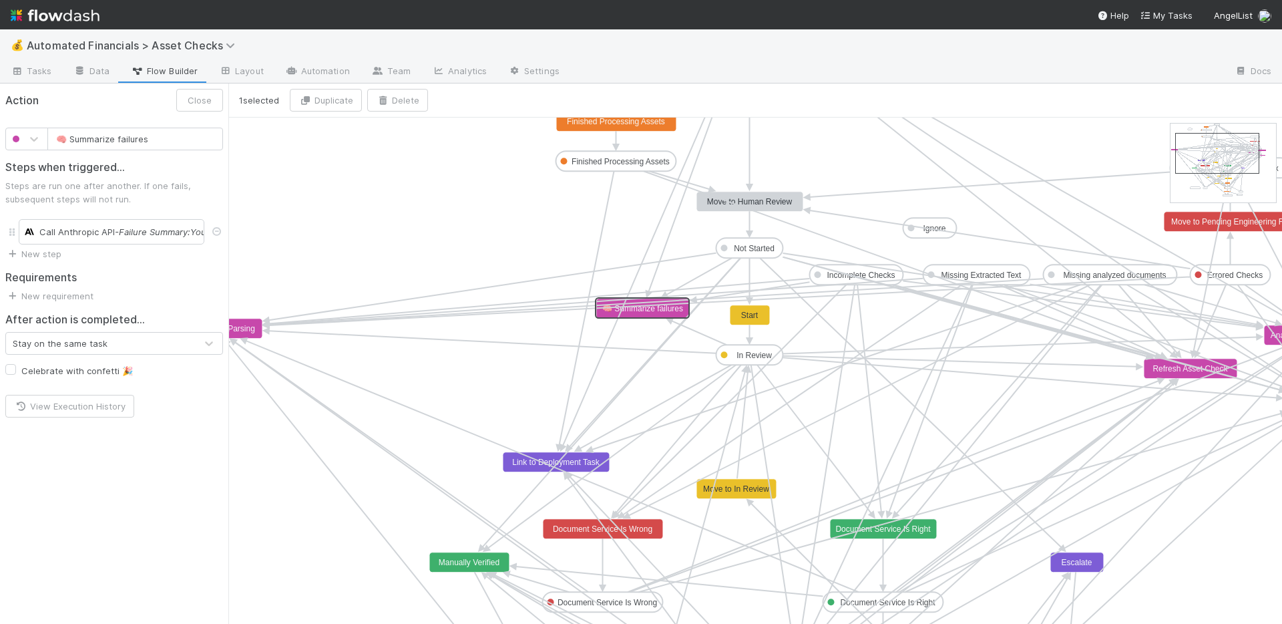
click at [643, 312] on text "🧠 Summarize failures" at bounding box center [642, 308] width 81 height 10
click at [1171, 369] on text "Refresh Asset Check" at bounding box center [1189, 368] width 75 height 9
click at [576, 459] on text "Link to Deployment Task" at bounding box center [556, 461] width 88 height 9
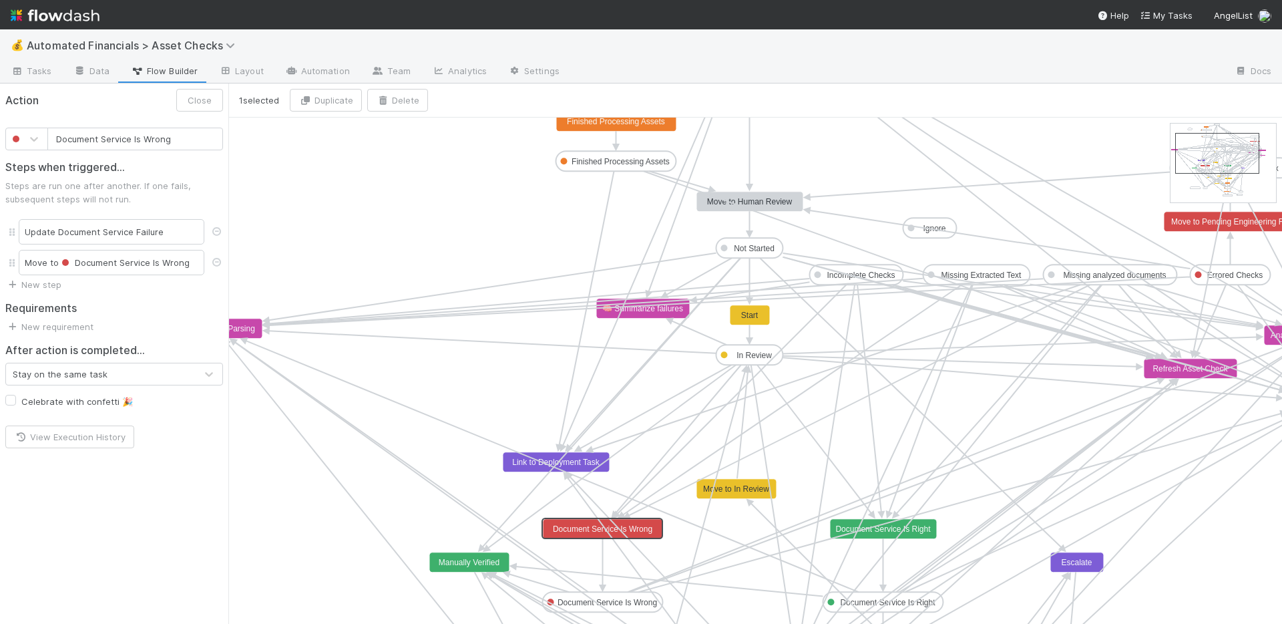
click at [647, 523] on rect at bounding box center [603, 529] width 120 height 20
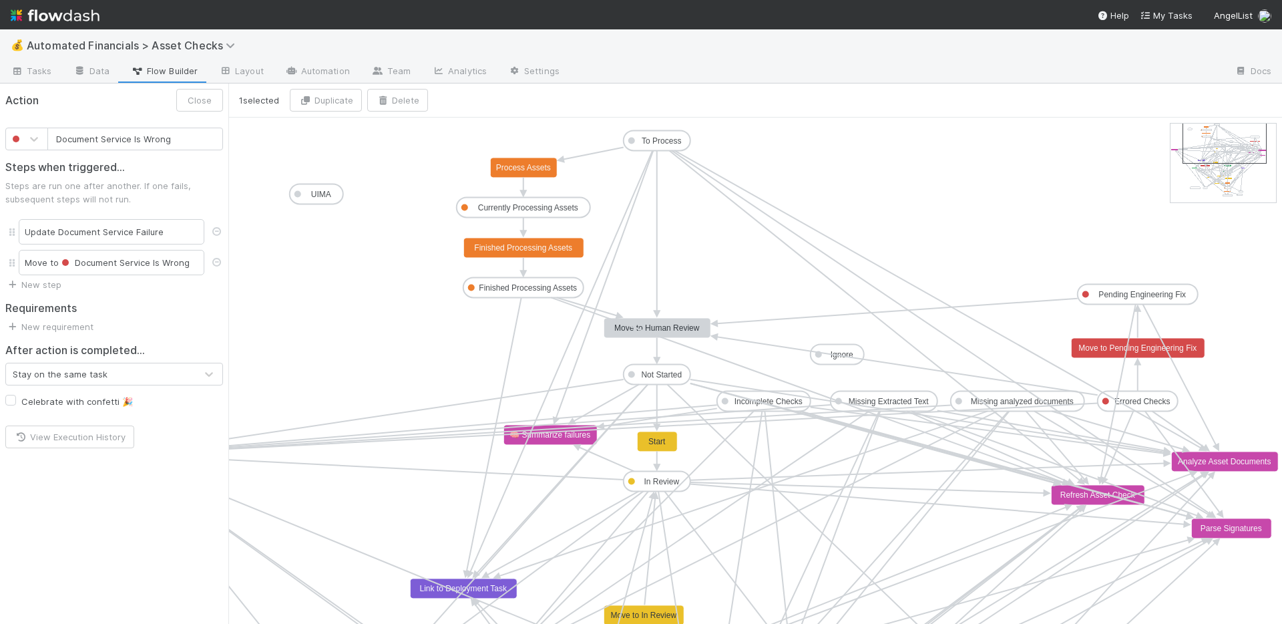
drag, startPoint x: 1218, startPoint y: 157, endPoint x: 1225, endPoint y: 147, distance: 12.0
type input "Finished Processing Assets"
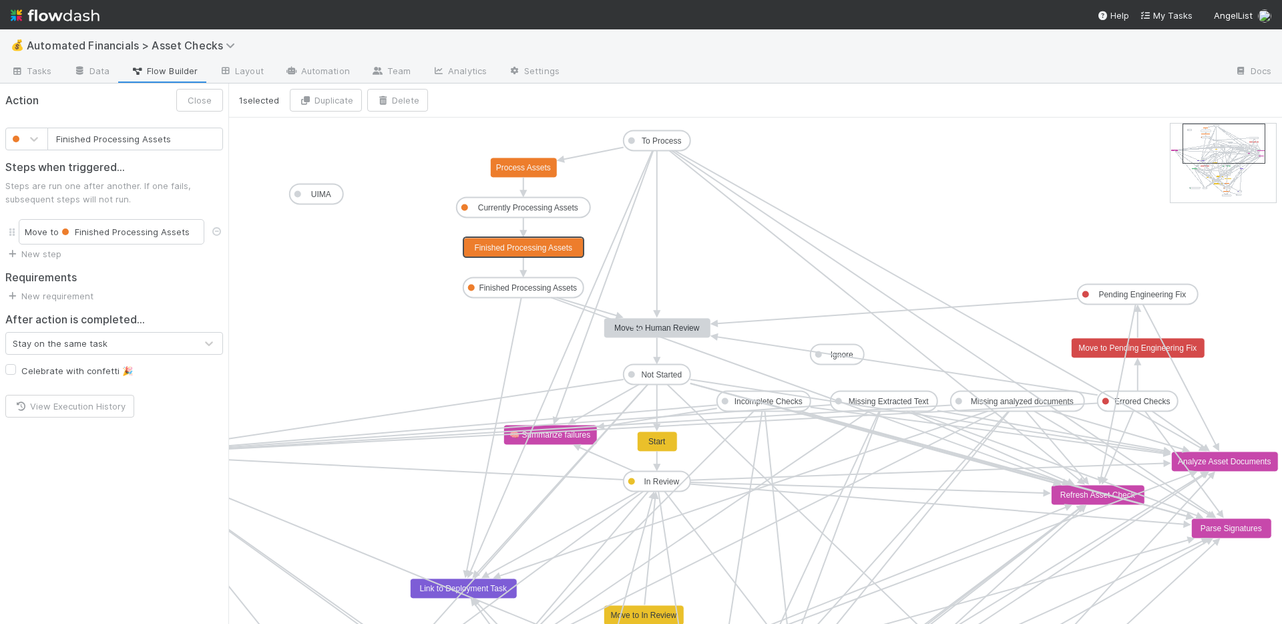
click at [540, 251] on text "Finished Processing Assets" at bounding box center [523, 247] width 98 height 9
click at [557, 286] on text "Finished Processing Assets" at bounding box center [528, 287] width 98 height 9
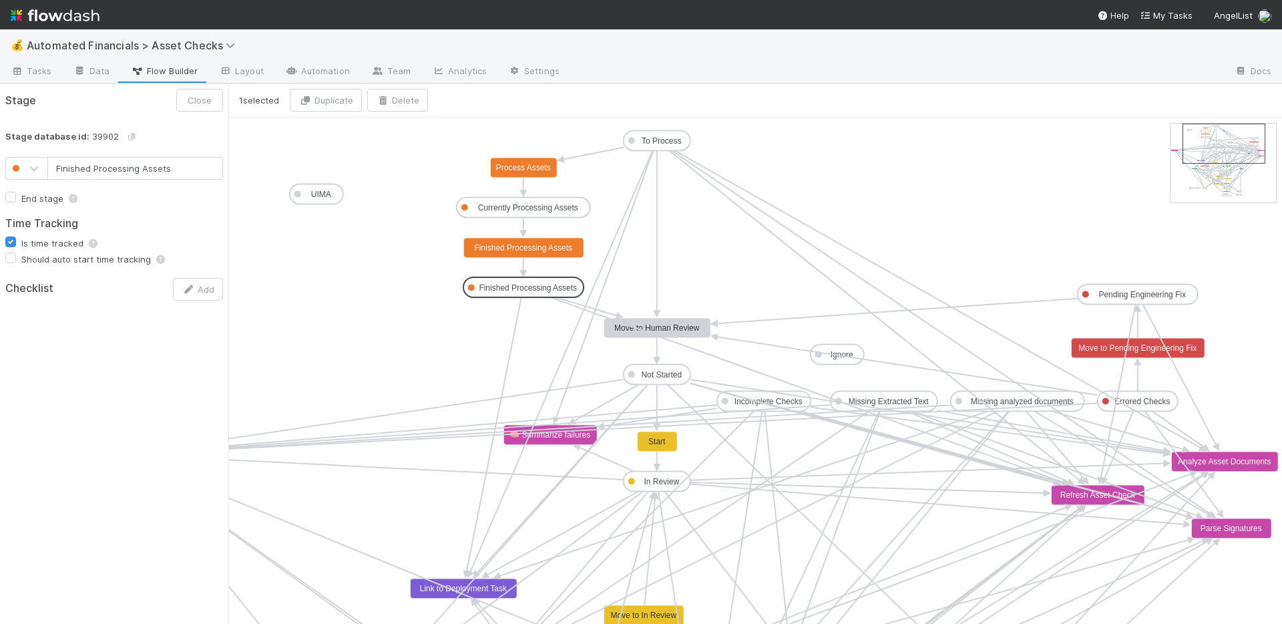
click at [1220, 530] on text "Parse Signatures" at bounding box center [1231, 527] width 61 height 9
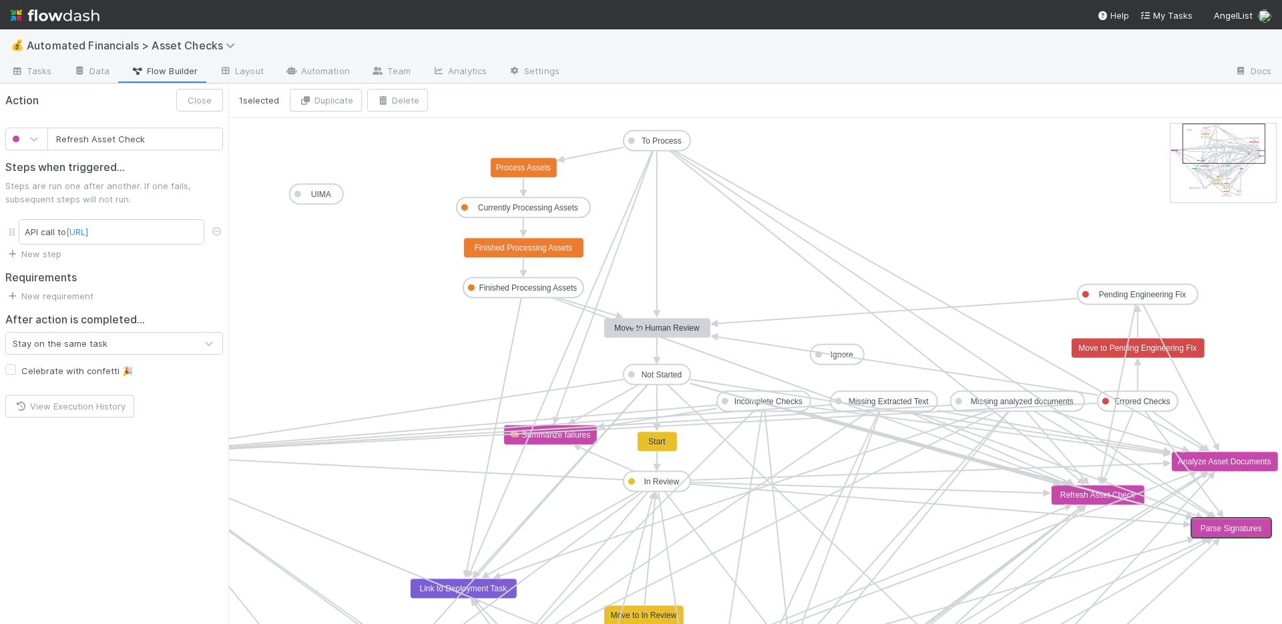
click at [1068, 498] on text "Refresh Asset Check" at bounding box center [1097, 494] width 75 height 9
click at [1242, 458] on text "Analyze Asset Documents" at bounding box center [1224, 461] width 93 height 9
type input "Move to Human Review"
click at [680, 325] on text "Move to Human Review" at bounding box center [656, 327] width 85 height 9
click at [674, 373] on text "Not Started" at bounding box center [661, 374] width 41 height 9
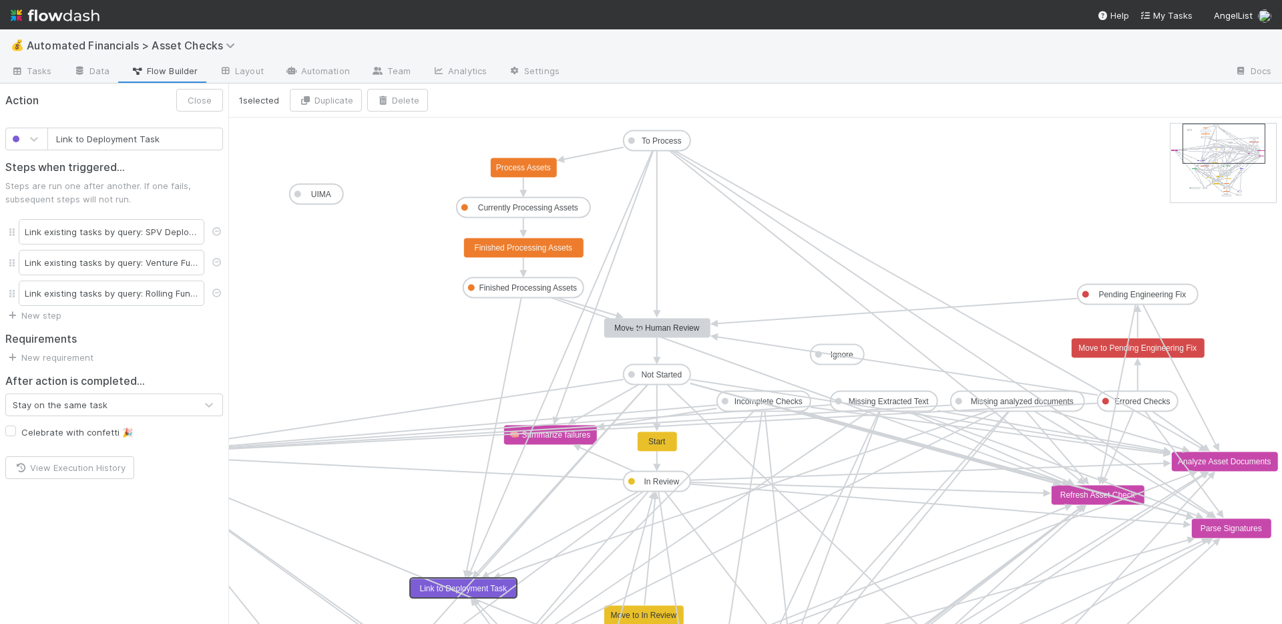
click at [428, 590] on text "Link to Deployment Task" at bounding box center [464, 588] width 88 height 9
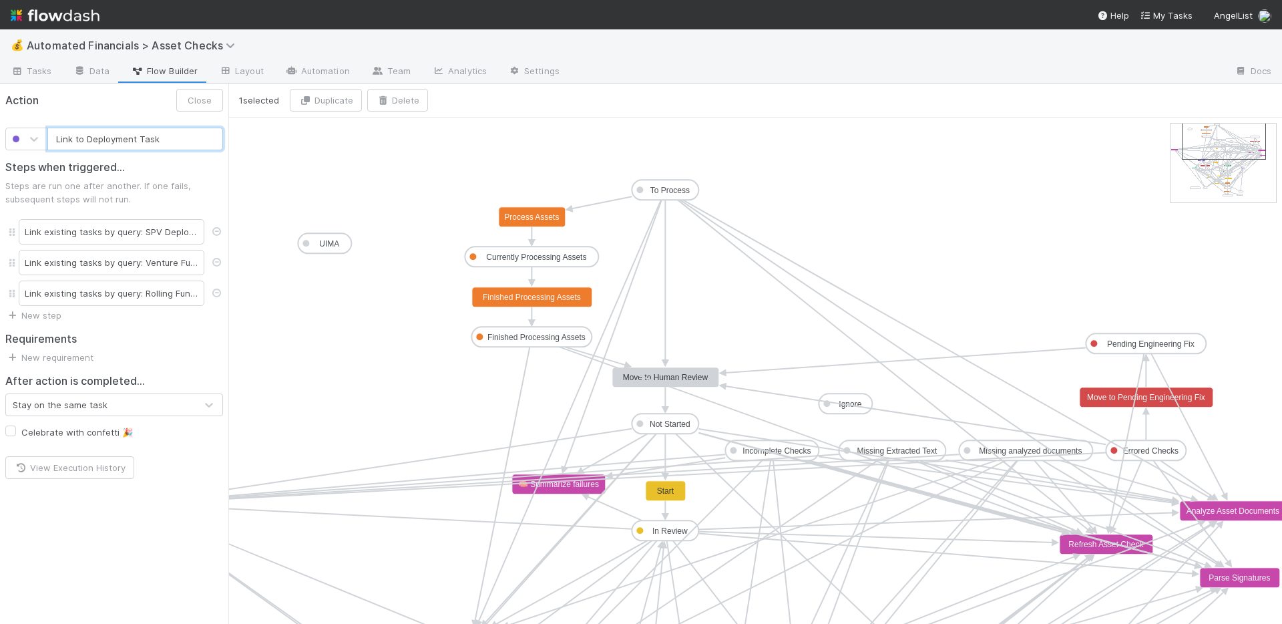
drag, startPoint x: 1220, startPoint y: 150, endPoint x: 1219, endPoint y: 142, distance: 7.5
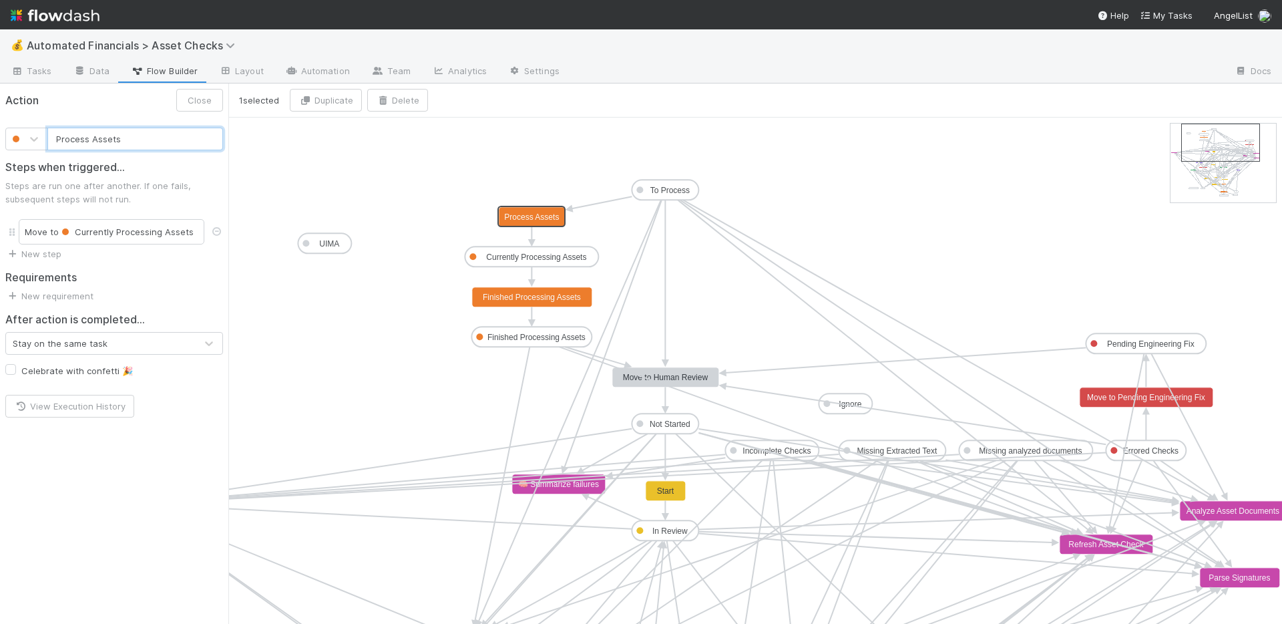
type input "Process Assets"
click at [546, 212] on text "Process Assets" at bounding box center [531, 216] width 55 height 9
click at [540, 258] on text "Currently Processing Assets" at bounding box center [536, 256] width 100 height 9
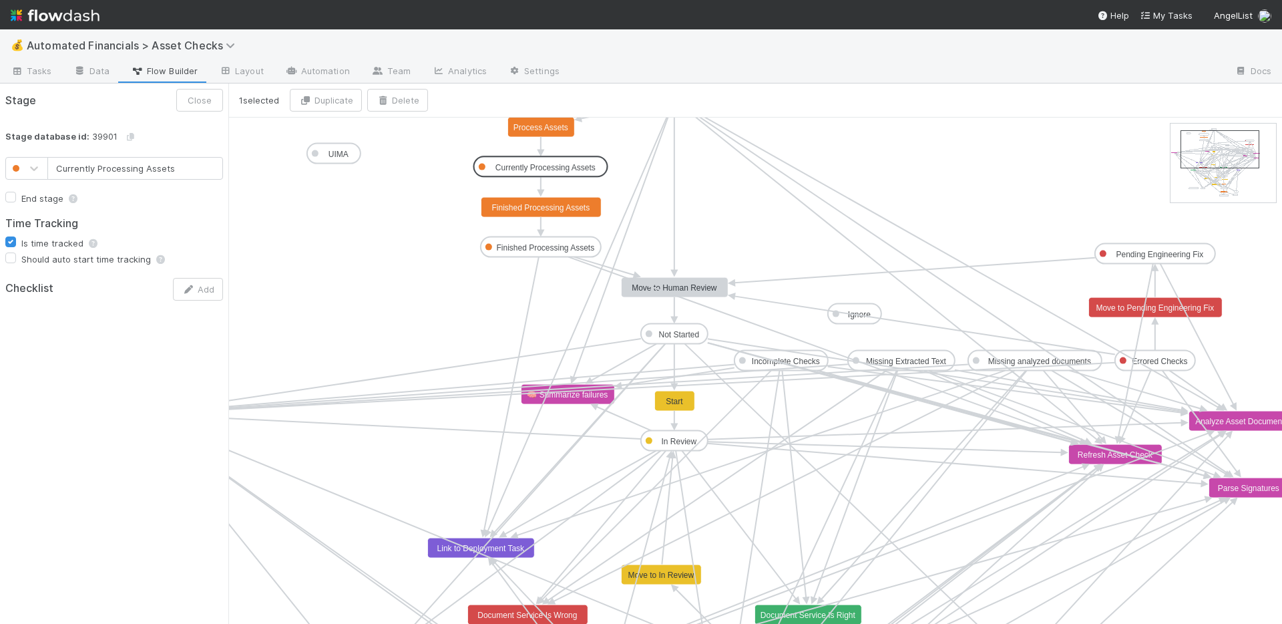
drag, startPoint x: 1209, startPoint y: 148, endPoint x: 1208, endPoint y: 154, distance: 6.7
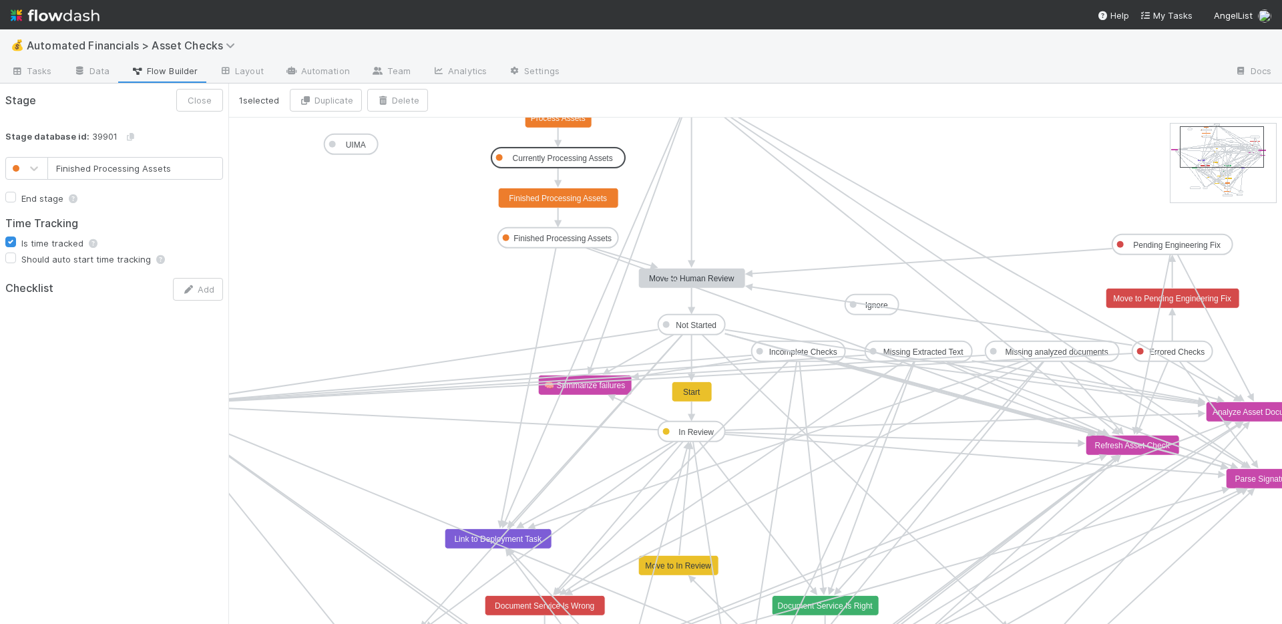
click at [584, 234] on text "Finished Processing Assets" at bounding box center [562, 238] width 98 height 9
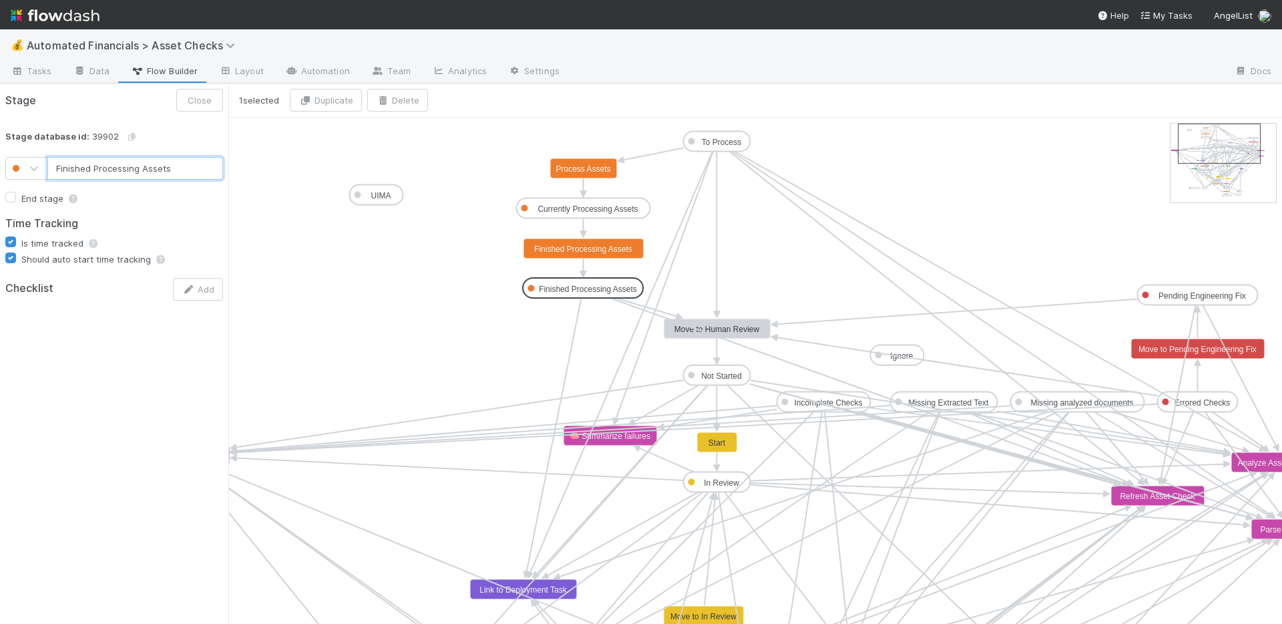
type input "Not Started"
checkbox input "true"
click at [732, 373] on text "Not Started" at bounding box center [721, 375] width 41 height 9
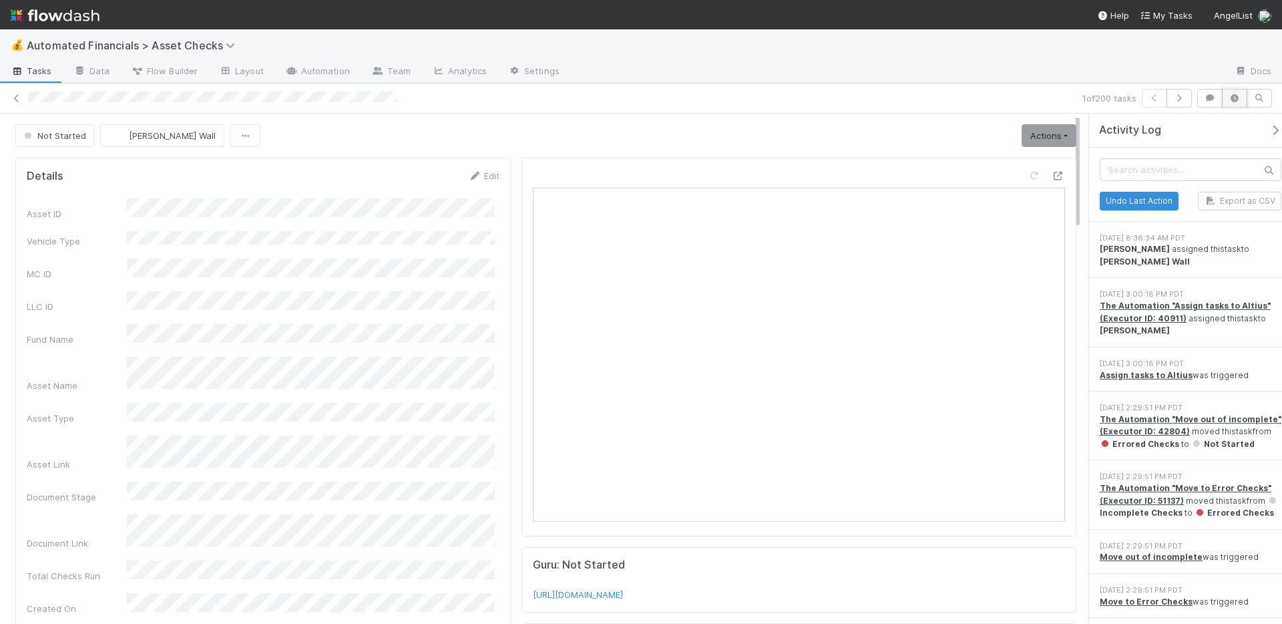
click at [1233, 98] on icon "button" at bounding box center [1234, 98] width 13 height 8
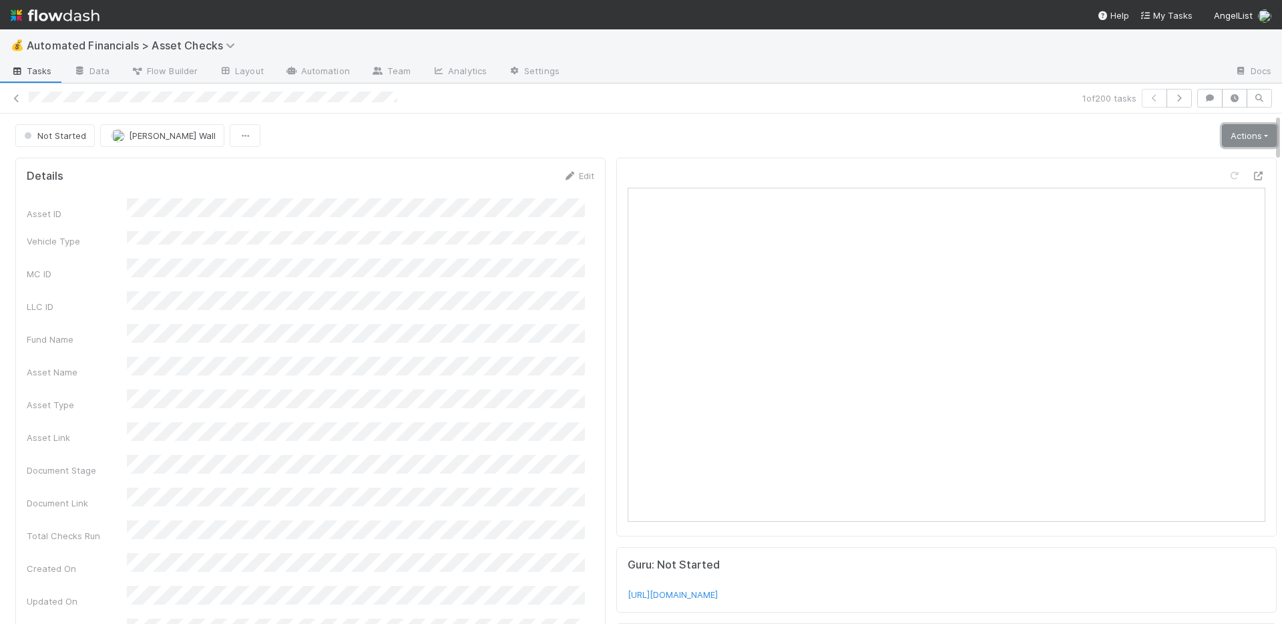
click at [1245, 134] on link "Actions" at bounding box center [1249, 135] width 55 height 23
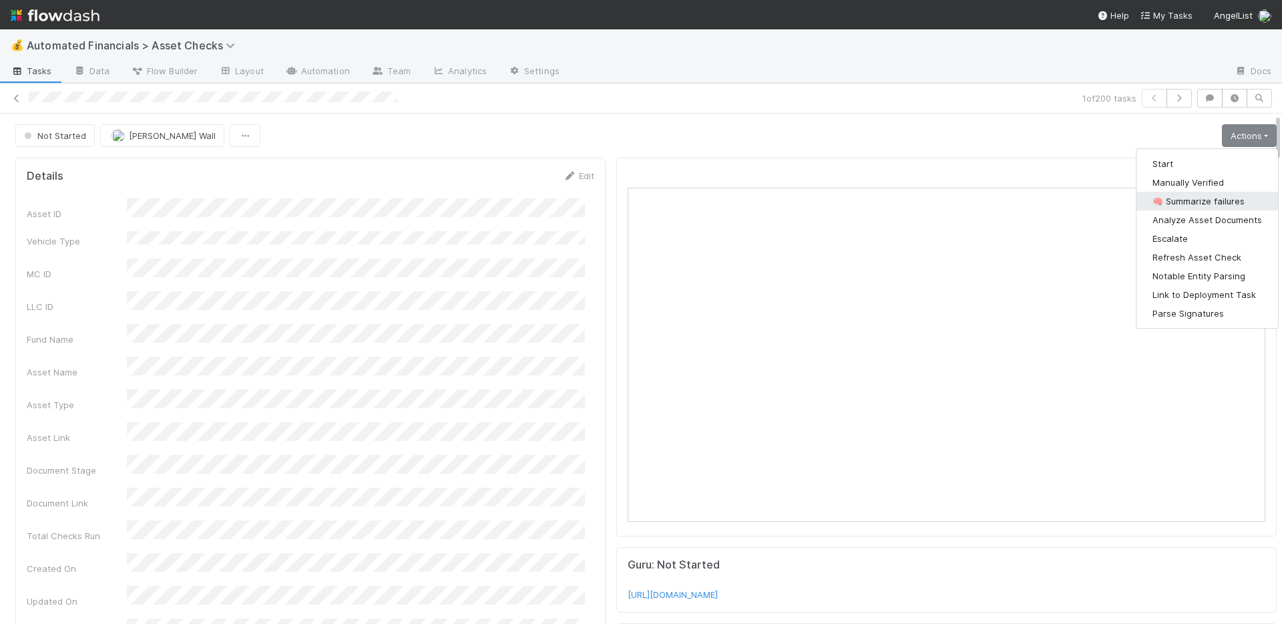
click at [1191, 198] on button "🧠 Summarize failures" at bounding box center [1207, 201] width 142 height 19
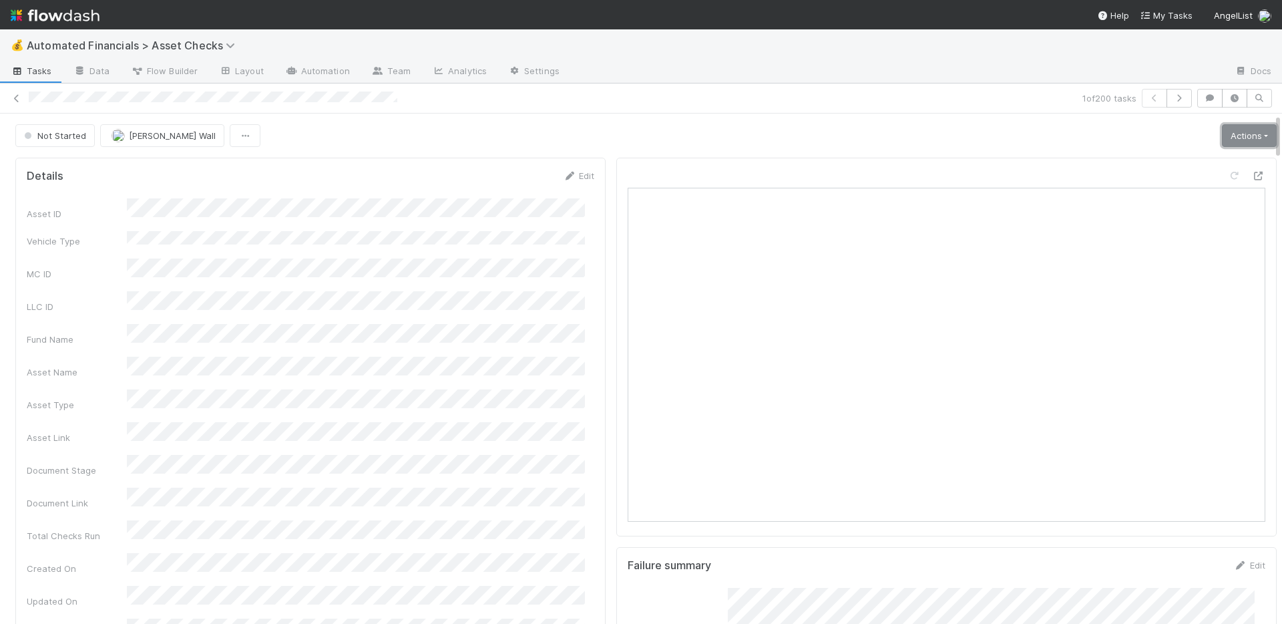
click at [1223, 130] on link "Actions" at bounding box center [1249, 135] width 55 height 23
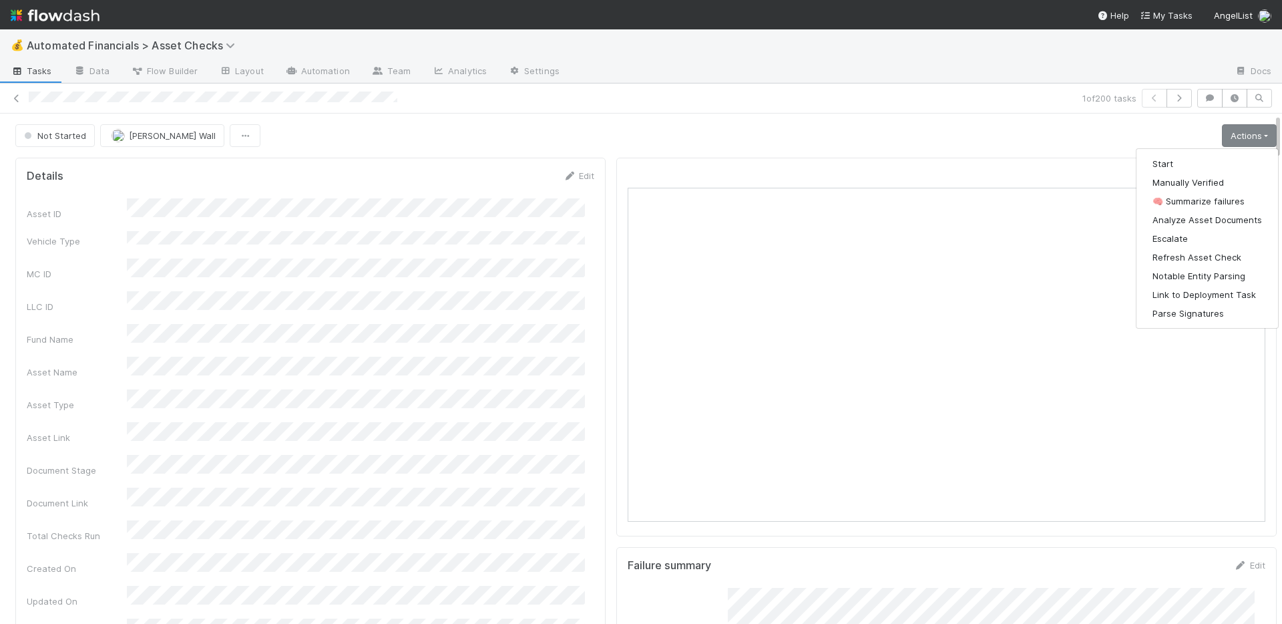
click at [962, 134] on div "Not Started Kennedy Wall Actions Start Manually Verified 🧠 Summarize failures A…" at bounding box center [645, 135] width 1261 height 23
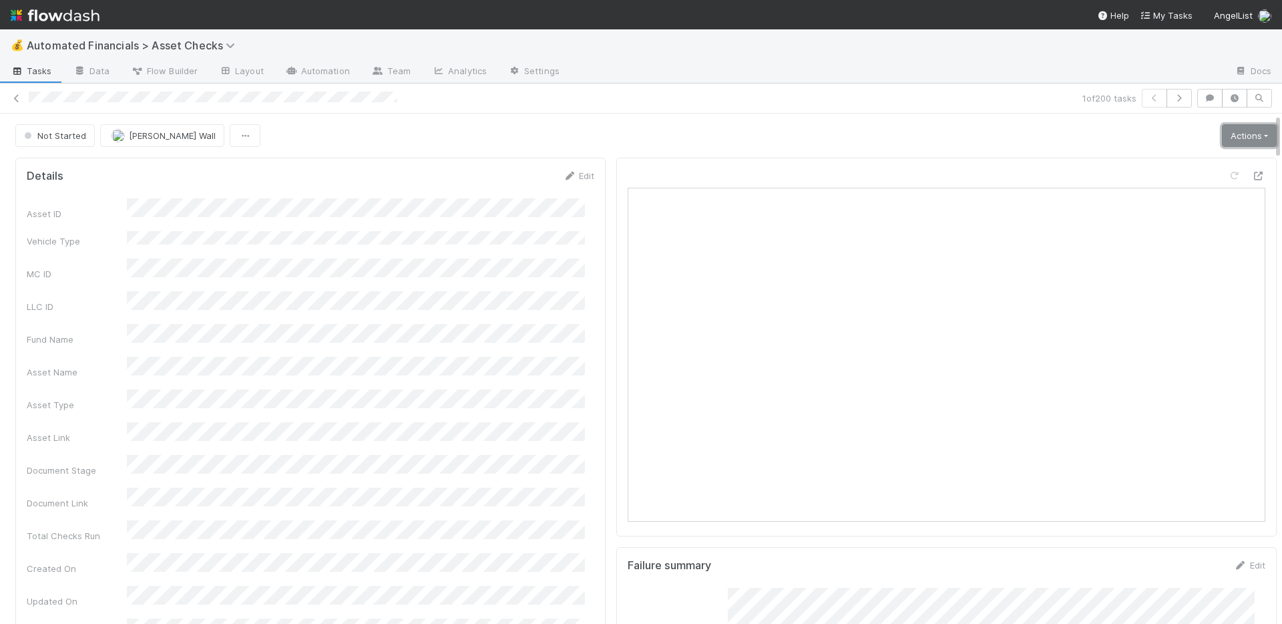
click at [1227, 134] on link "Actions" at bounding box center [1249, 135] width 55 height 23
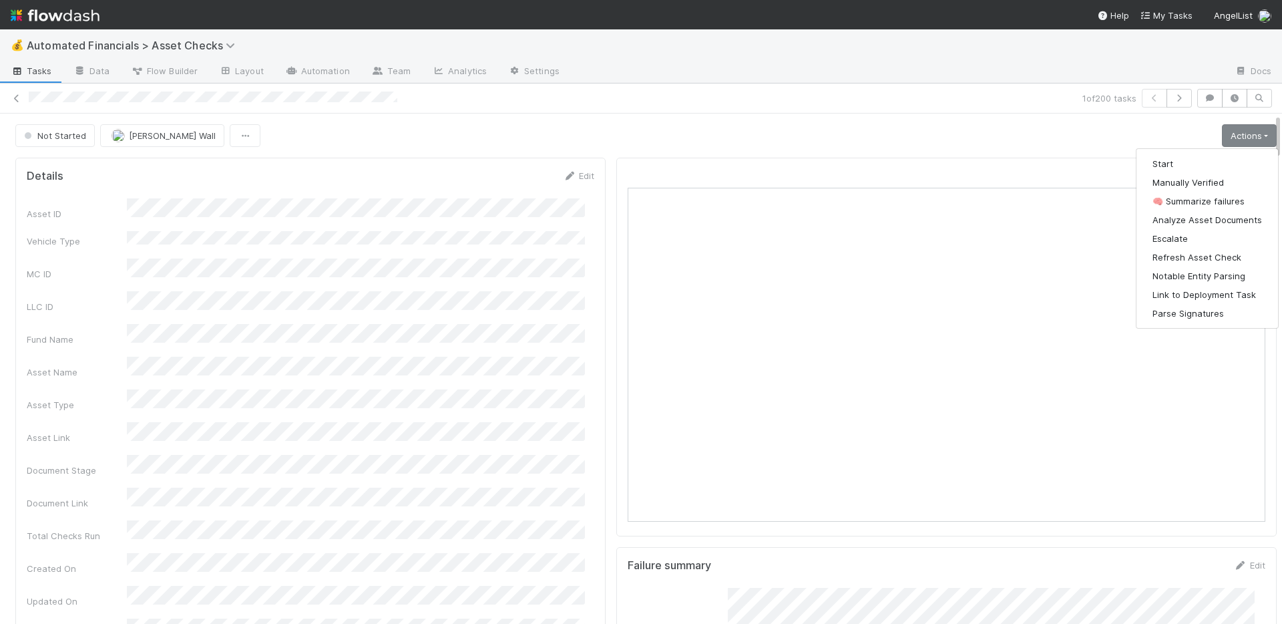
click at [830, 138] on div "Not Started Kennedy Wall Actions Start Manually Verified 🧠 Summarize failures A…" at bounding box center [645, 135] width 1261 height 23
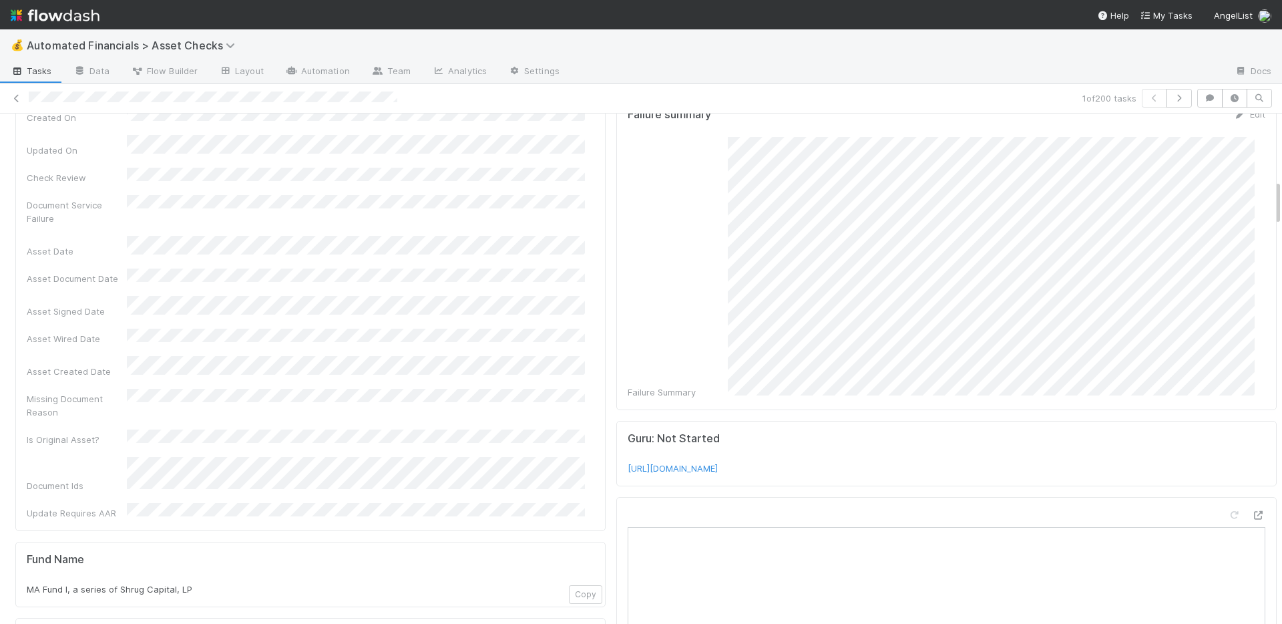
scroll to position [367, 0]
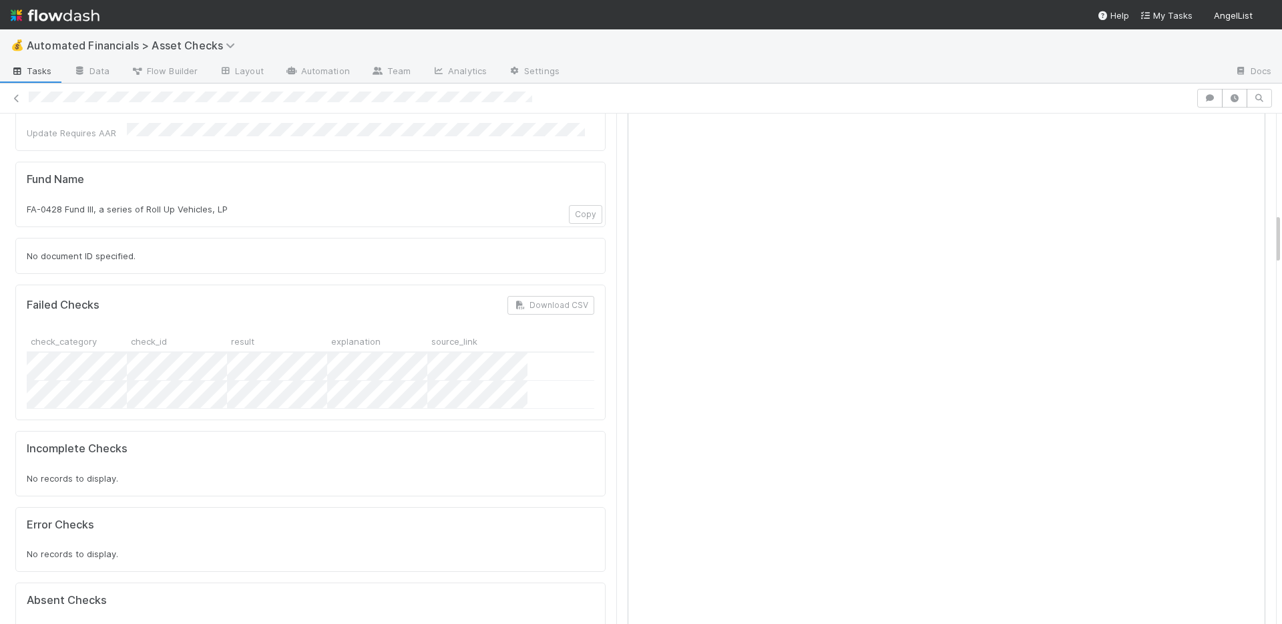
scroll to position [753, 0]
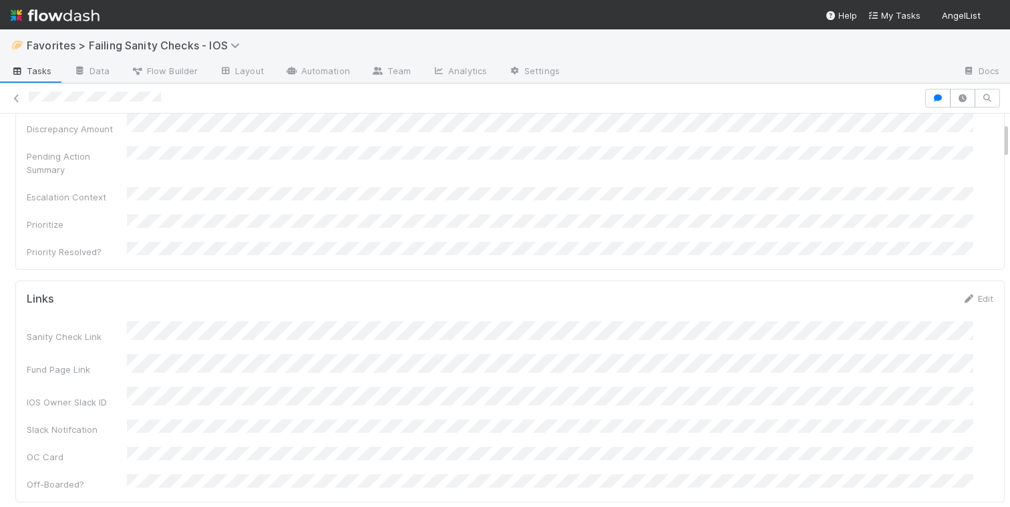
scroll to position [222, 0]
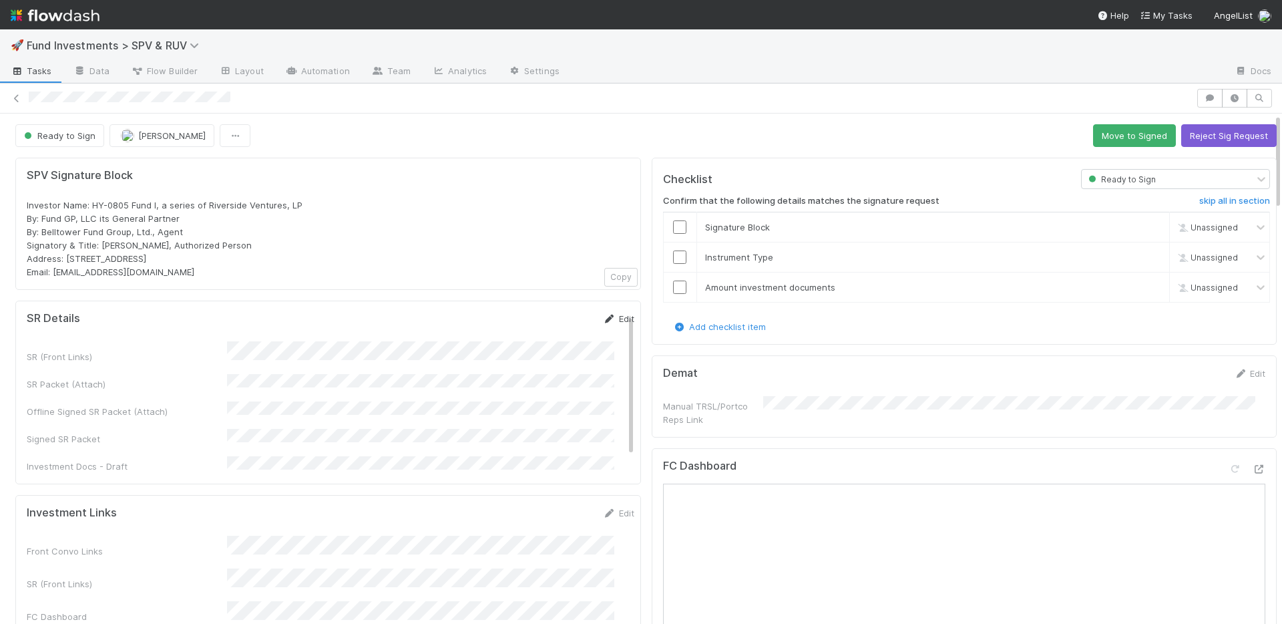
click at [606, 316] on link "Edit" at bounding box center [618, 318] width 31 height 11
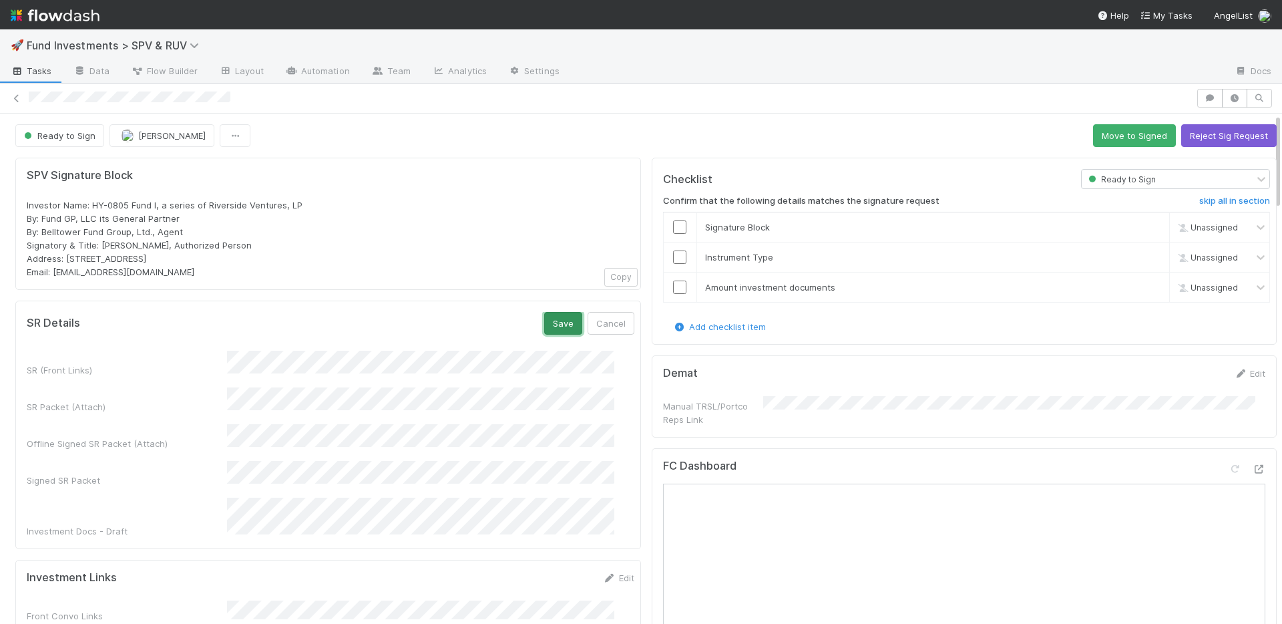
click at [544, 326] on button "Save" at bounding box center [563, 323] width 38 height 23
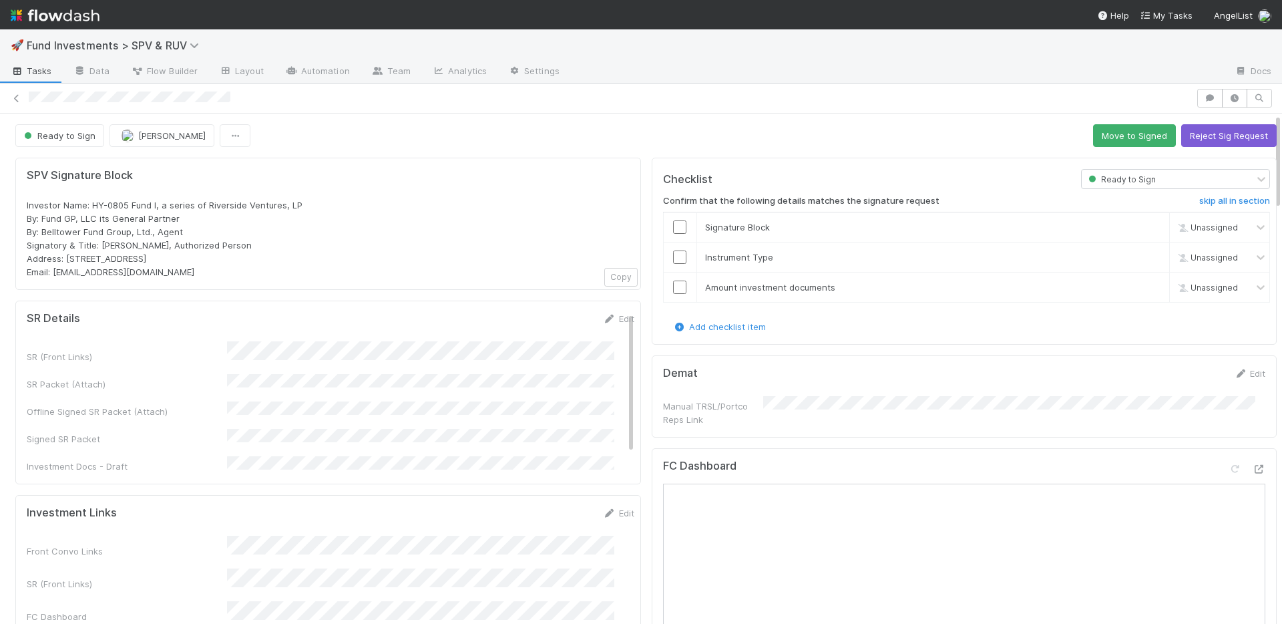
click at [983, 126] on div "Ready to Sign Durga Arjun Move to Signed Reject Sig Request" at bounding box center [645, 135] width 1261 height 23
click at [1106, 135] on button "Move to Signed" at bounding box center [1134, 135] width 83 height 23
